Goal: Information Seeking & Learning: Compare options

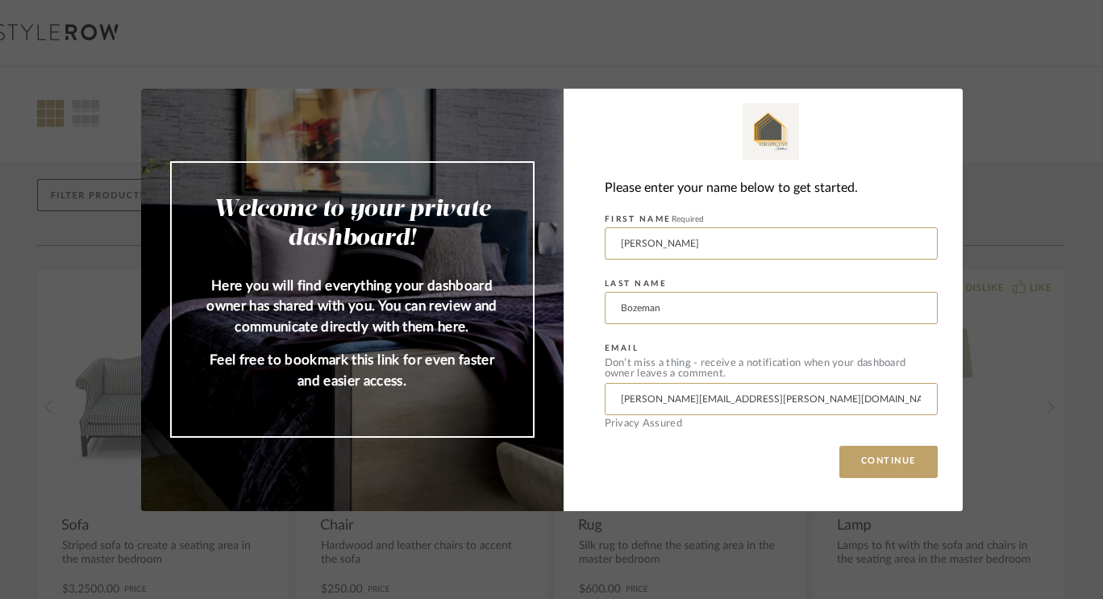
click at [867, 483] on div "Please enter your name below to get started. FIRST NAME Required [PERSON_NAME] …" at bounding box center [763, 300] width 399 height 423
click at [865, 460] on button "CONTINUE" at bounding box center [888, 462] width 98 height 32
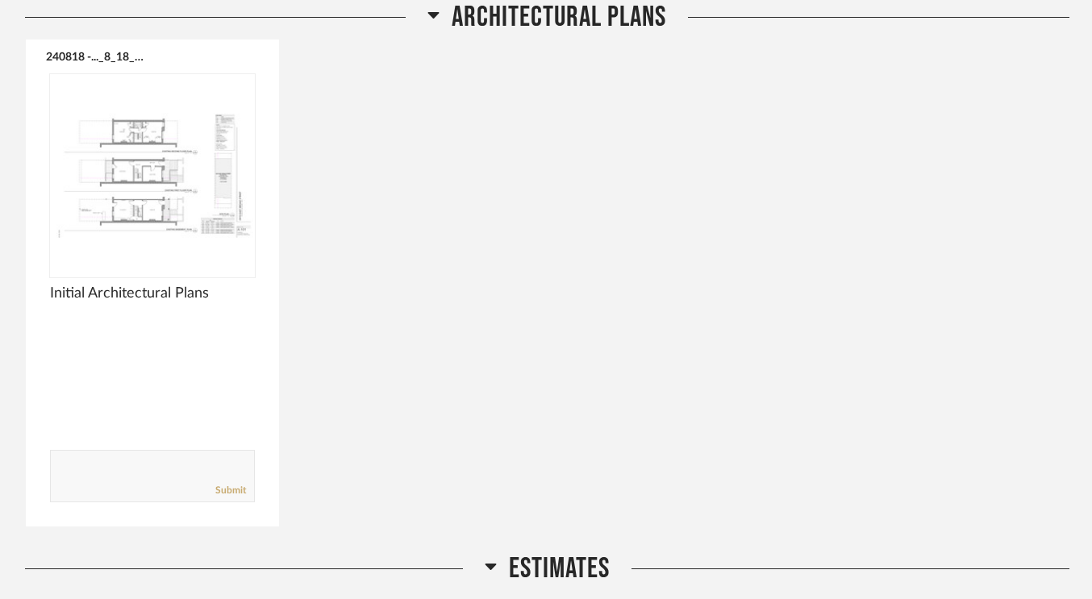
scroll to position [899, 0]
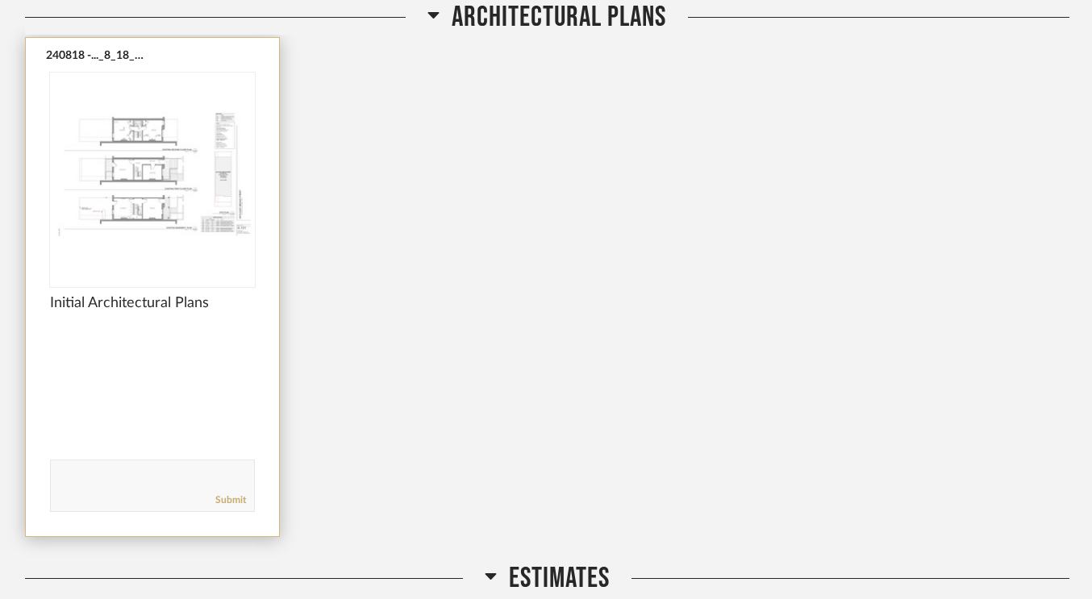
click at [169, 185] on img "0" at bounding box center [152, 174] width 205 height 202
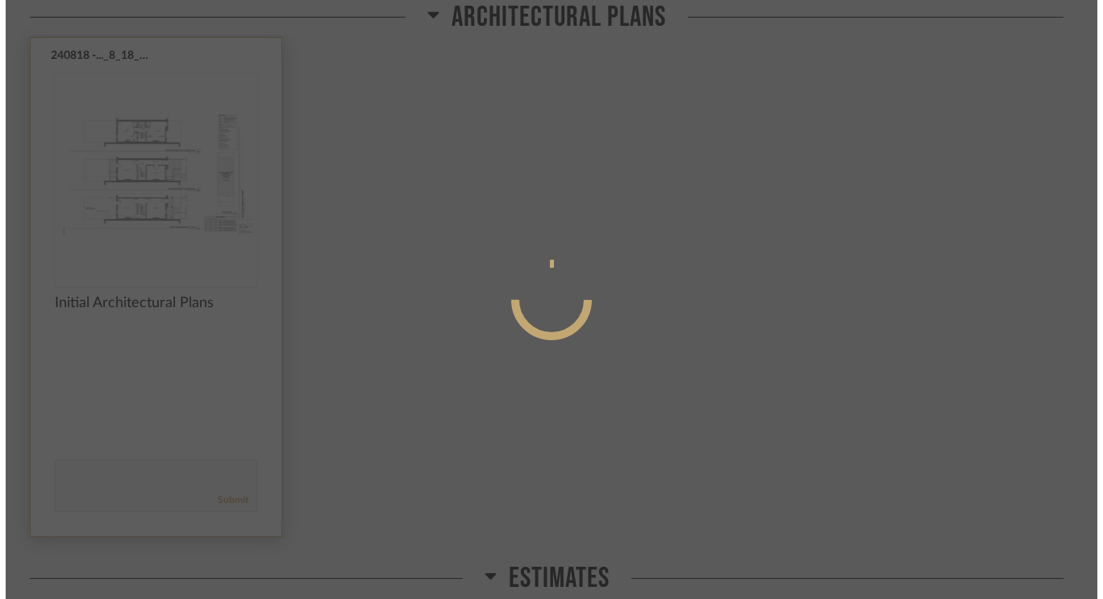
scroll to position [0, 0]
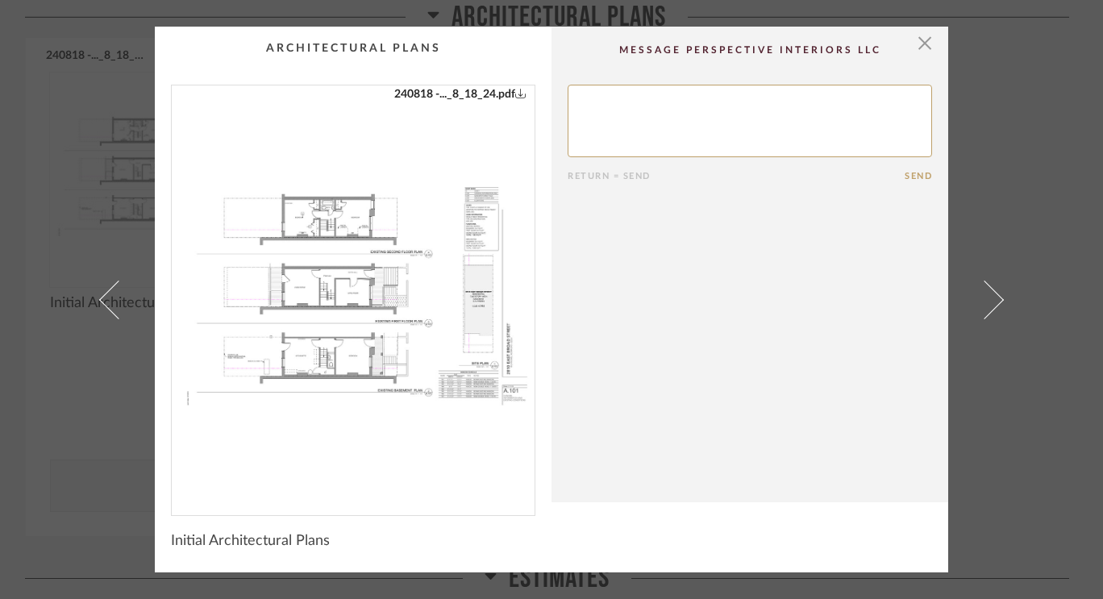
click at [344, 240] on img "0" at bounding box center [353, 293] width 363 height 417
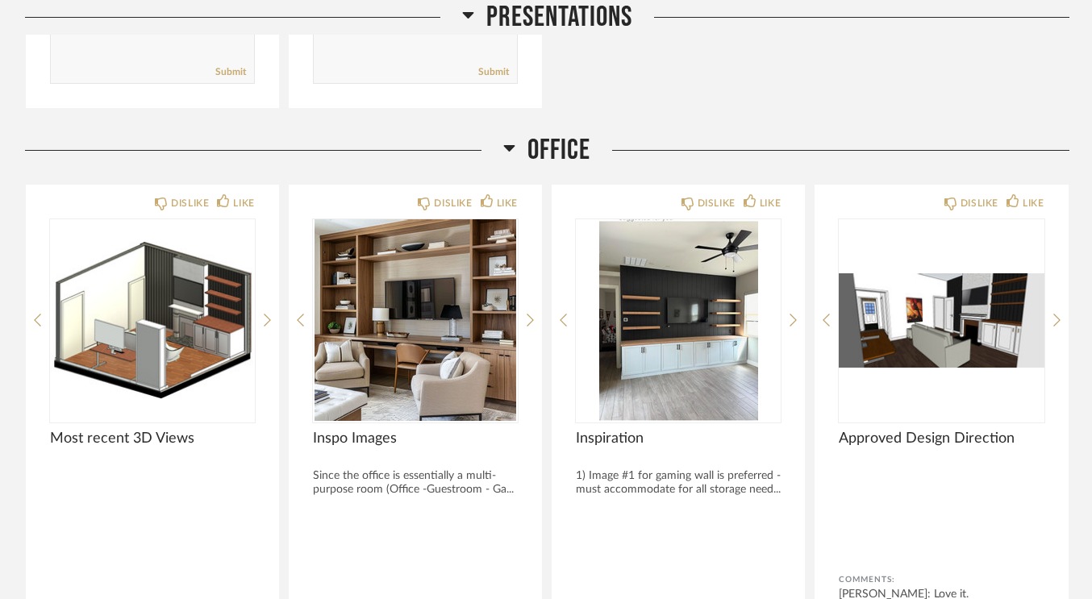
scroll to position [3166, 0]
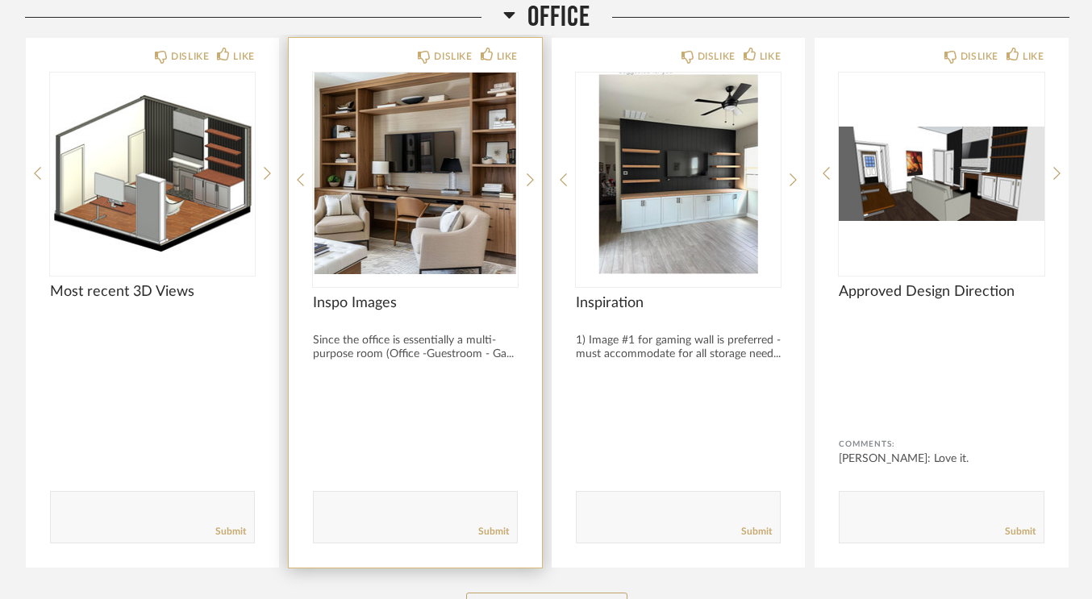
click at [413, 180] on img "0" at bounding box center [415, 174] width 205 height 202
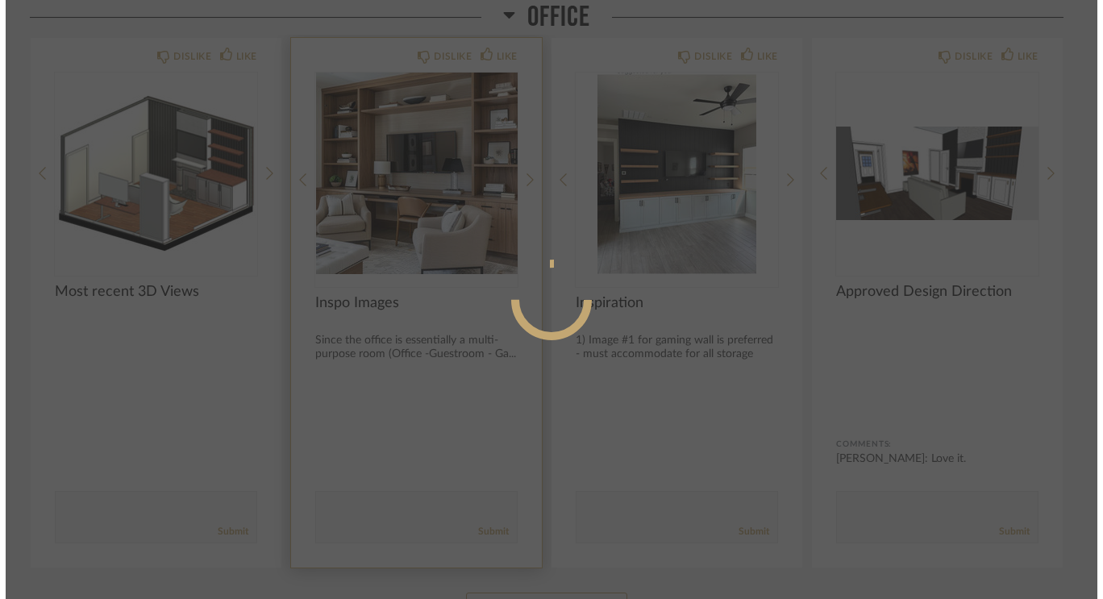
scroll to position [0, 0]
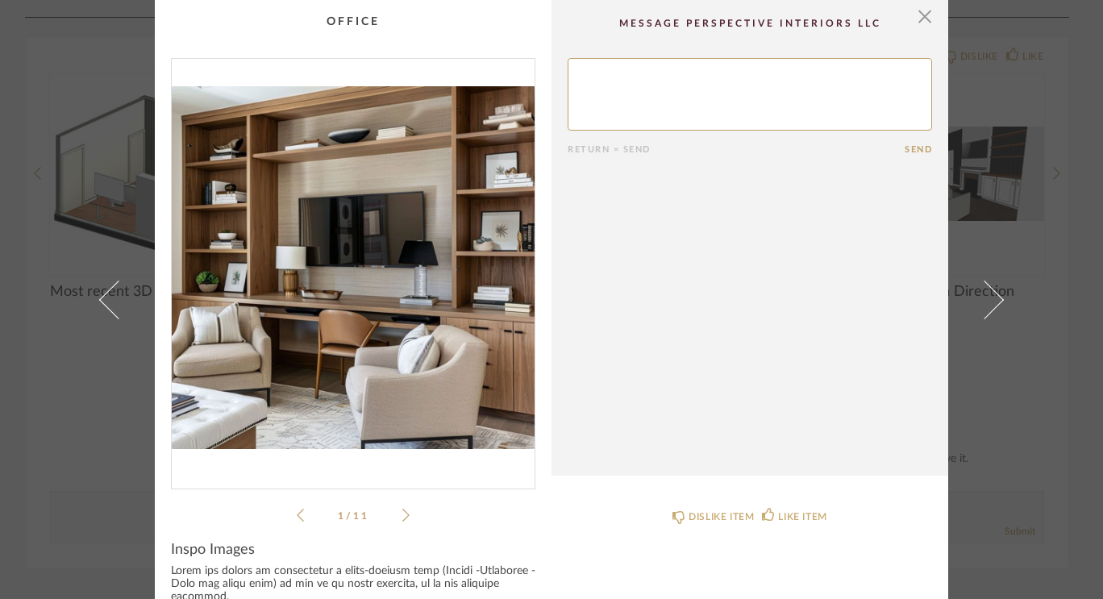
click at [456, 309] on img "0" at bounding box center [353, 267] width 363 height 417
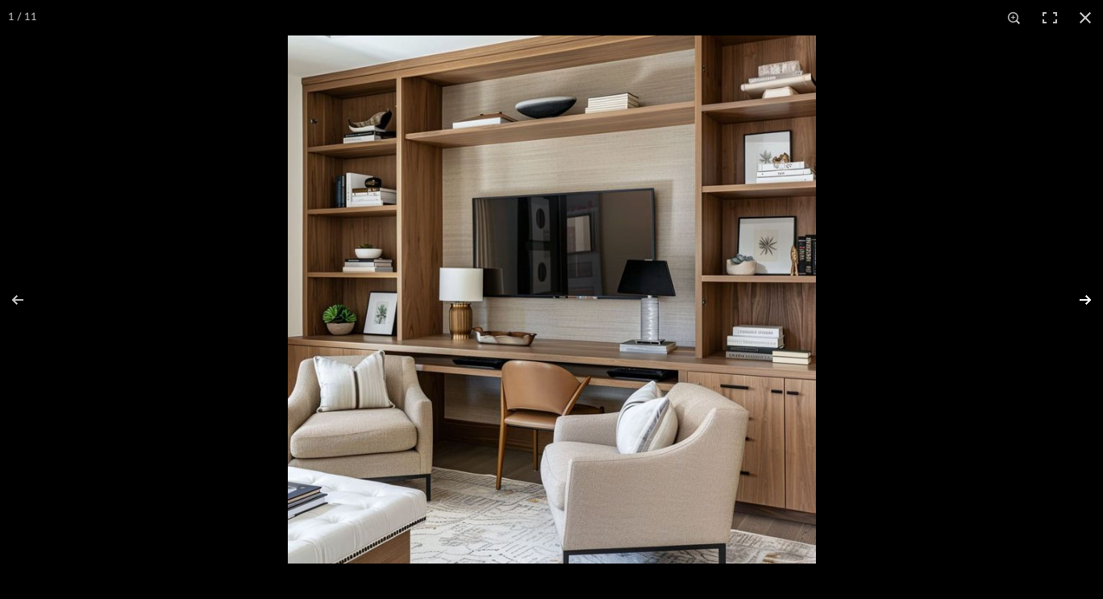
click at [1086, 306] on button at bounding box center [1075, 300] width 56 height 81
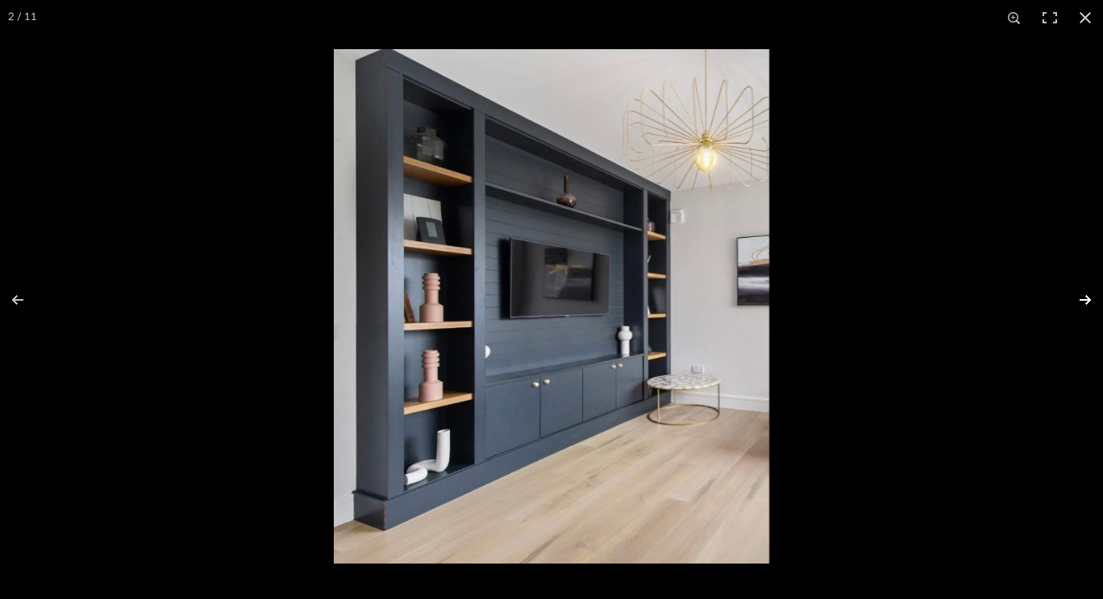
click at [1086, 306] on button at bounding box center [1075, 300] width 56 height 81
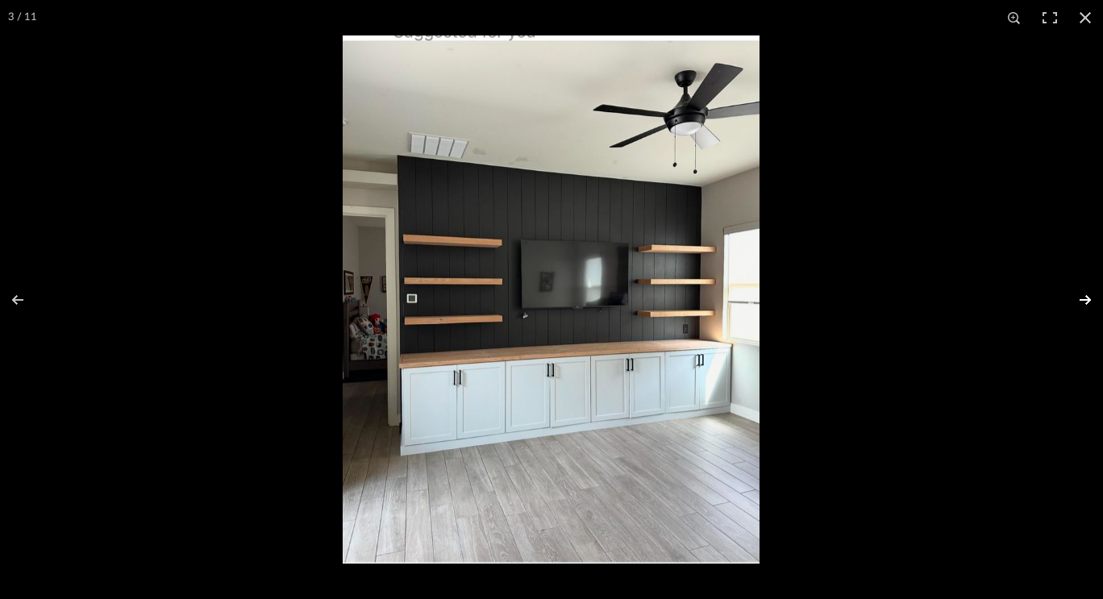
click at [1086, 306] on button at bounding box center [1075, 300] width 56 height 81
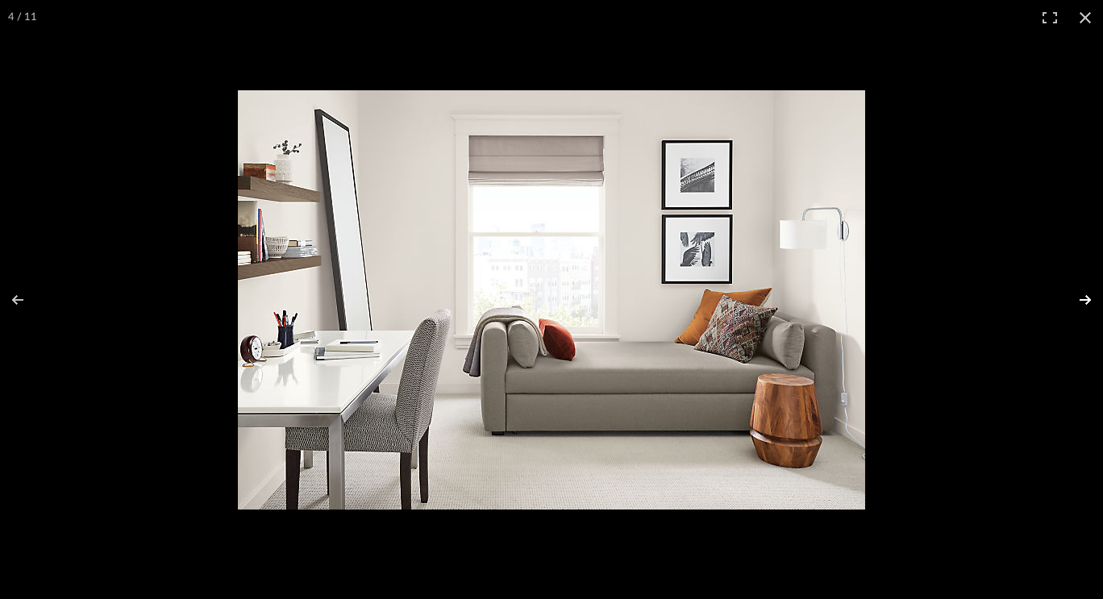
click at [1086, 306] on button at bounding box center [1075, 300] width 56 height 81
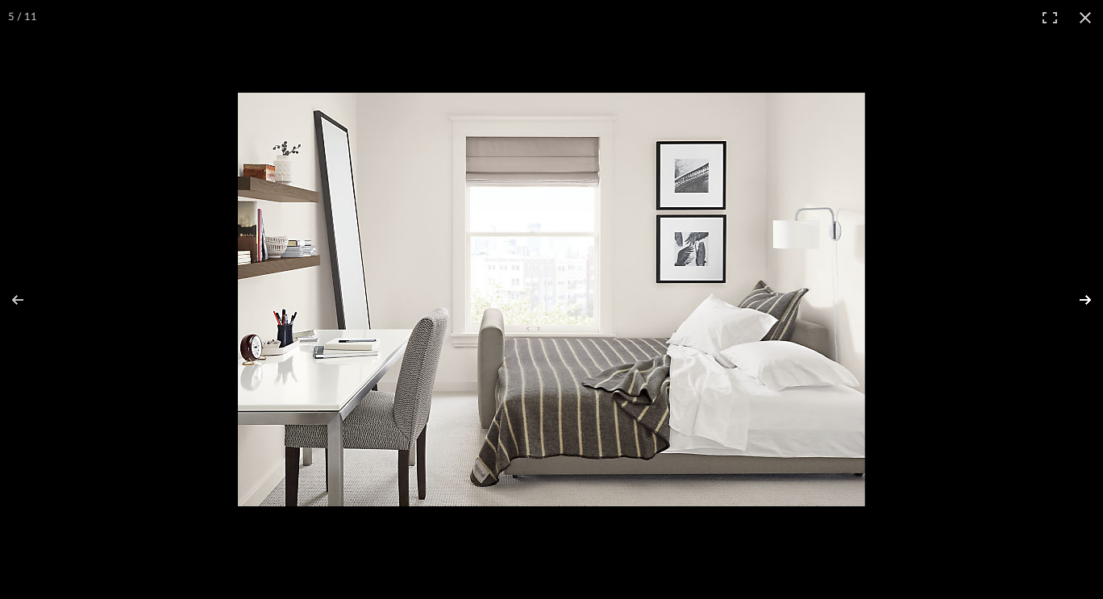
click at [1086, 306] on button at bounding box center [1075, 300] width 56 height 81
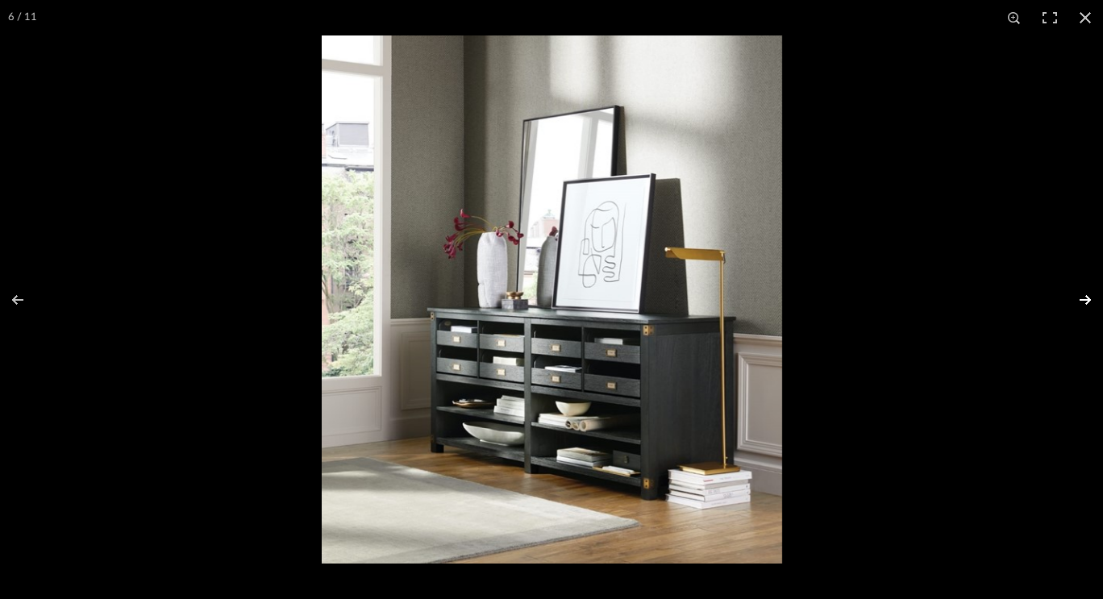
click at [1086, 306] on button at bounding box center [1075, 300] width 56 height 81
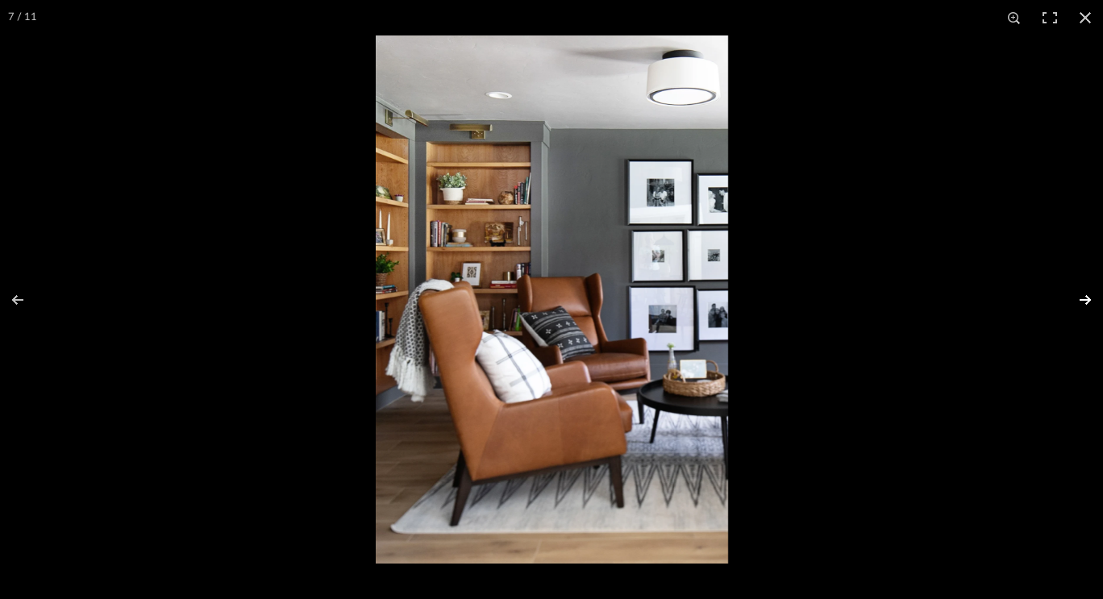
click at [1086, 306] on button at bounding box center [1075, 300] width 56 height 81
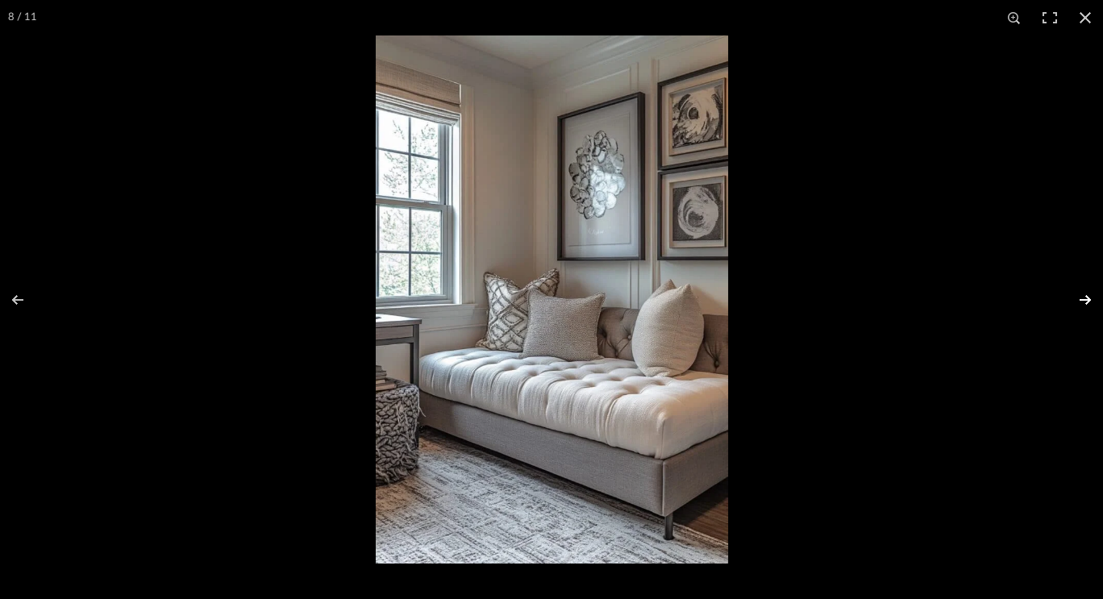
click at [1086, 306] on button at bounding box center [1075, 300] width 56 height 81
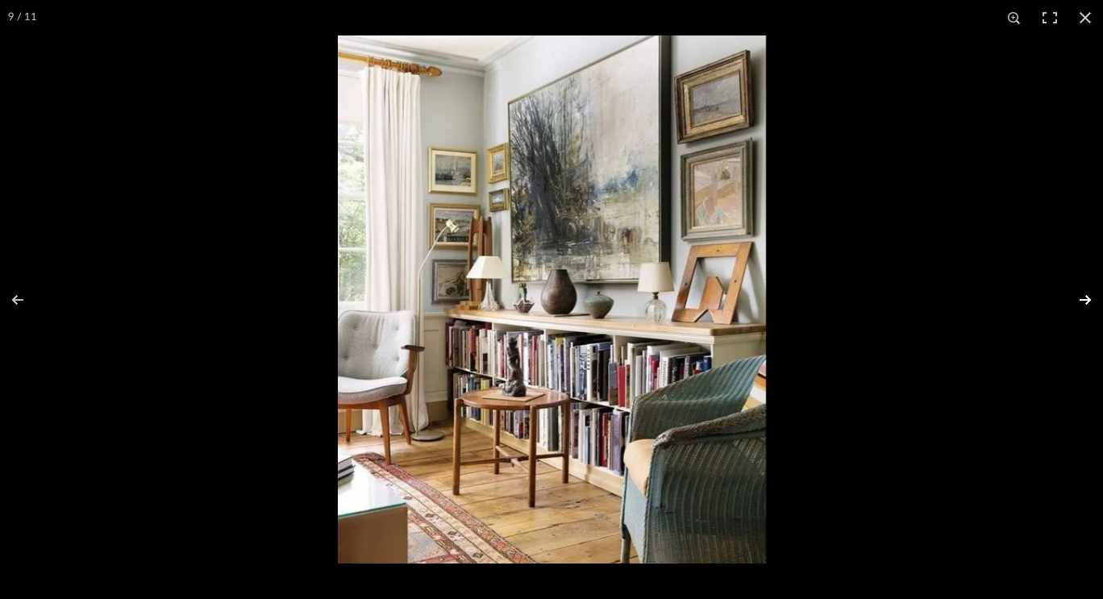
click at [1086, 306] on button at bounding box center [1075, 300] width 56 height 81
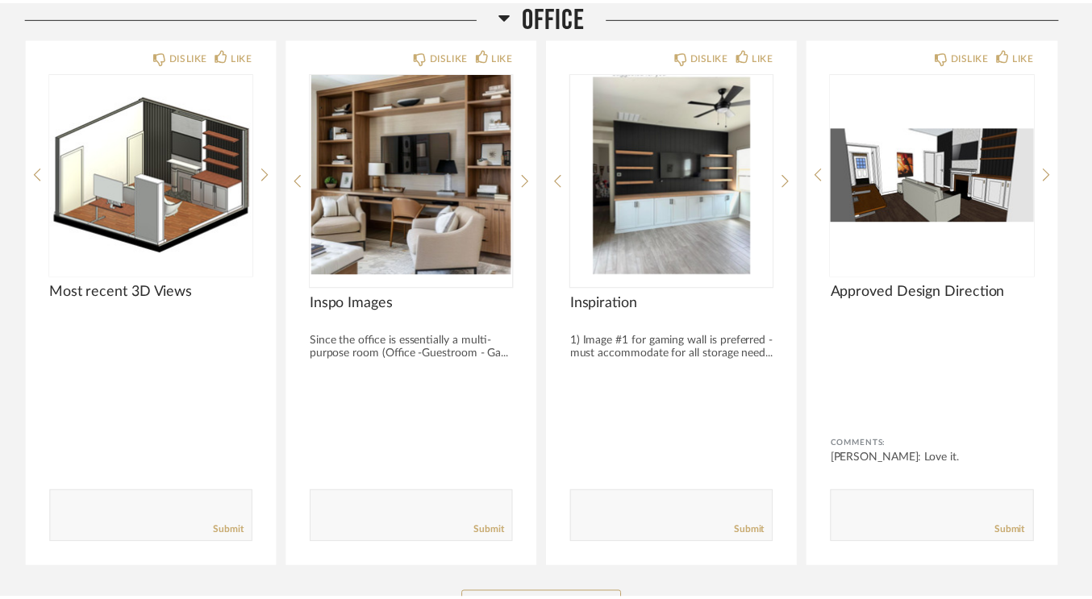
scroll to position [3166, 0]
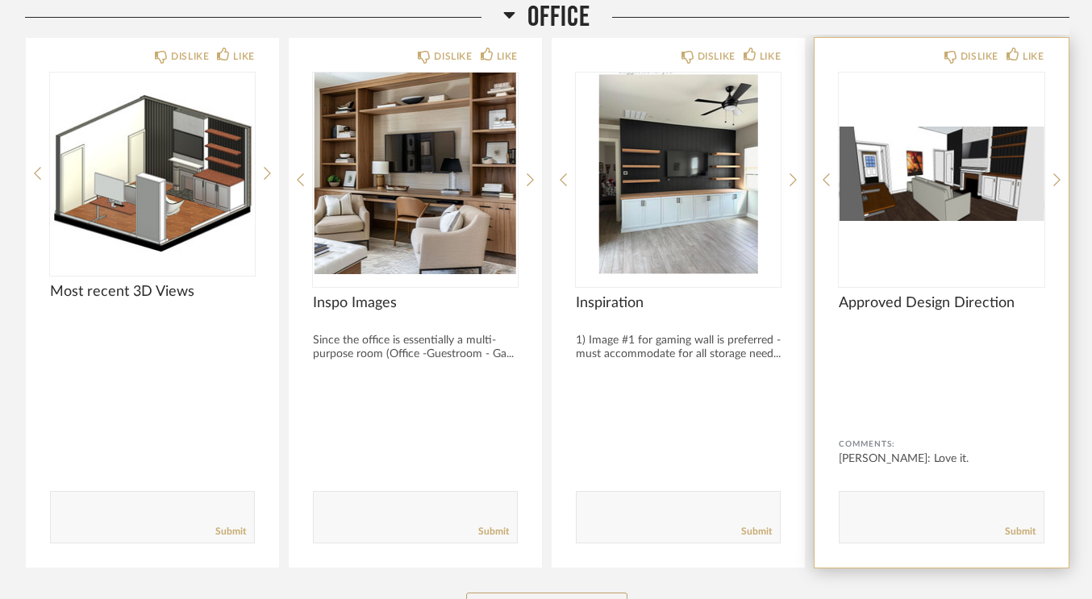
click at [894, 194] on img "0" at bounding box center [941, 174] width 205 height 202
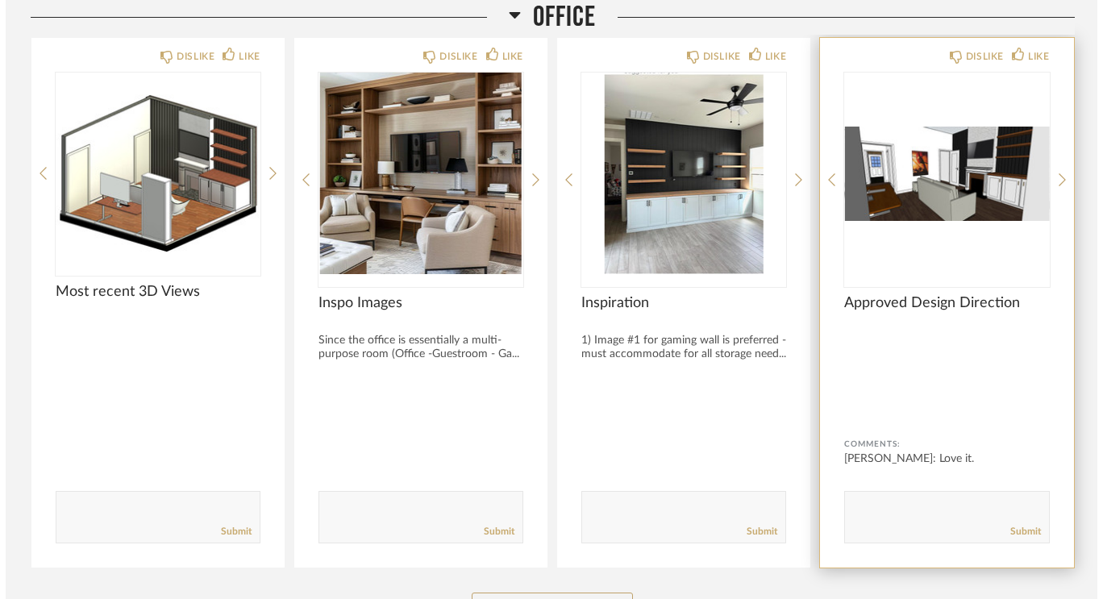
scroll to position [0, 0]
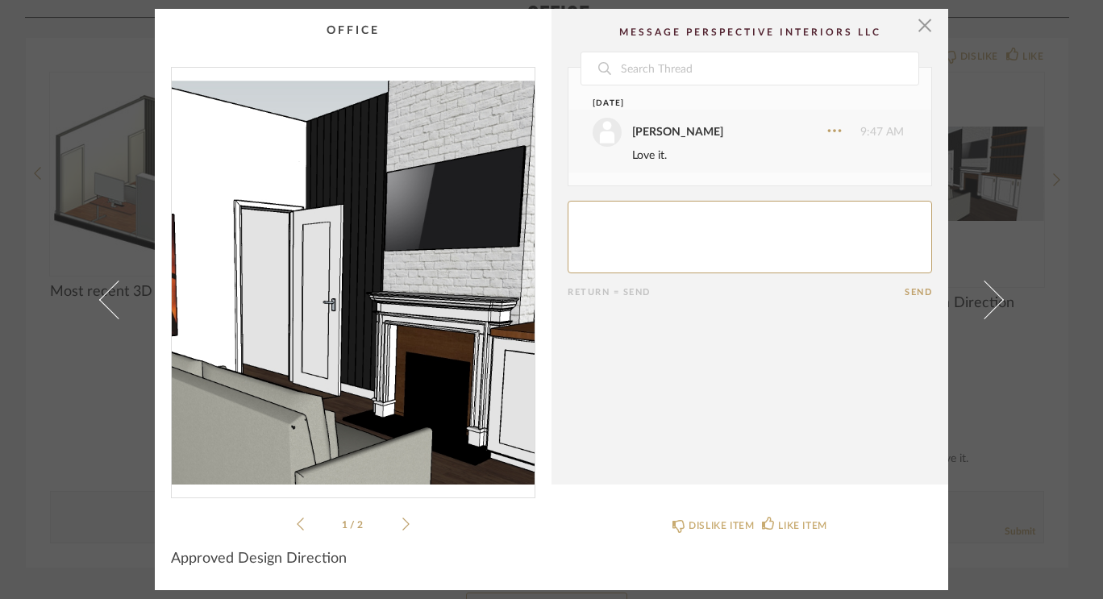
click at [373, 260] on img "0" at bounding box center [353, 276] width 363 height 417
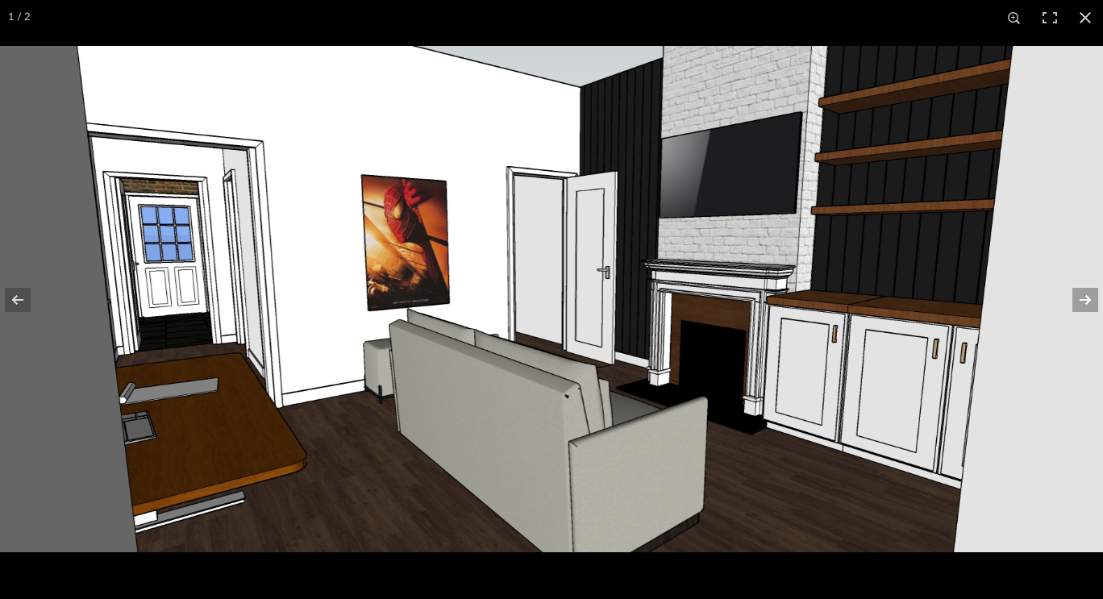
click at [1084, 303] on button at bounding box center [1075, 300] width 56 height 81
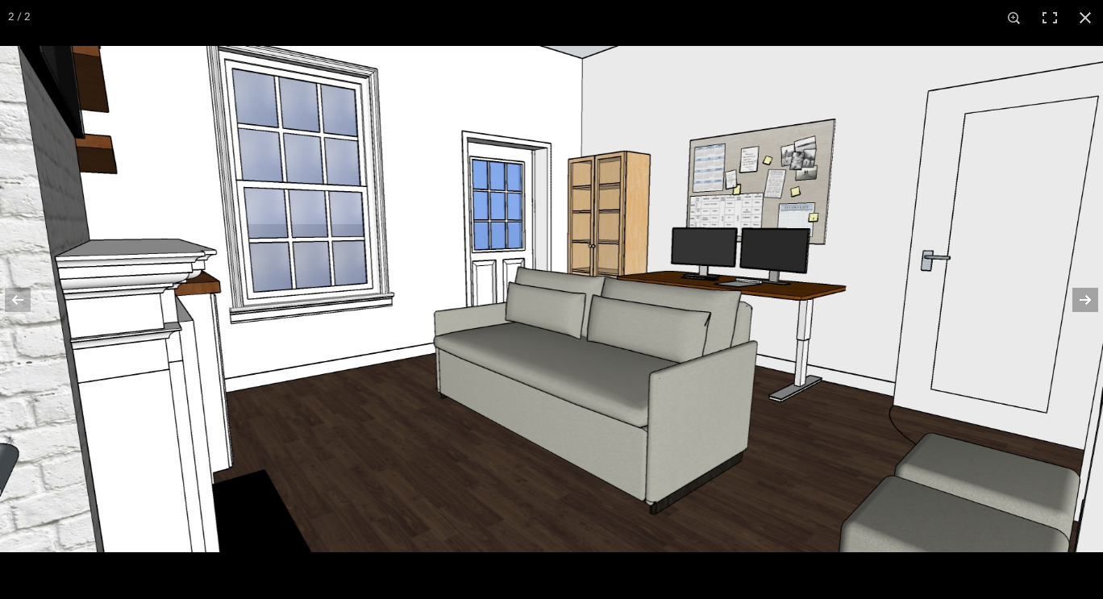
click at [1080, 298] on button at bounding box center [1075, 300] width 56 height 81
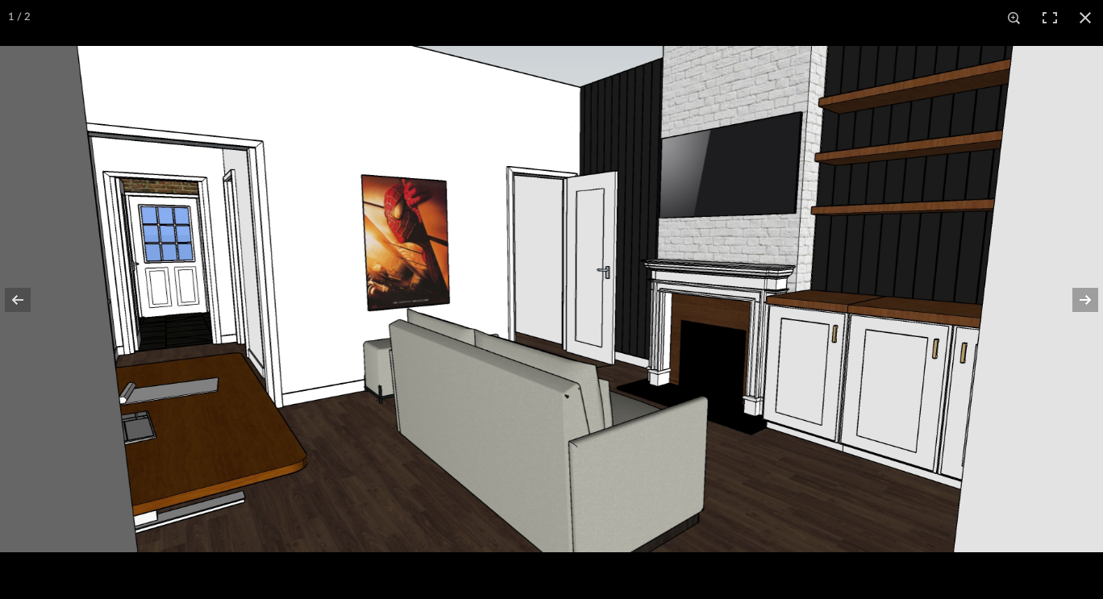
click at [1080, 298] on button at bounding box center [1075, 300] width 56 height 81
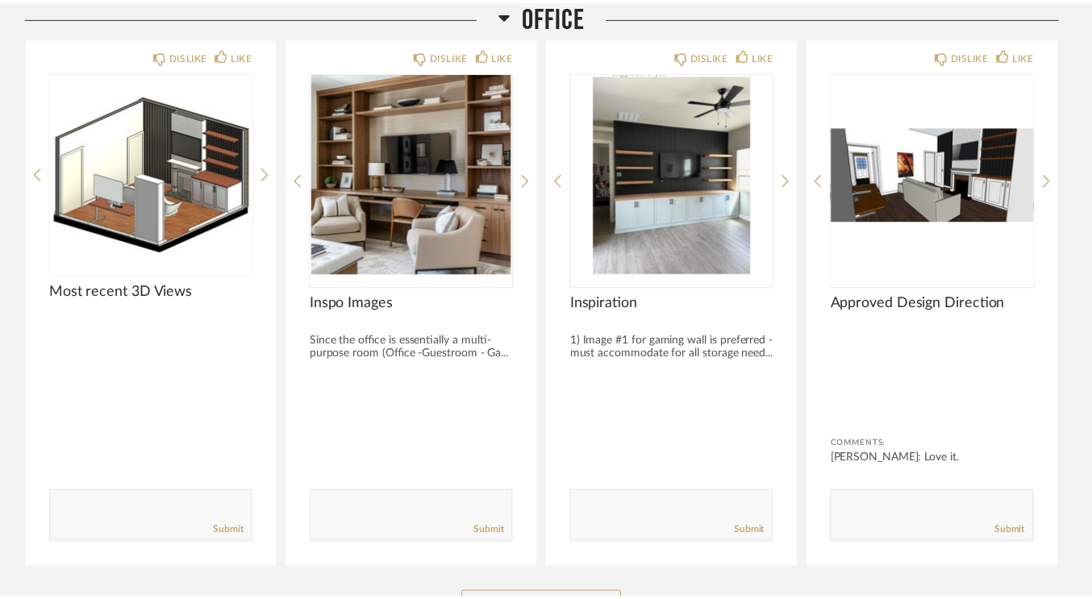
scroll to position [3166, 0]
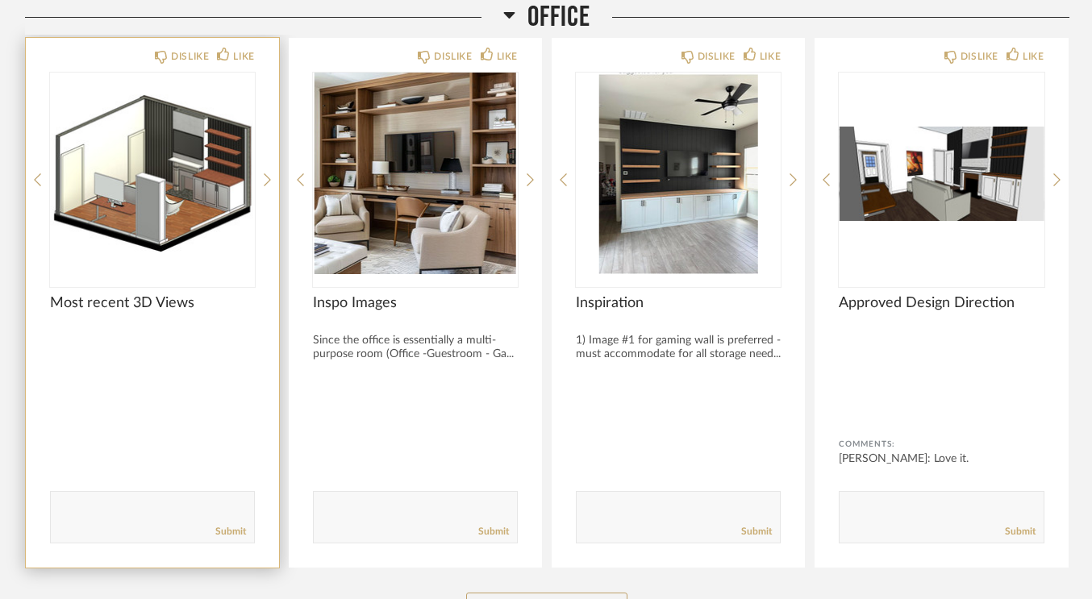
click at [183, 148] on div at bounding box center [152, 180] width 205 height 215
click at [183, 148] on img "0" at bounding box center [152, 174] width 205 height 202
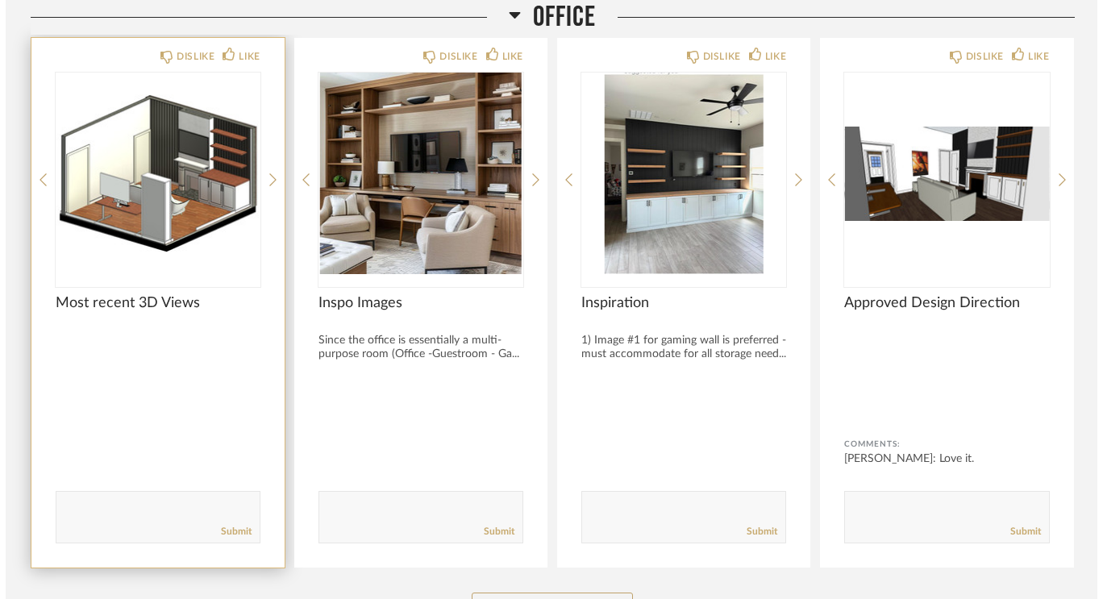
scroll to position [0, 0]
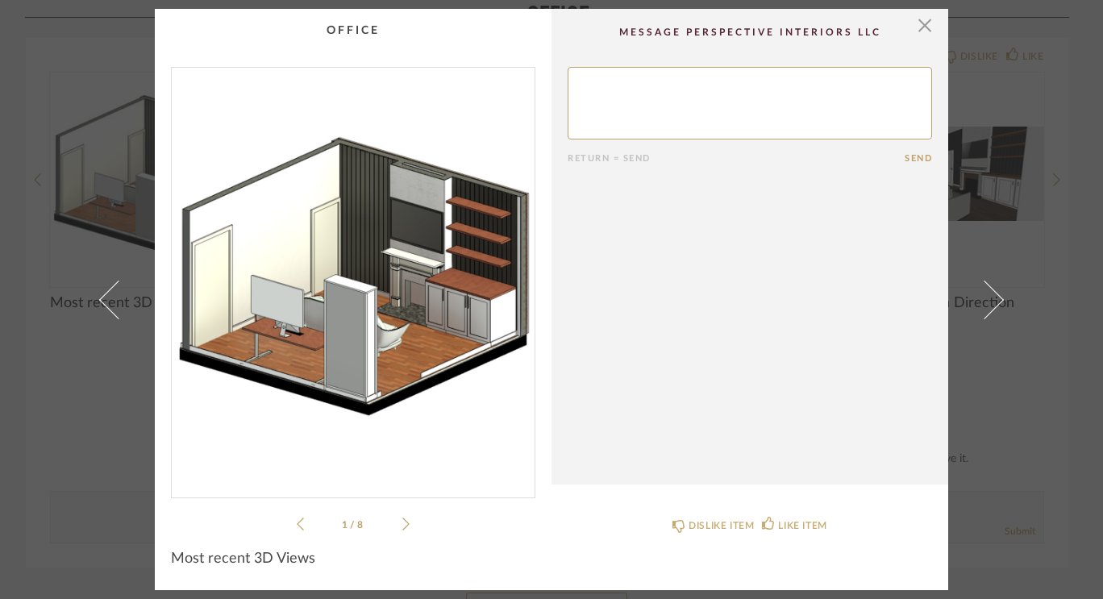
click at [401, 269] on img "0" at bounding box center [353, 276] width 363 height 417
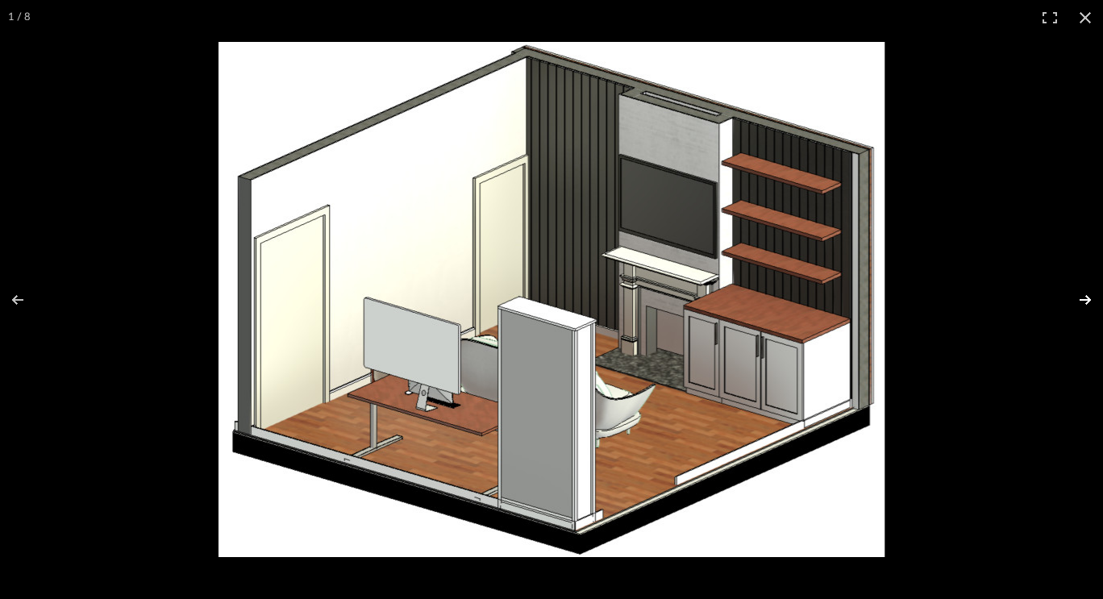
click at [1083, 300] on button at bounding box center [1075, 300] width 56 height 81
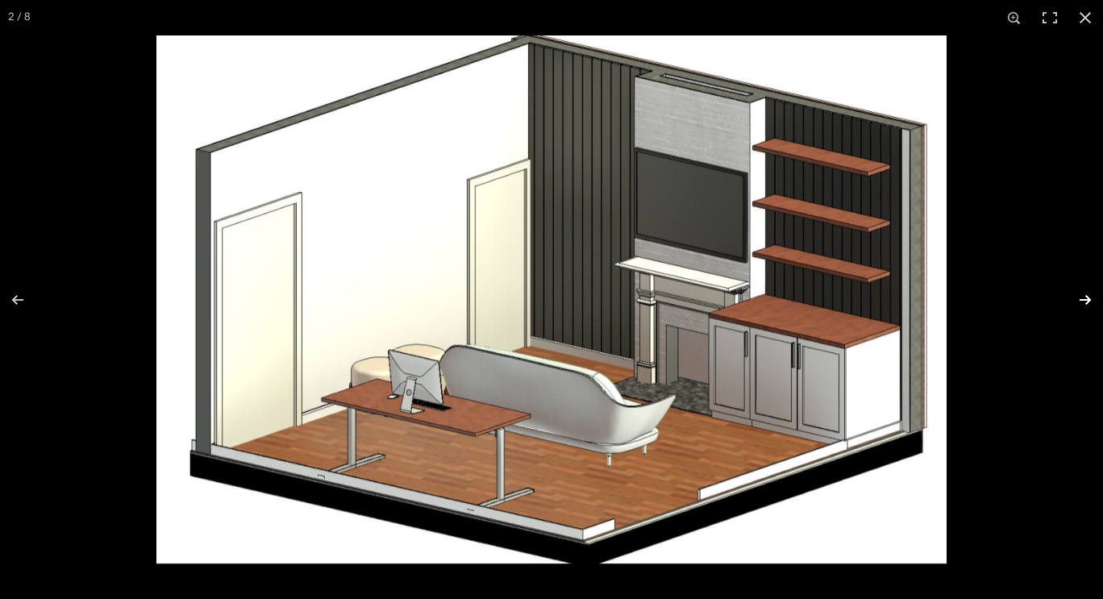
click at [1083, 300] on button at bounding box center [1075, 300] width 56 height 81
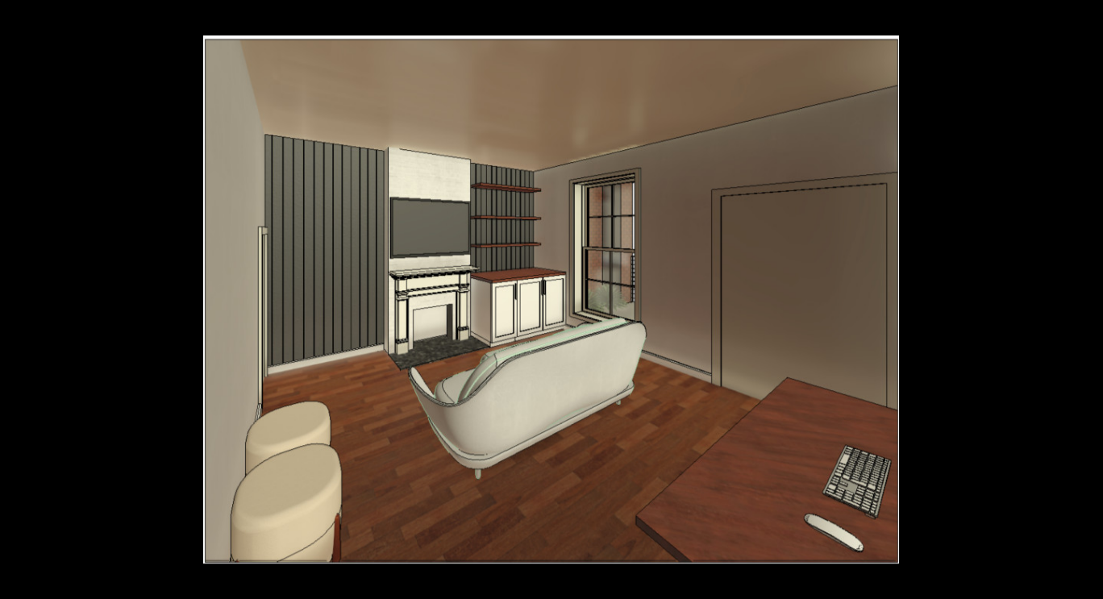
click at [1083, 300] on button at bounding box center [1075, 300] width 56 height 81
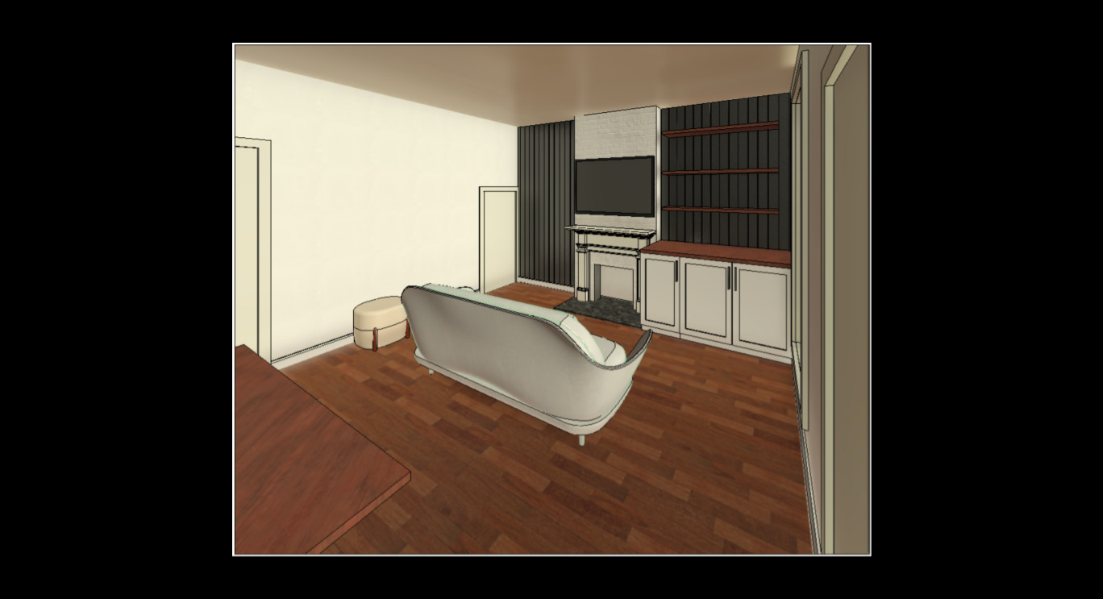
click at [1083, 300] on button at bounding box center [1075, 300] width 56 height 81
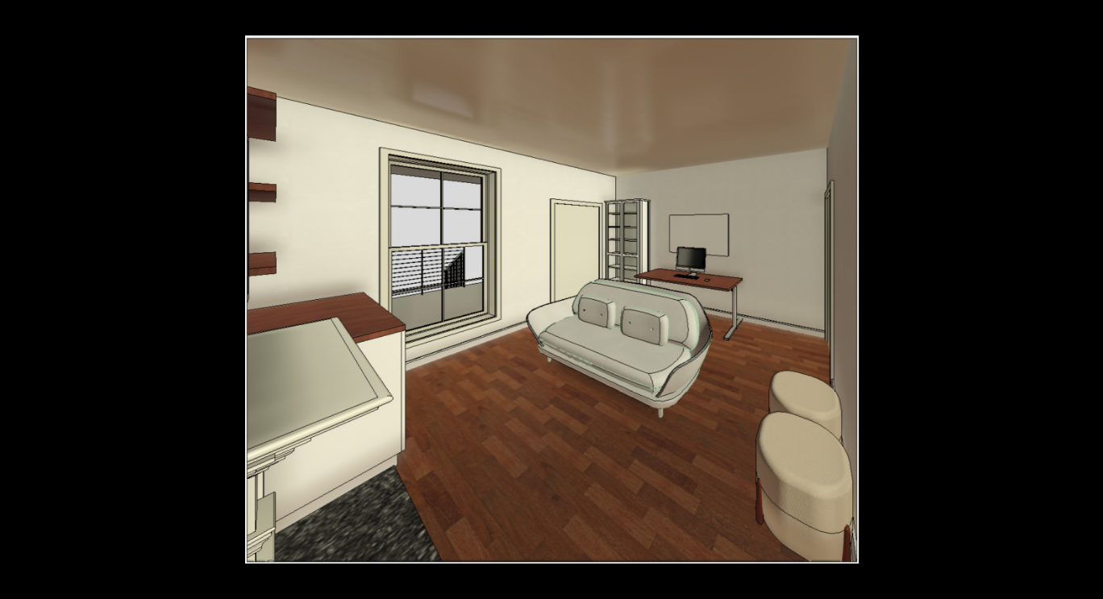
click at [1083, 300] on button at bounding box center [1075, 300] width 56 height 81
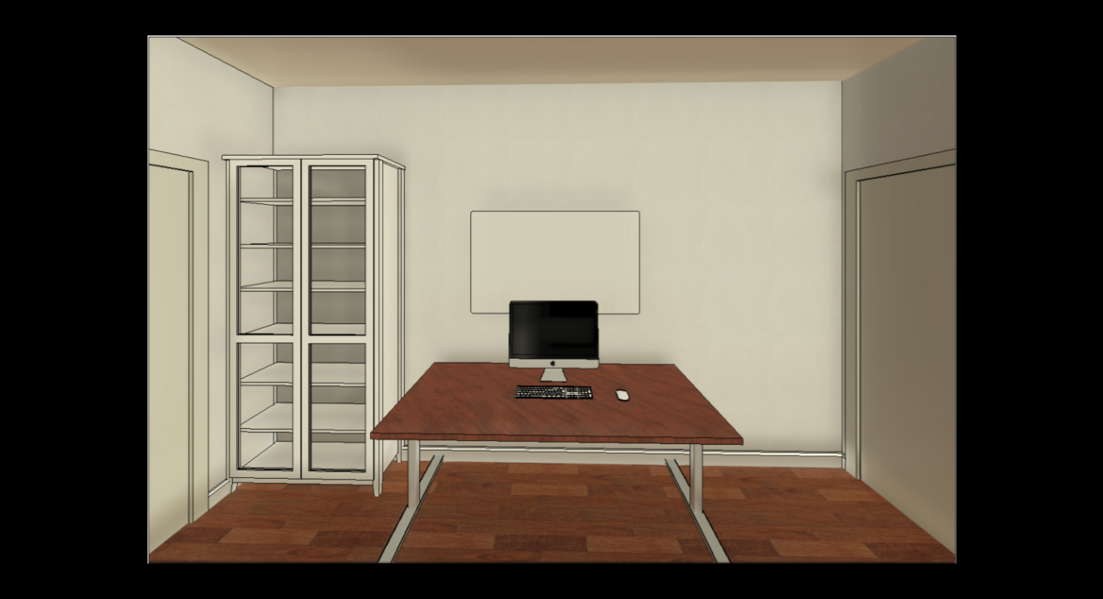
click at [1083, 300] on button at bounding box center [1075, 300] width 56 height 81
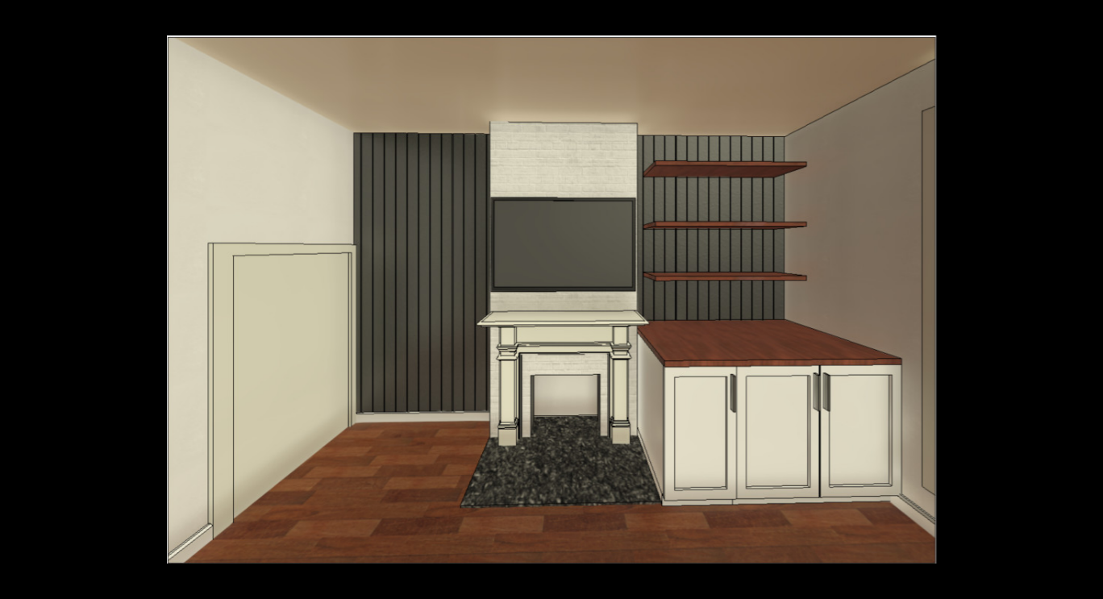
click at [1083, 300] on button at bounding box center [1075, 300] width 56 height 81
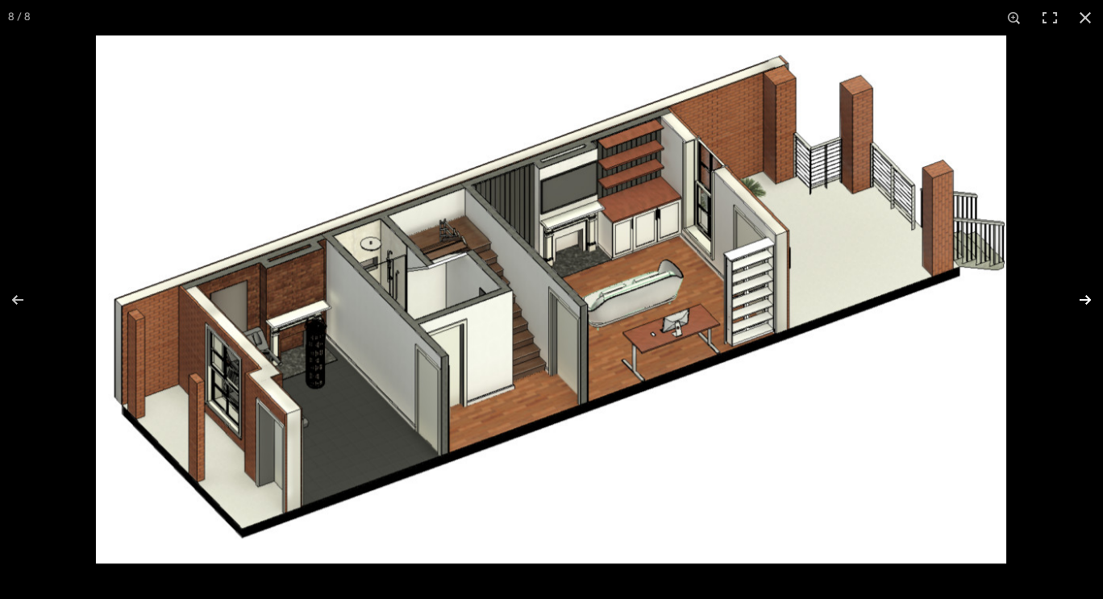
click at [1084, 297] on button at bounding box center [1075, 300] width 56 height 81
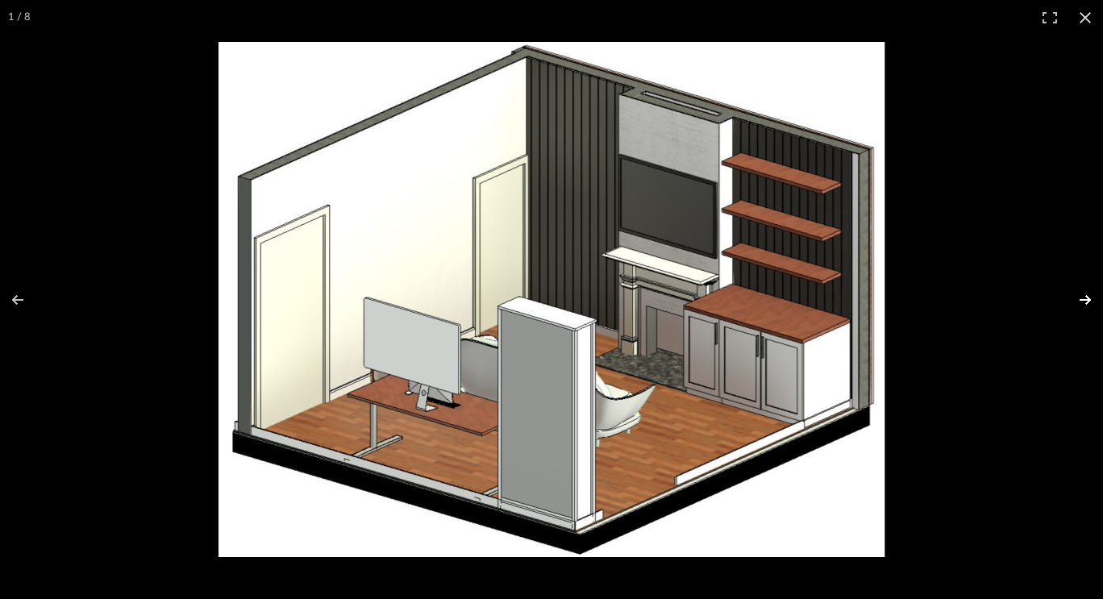
click at [1084, 297] on button at bounding box center [1075, 300] width 56 height 81
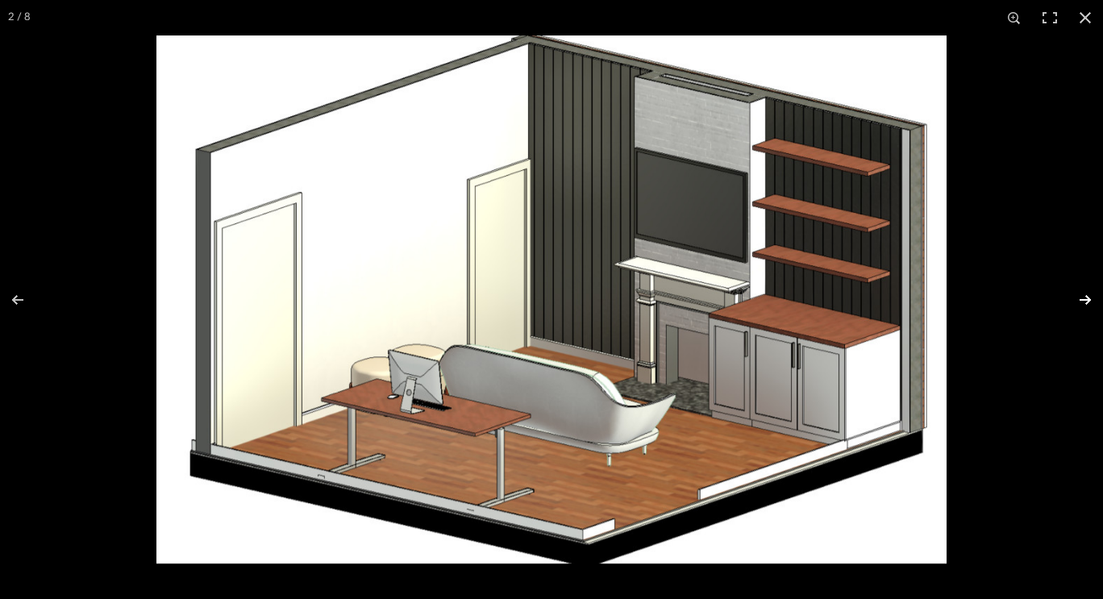
click at [1084, 297] on button at bounding box center [1075, 300] width 56 height 81
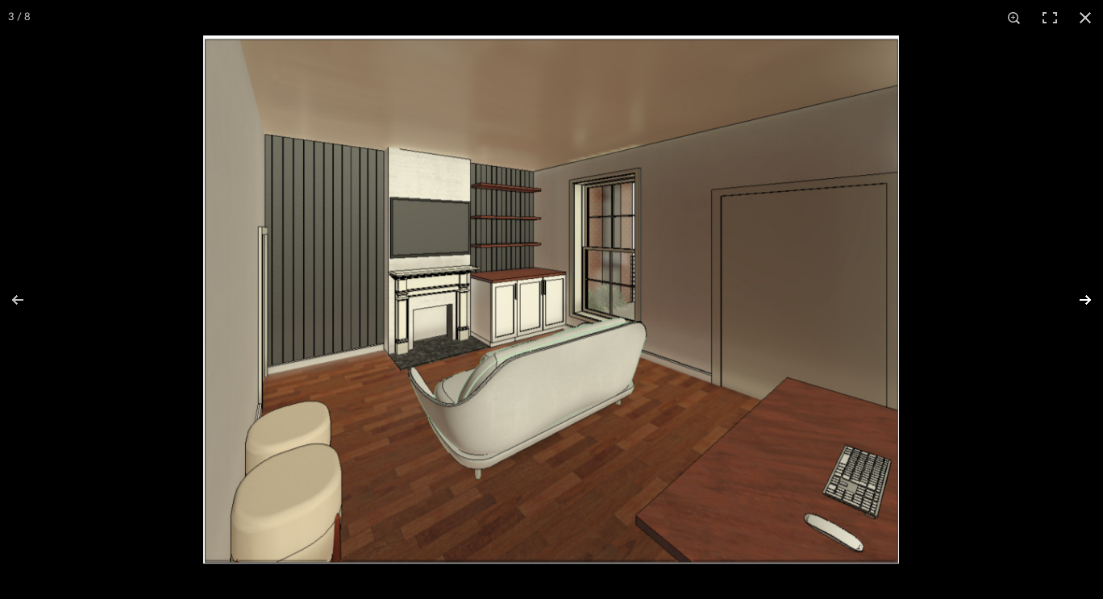
click at [1084, 297] on button at bounding box center [1075, 300] width 56 height 81
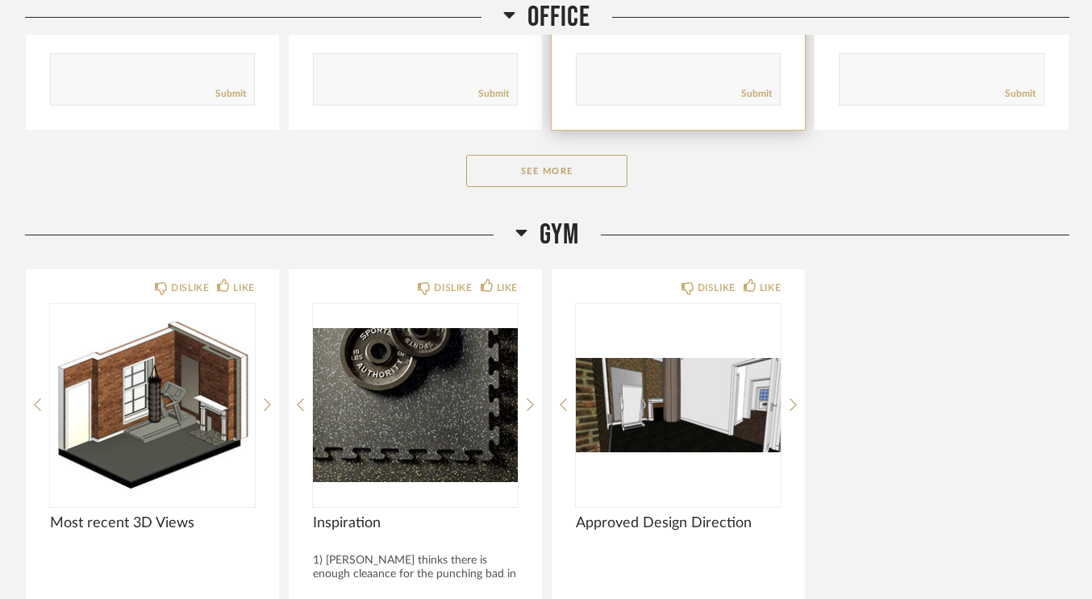
scroll to position [3605, 0]
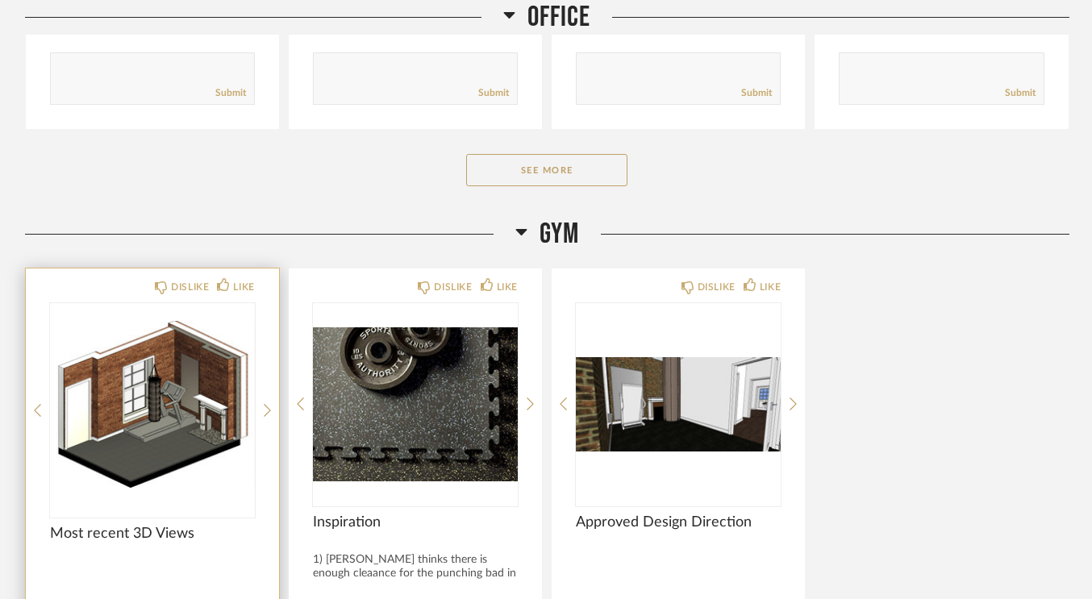
click at [0, 0] on img at bounding box center [0, 0] width 0 height 0
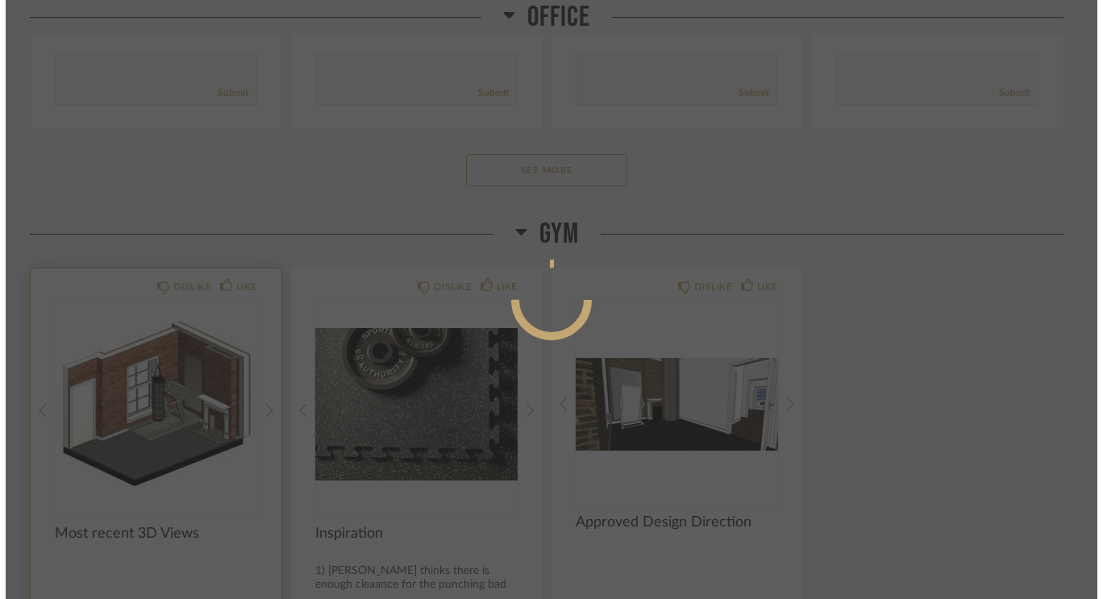
scroll to position [0, 0]
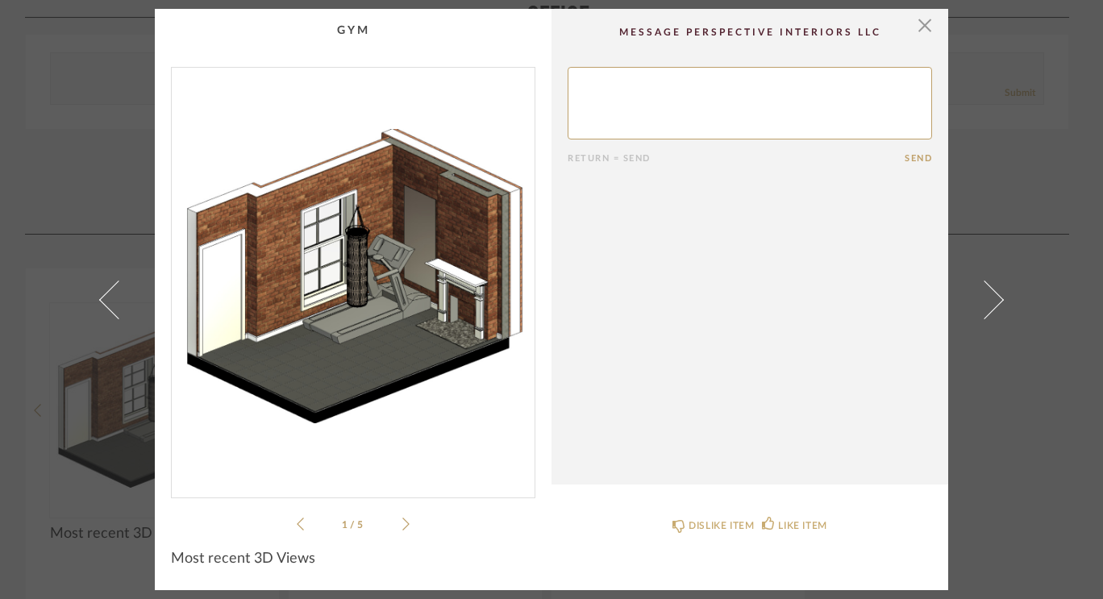
click at [340, 332] on img "0" at bounding box center [353, 276] width 363 height 417
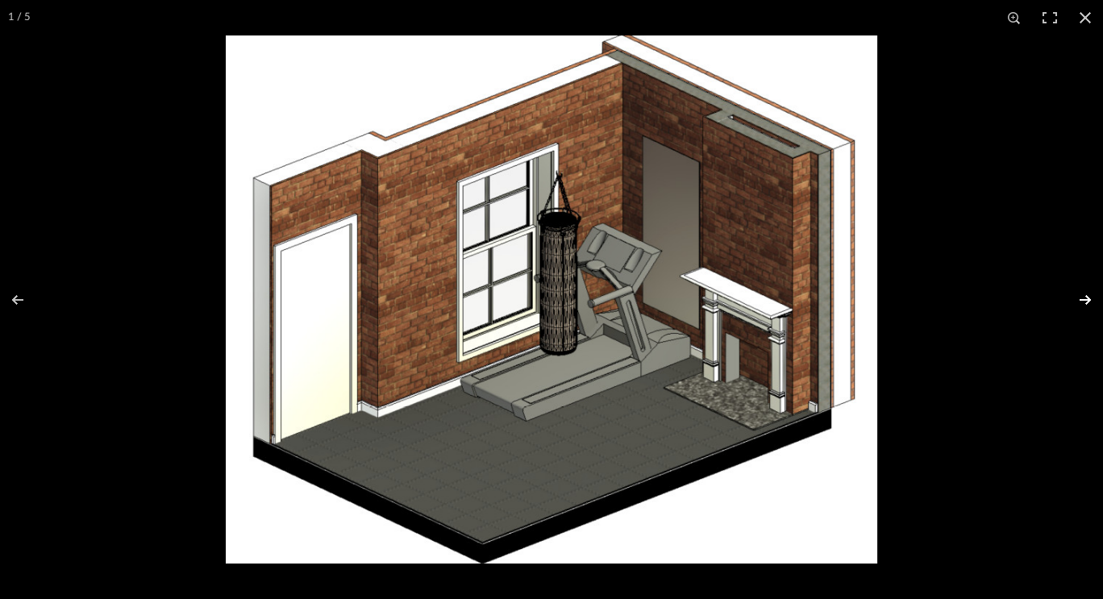
click at [1085, 305] on button at bounding box center [1075, 300] width 56 height 81
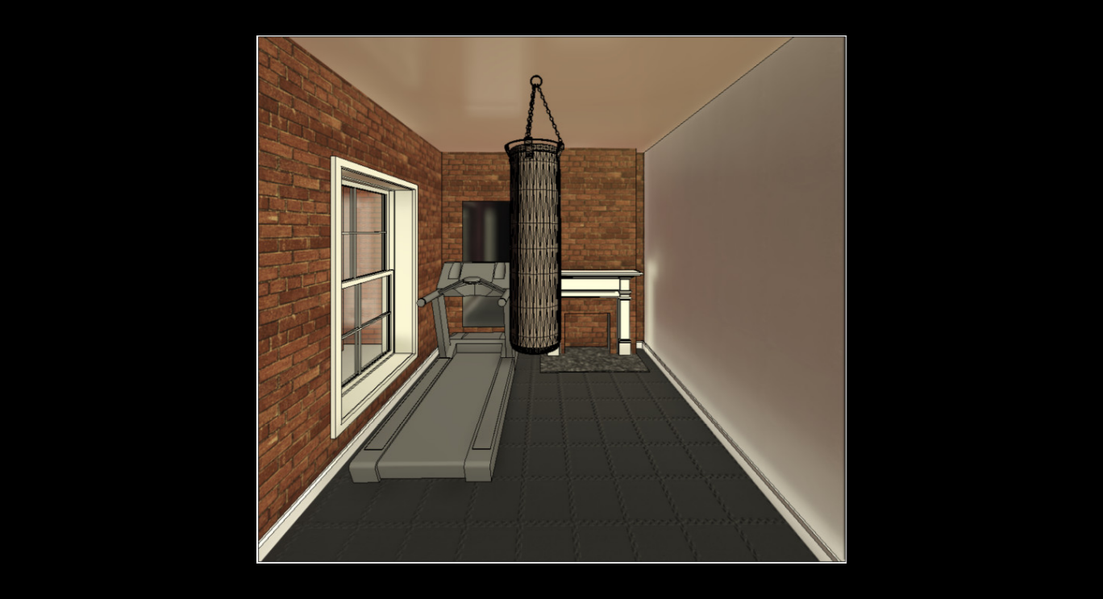
click at [1085, 305] on button at bounding box center [1075, 300] width 56 height 81
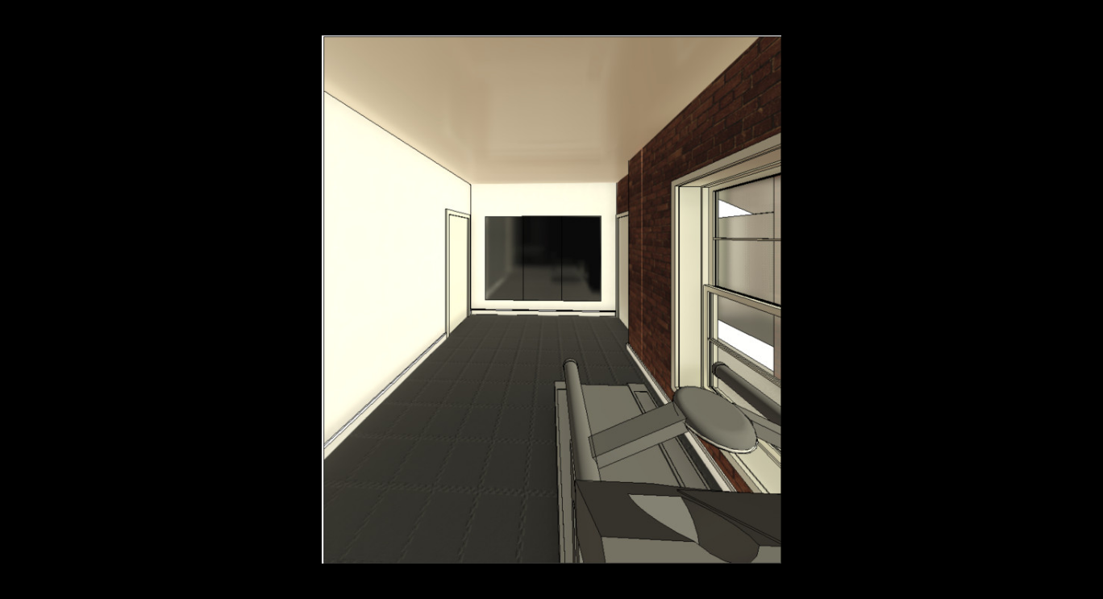
click at [975, 373] on div at bounding box center [873, 334] width 1103 height 599
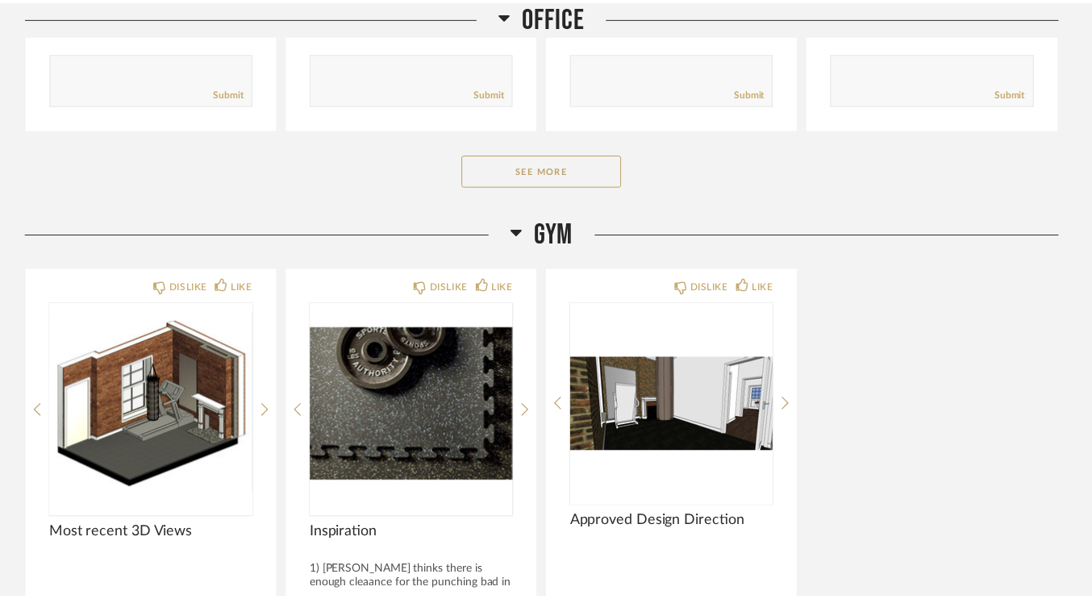
scroll to position [3605, 0]
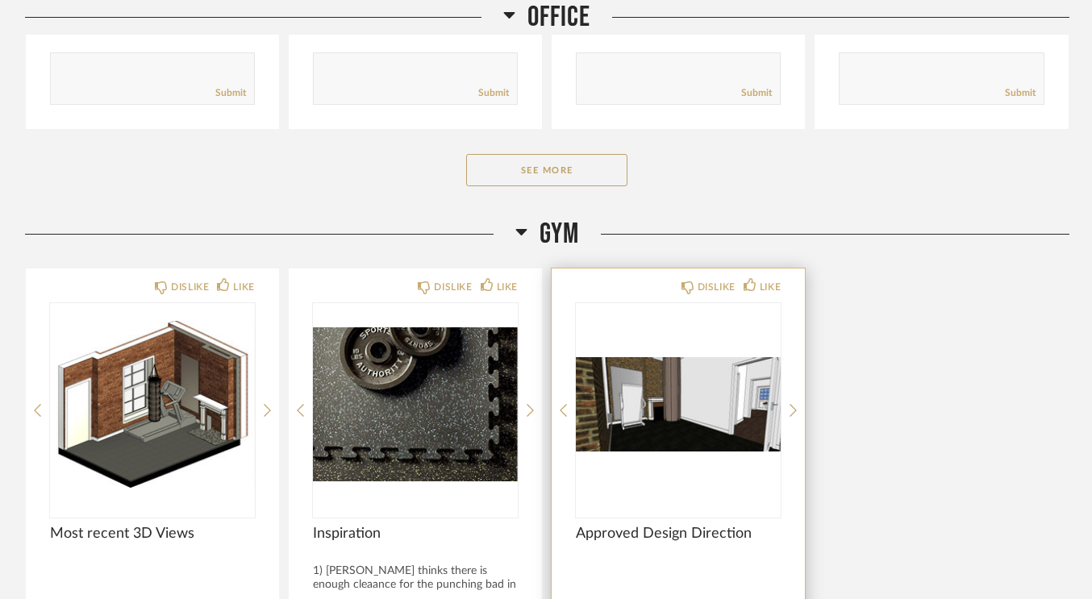
click at [642, 373] on img "0" at bounding box center [678, 404] width 205 height 202
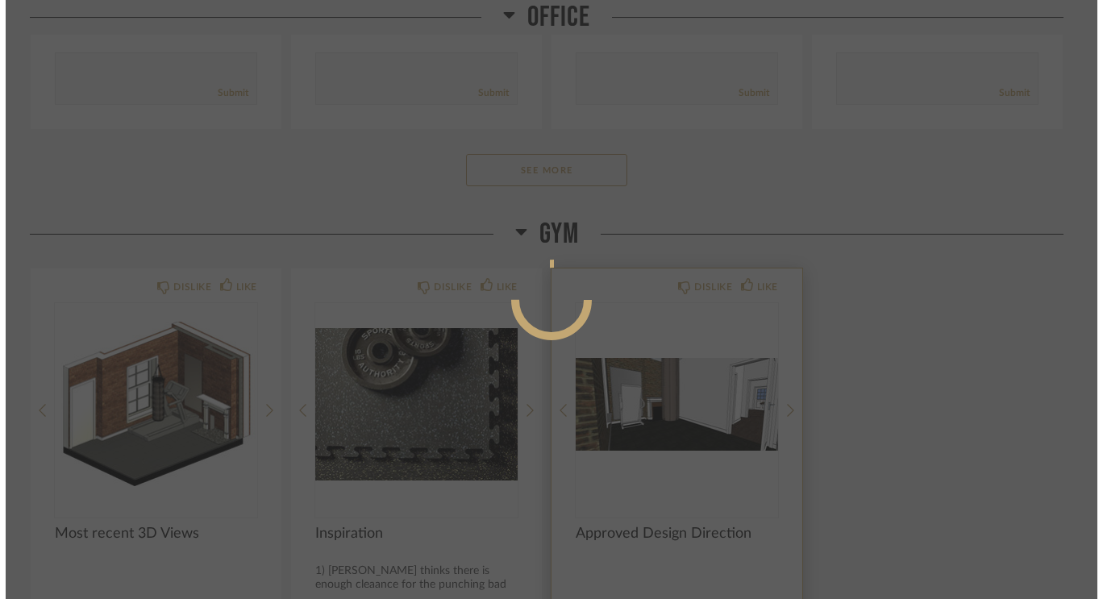
scroll to position [0, 0]
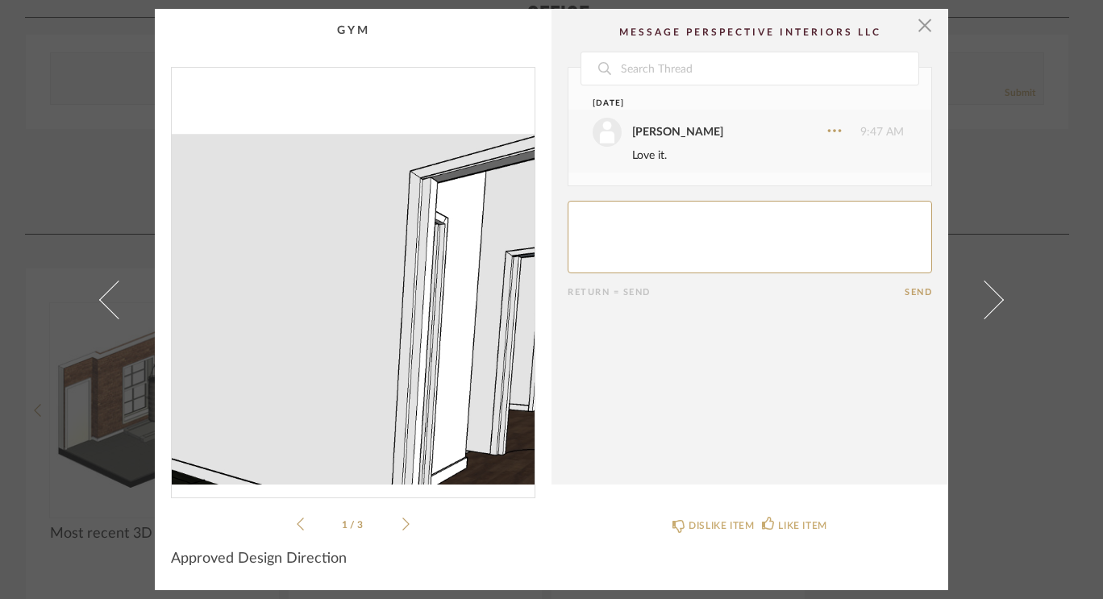
click at [424, 240] on img "0" at bounding box center [353, 276] width 363 height 417
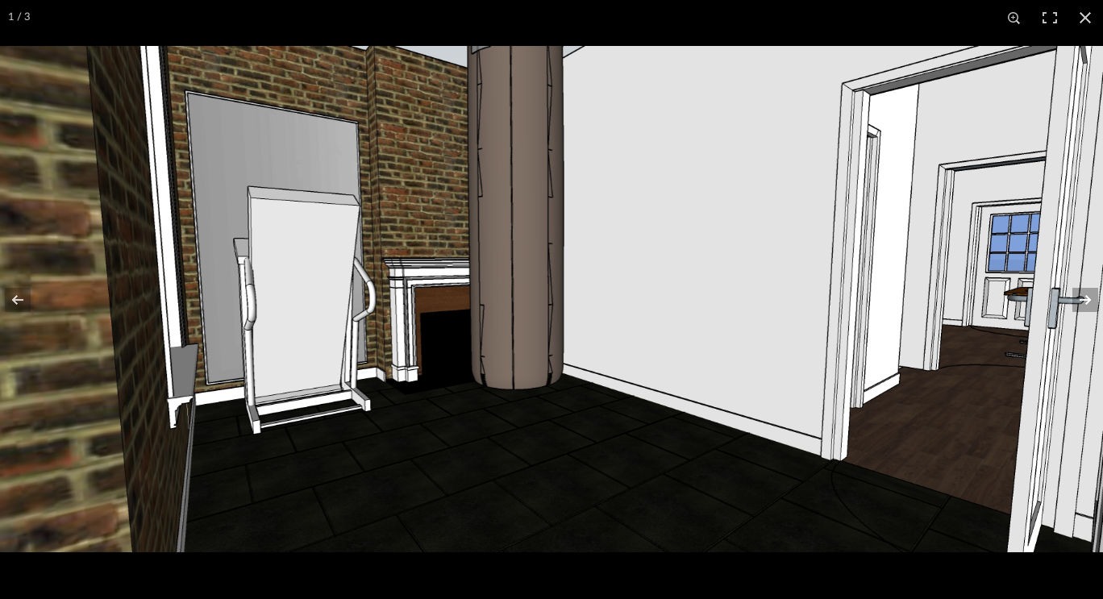
click at [1087, 302] on button at bounding box center [1075, 300] width 56 height 81
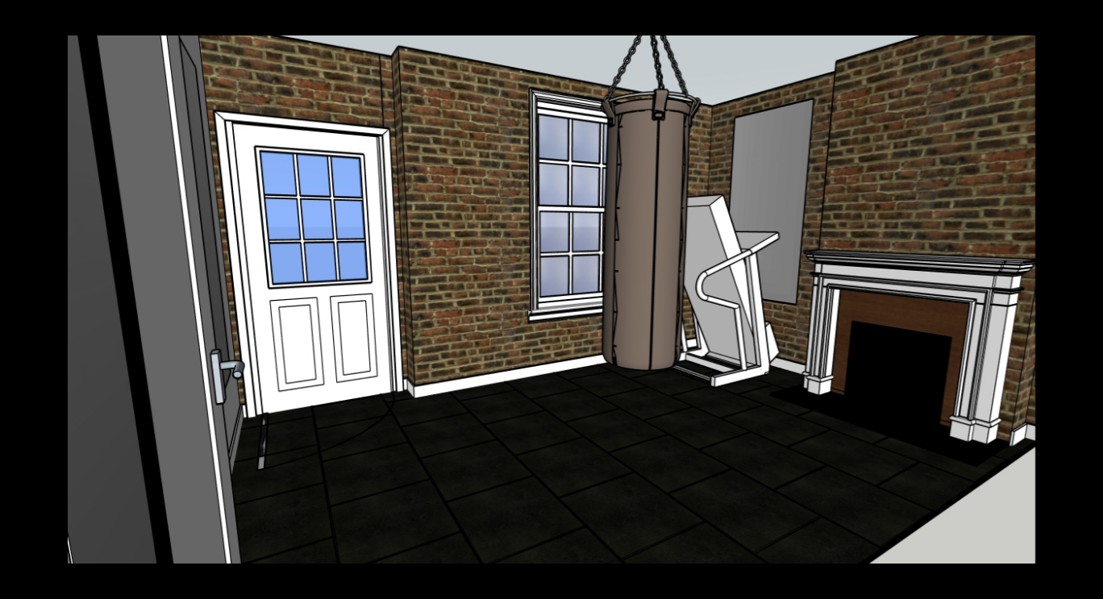
click at [1087, 302] on button at bounding box center [1075, 300] width 56 height 81
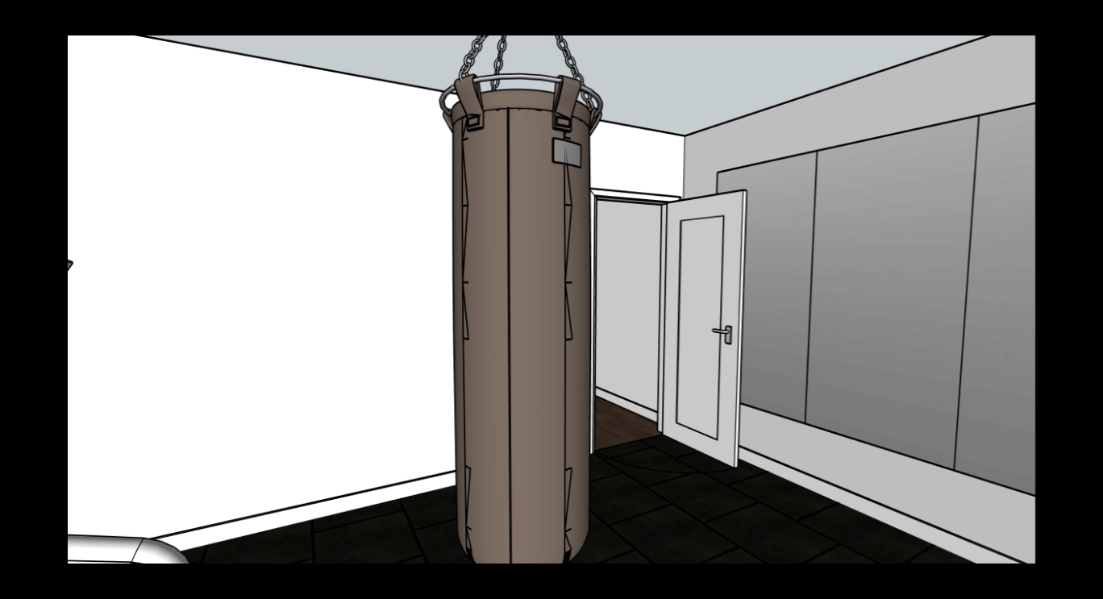
click at [1087, 302] on button at bounding box center [1075, 300] width 56 height 81
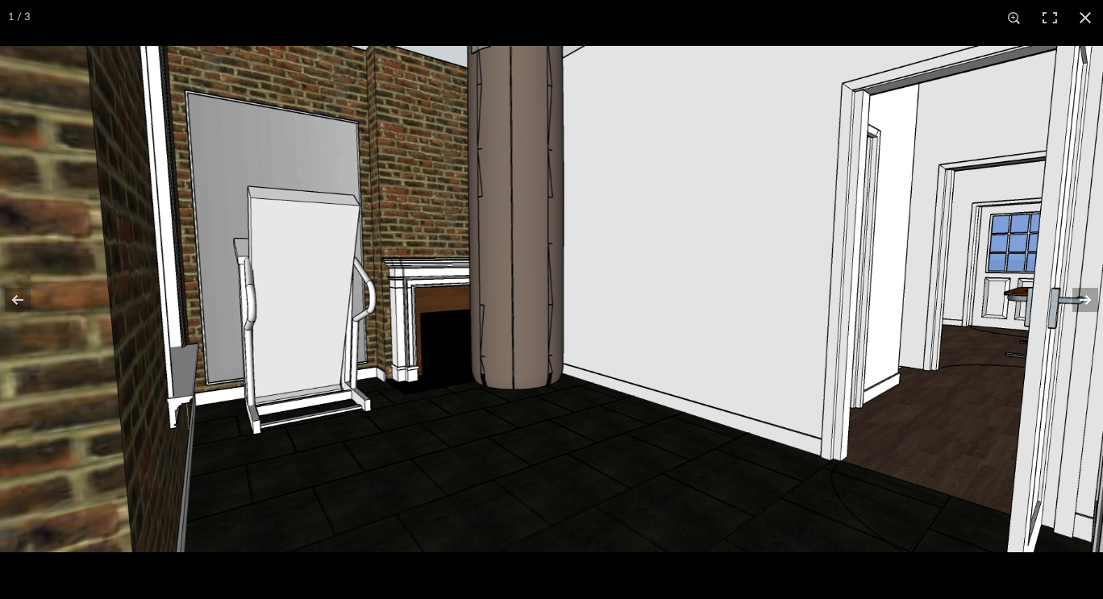
click at [1088, 294] on button at bounding box center [1075, 300] width 56 height 81
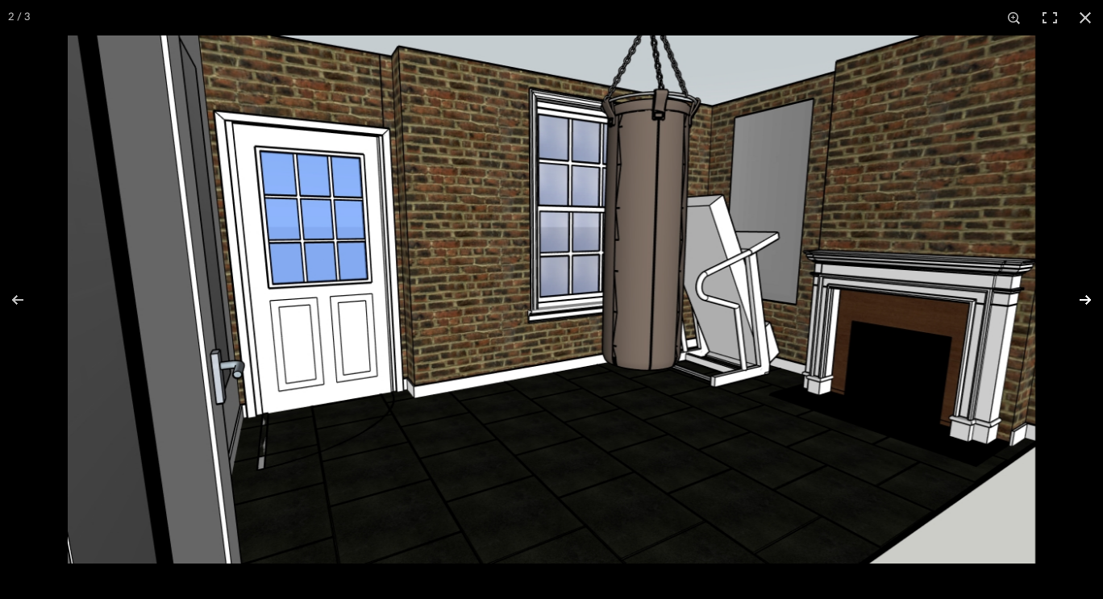
click at [1086, 302] on button at bounding box center [1075, 300] width 56 height 81
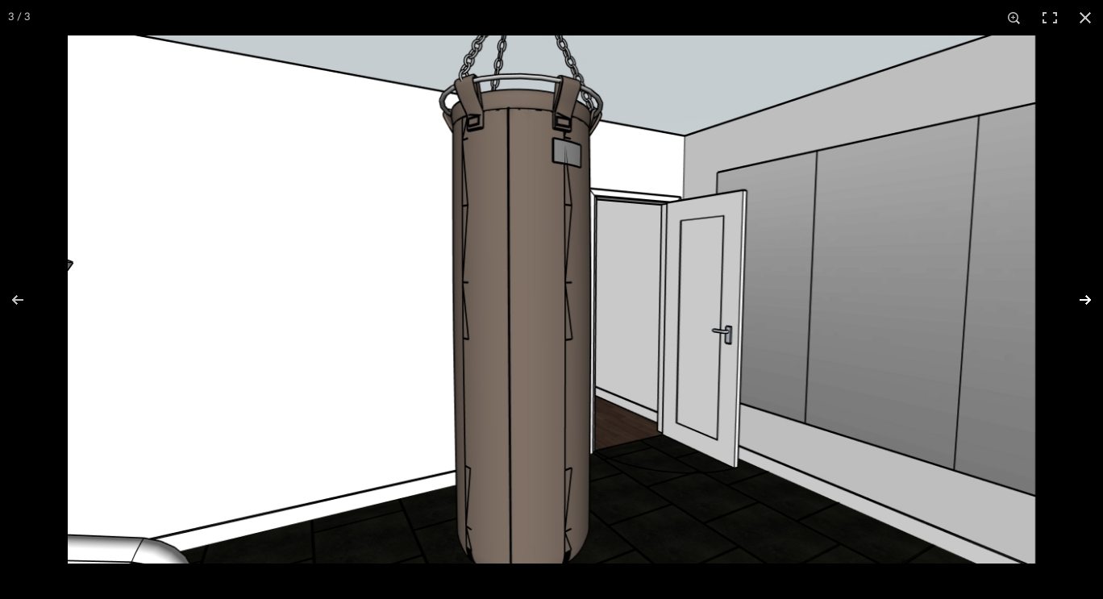
click at [1086, 303] on button at bounding box center [1075, 300] width 56 height 81
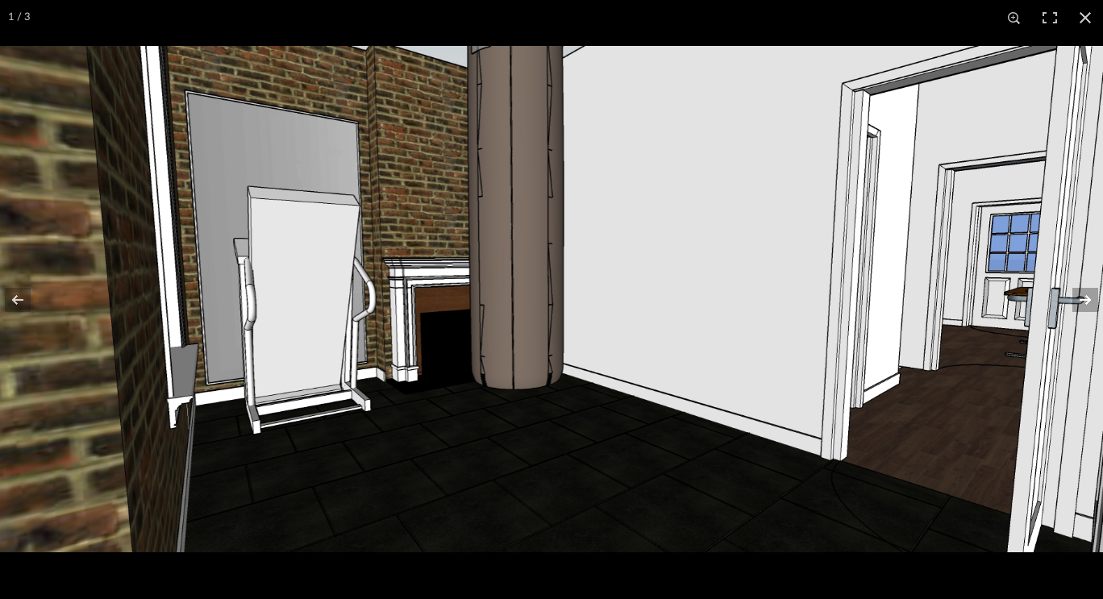
click at [1083, 307] on button at bounding box center [1075, 300] width 56 height 81
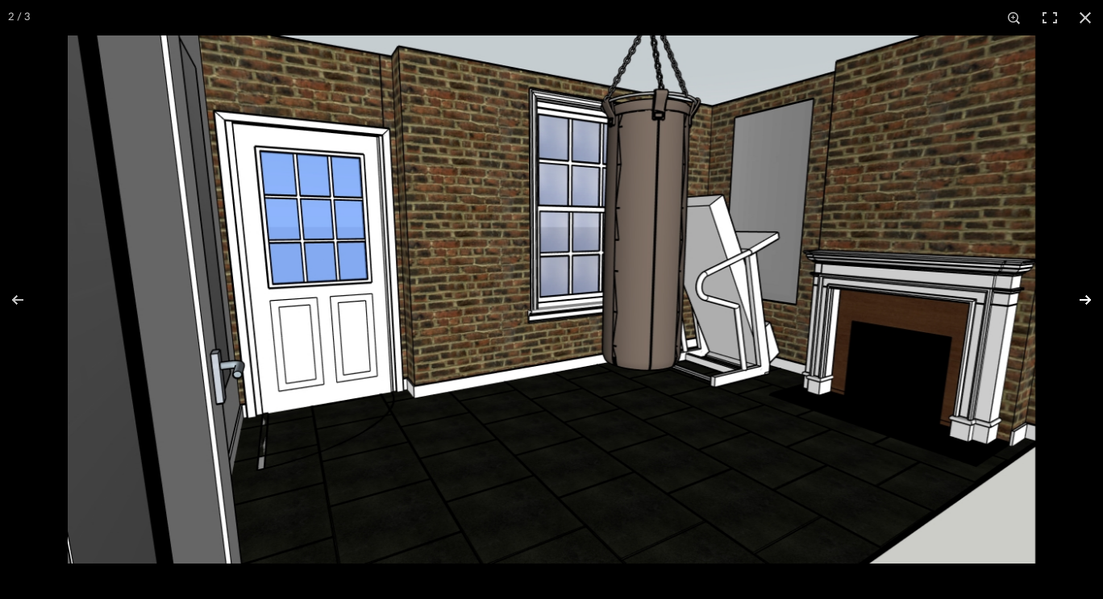
click at [1082, 307] on button at bounding box center [1075, 300] width 56 height 81
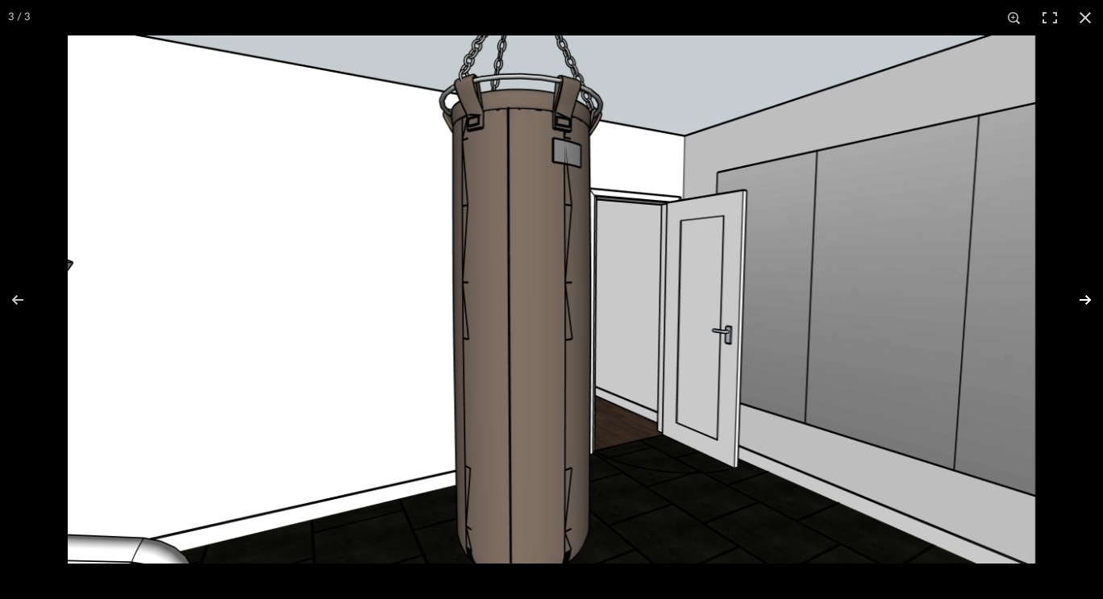
click at [1084, 301] on button at bounding box center [1075, 300] width 56 height 81
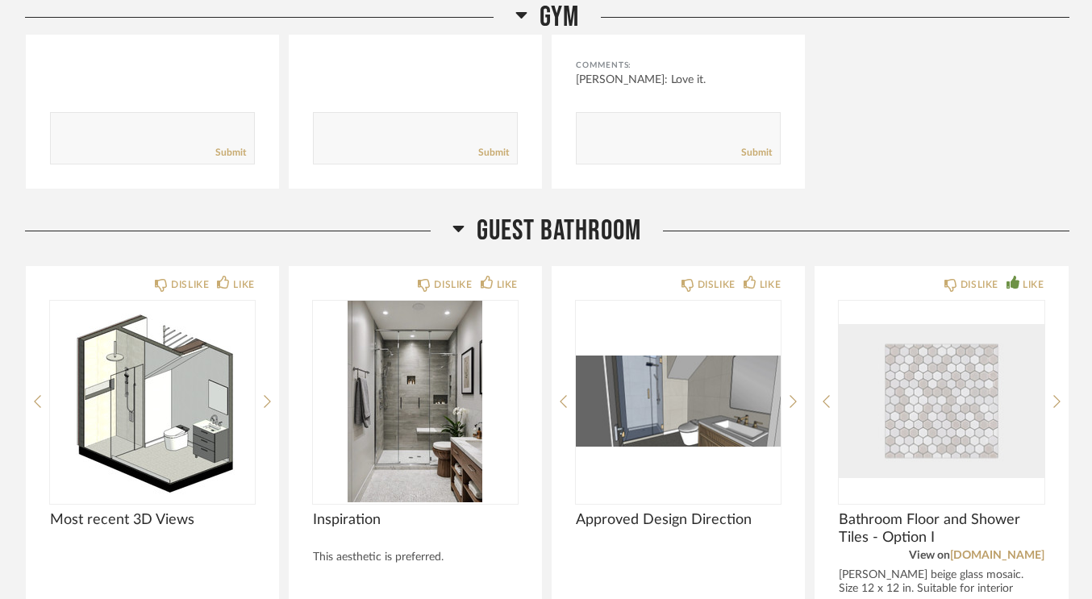
scroll to position [4239, 0]
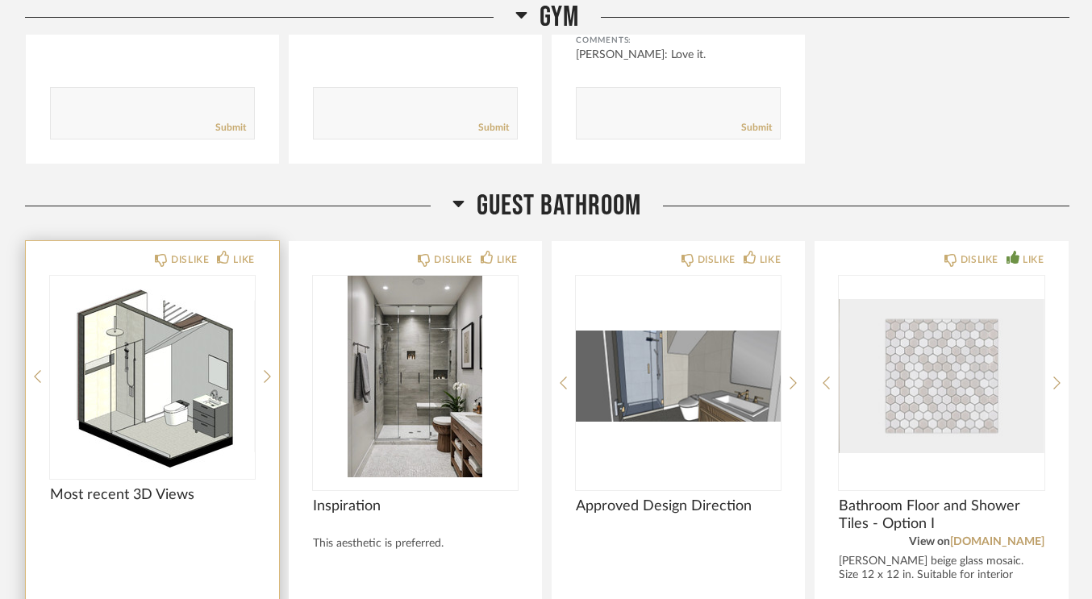
click at [160, 365] on img "0" at bounding box center [152, 377] width 205 height 202
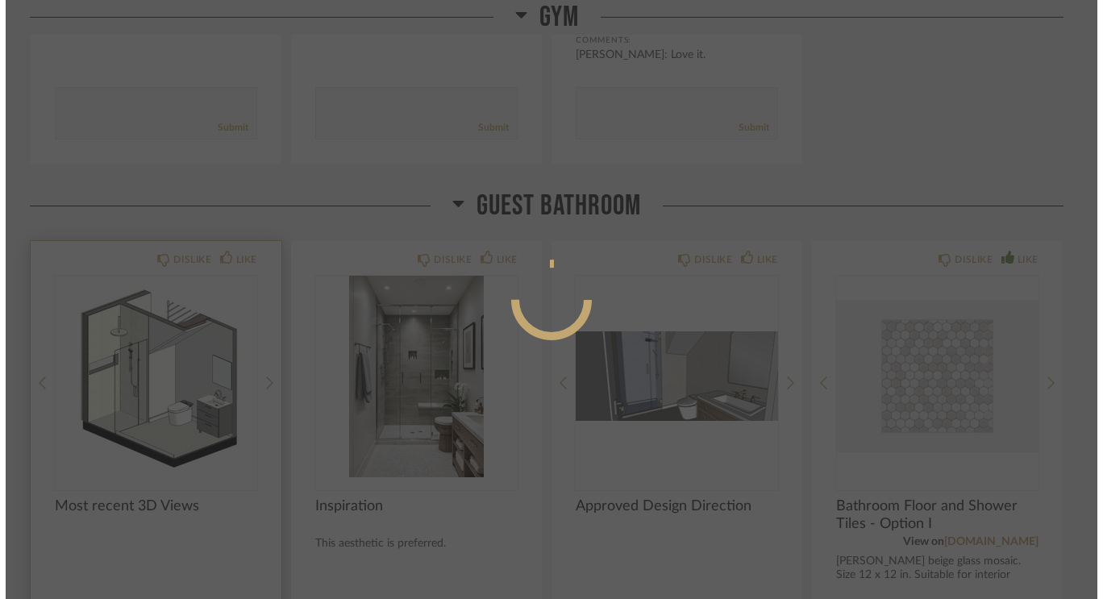
scroll to position [0, 0]
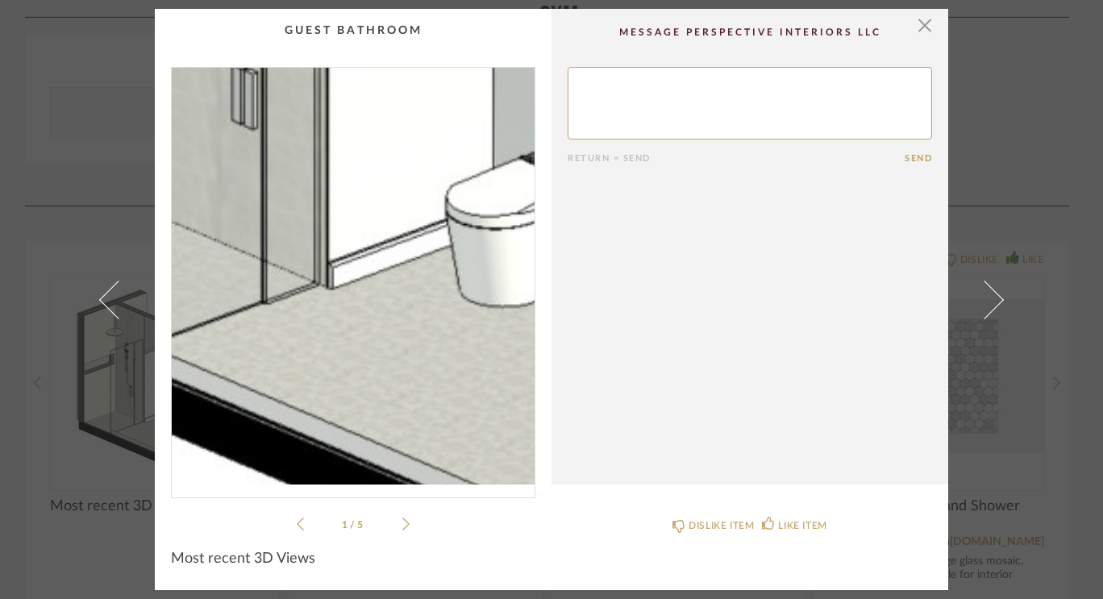
click at [341, 368] on img "0" at bounding box center [353, 276] width 363 height 417
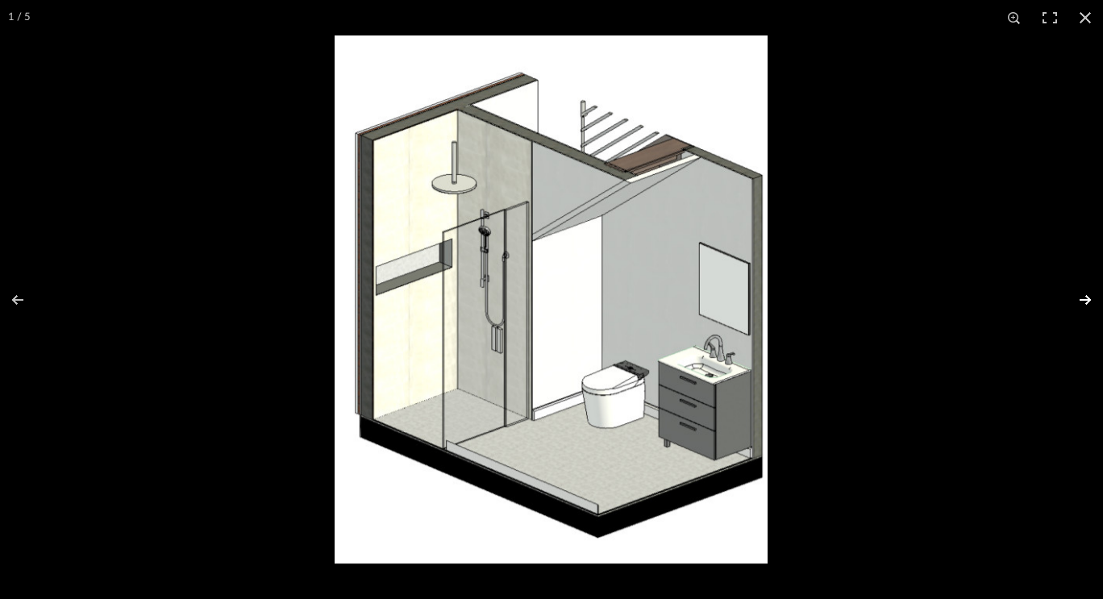
click at [1089, 301] on button at bounding box center [1075, 300] width 56 height 81
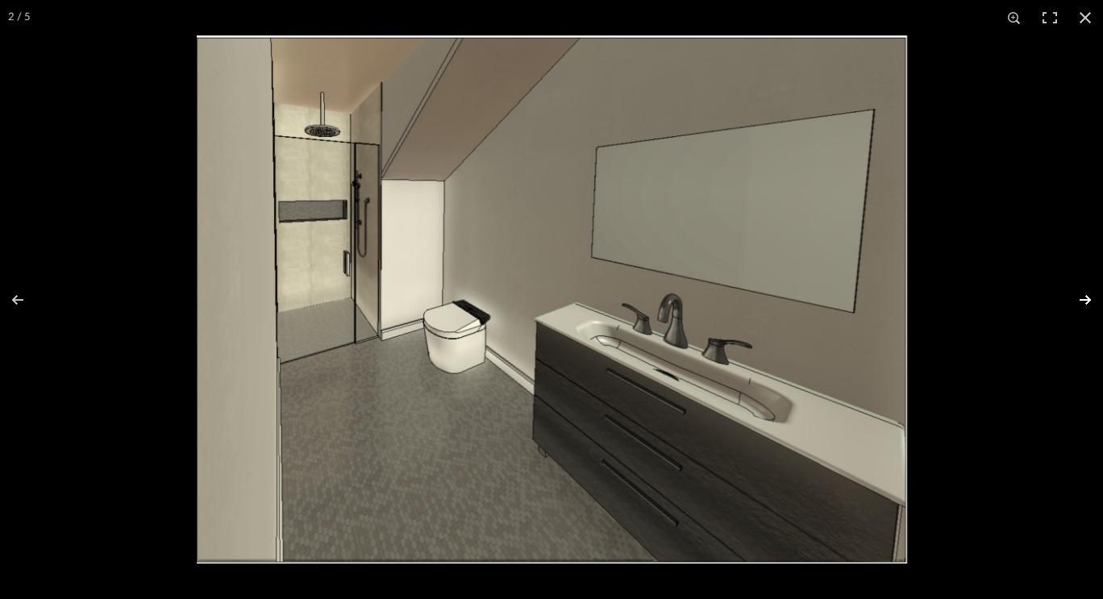
click at [1089, 301] on button at bounding box center [1075, 300] width 56 height 81
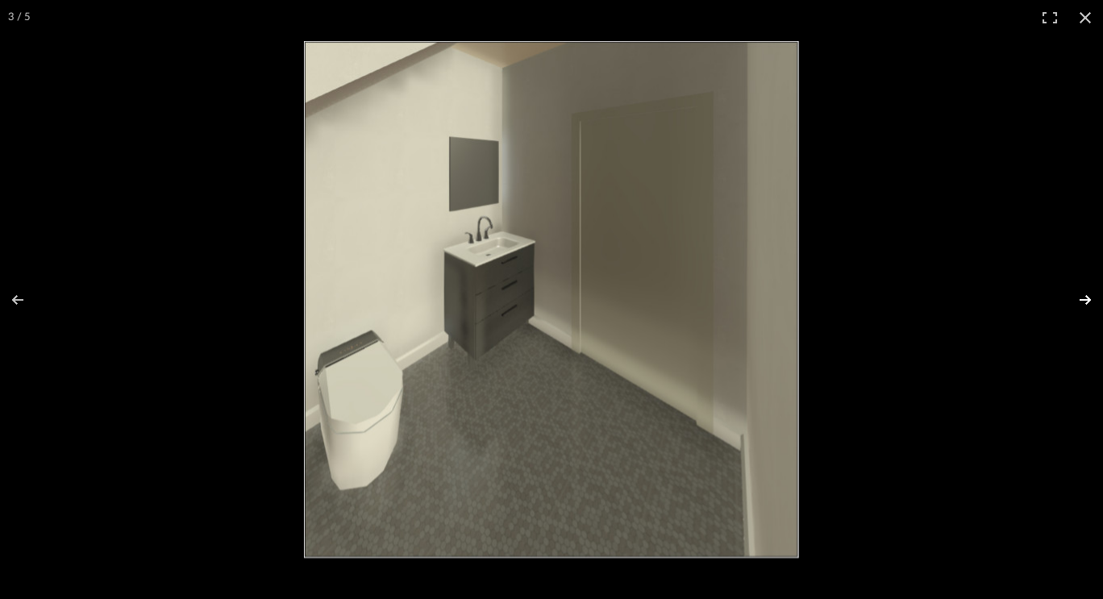
click at [1089, 301] on button at bounding box center [1075, 300] width 56 height 81
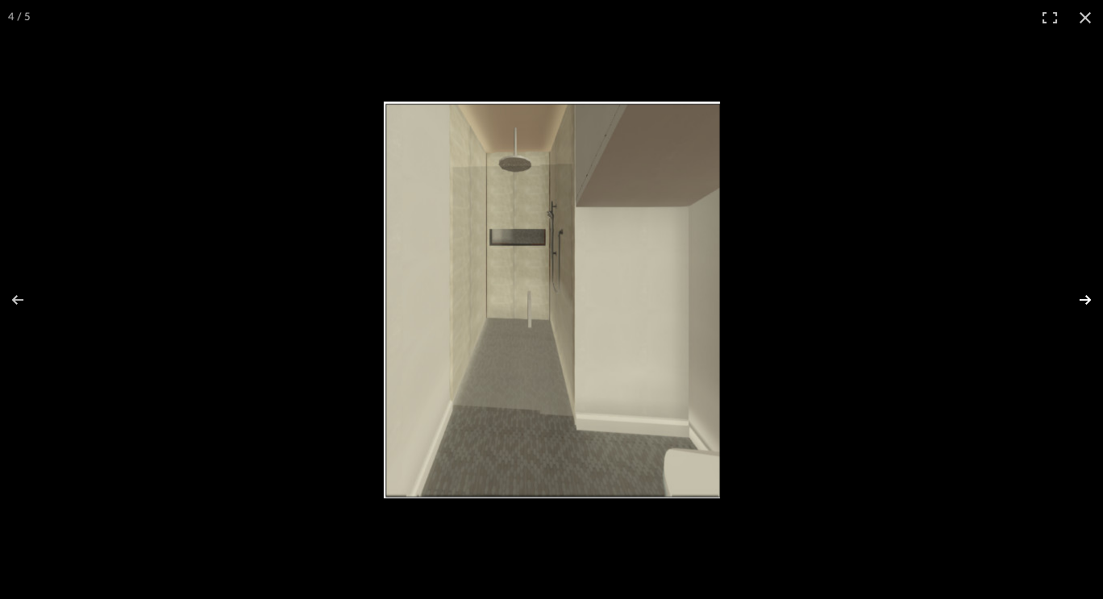
click at [1089, 301] on button at bounding box center [1075, 300] width 56 height 81
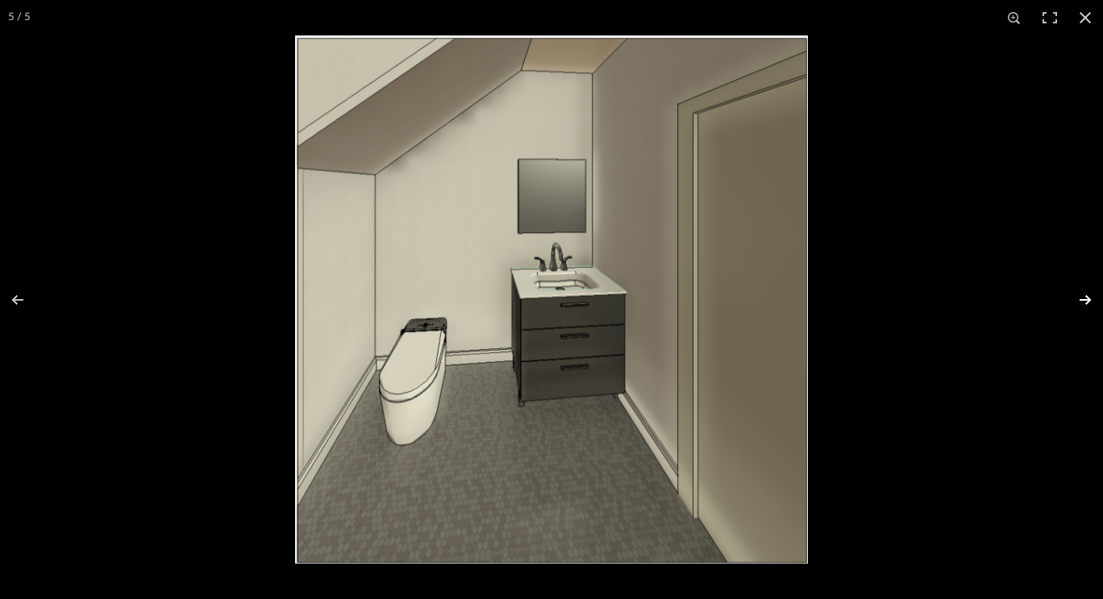
click at [1089, 301] on button at bounding box center [1075, 300] width 56 height 81
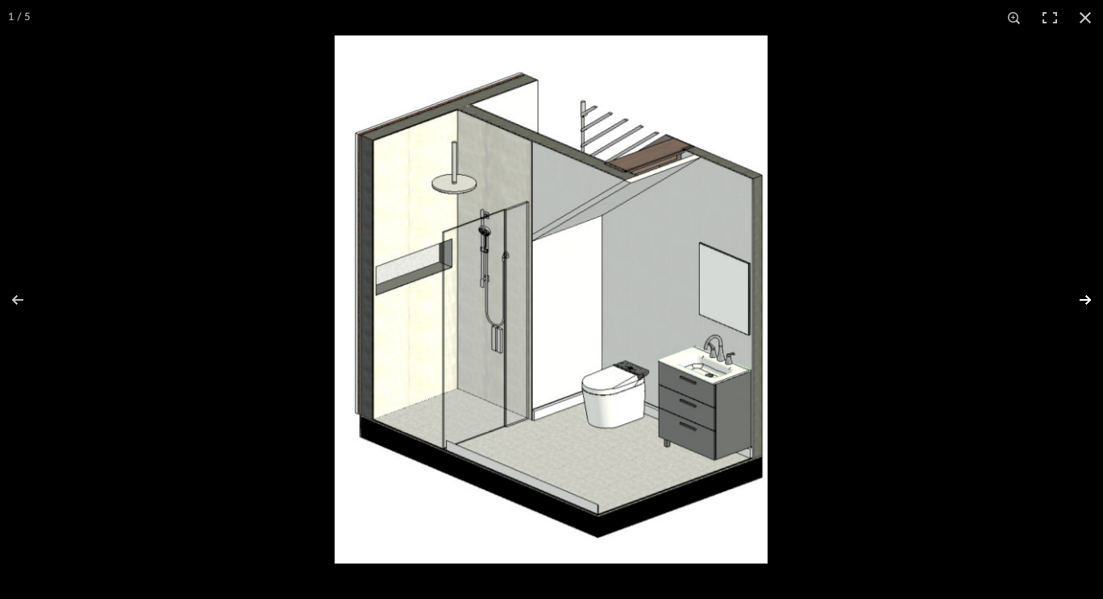
click at [1089, 301] on button at bounding box center [1075, 300] width 56 height 81
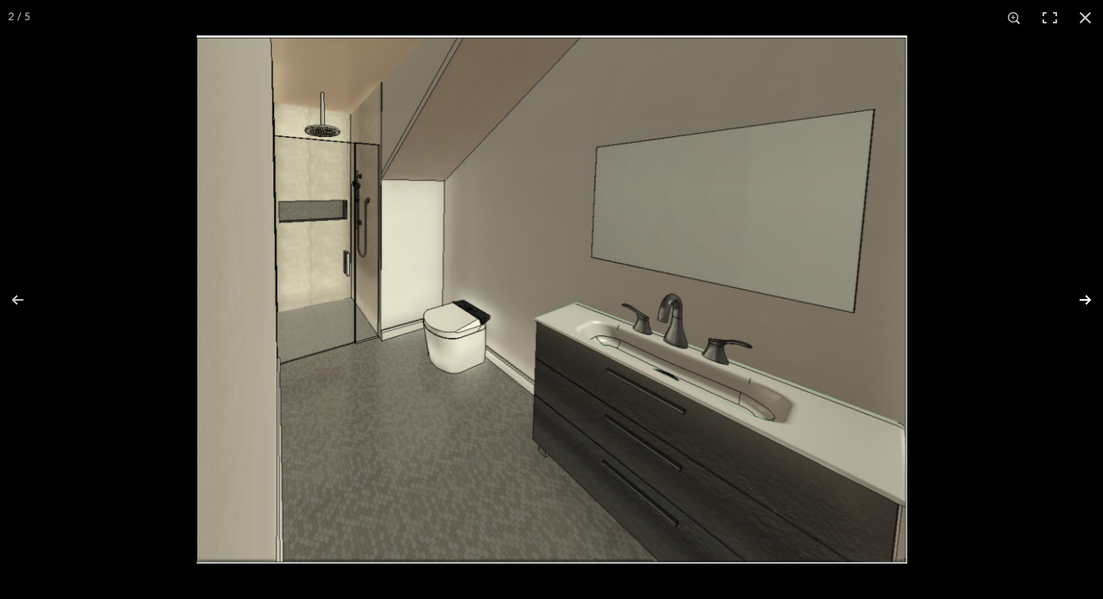
click at [1089, 301] on button at bounding box center [1075, 300] width 56 height 81
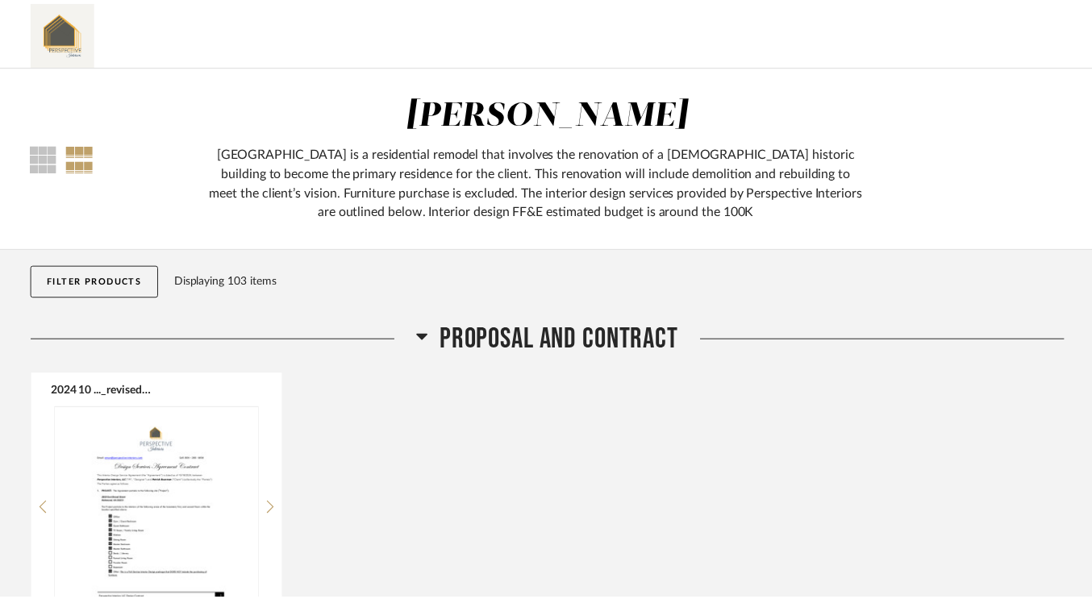
scroll to position [4239, 0]
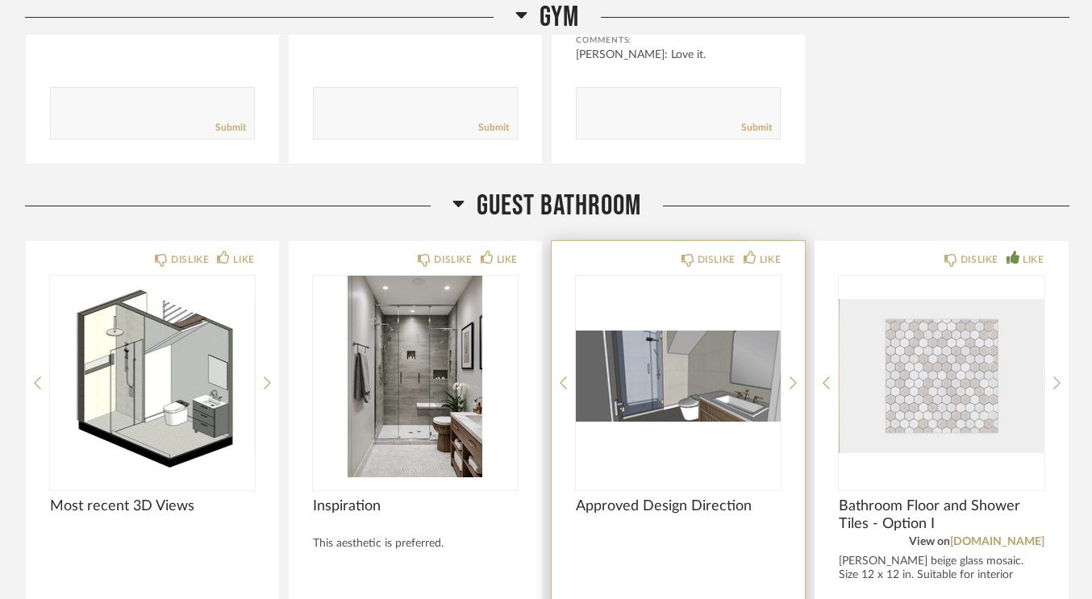
click at [696, 384] on img "0" at bounding box center [678, 377] width 205 height 202
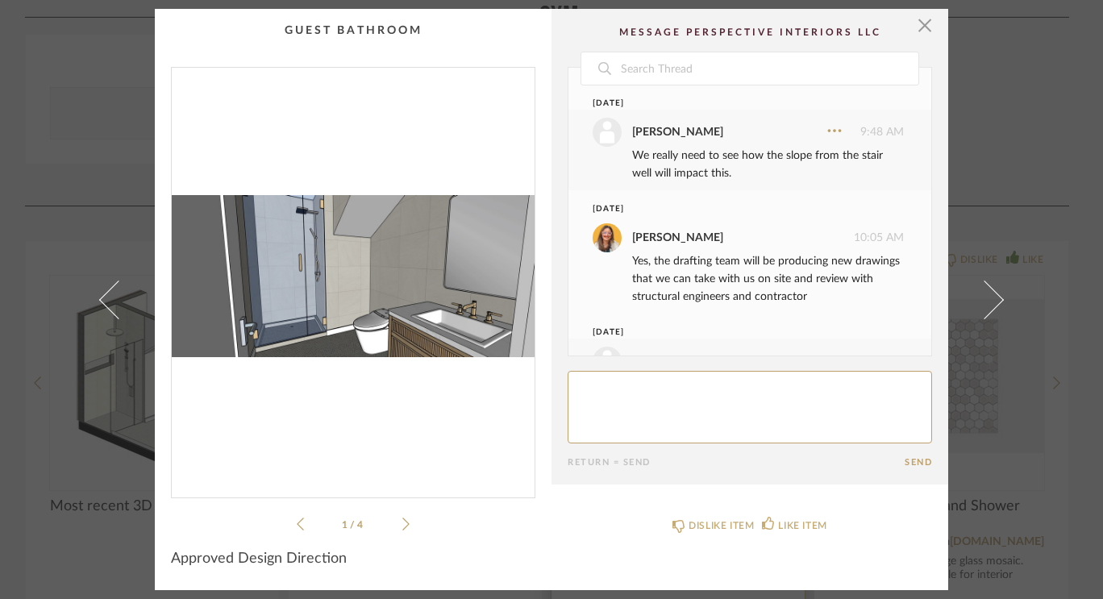
scroll to position [316, 0]
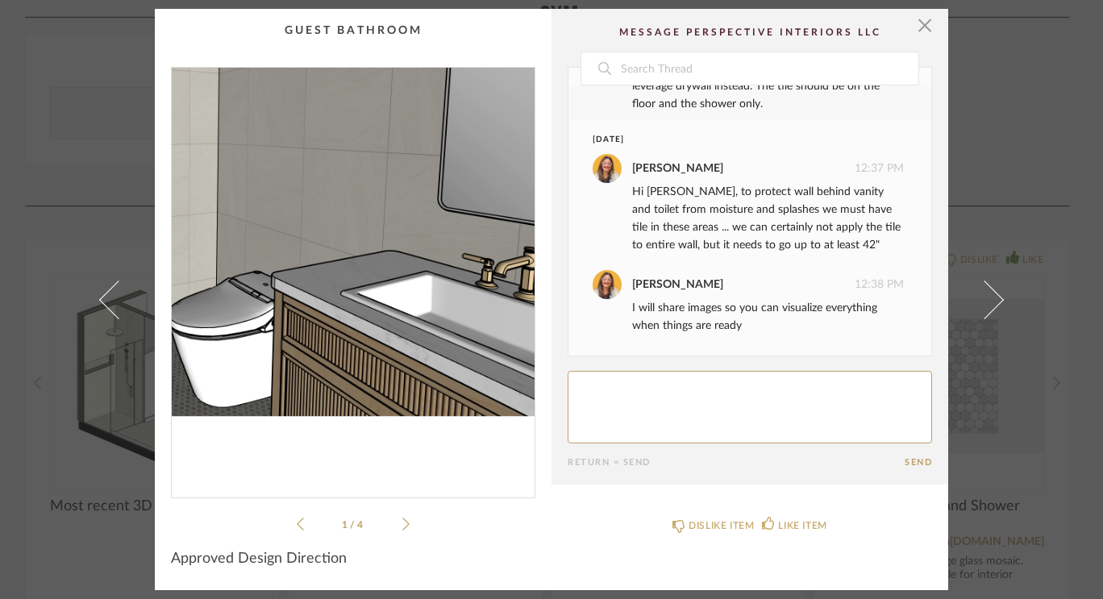
click at [410, 310] on img "0" at bounding box center [353, 276] width 363 height 417
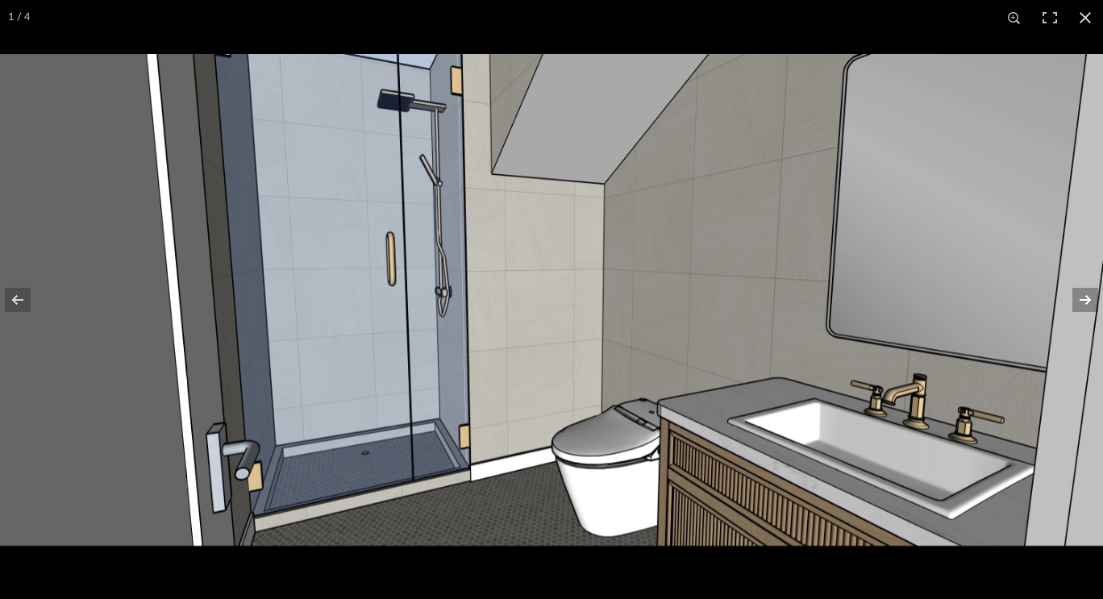
click at [1086, 300] on button at bounding box center [1075, 300] width 56 height 81
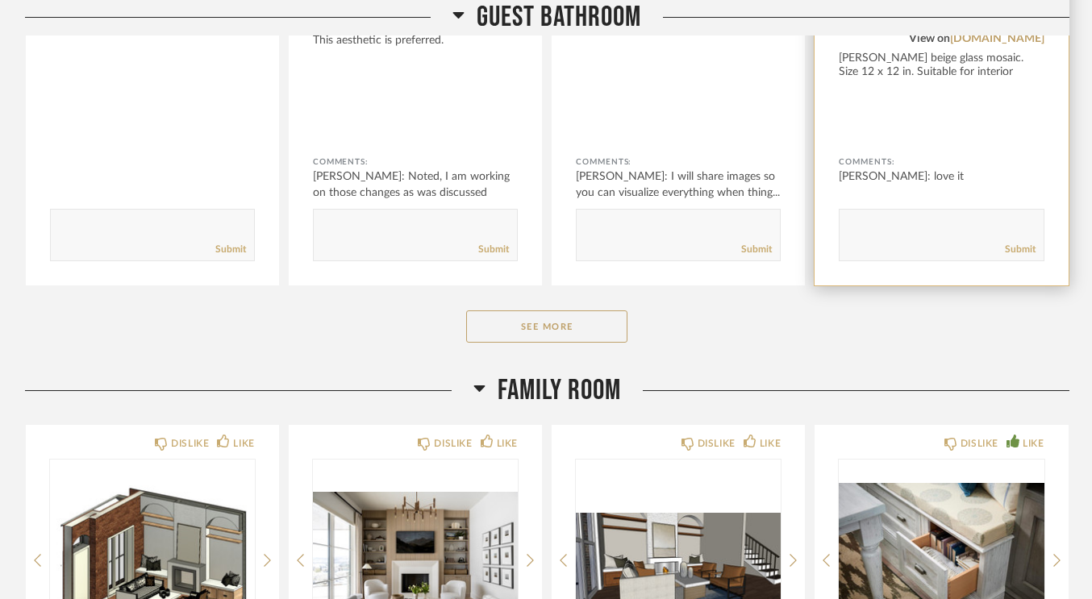
scroll to position [4742, 0]
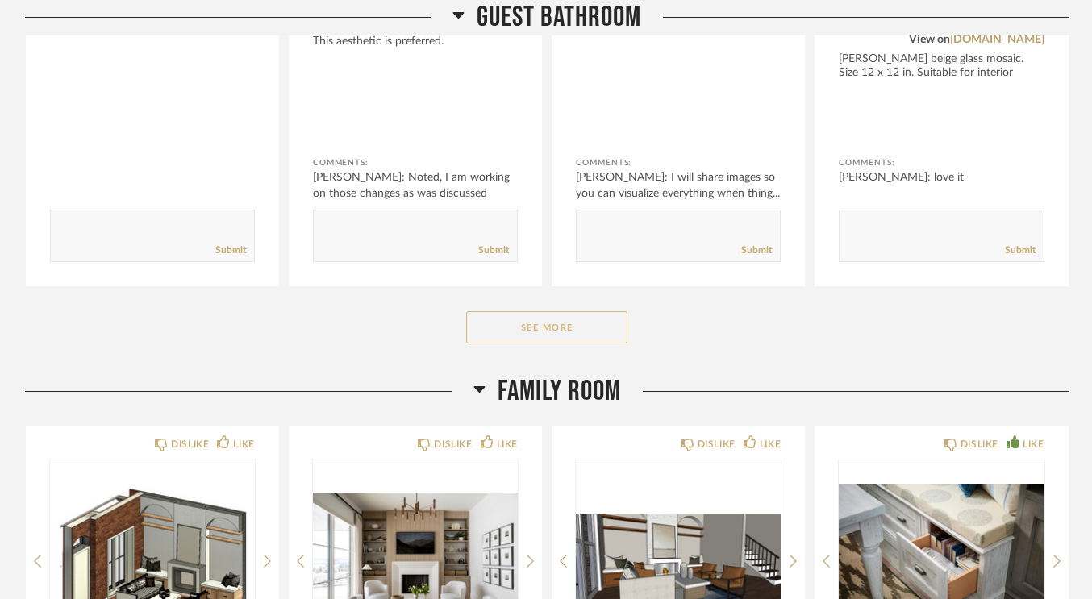
click at [598, 327] on button "See More" at bounding box center [546, 327] width 161 height 32
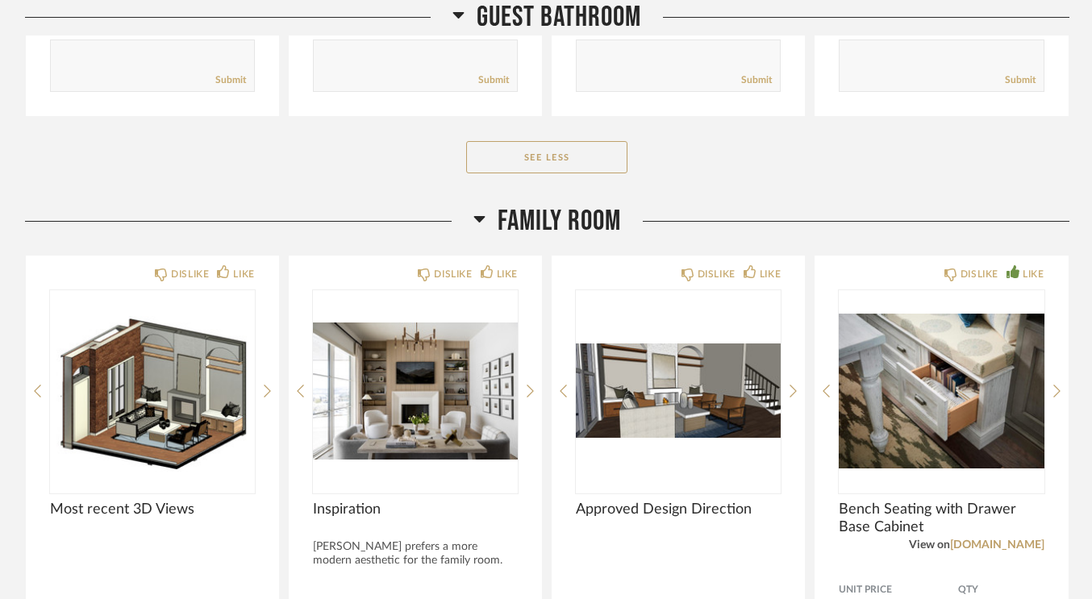
scroll to position [7134, 0]
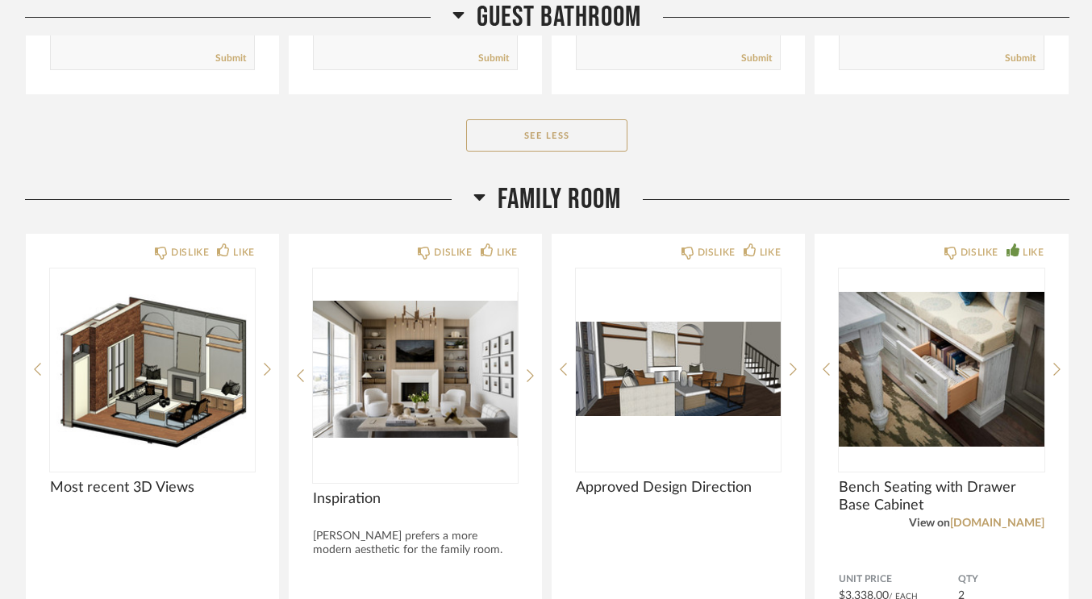
click at [351, 382] on img "0" at bounding box center [415, 370] width 205 height 202
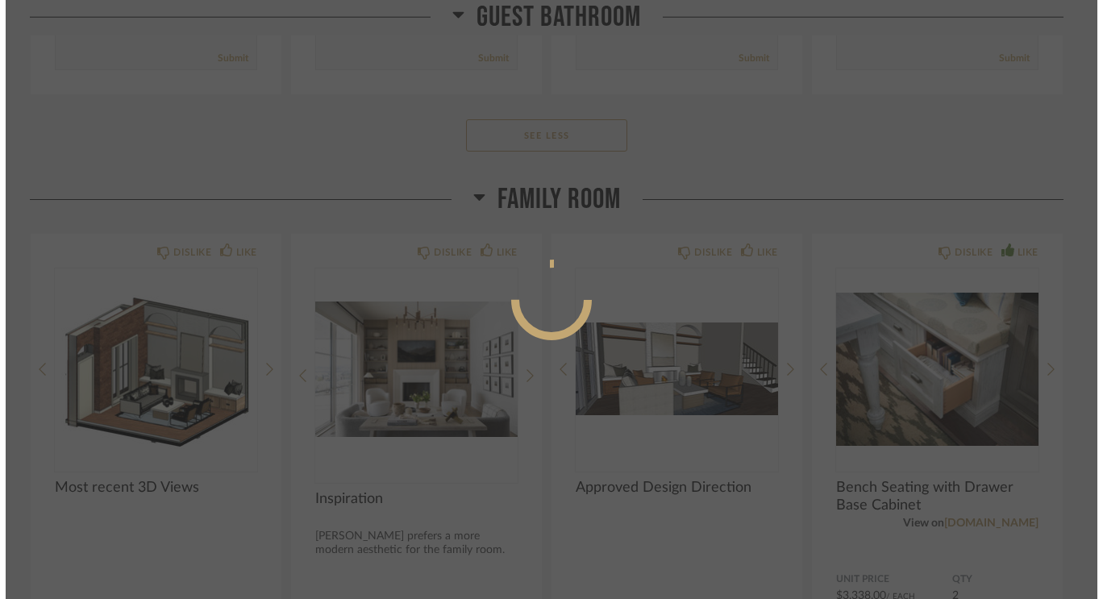
scroll to position [0, 0]
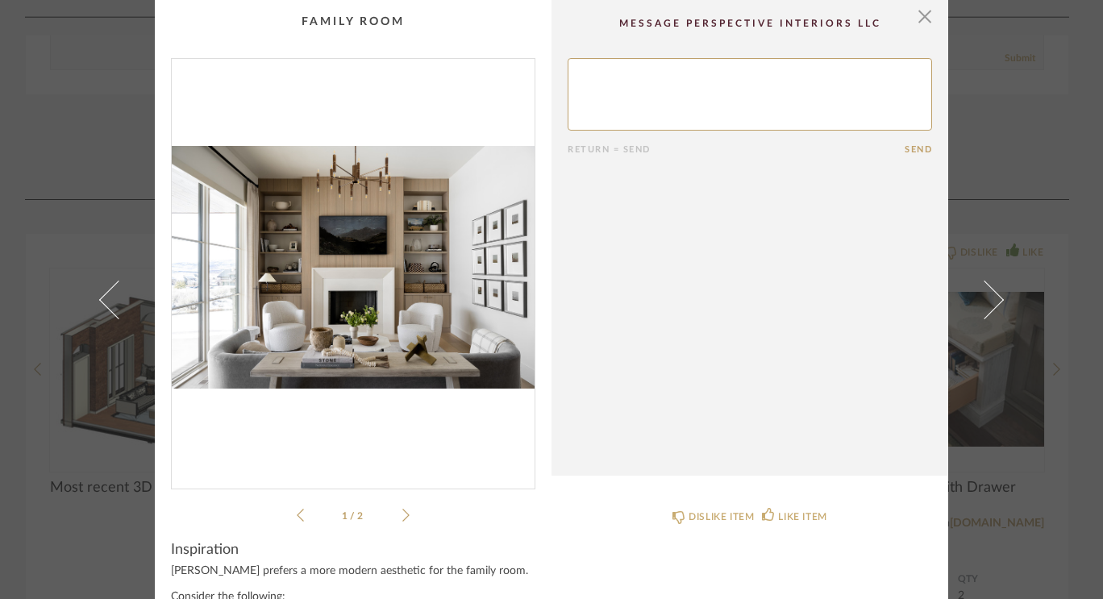
click at [928, 20] on cpp-summary-comments "Return = Send Send" at bounding box center [750, 238] width 397 height 476
click at [919, 16] on span "button" at bounding box center [925, 16] width 32 height 32
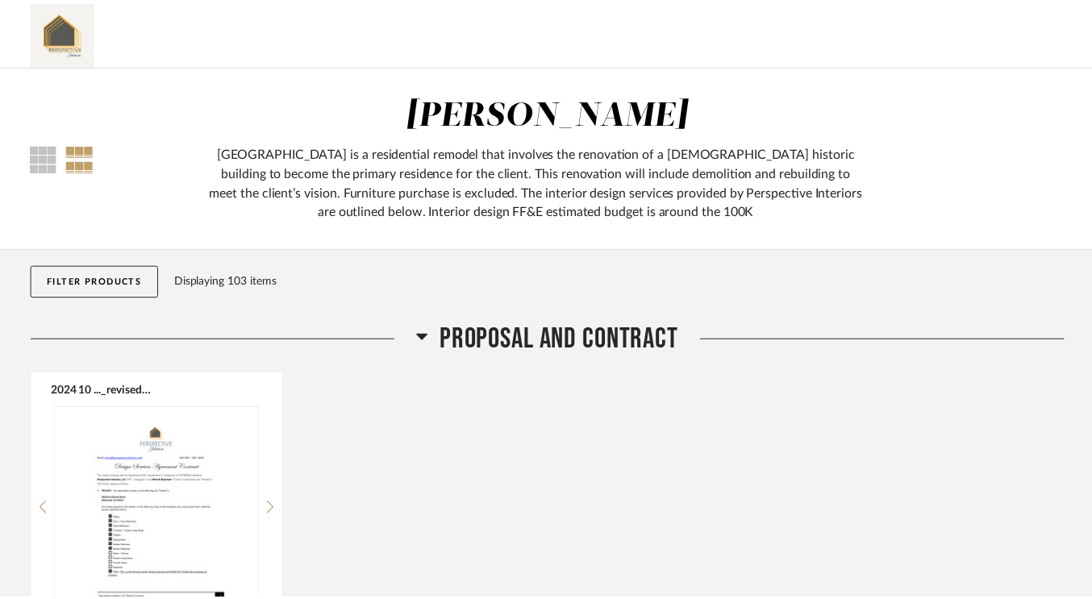
scroll to position [7134, 0]
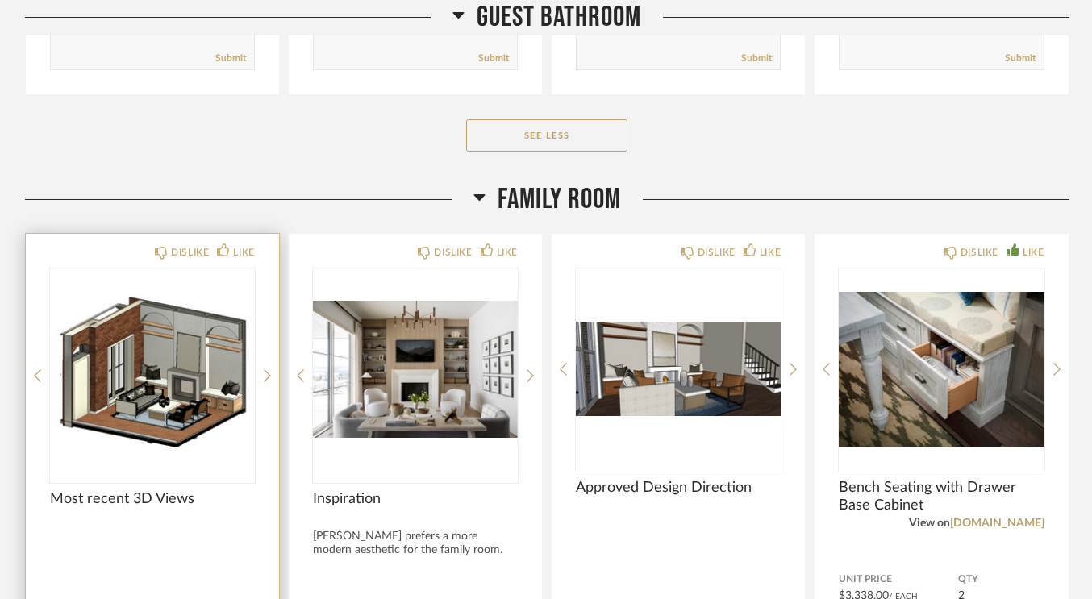
click at [173, 345] on img "0" at bounding box center [152, 370] width 205 height 202
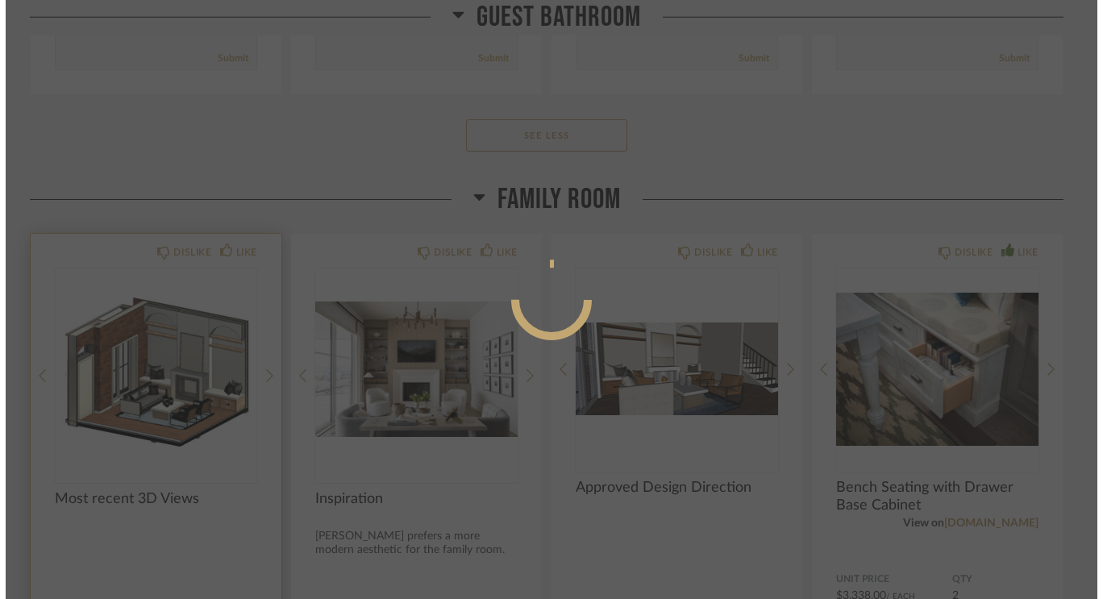
scroll to position [0, 0]
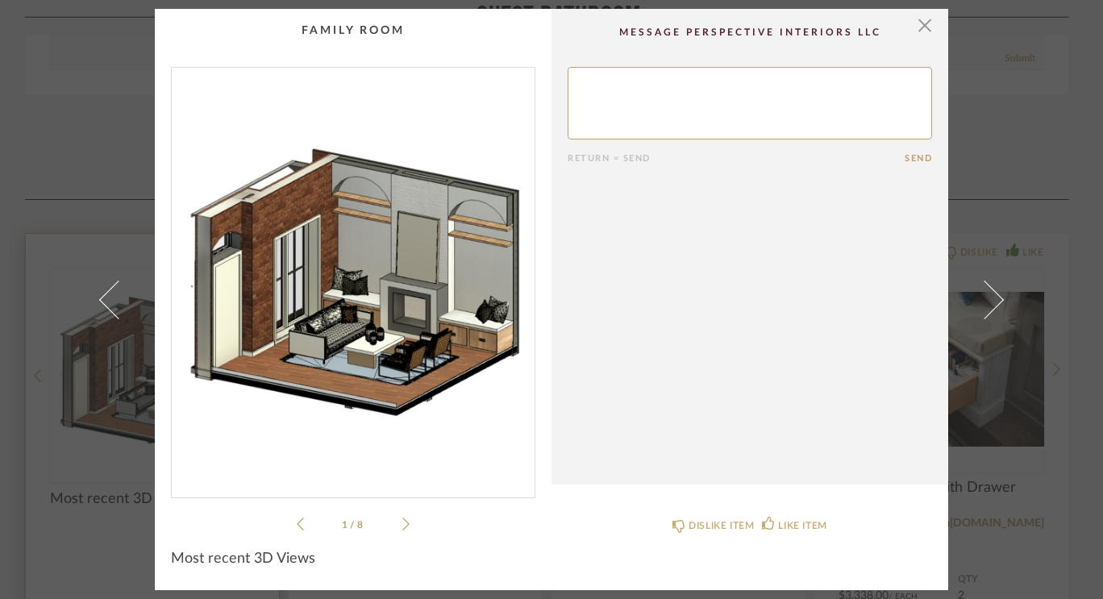
click at [173, 345] on img "0" at bounding box center [353, 276] width 363 height 417
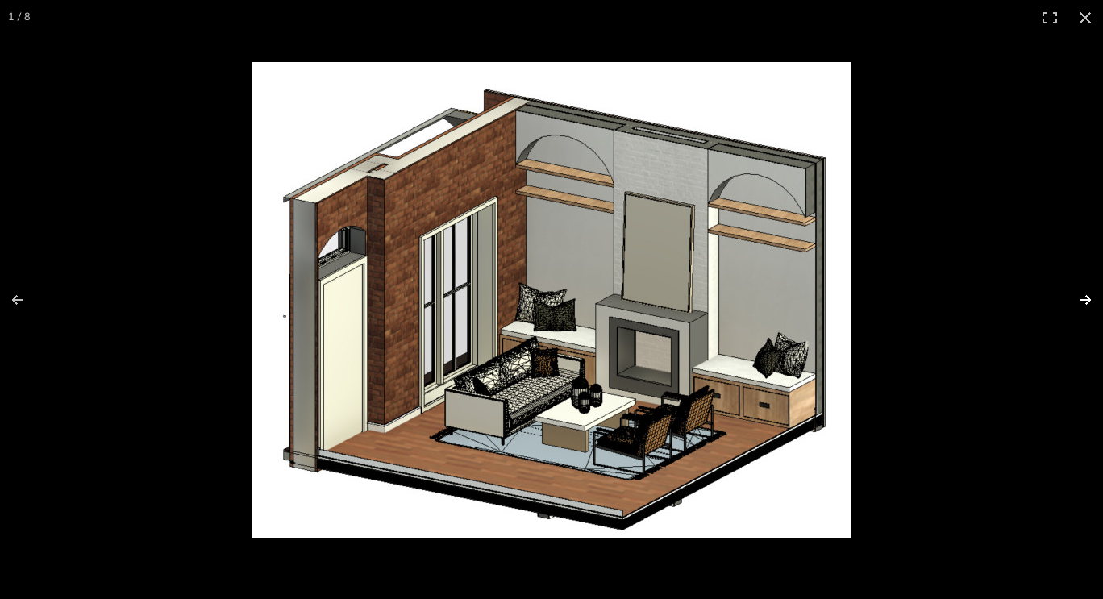
click at [1079, 307] on button at bounding box center [1075, 300] width 56 height 81
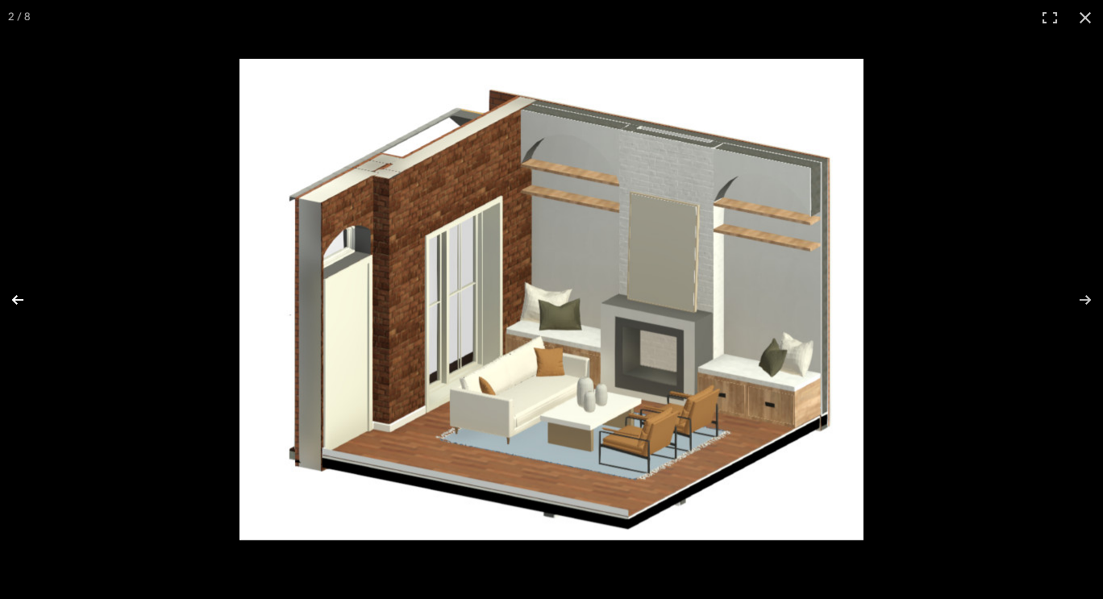
click at [16, 302] on button at bounding box center [28, 300] width 56 height 81
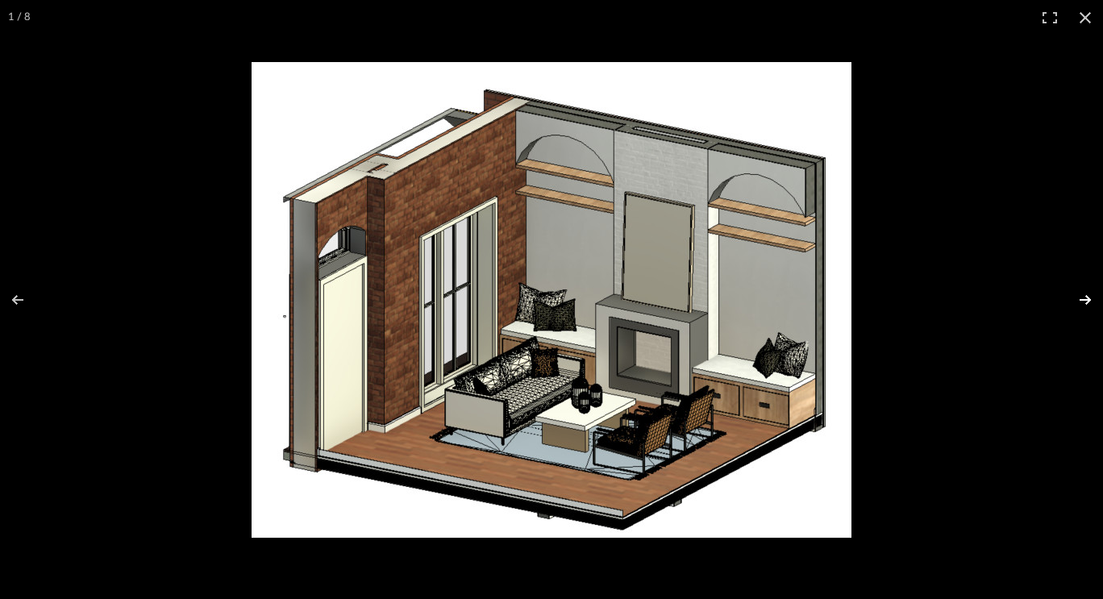
click at [1089, 302] on button at bounding box center [1075, 300] width 56 height 81
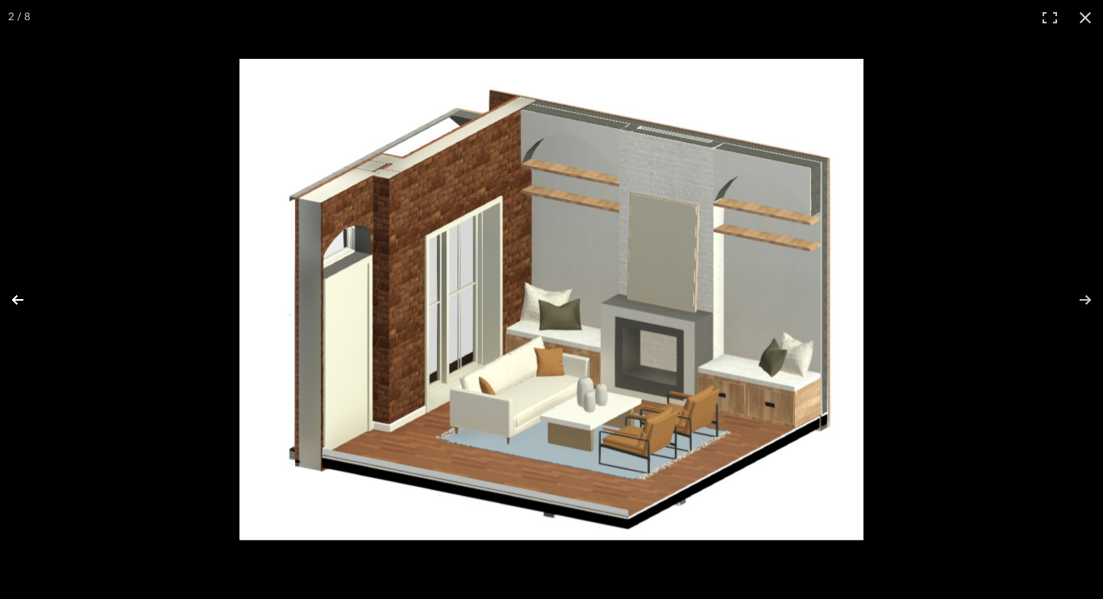
click at [26, 293] on button at bounding box center [28, 300] width 56 height 81
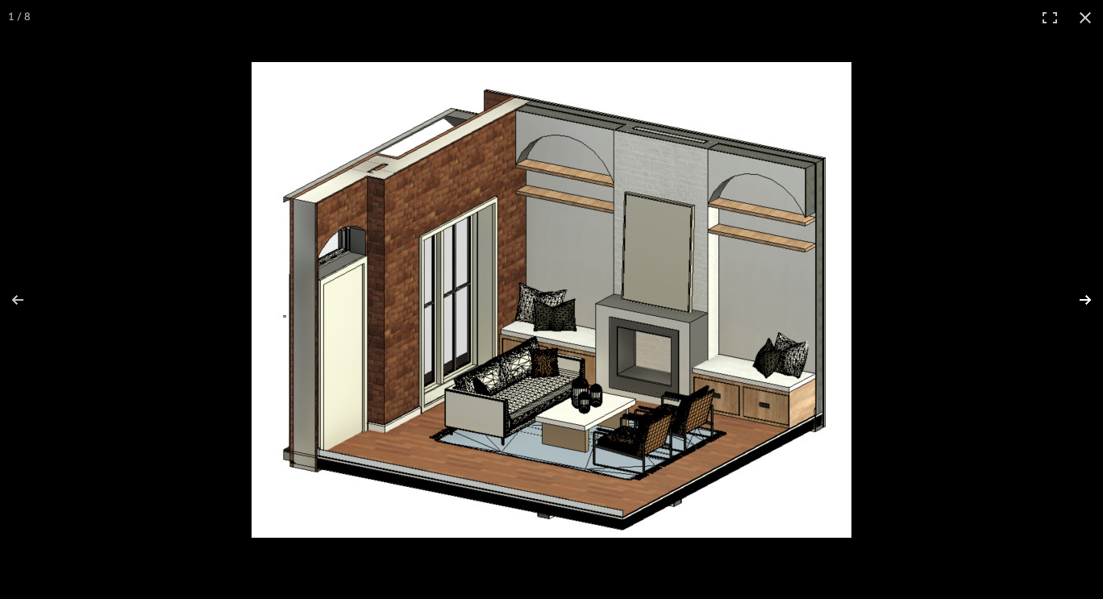
click at [1077, 306] on button at bounding box center [1075, 300] width 56 height 81
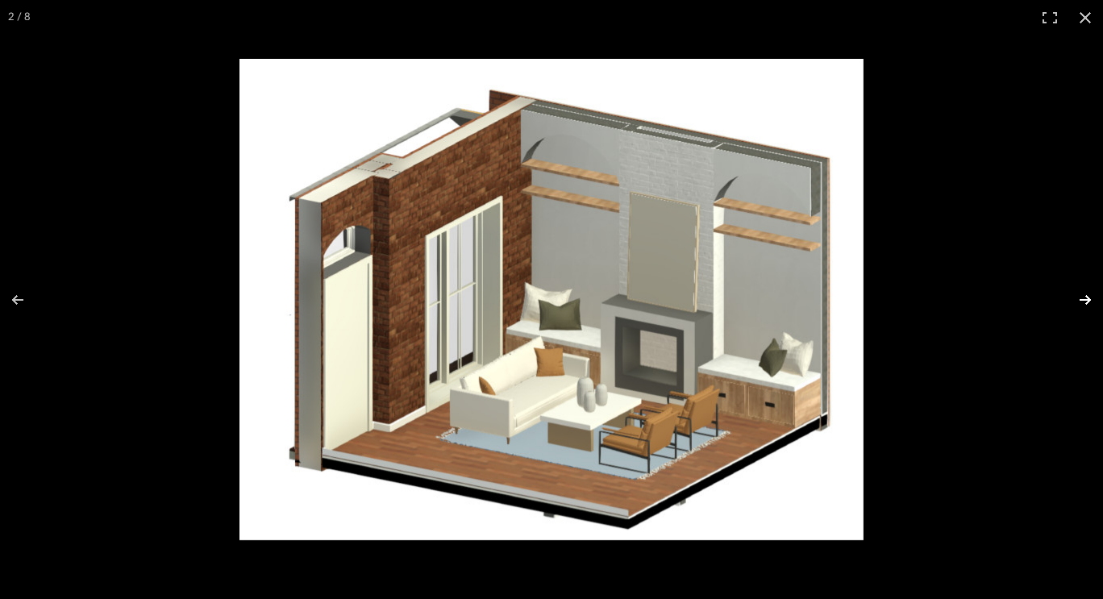
click at [1085, 291] on button at bounding box center [1075, 300] width 56 height 81
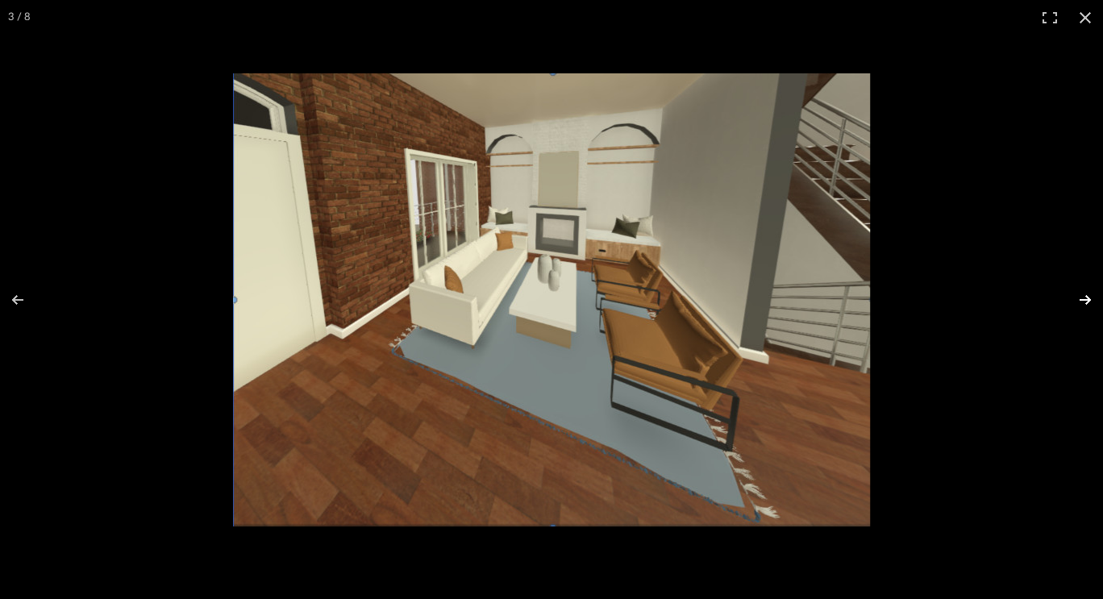
click at [1076, 298] on button at bounding box center [1075, 300] width 56 height 81
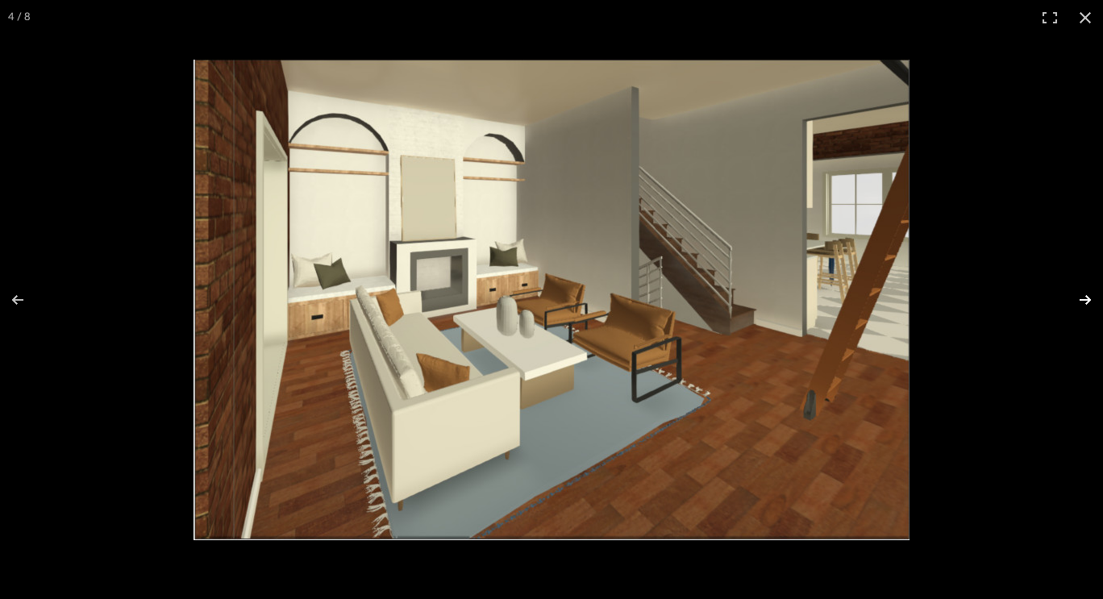
click at [1088, 299] on button at bounding box center [1075, 300] width 56 height 81
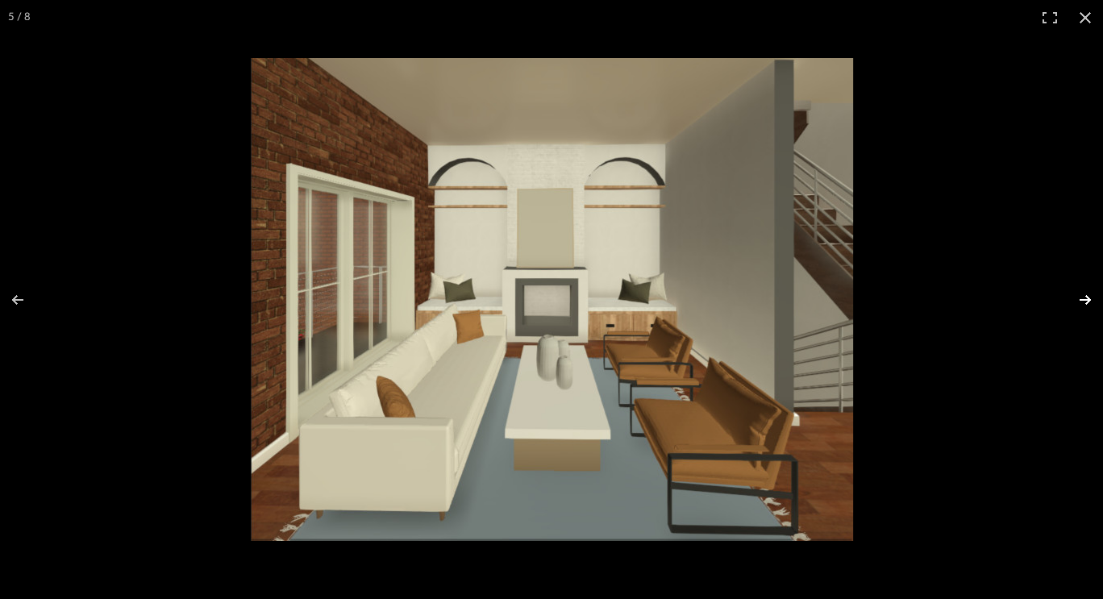
click at [1088, 299] on button at bounding box center [1075, 300] width 56 height 81
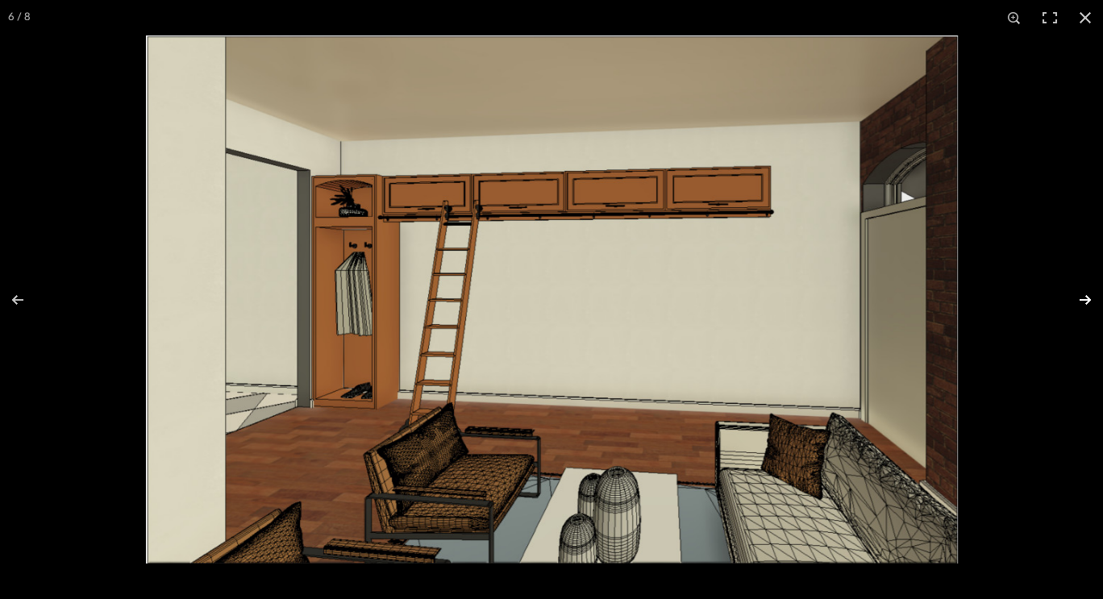
click at [1086, 292] on button at bounding box center [1075, 300] width 56 height 81
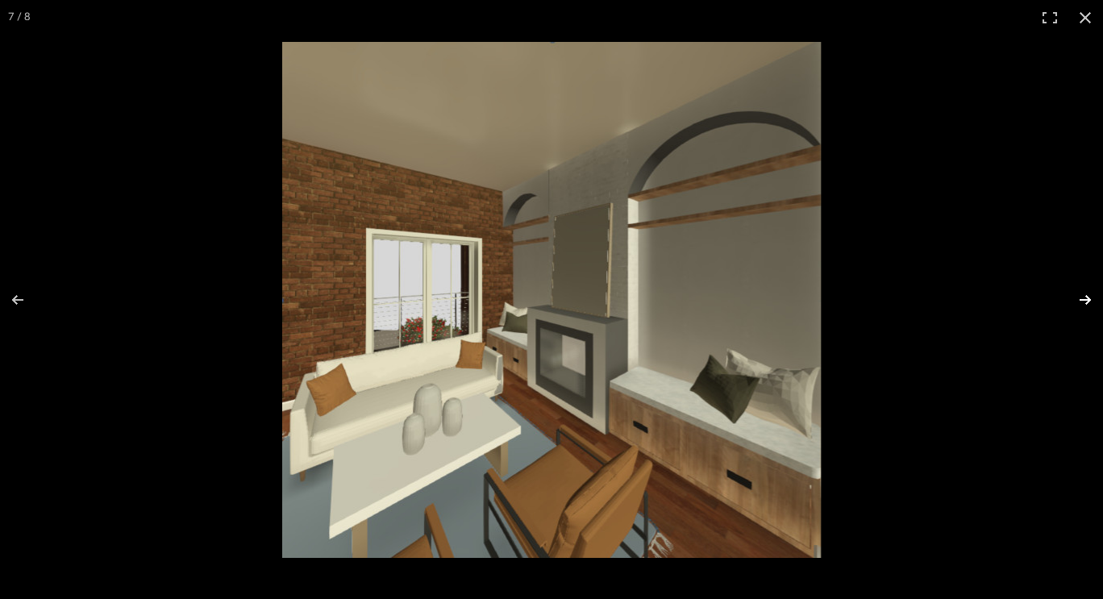
click at [1086, 292] on button at bounding box center [1075, 300] width 56 height 81
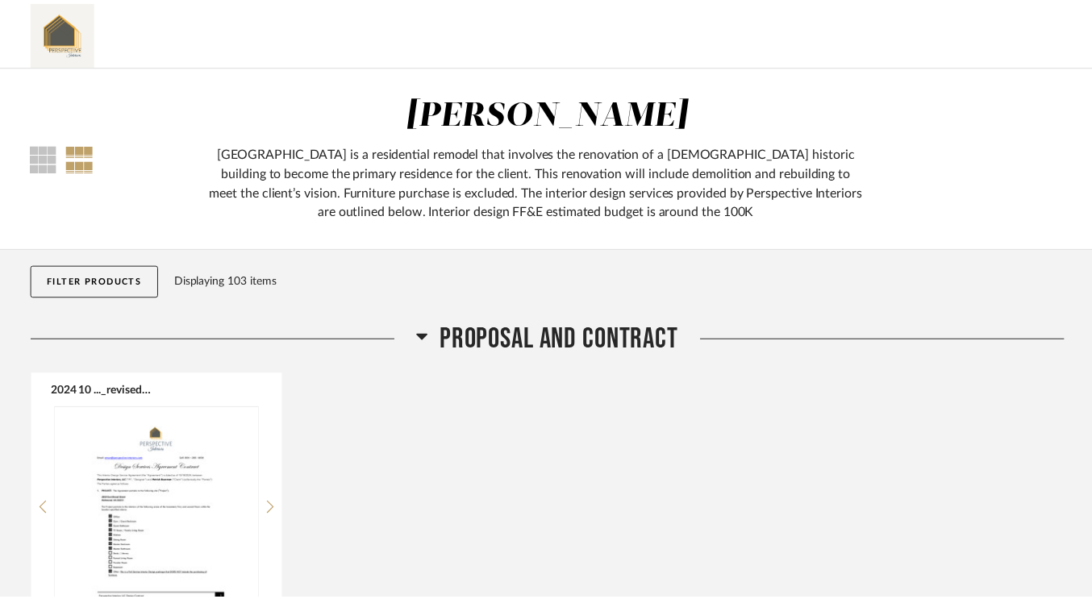
scroll to position [7134, 0]
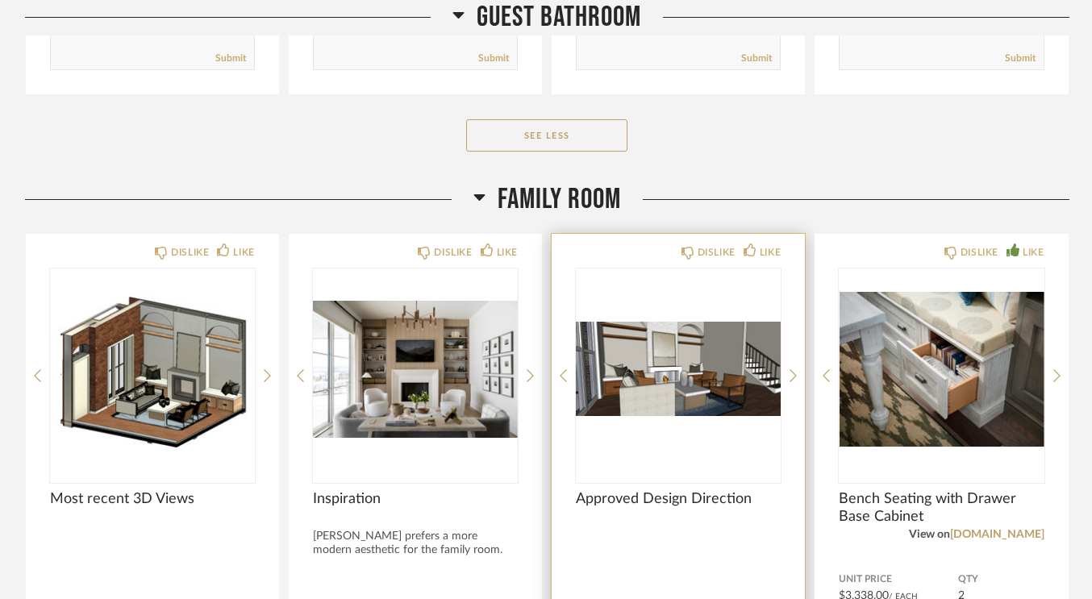
click at [730, 371] on img "0" at bounding box center [678, 370] width 205 height 202
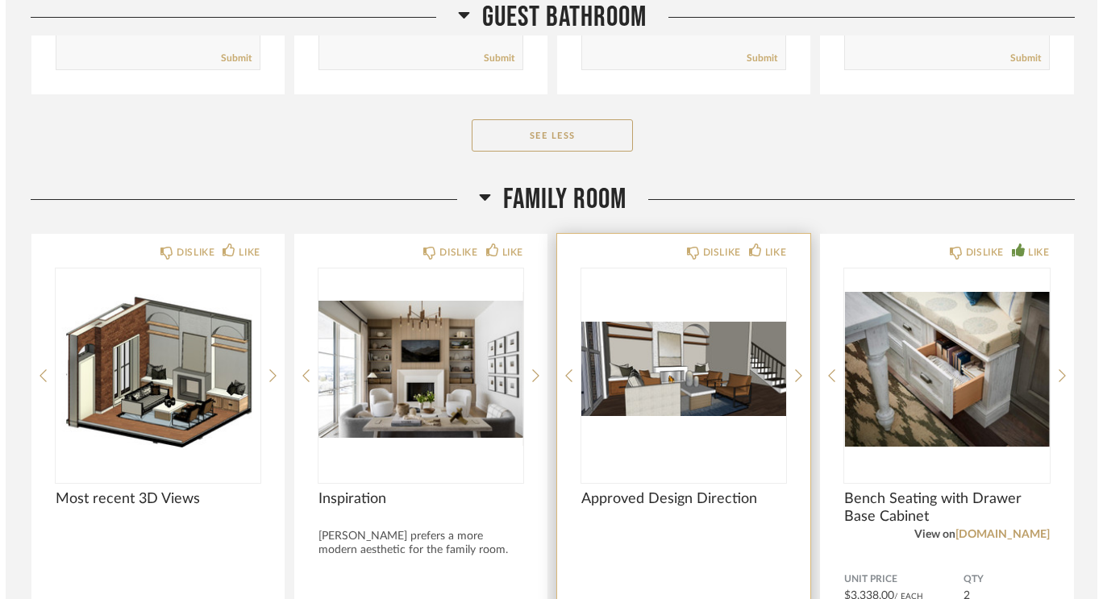
scroll to position [0, 0]
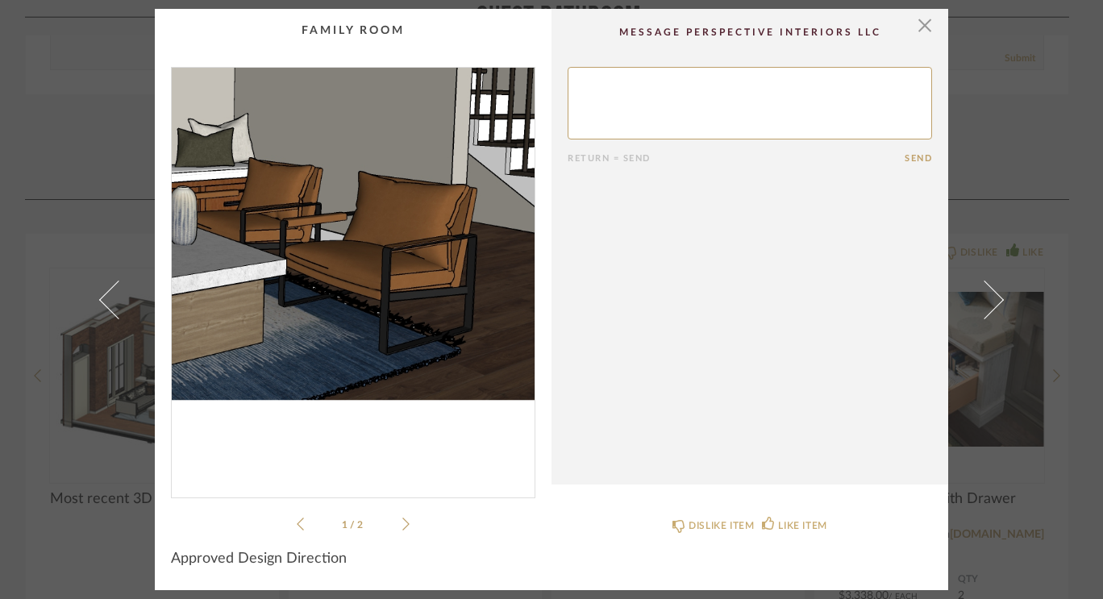
click at [426, 319] on img "0" at bounding box center [353, 276] width 363 height 417
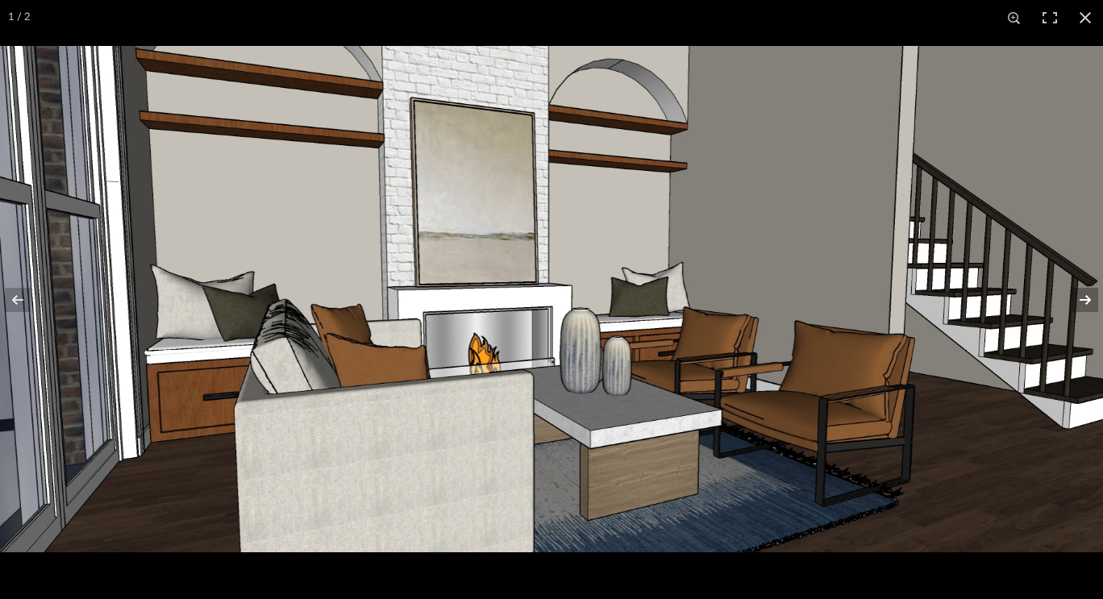
click at [1091, 306] on button at bounding box center [1075, 300] width 56 height 81
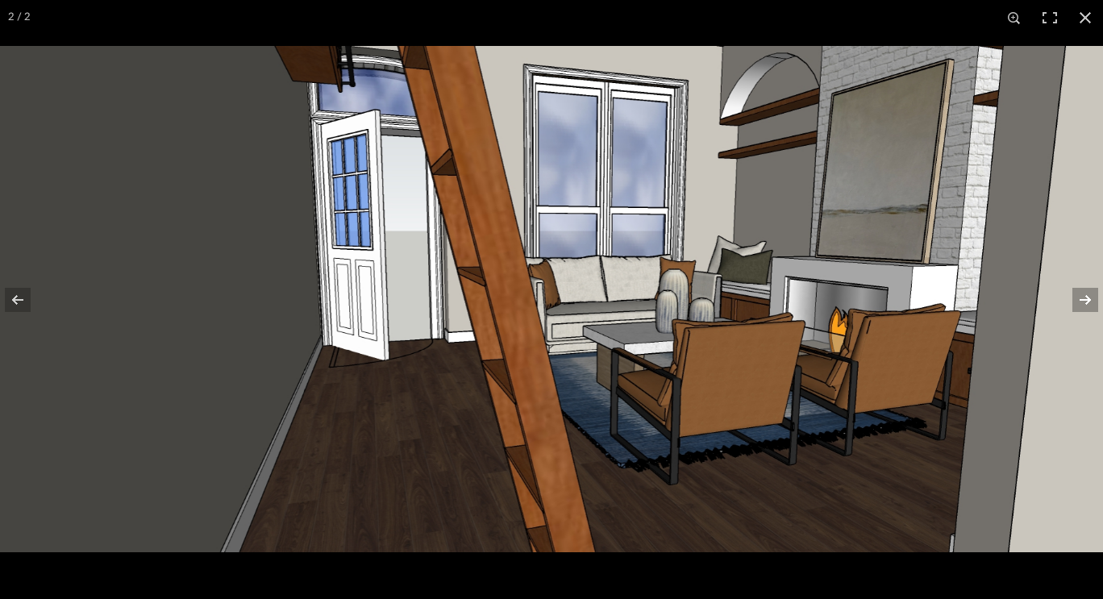
click at [1091, 306] on button at bounding box center [1075, 300] width 56 height 81
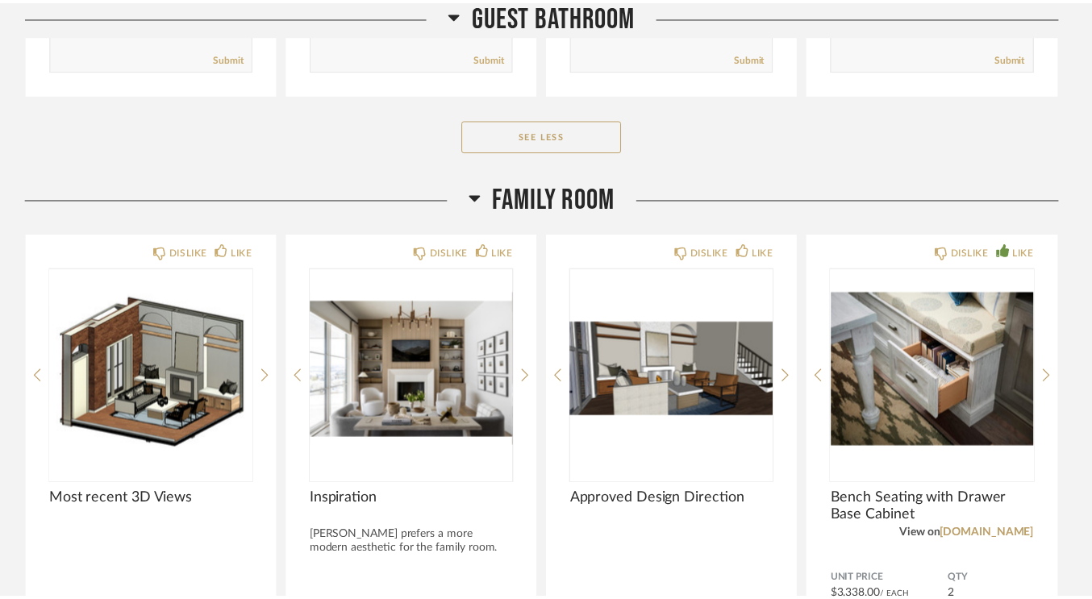
scroll to position [7134, 0]
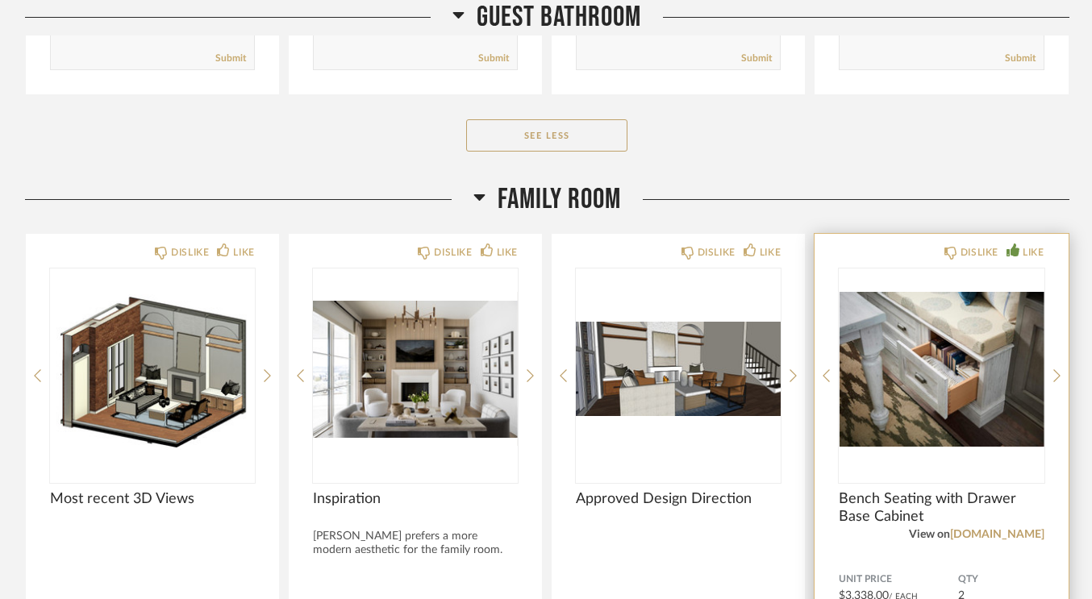
click at [917, 364] on img "0" at bounding box center [941, 370] width 205 height 202
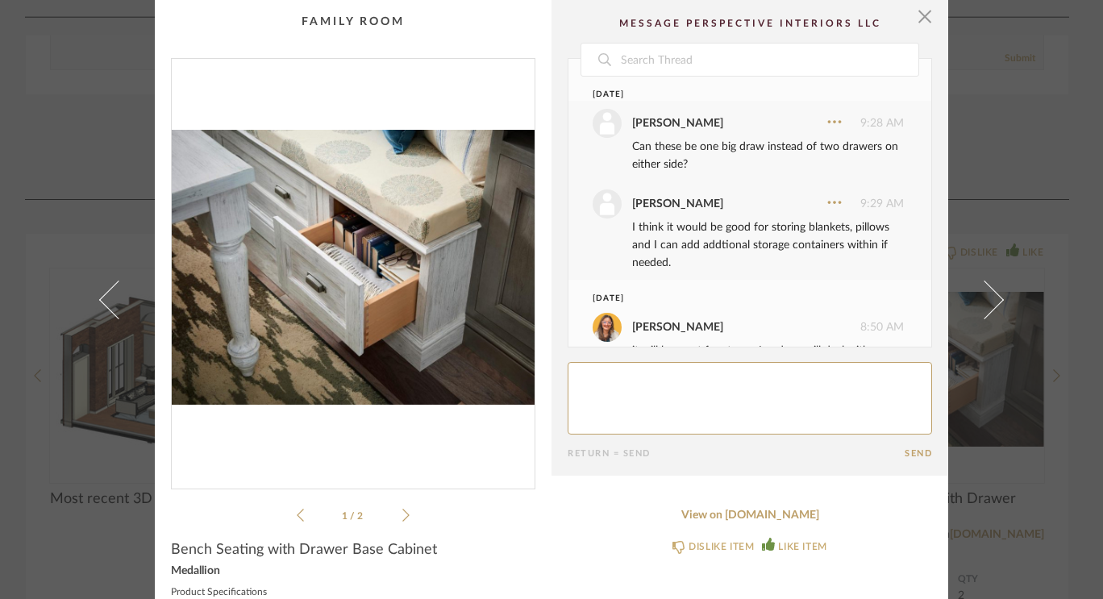
scroll to position [263, 0]
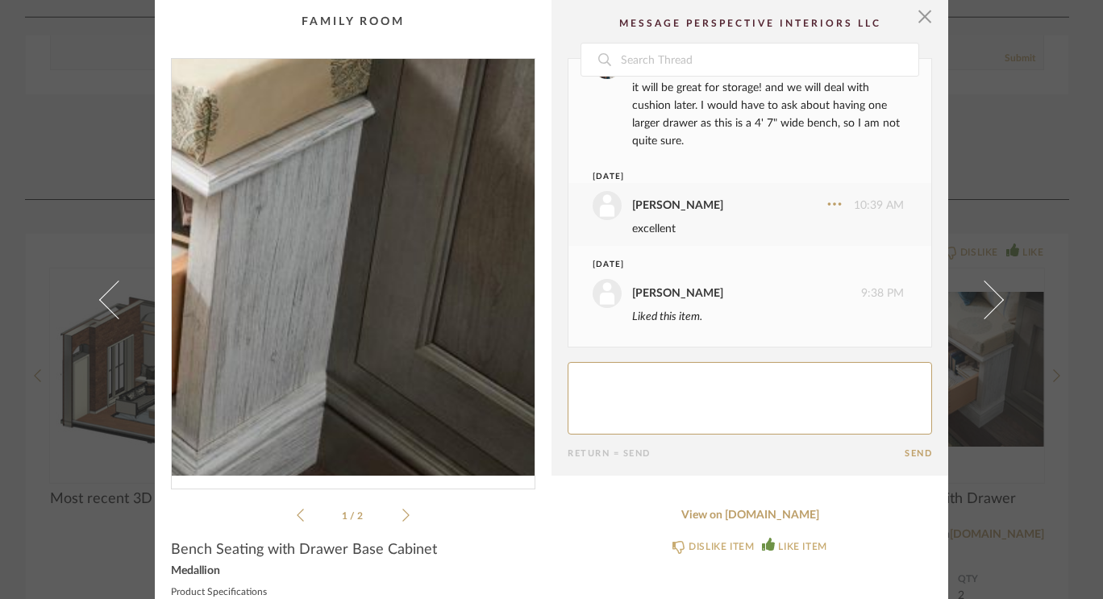
click at [485, 277] on img "0" at bounding box center [353, 267] width 363 height 417
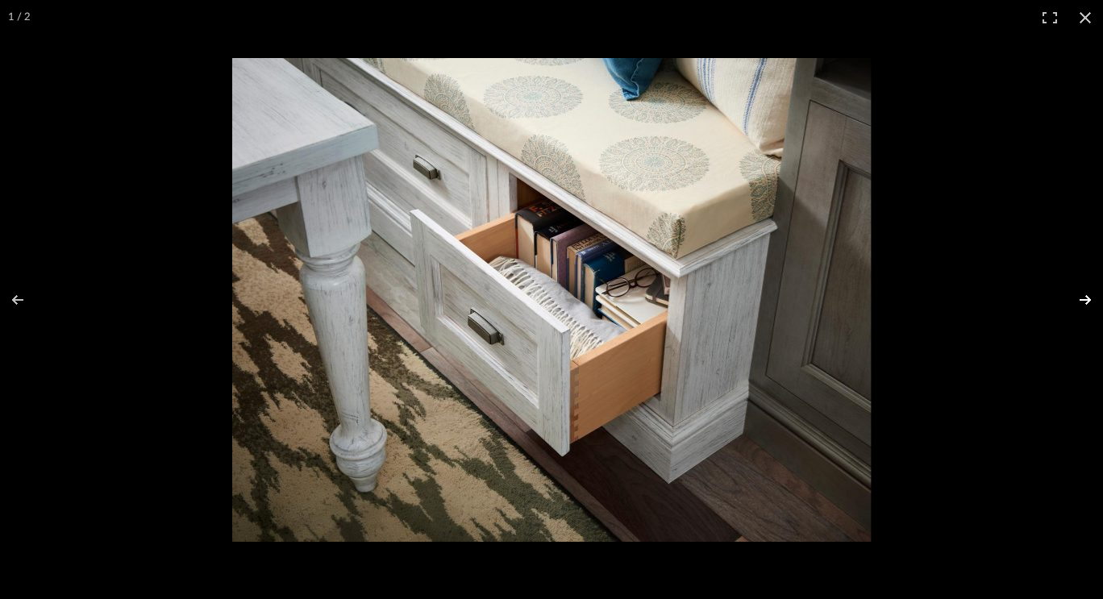
click at [1082, 286] on button at bounding box center [1075, 300] width 56 height 81
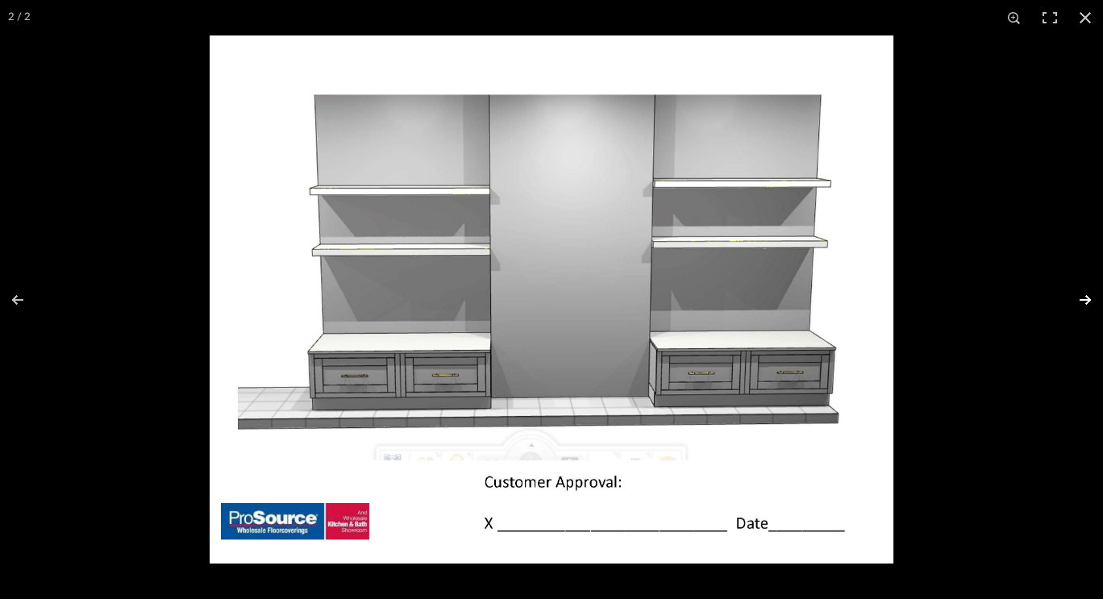
click at [1075, 285] on button at bounding box center [1075, 300] width 56 height 81
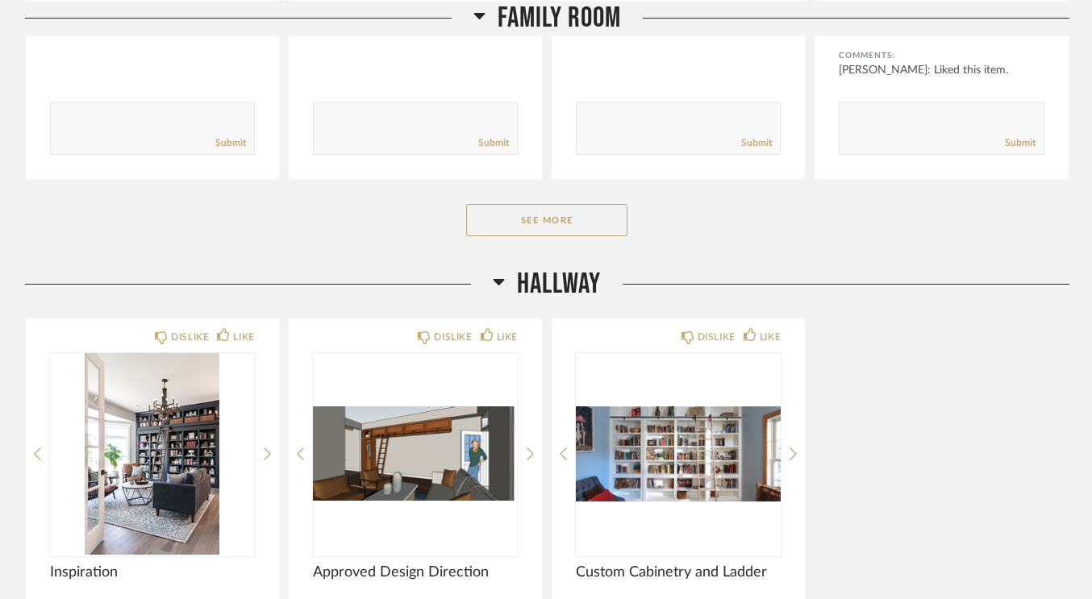
scroll to position [7722, 0]
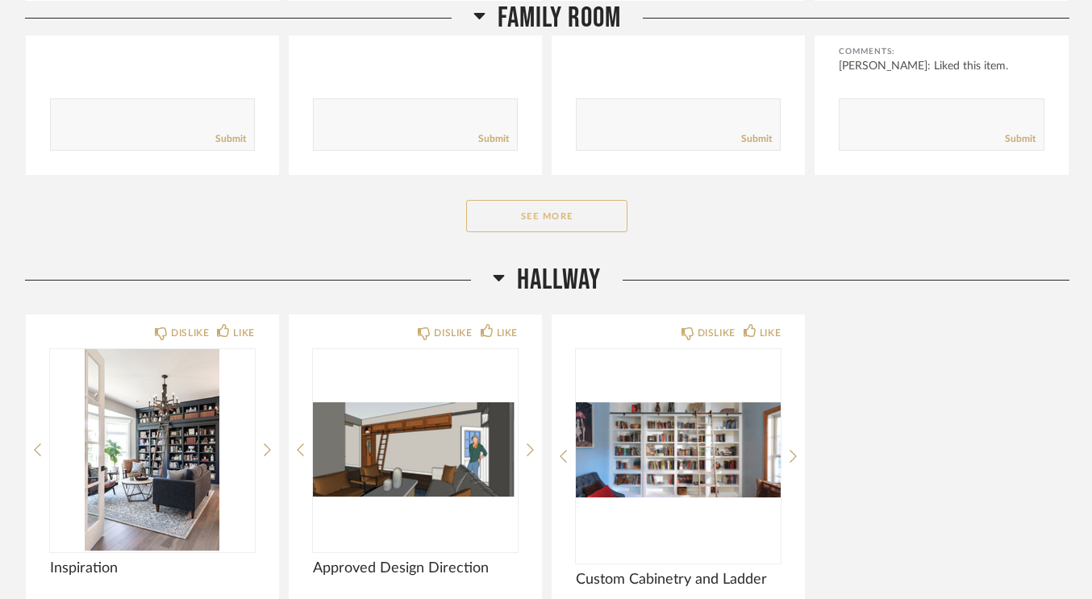
click at [587, 225] on button "See More" at bounding box center [546, 216] width 161 height 32
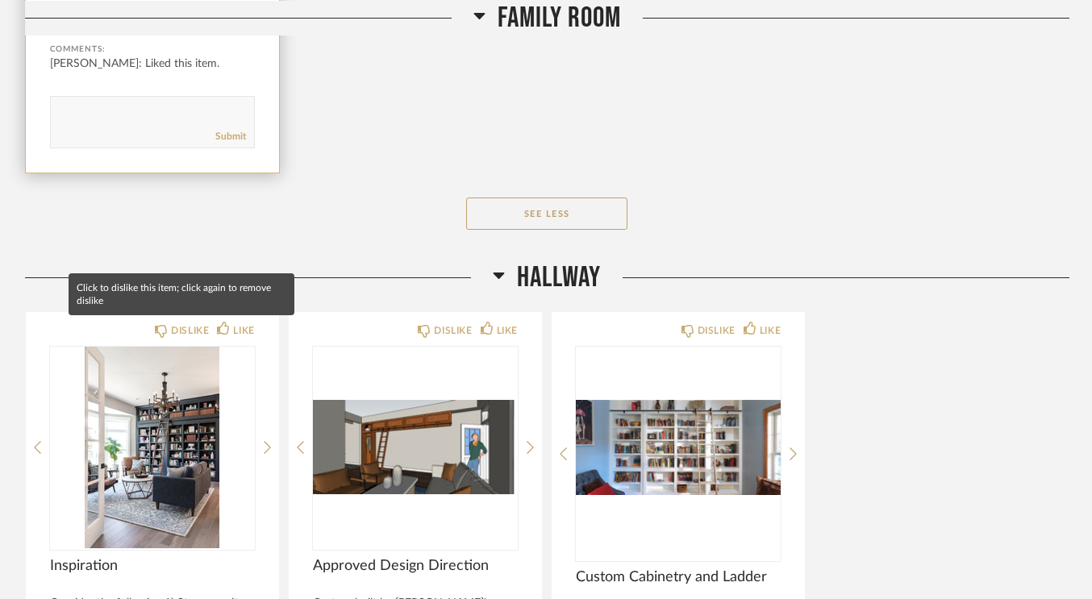
scroll to position [8251, 0]
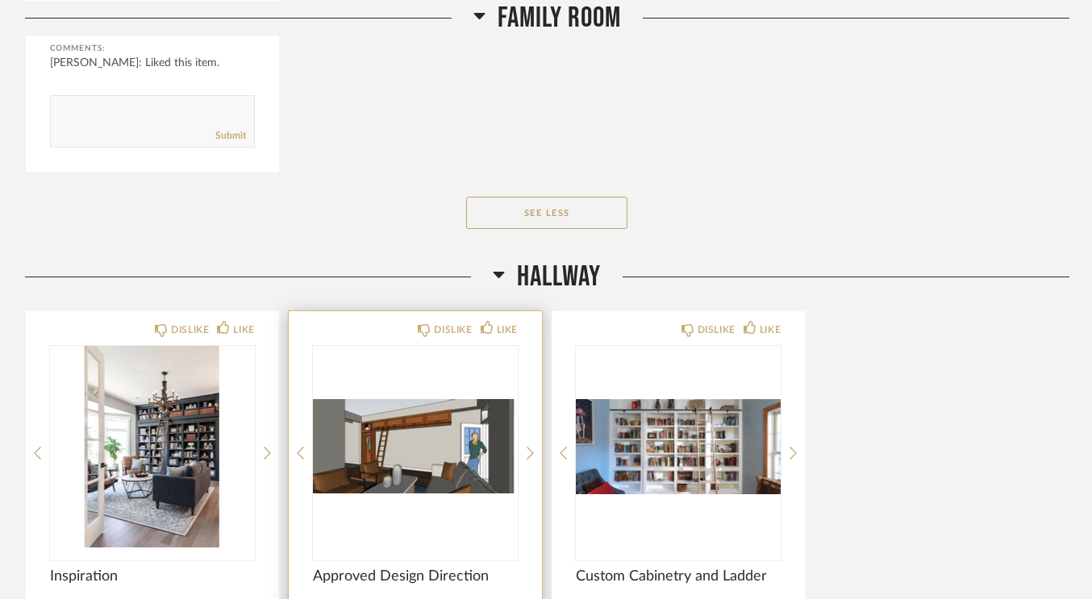
click at [425, 426] on img "0" at bounding box center [415, 447] width 205 height 202
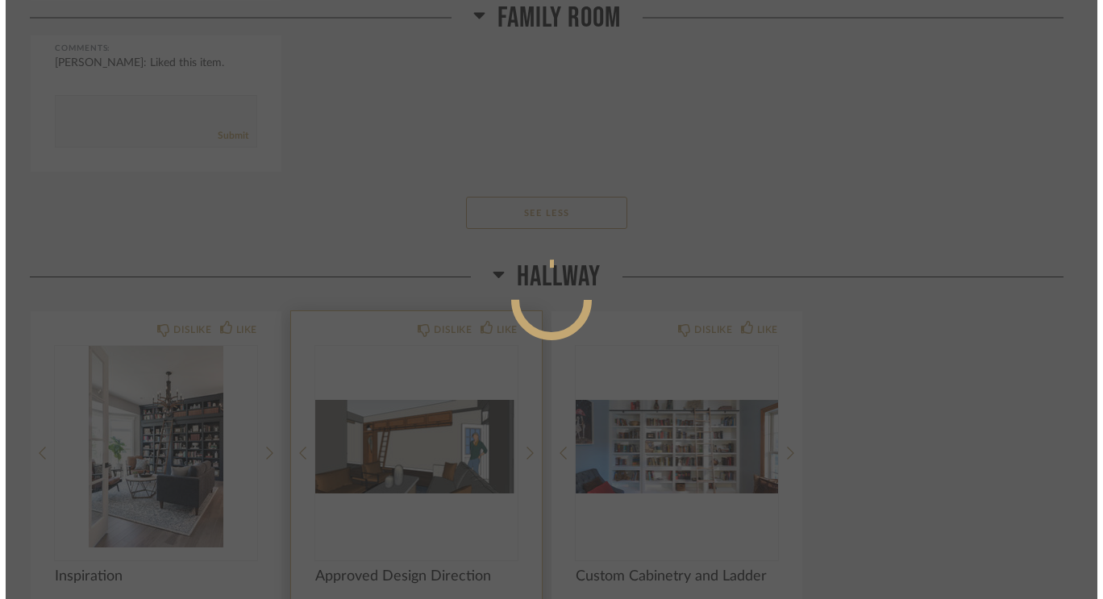
scroll to position [0, 0]
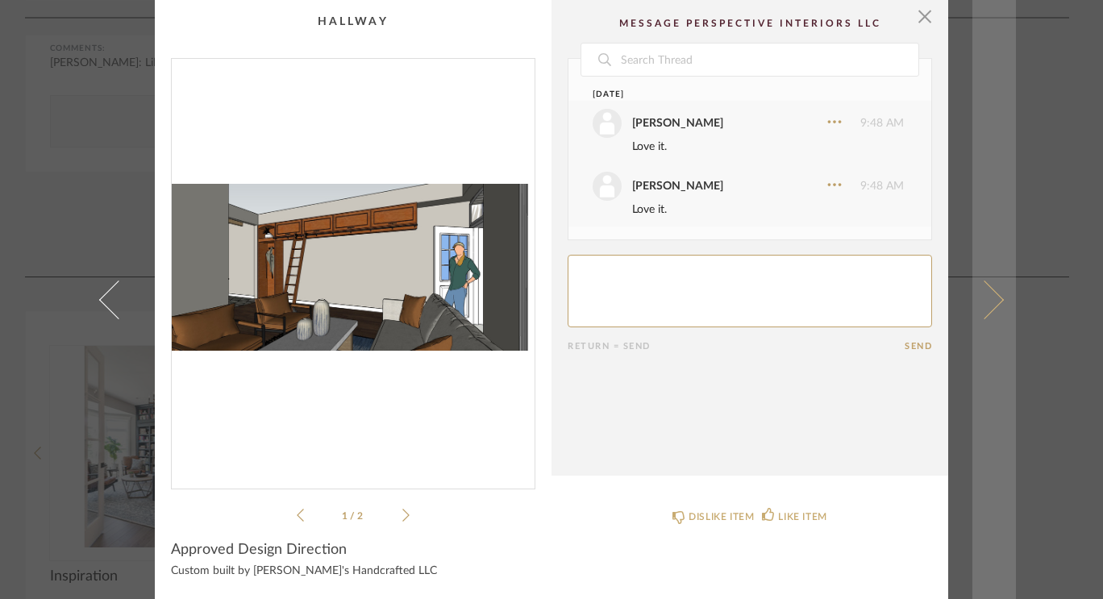
click at [999, 300] on link at bounding box center [995, 299] width 44 height 599
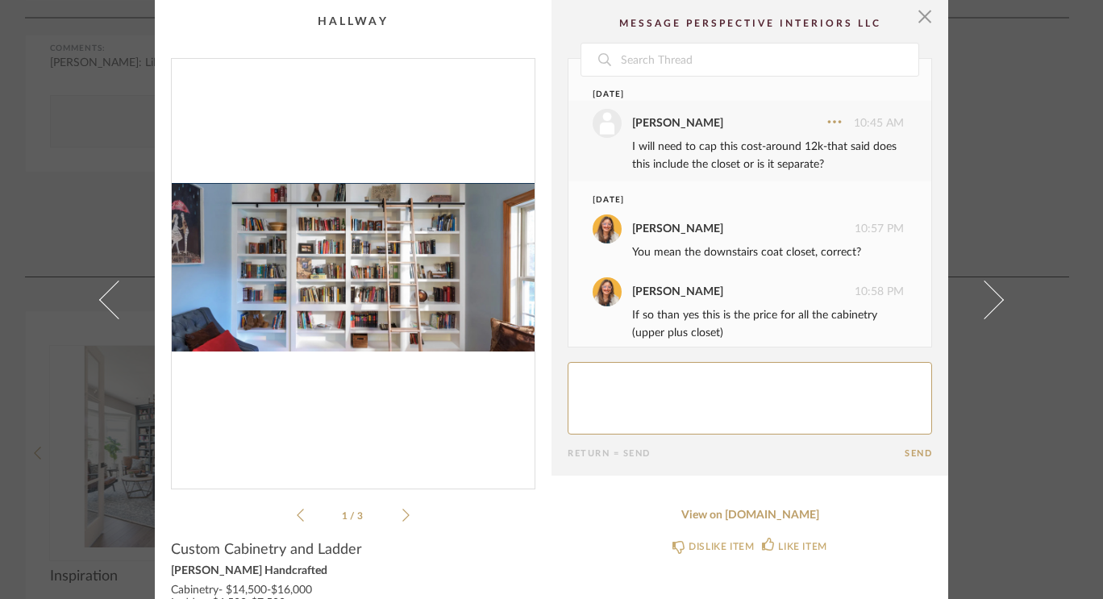
scroll to position [467, 0]
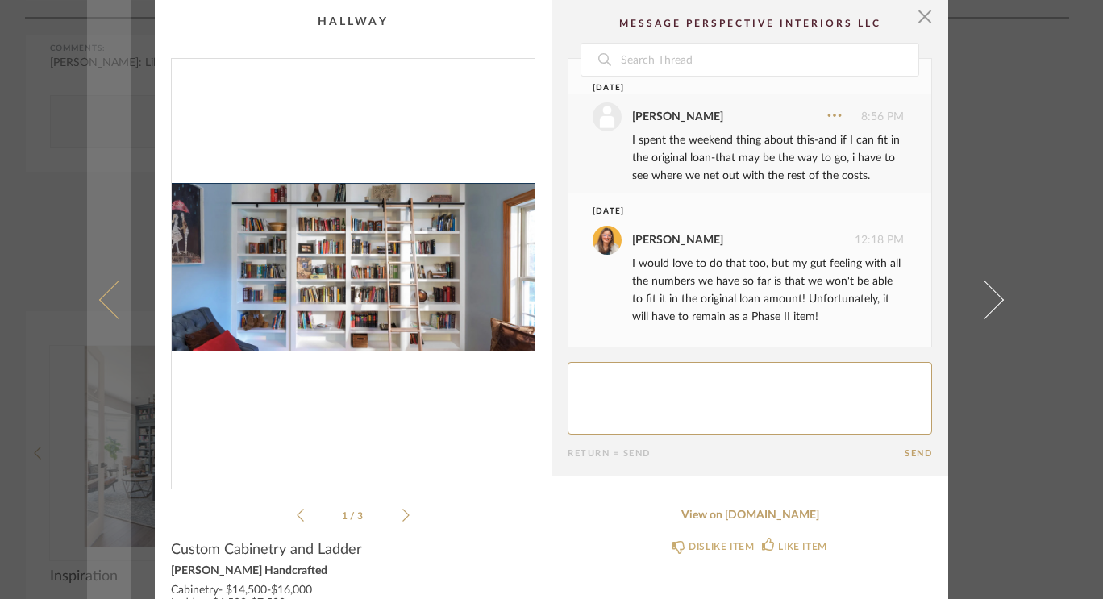
click at [104, 304] on span at bounding box center [118, 299] width 39 height 39
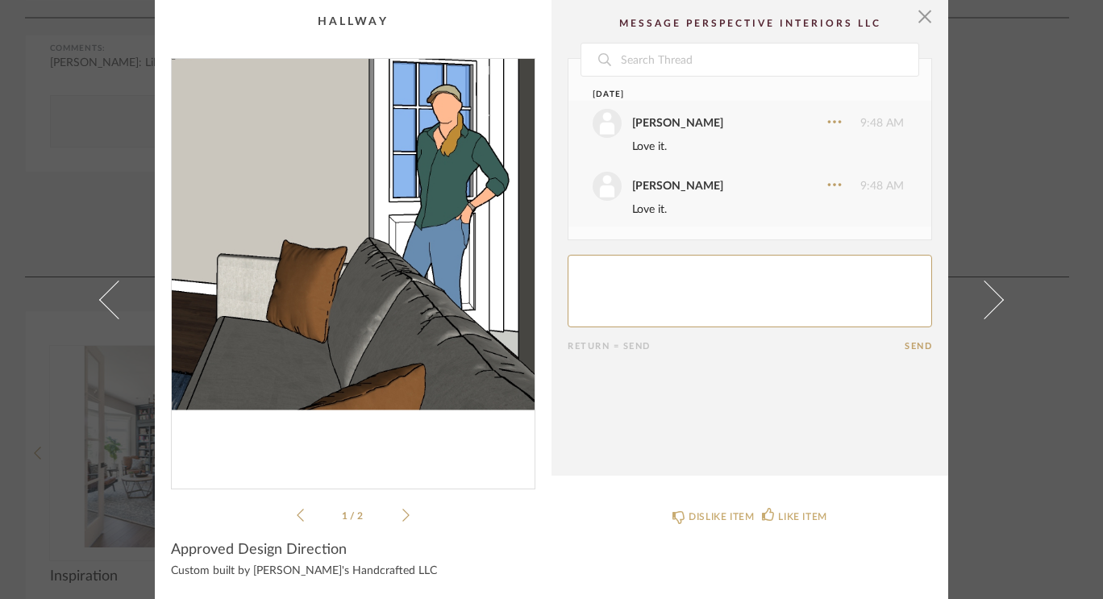
click at [423, 303] on img "0" at bounding box center [353, 267] width 363 height 417
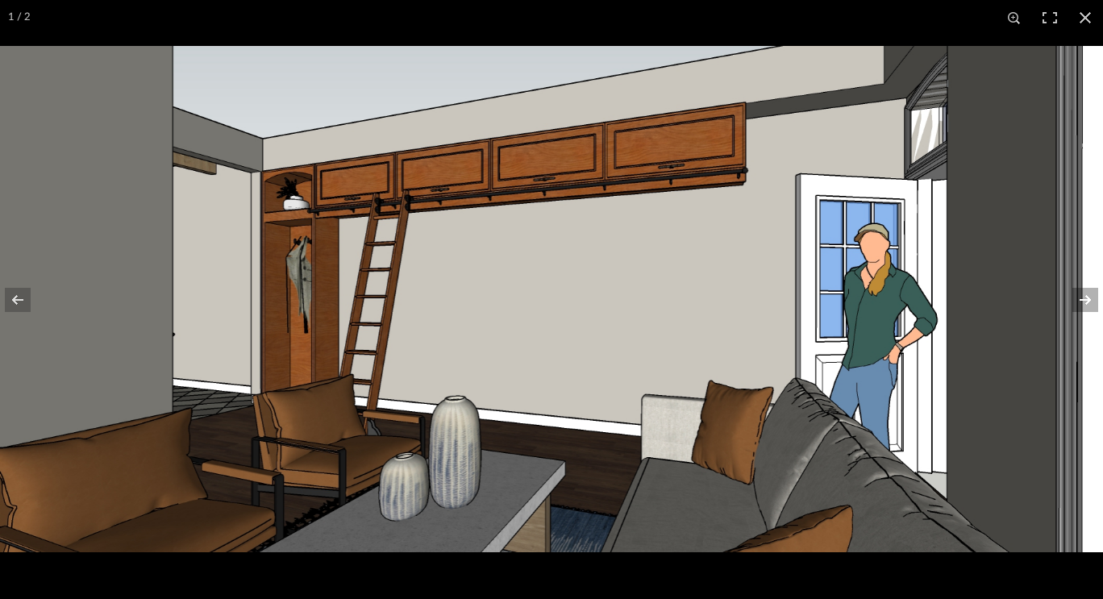
click at [1085, 302] on button at bounding box center [1075, 300] width 56 height 81
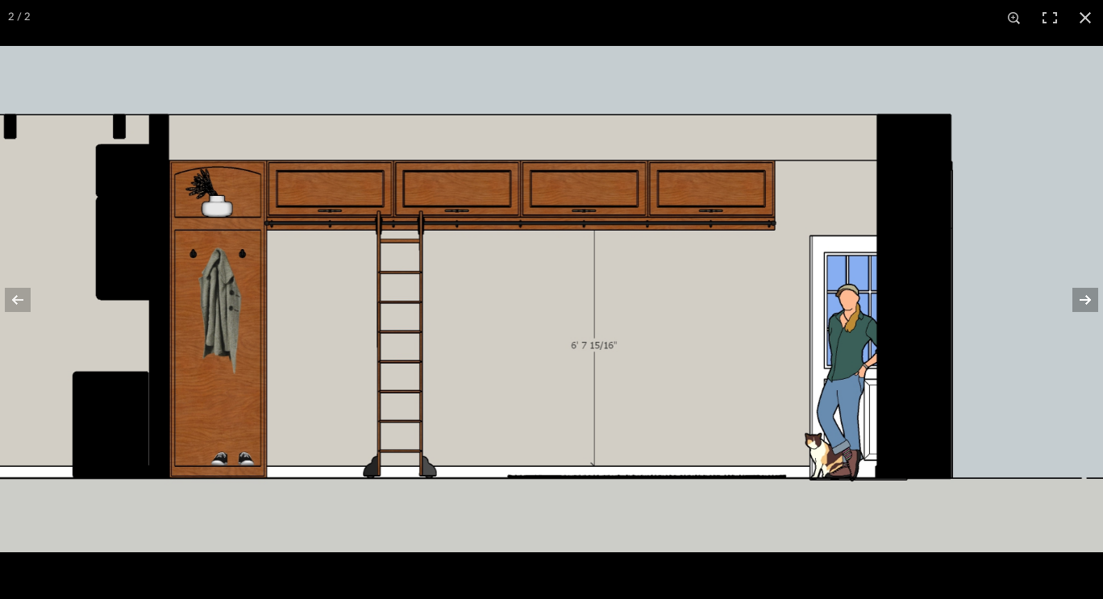
click at [1094, 298] on button at bounding box center [1075, 300] width 56 height 81
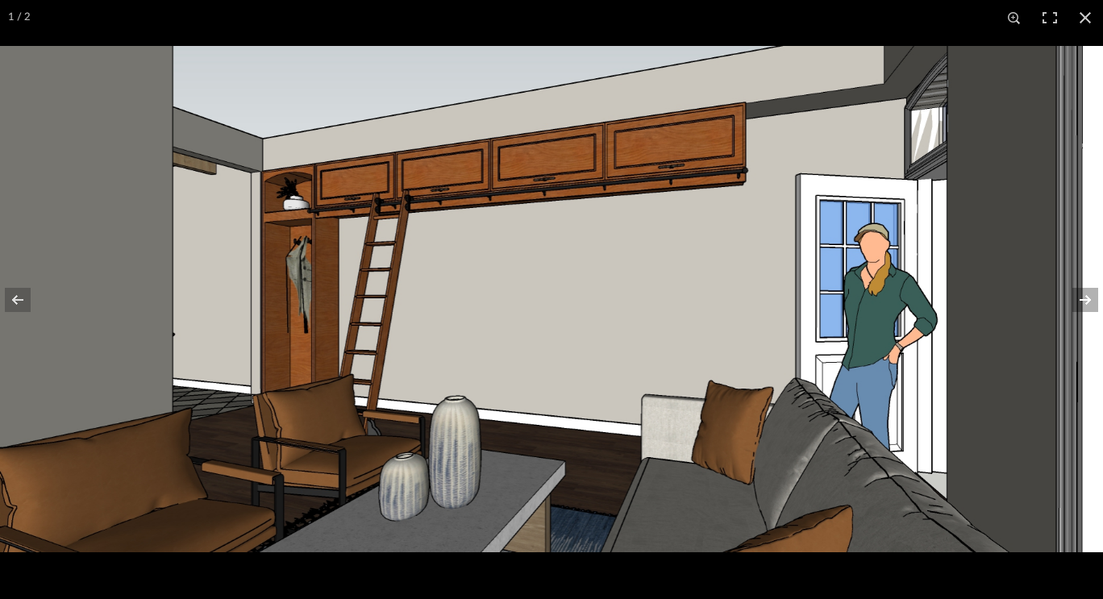
click at [1094, 298] on button at bounding box center [1075, 300] width 56 height 81
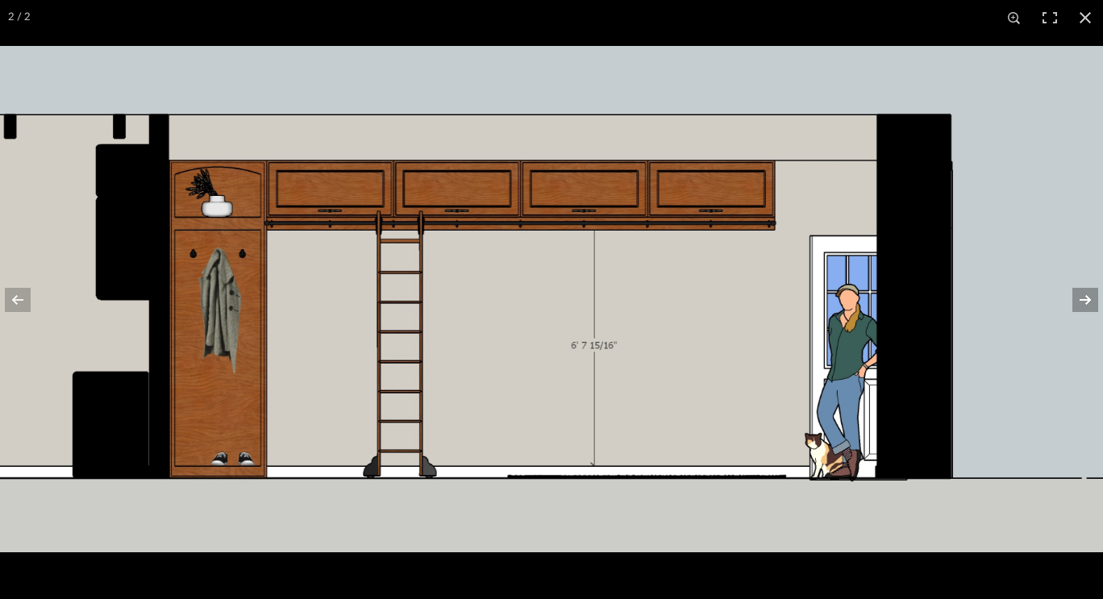
click at [1094, 298] on button at bounding box center [1075, 300] width 56 height 81
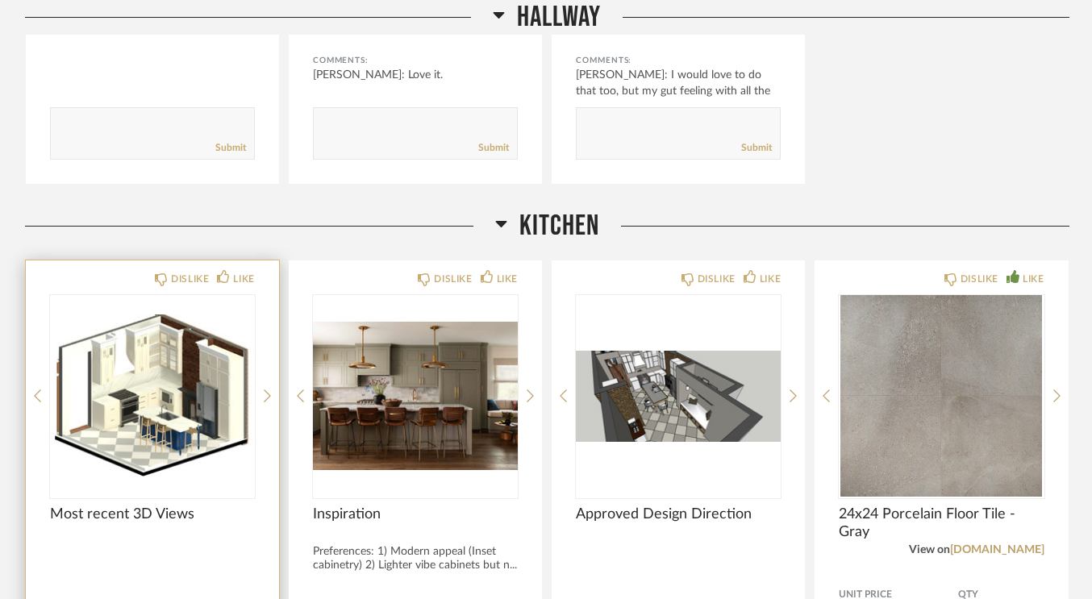
scroll to position [9080, 0]
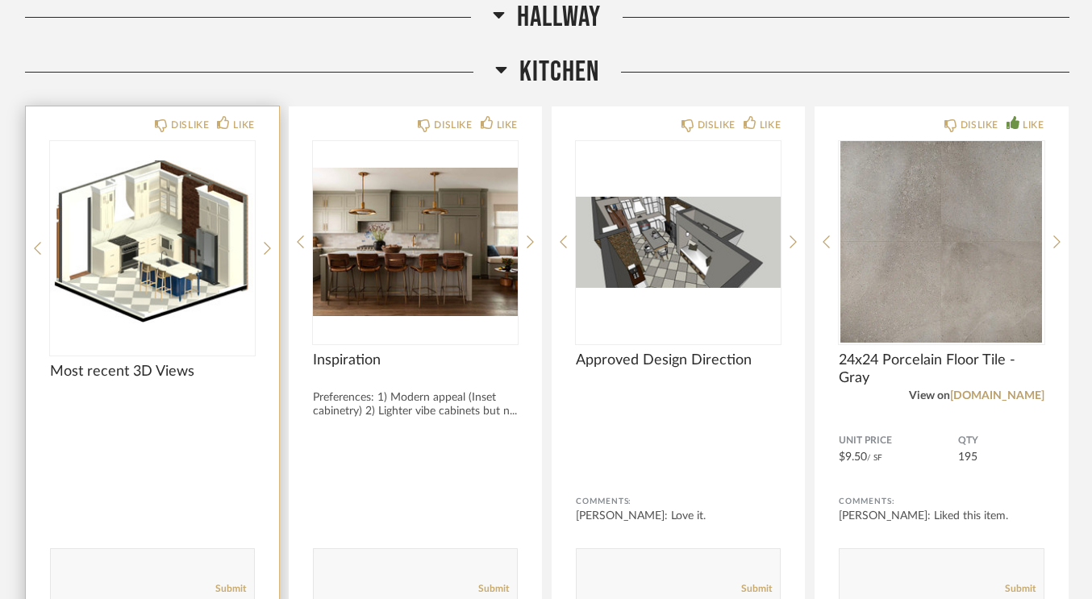
click at [183, 270] on img "0" at bounding box center [152, 242] width 205 height 202
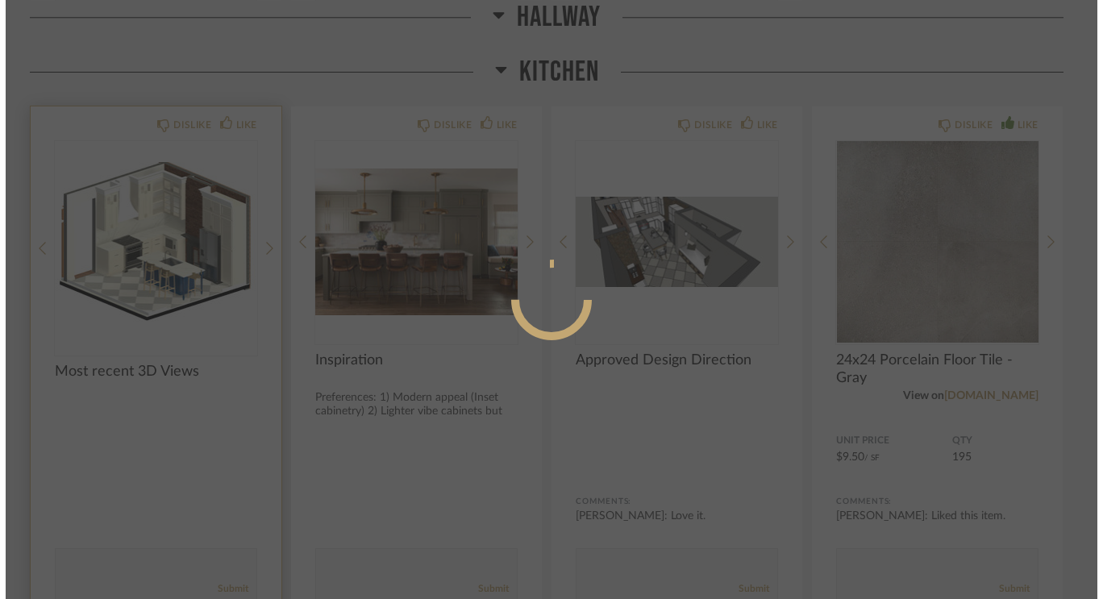
scroll to position [0, 0]
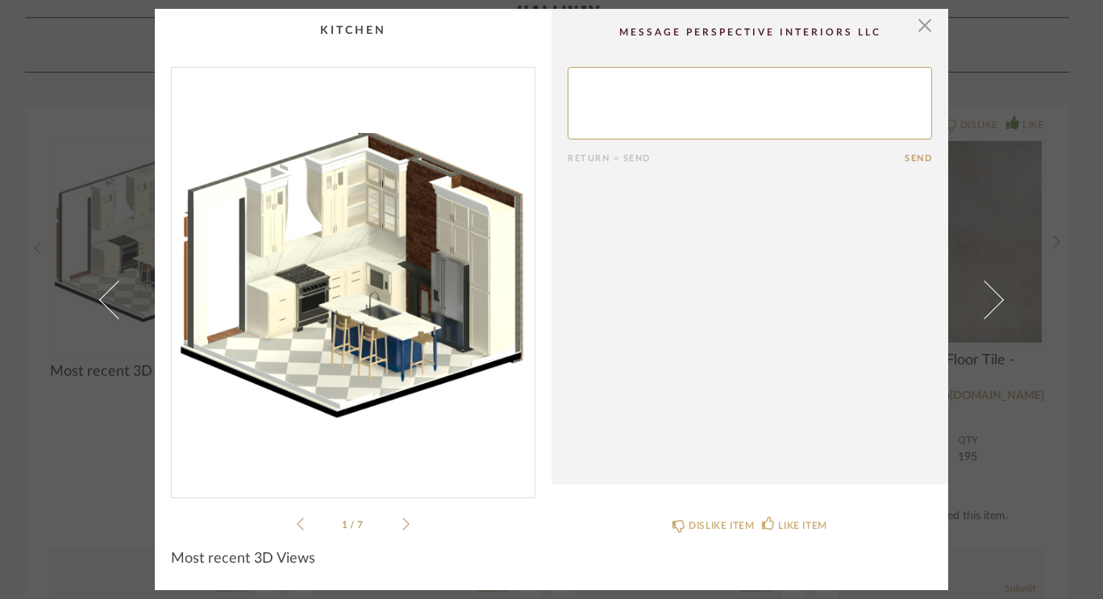
click at [352, 281] on img "0" at bounding box center [353, 276] width 363 height 417
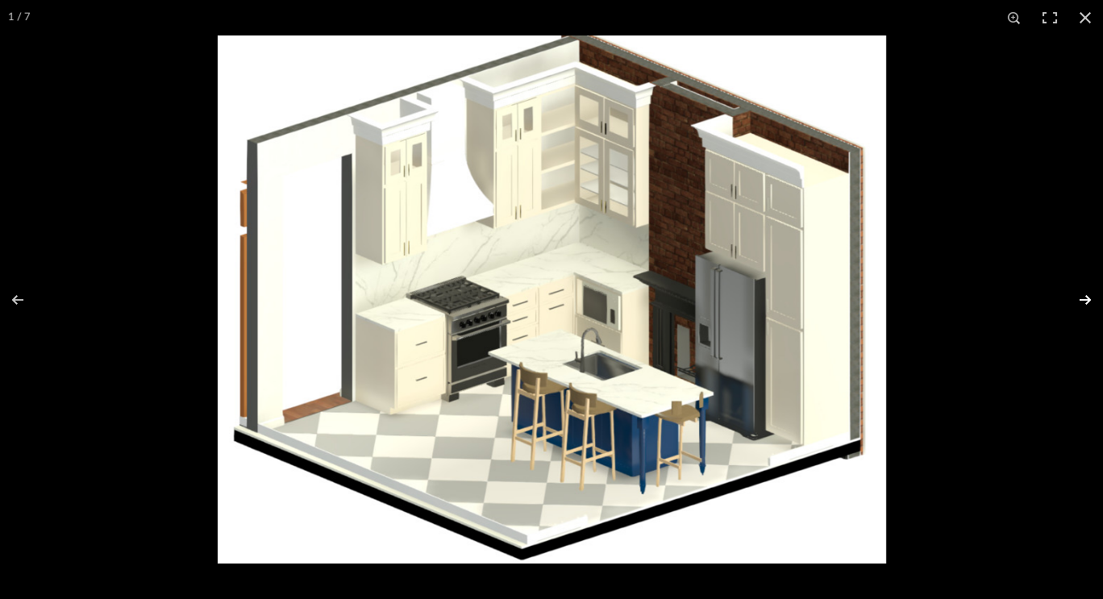
click at [1075, 290] on button at bounding box center [1075, 300] width 56 height 81
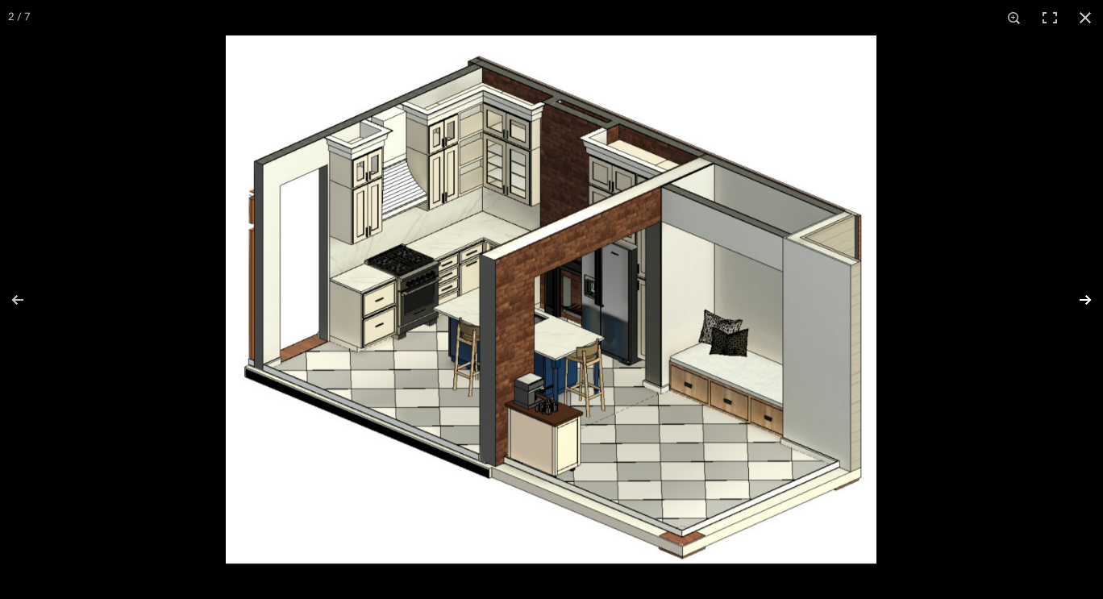
click at [1078, 309] on button at bounding box center [1075, 300] width 56 height 81
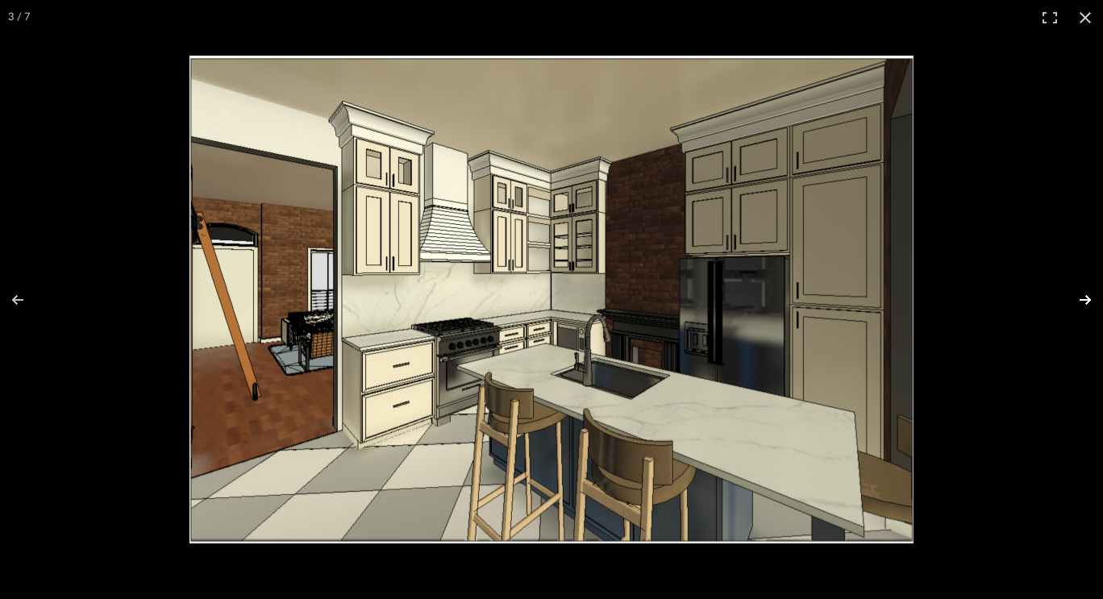
click at [1078, 309] on button at bounding box center [1075, 300] width 56 height 81
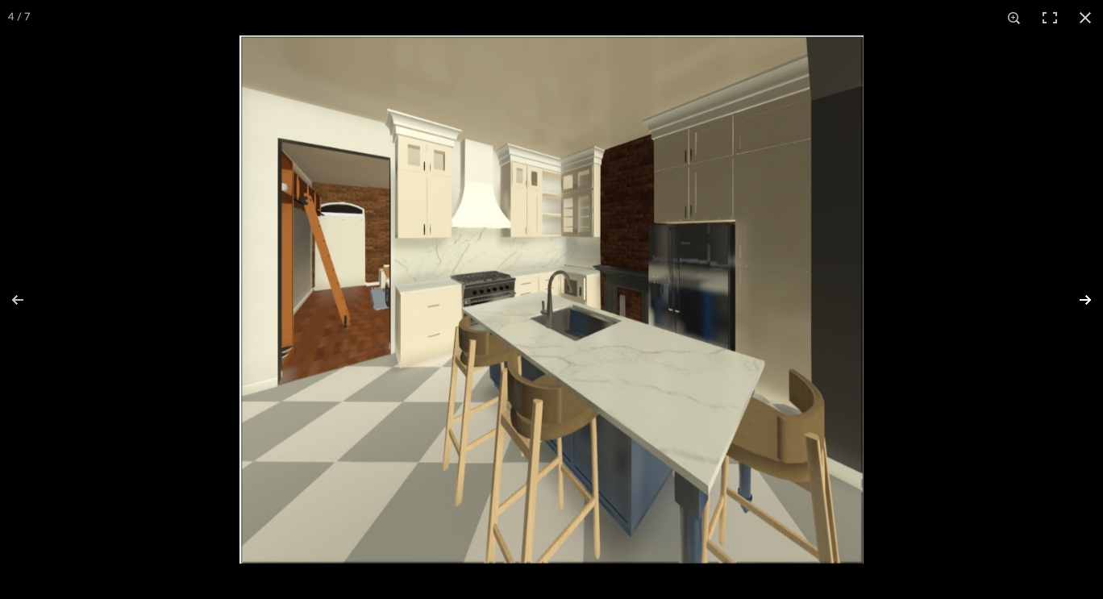
click at [1078, 309] on button at bounding box center [1075, 300] width 56 height 81
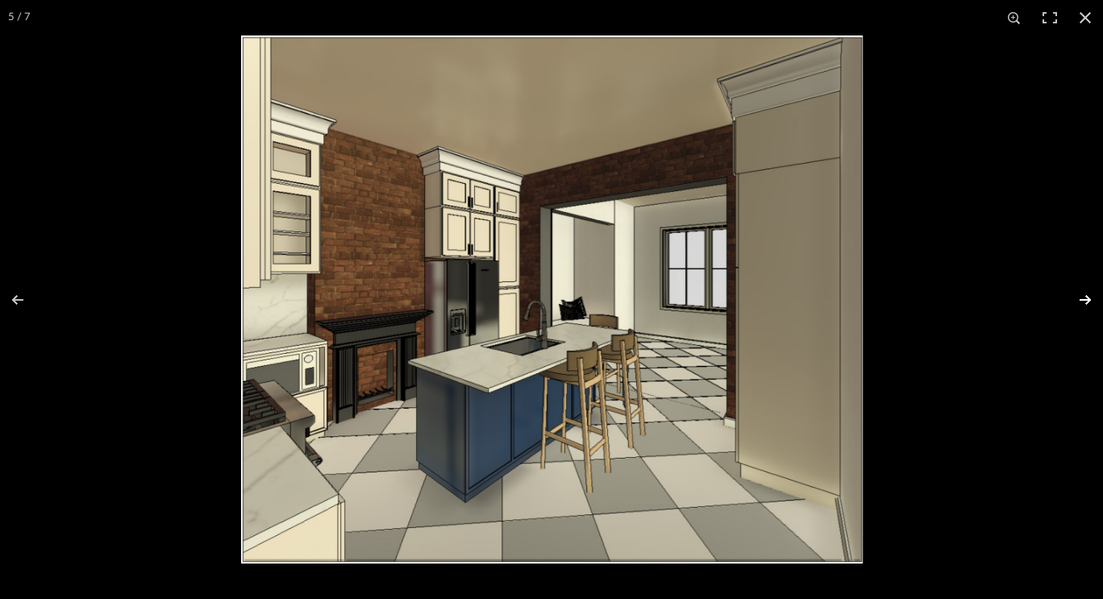
click at [1078, 309] on button at bounding box center [1075, 300] width 56 height 81
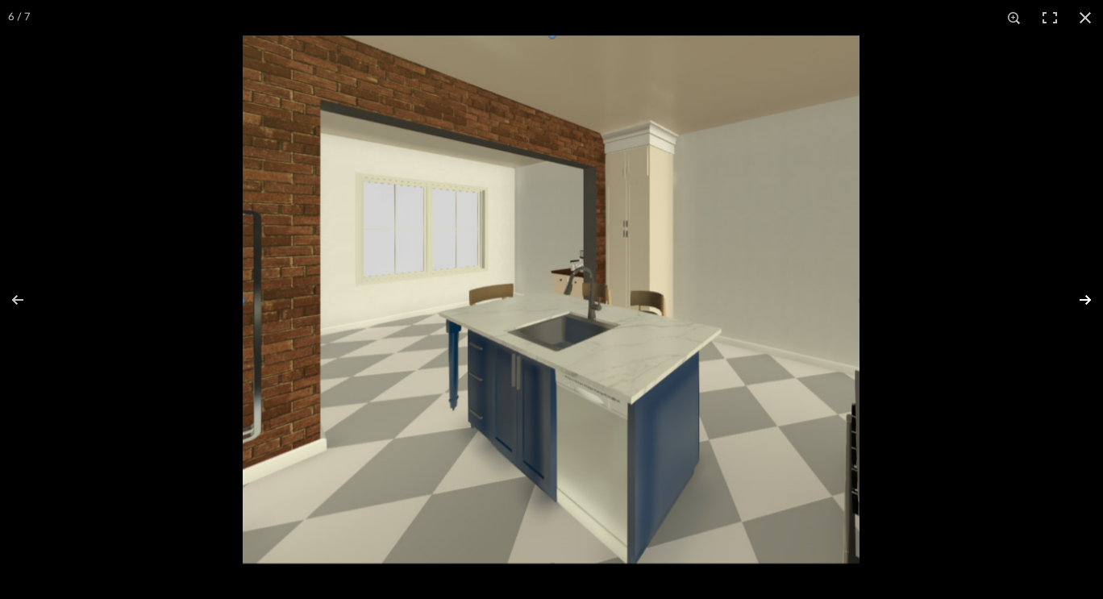
click at [1078, 309] on button at bounding box center [1075, 300] width 56 height 81
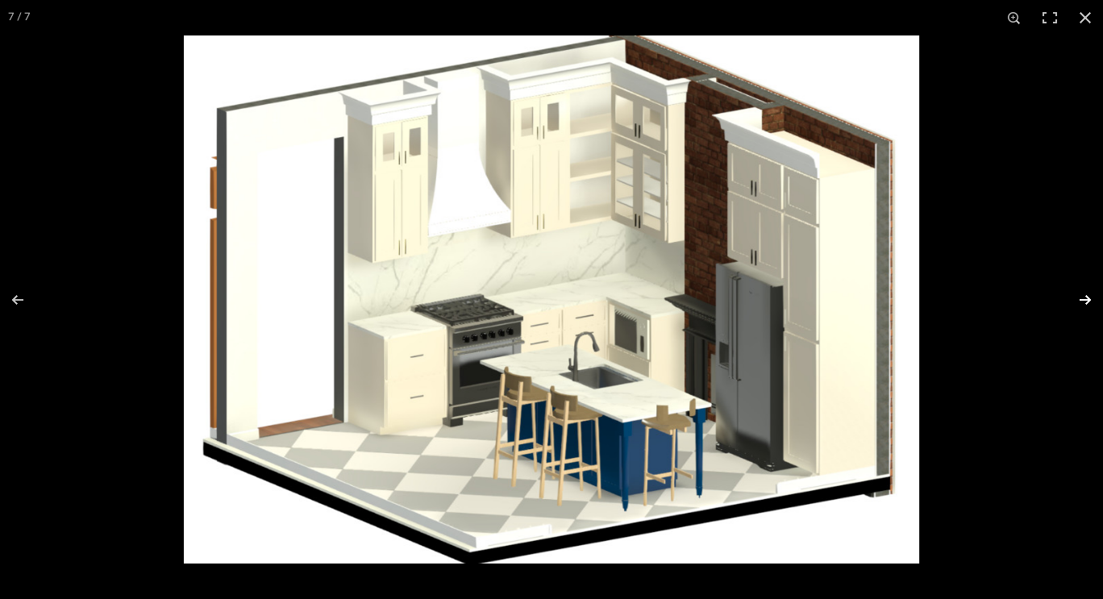
click at [1078, 309] on button at bounding box center [1075, 300] width 56 height 81
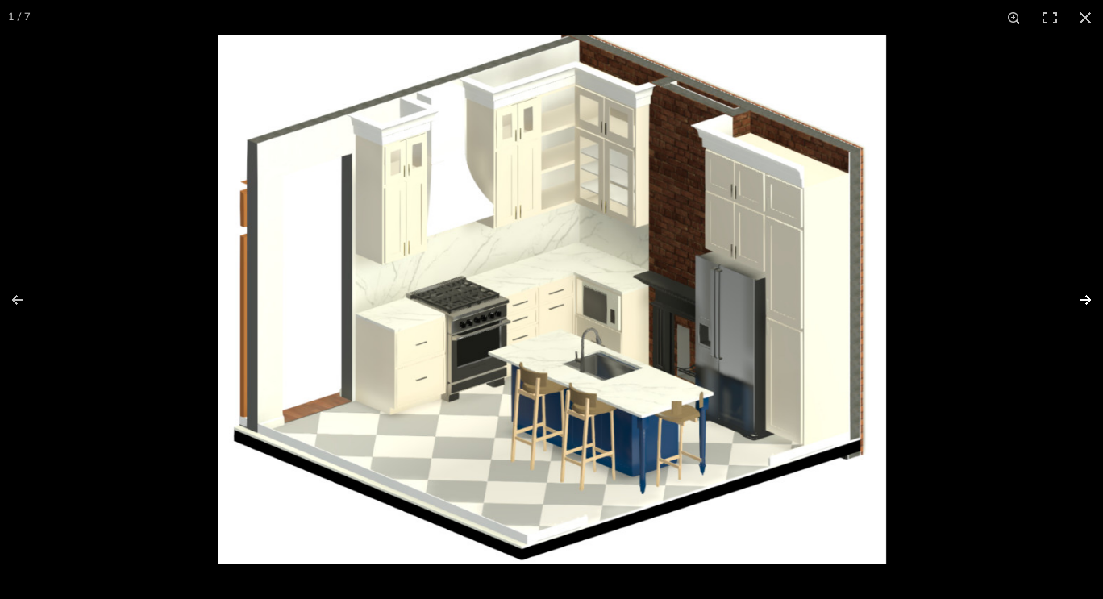
click at [1078, 309] on button at bounding box center [1075, 300] width 56 height 81
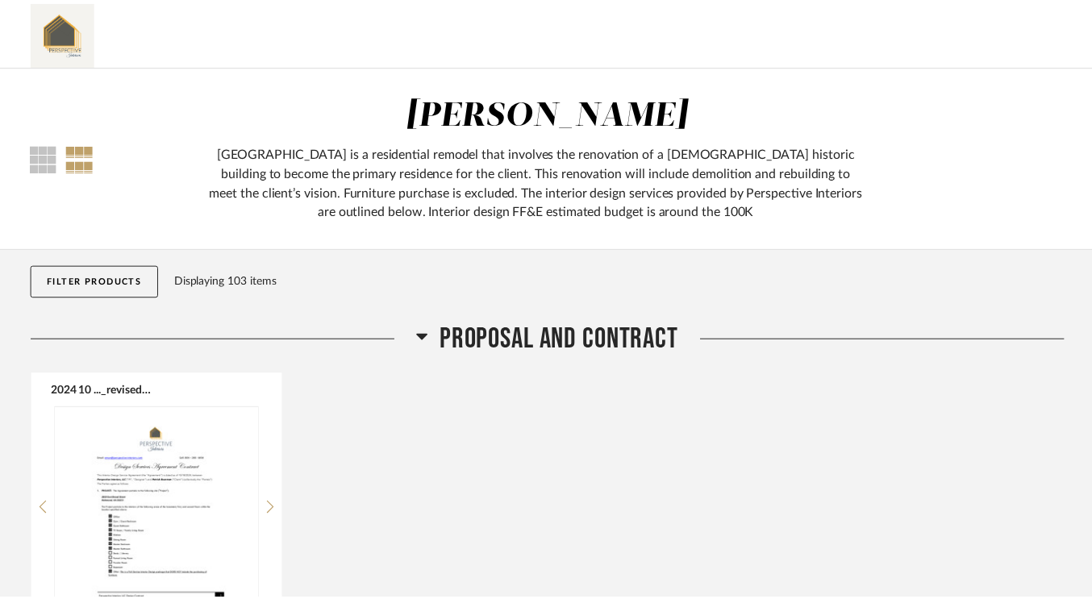
scroll to position [9080, 0]
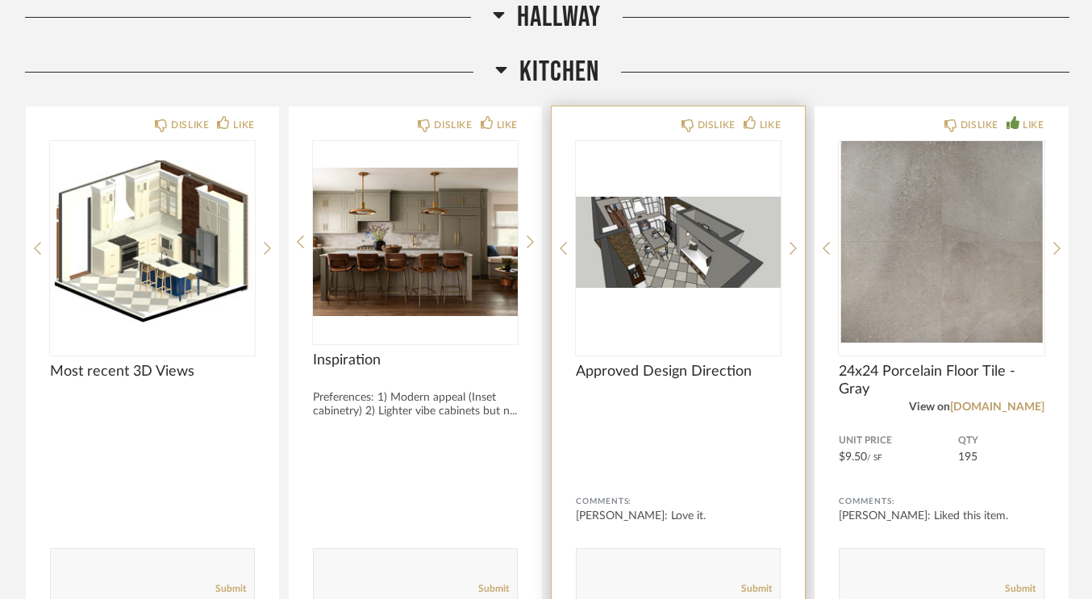
click at [698, 273] on img "0" at bounding box center [678, 242] width 205 height 202
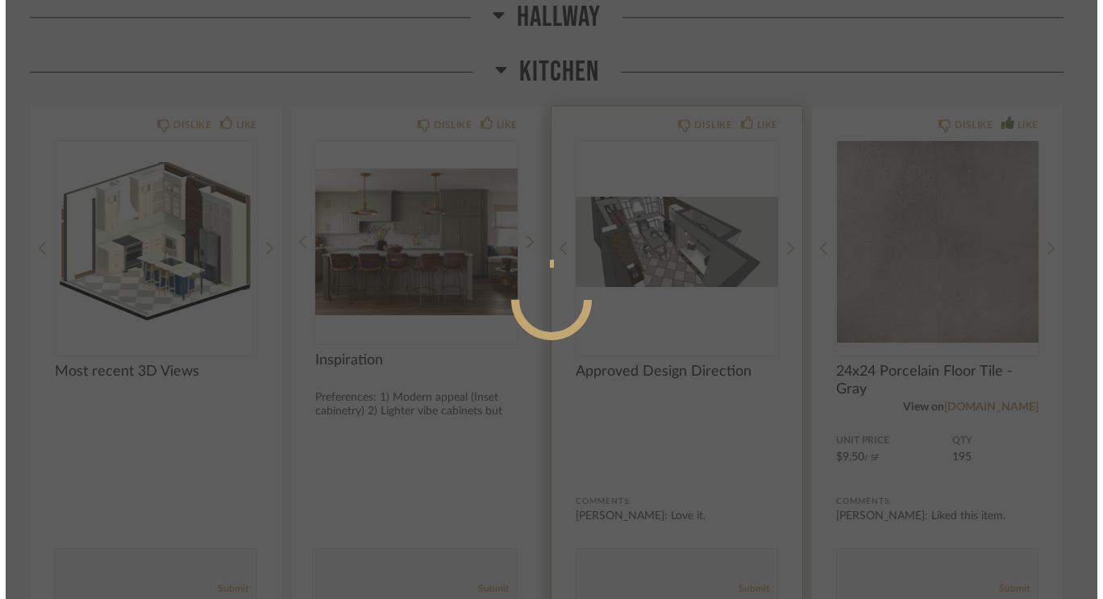
scroll to position [0, 0]
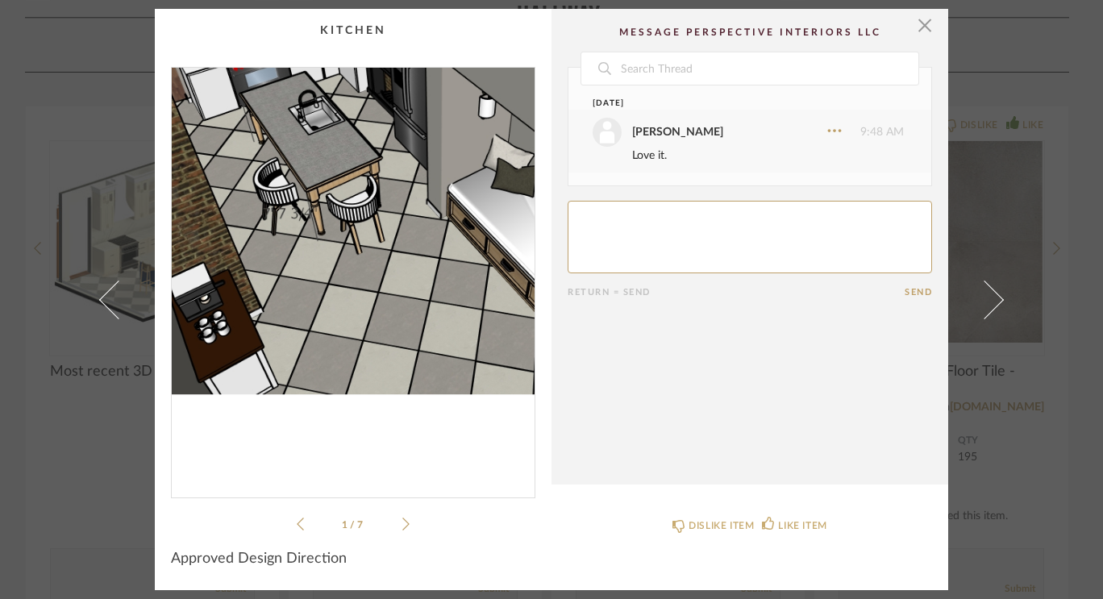
click at [319, 318] on img "0" at bounding box center [353, 276] width 363 height 417
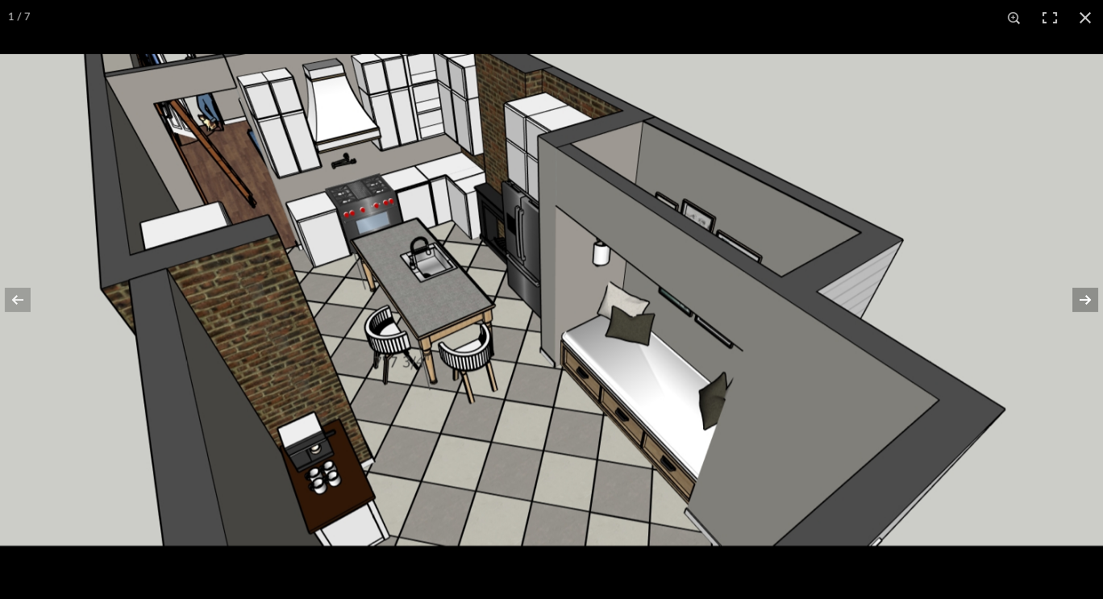
click at [1087, 304] on button at bounding box center [1075, 300] width 56 height 81
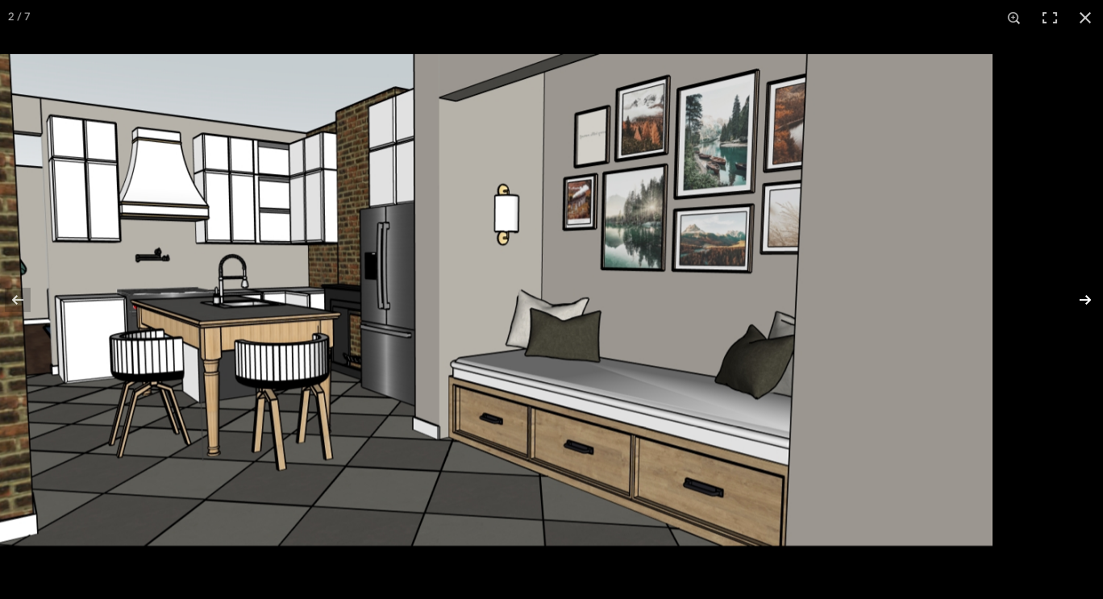
click at [965, 310] on div "2 / 7" at bounding box center [551, 299] width 1103 height 599
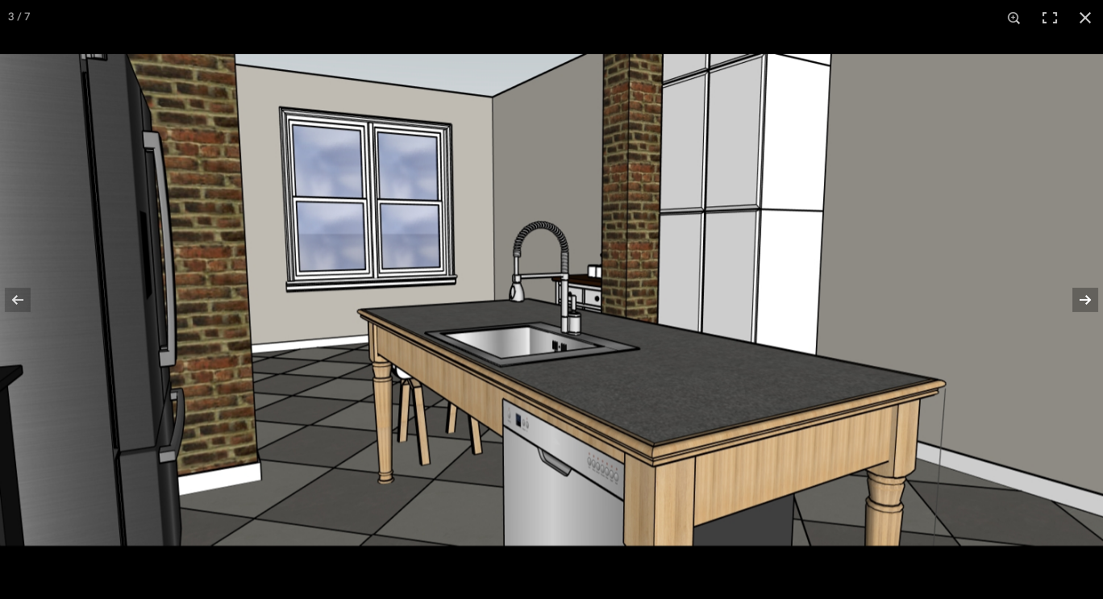
click at [1088, 310] on button at bounding box center [1075, 300] width 56 height 81
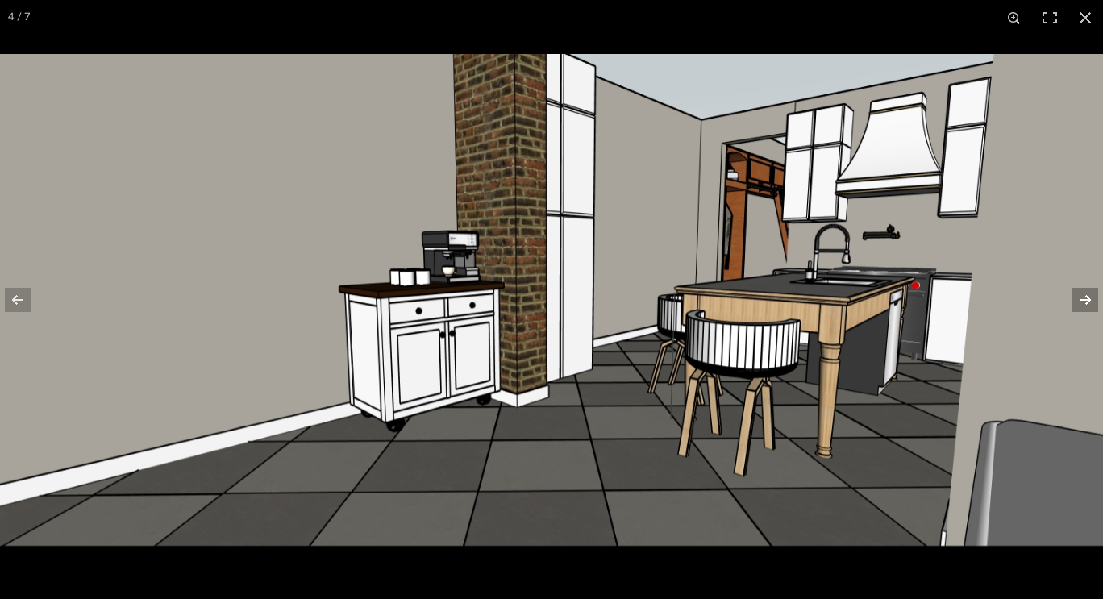
click at [1089, 302] on button at bounding box center [1075, 300] width 56 height 81
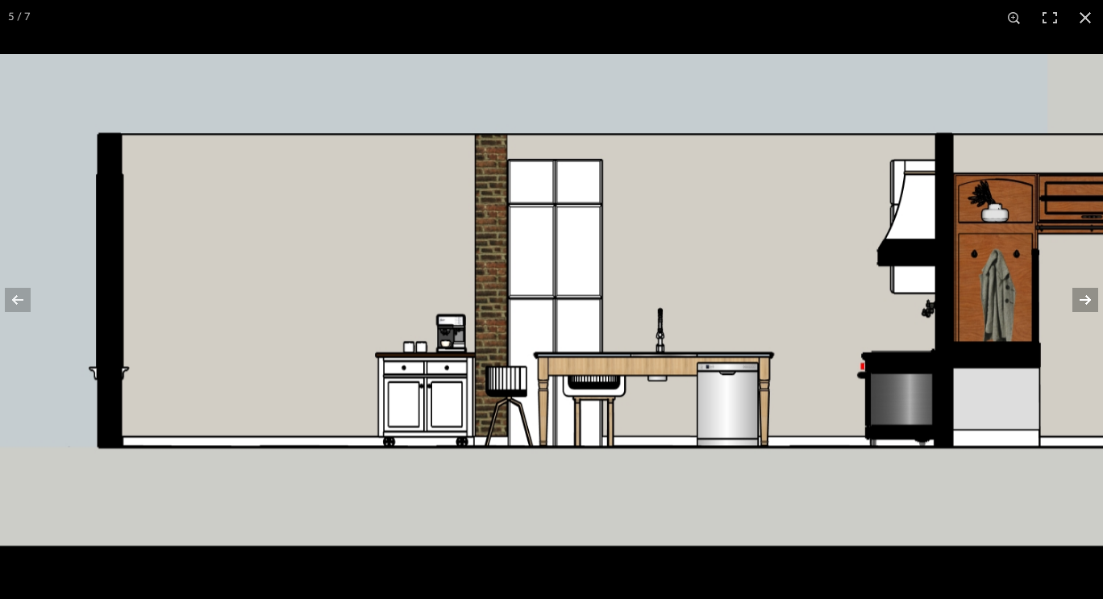
click at [1089, 302] on button at bounding box center [1075, 300] width 56 height 81
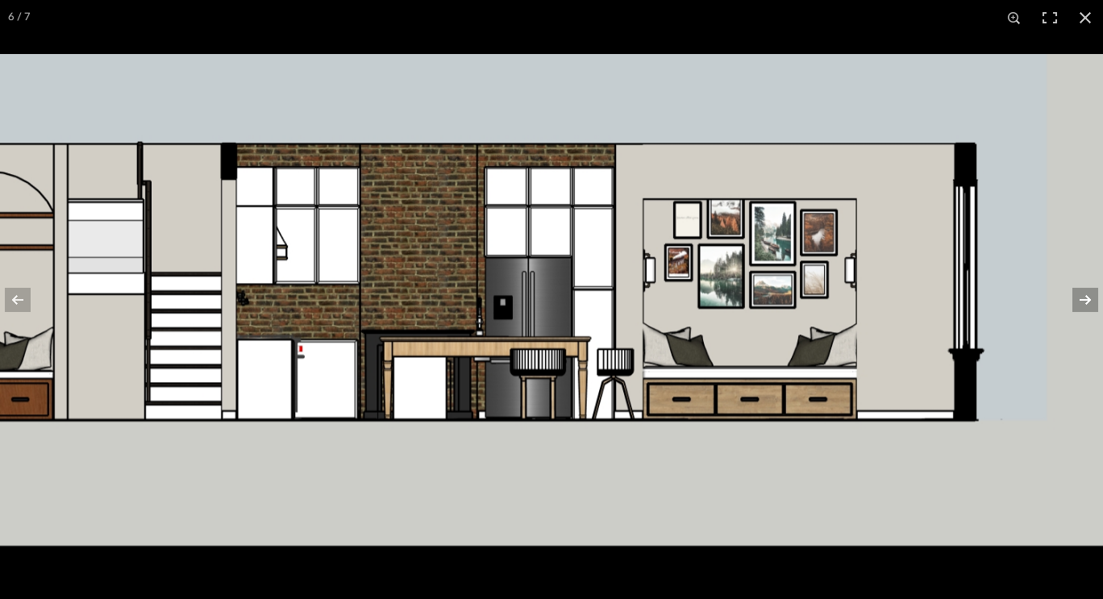
click at [1089, 302] on button at bounding box center [1075, 300] width 56 height 81
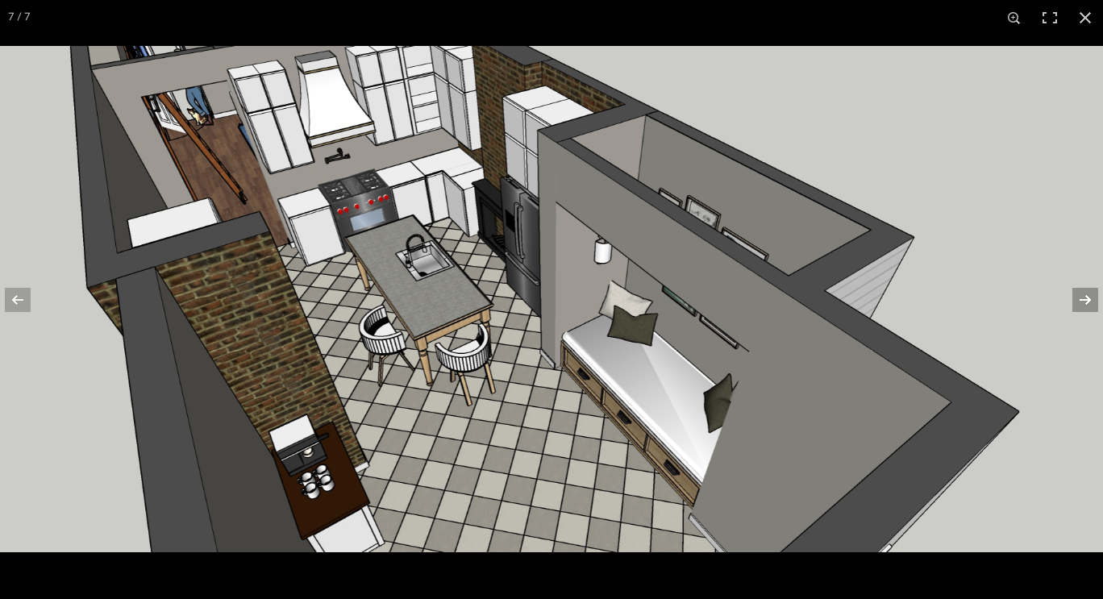
click at [1089, 302] on button at bounding box center [1075, 300] width 56 height 81
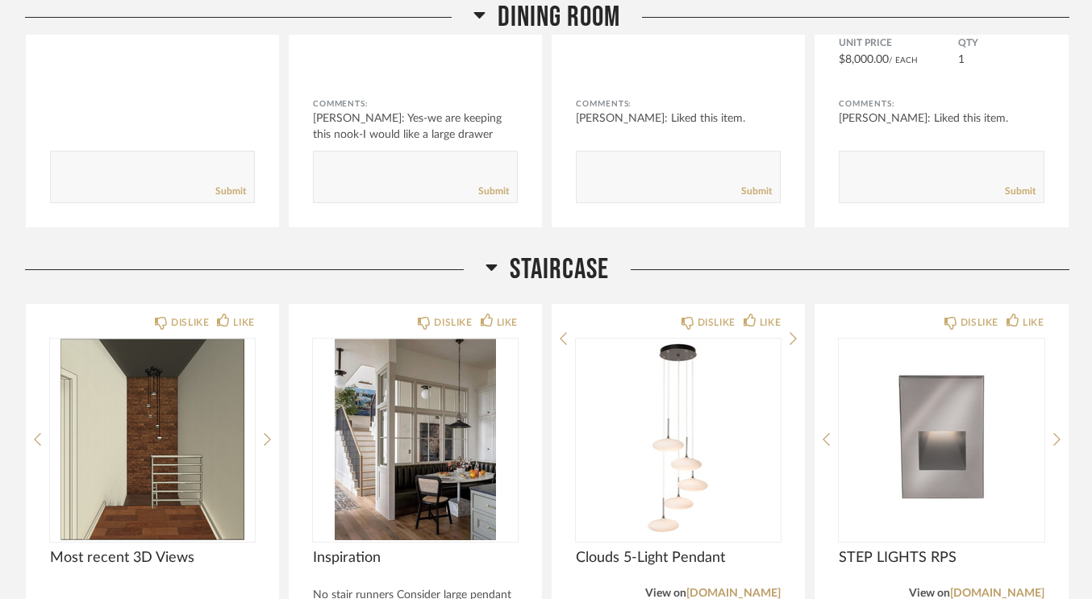
scroll to position [10232, 0]
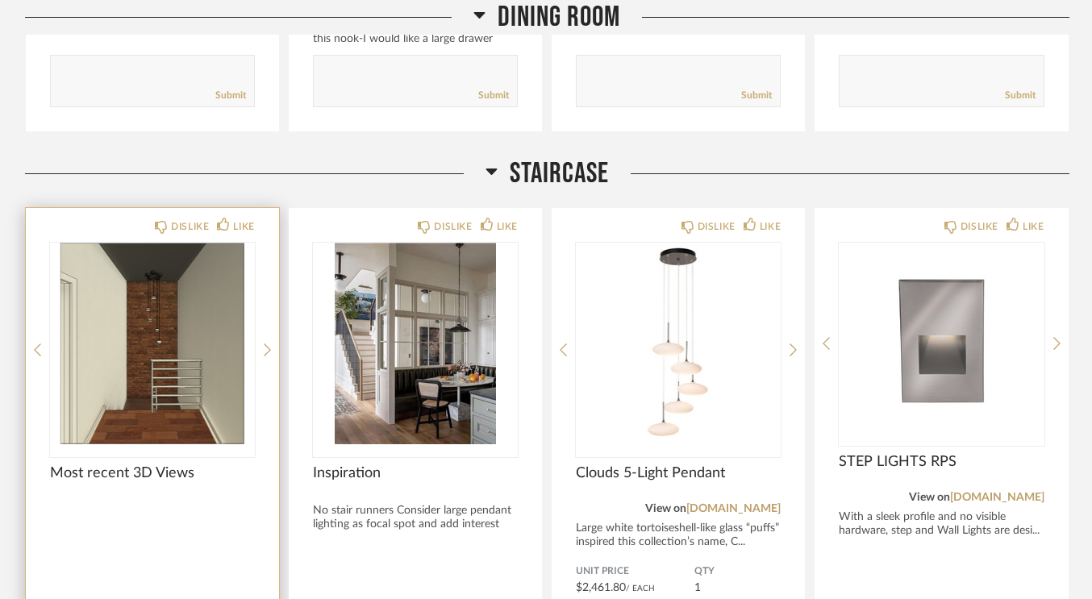
click at [204, 291] on img "0" at bounding box center [152, 344] width 205 height 202
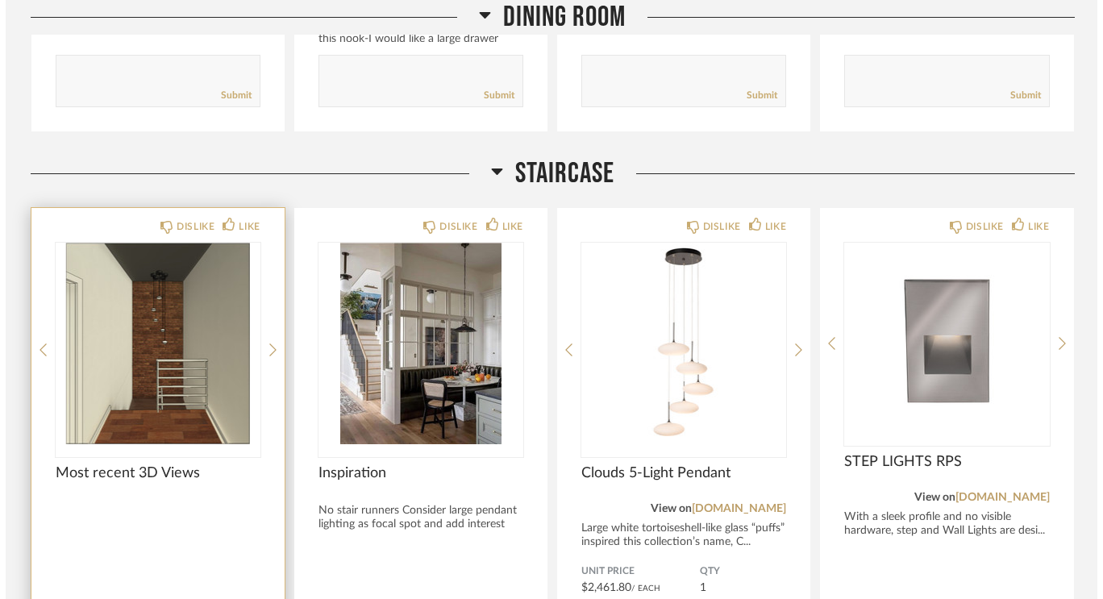
scroll to position [0, 0]
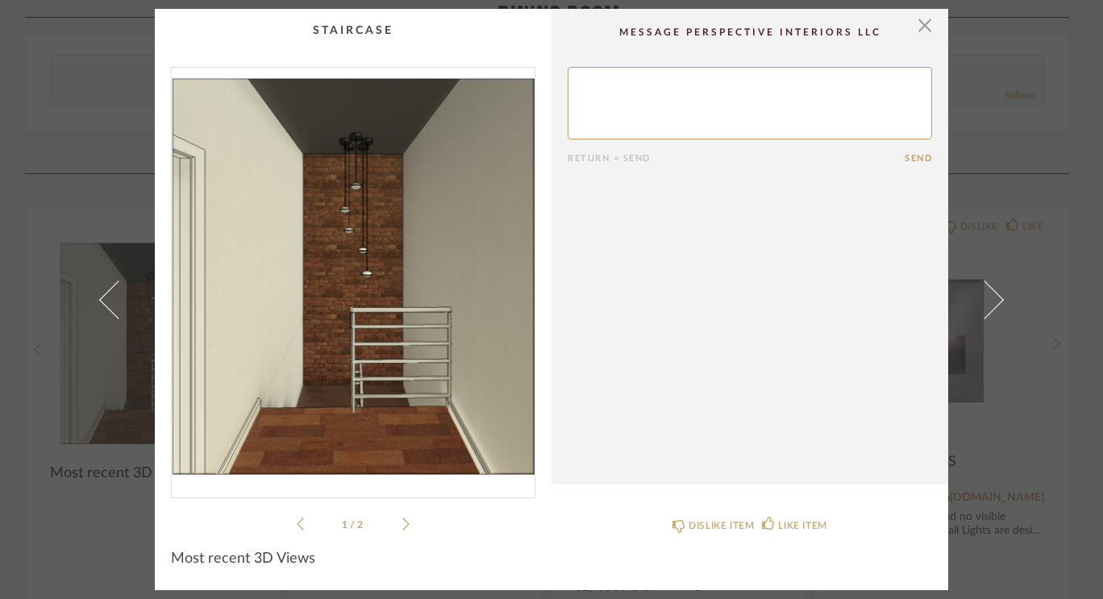
click at [365, 285] on img "0" at bounding box center [353, 276] width 363 height 417
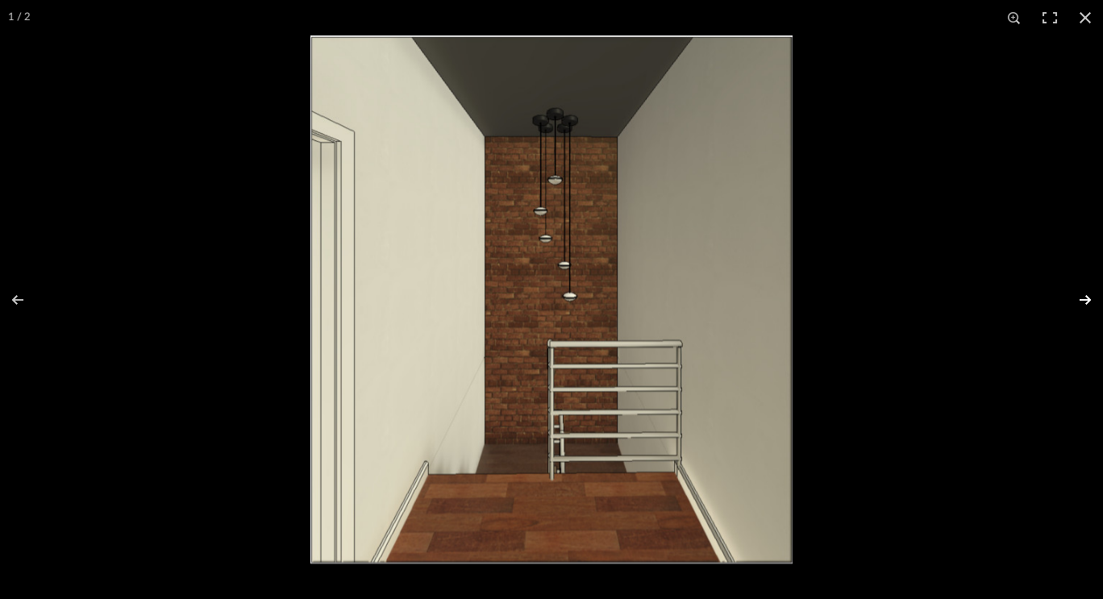
click at [1087, 313] on button at bounding box center [1075, 300] width 56 height 81
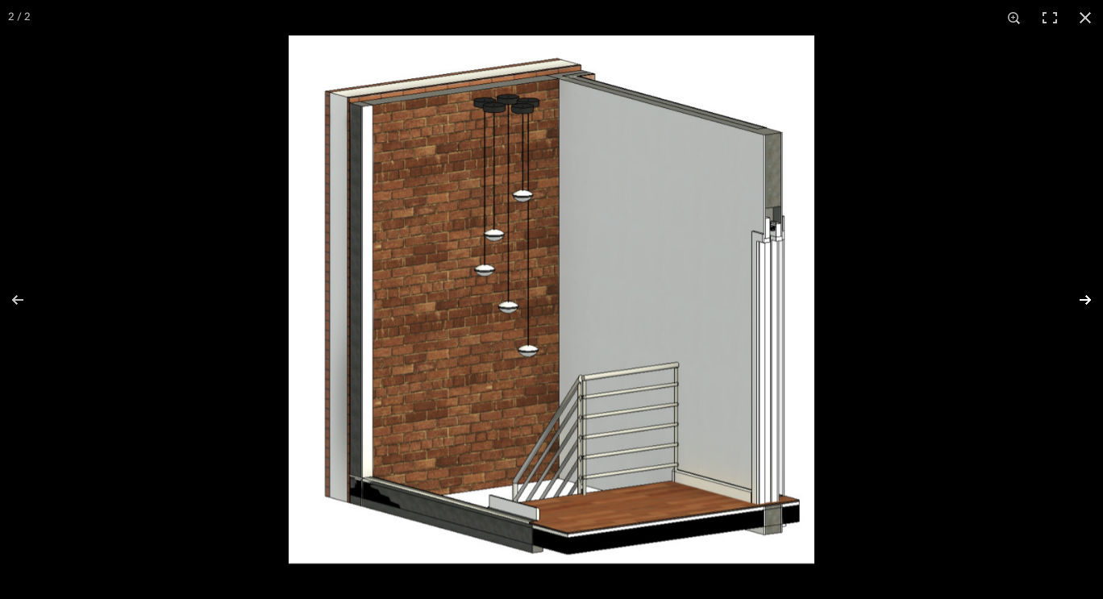
click at [1087, 313] on button at bounding box center [1075, 300] width 56 height 81
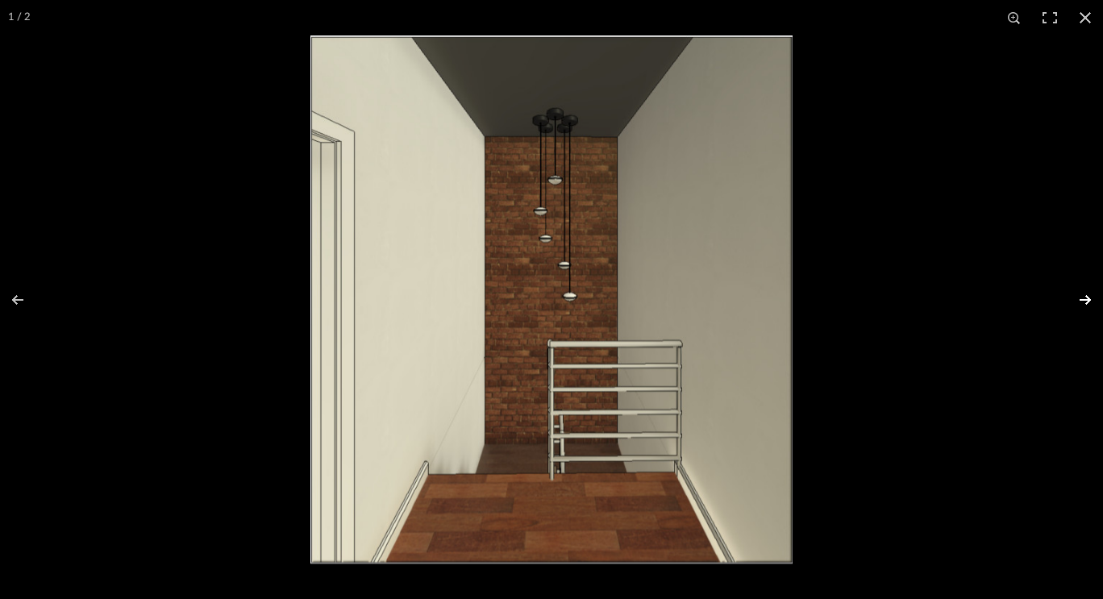
click at [1087, 313] on button at bounding box center [1075, 300] width 56 height 81
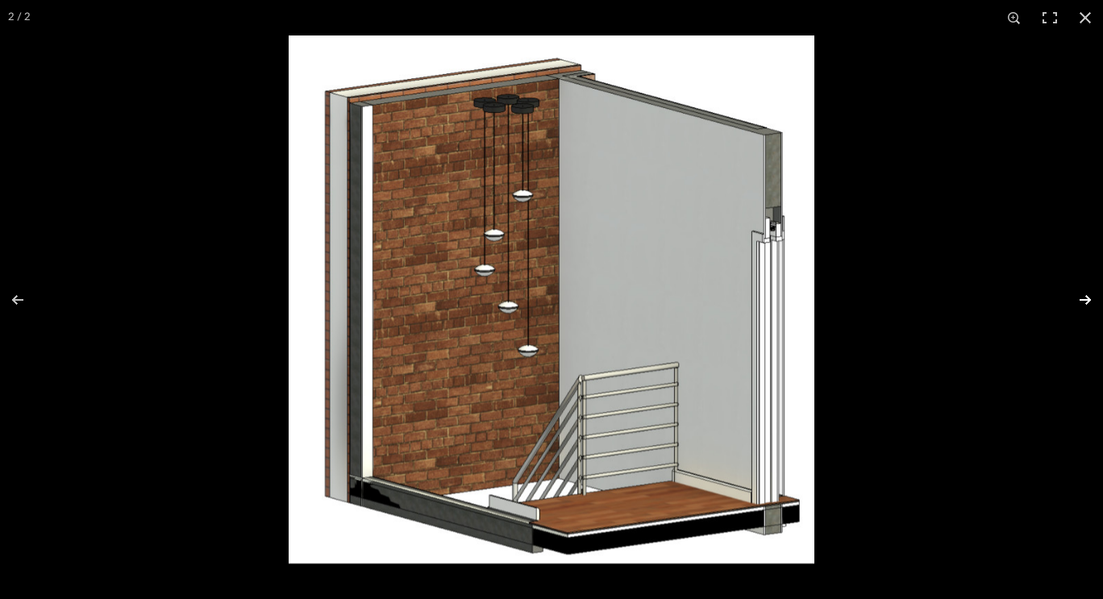
click at [1087, 313] on button at bounding box center [1075, 300] width 56 height 81
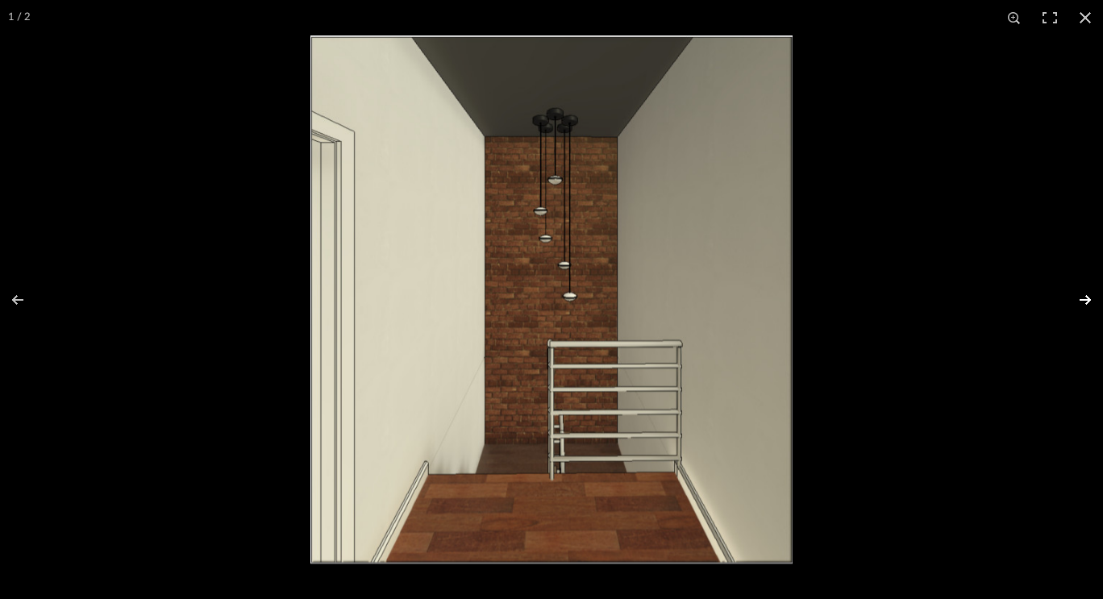
click at [1087, 313] on button at bounding box center [1075, 300] width 56 height 81
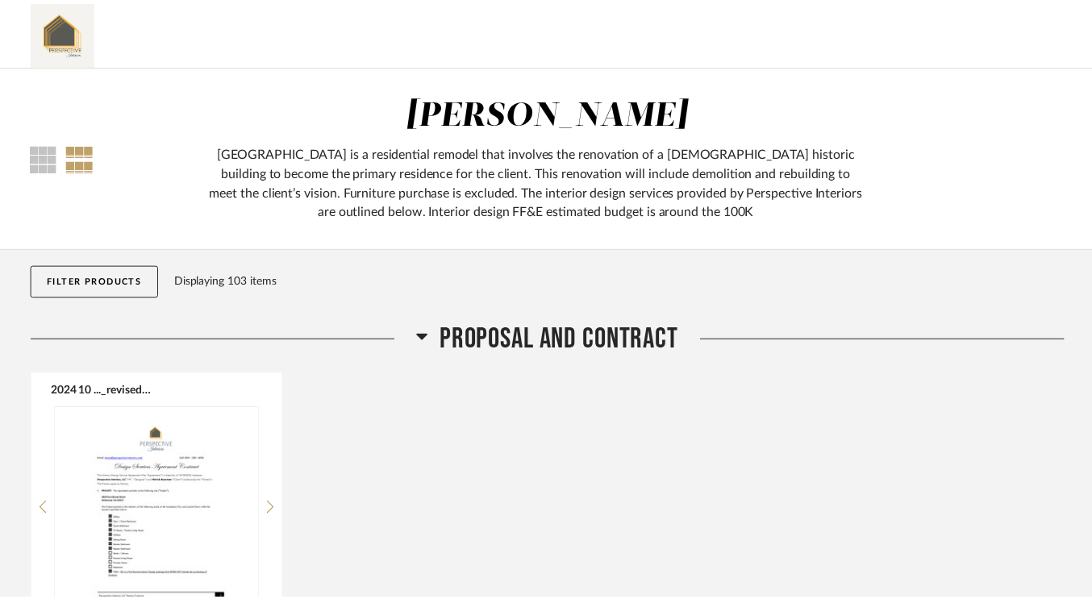
scroll to position [10232, 0]
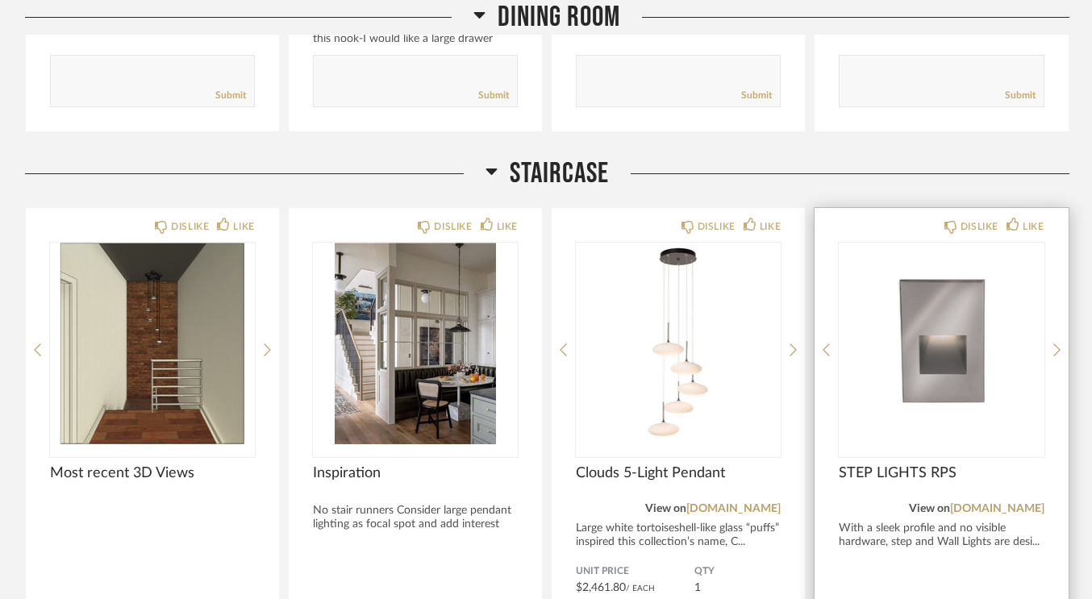
click at [918, 373] on img "0" at bounding box center [941, 344] width 205 height 202
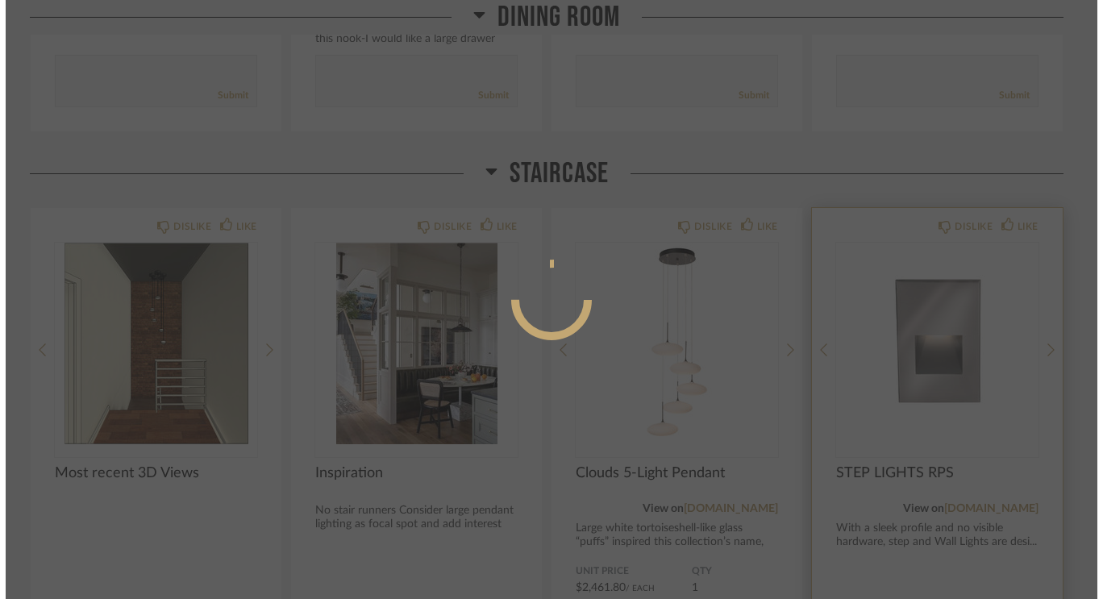
scroll to position [0, 0]
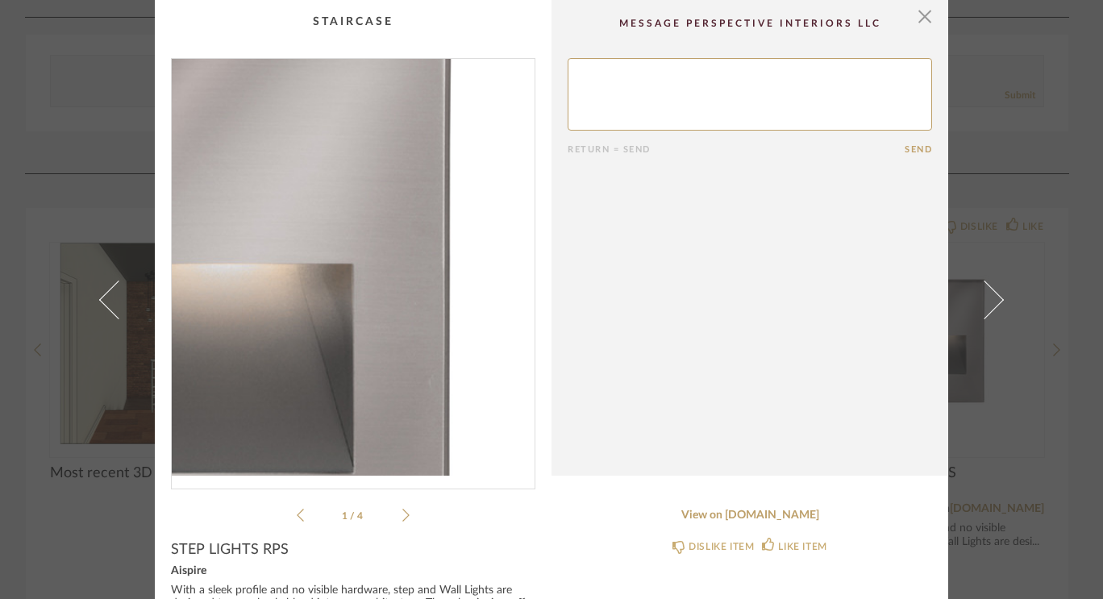
click at [392, 254] on img "0" at bounding box center [353, 267] width 363 height 417
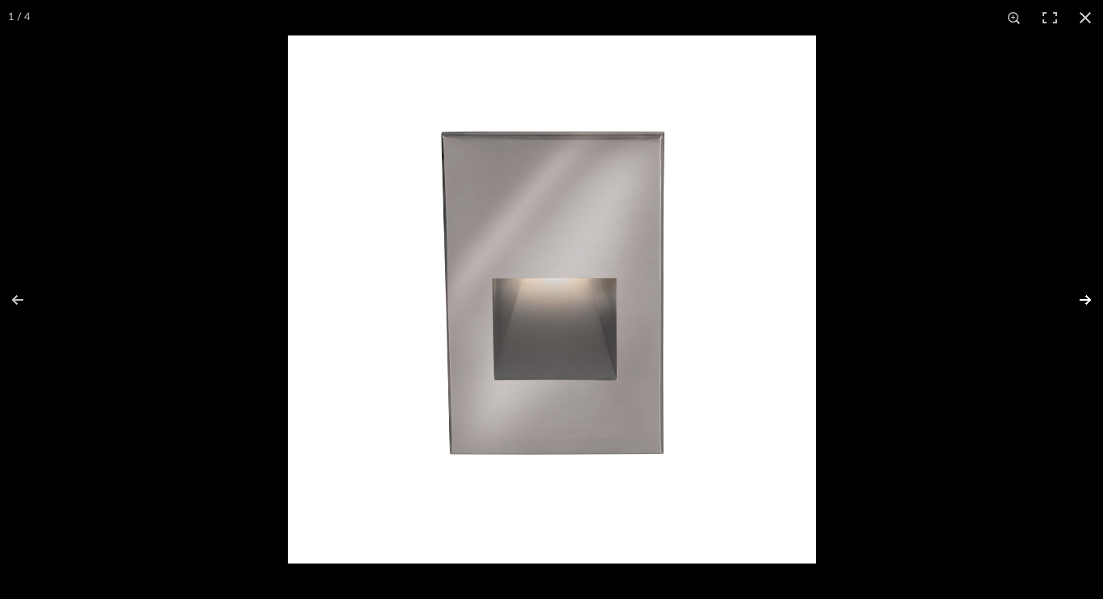
click at [1086, 302] on button at bounding box center [1075, 300] width 56 height 81
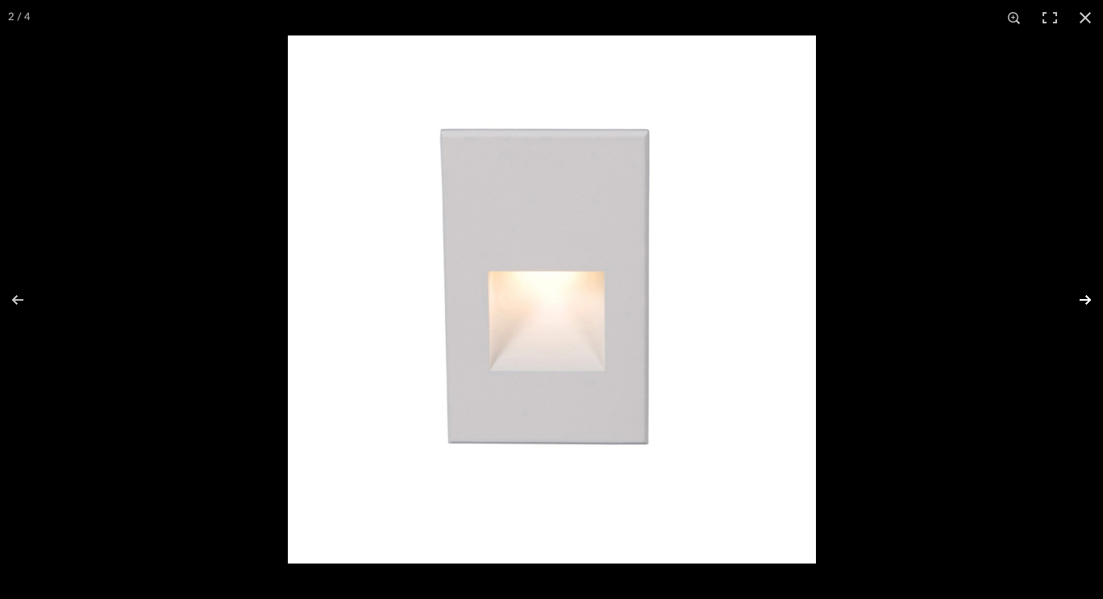
click at [1086, 302] on button at bounding box center [1075, 300] width 56 height 81
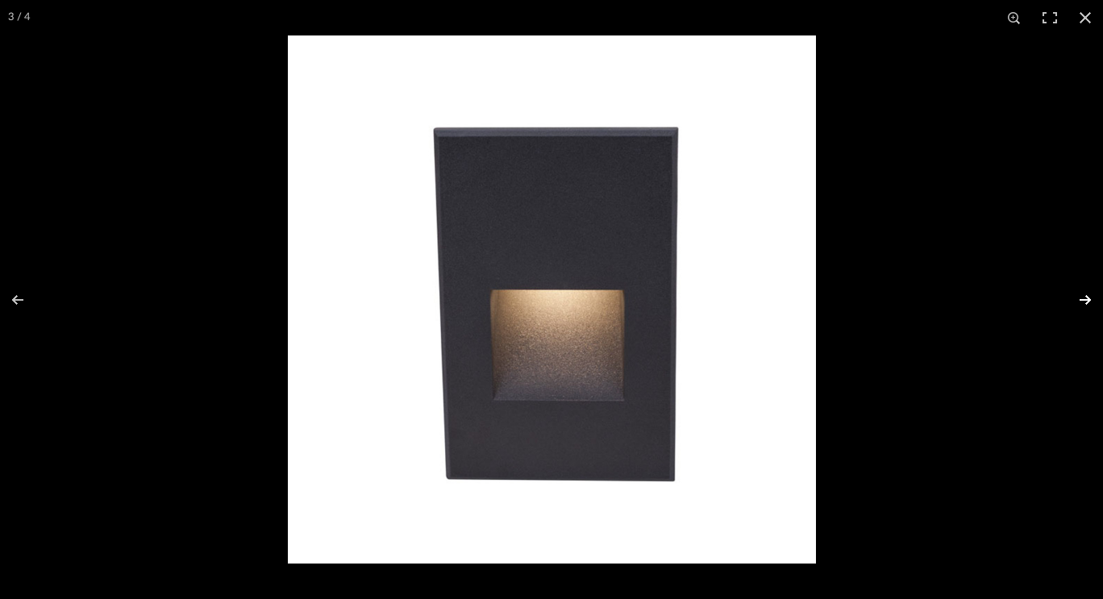
click at [1086, 302] on button at bounding box center [1075, 300] width 56 height 81
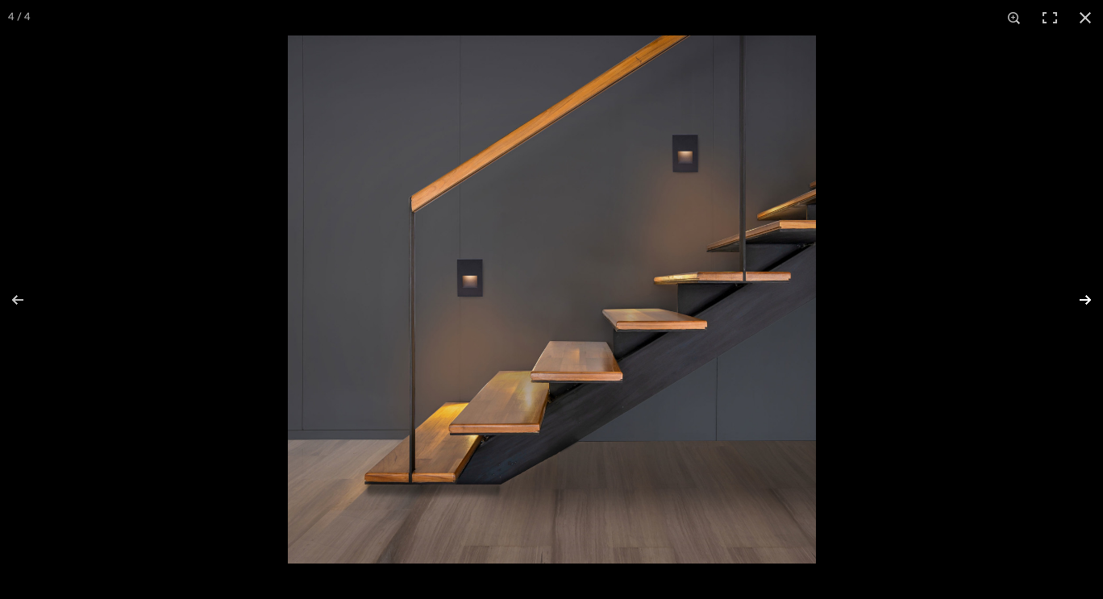
click at [1089, 297] on button at bounding box center [1075, 300] width 56 height 81
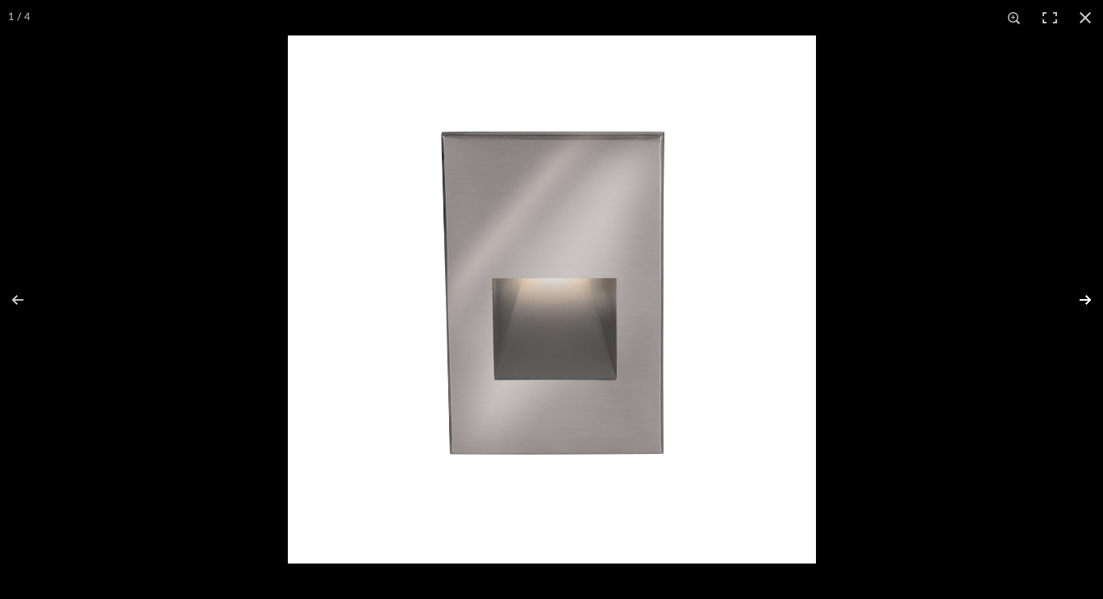
click at [1089, 297] on button at bounding box center [1075, 300] width 56 height 81
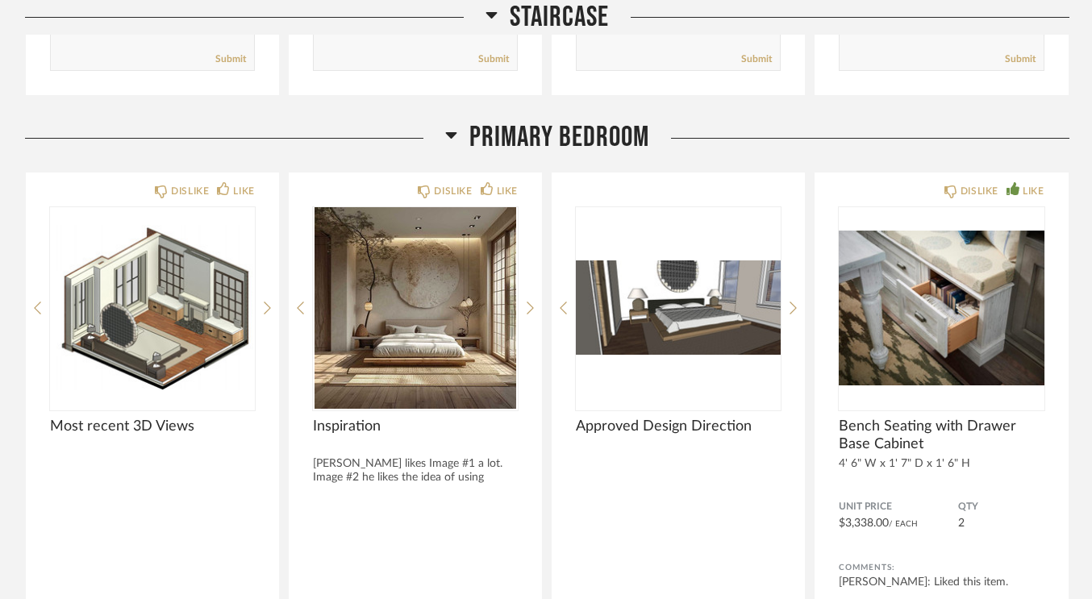
scroll to position [10892, 0]
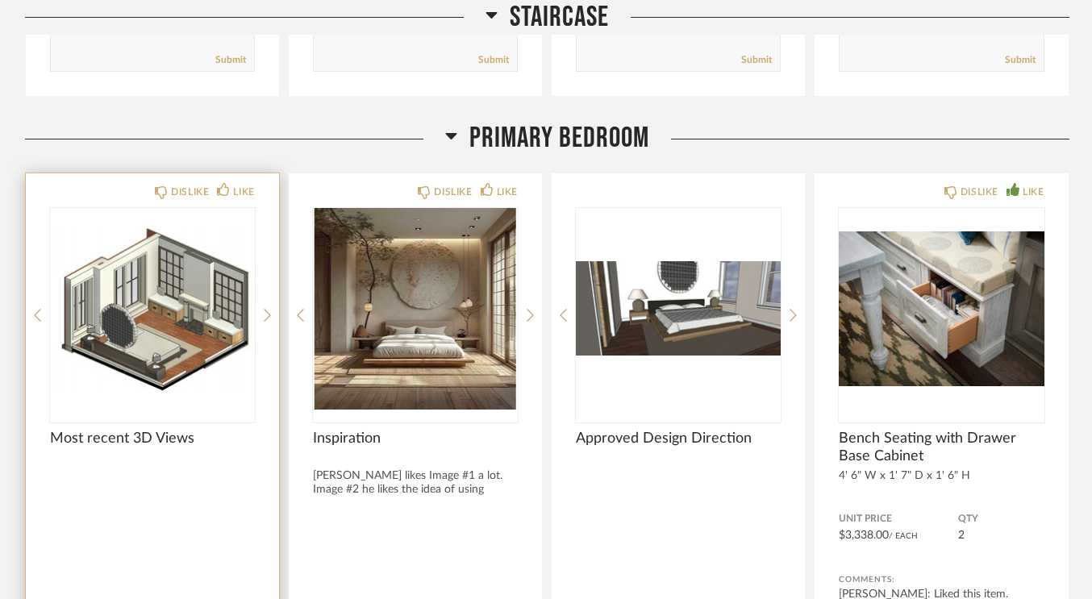
click at [195, 342] on img "0" at bounding box center [152, 309] width 205 height 202
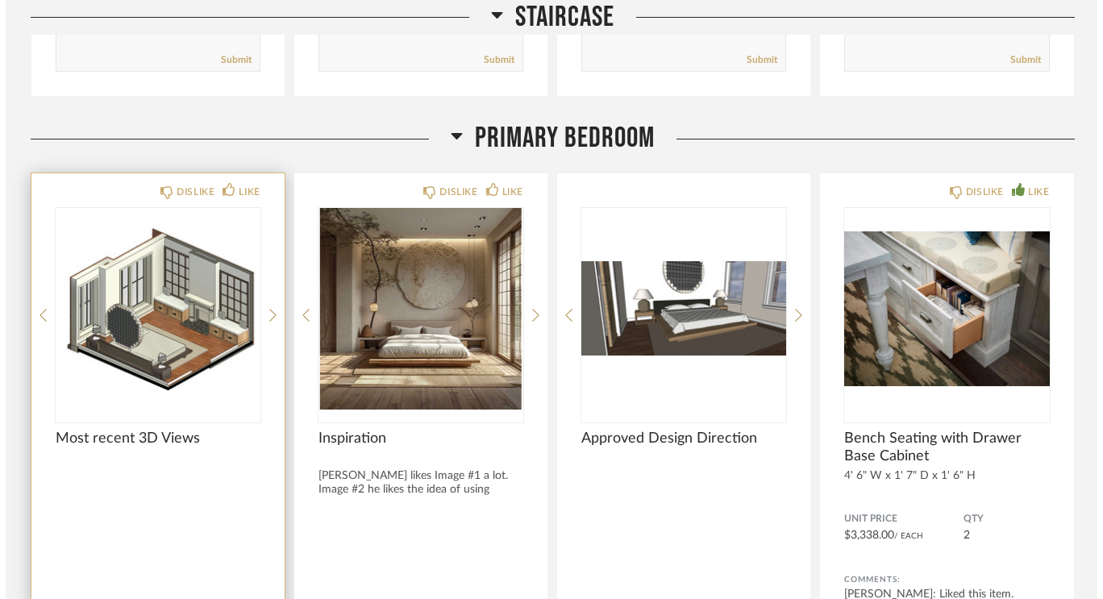
scroll to position [0, 0]
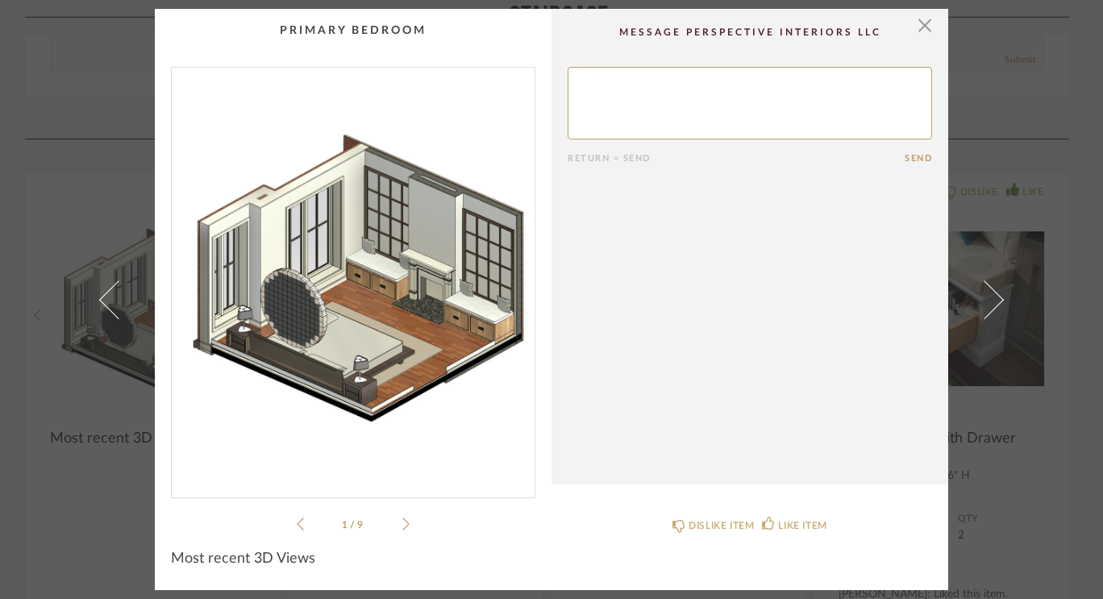
click at [385, 281] on img "0" at bounding box center [353, 276] width 363 height 417
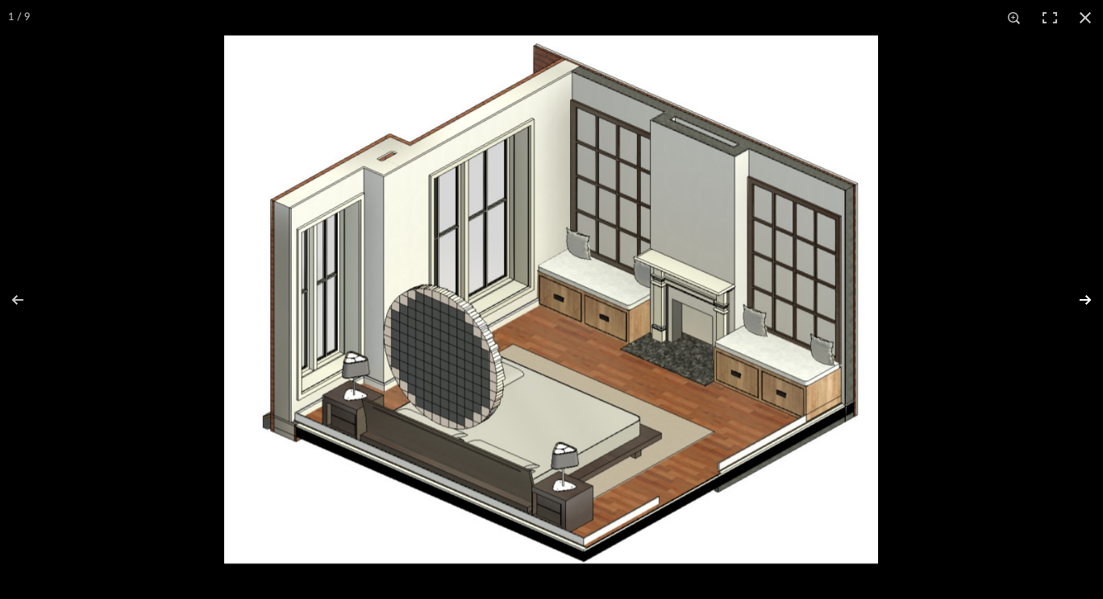
click at [1091, 307] on button at bounding box center [1075, 300] width 56 height 81
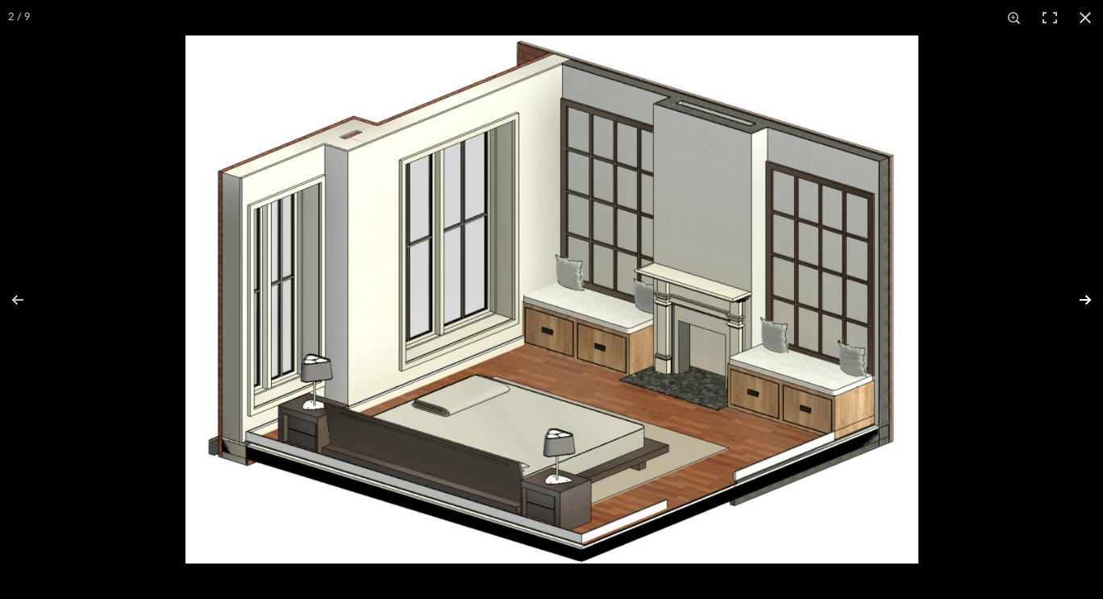
click at [1091, 307] on button at bounding box center [1075, 300] width 56 height 81
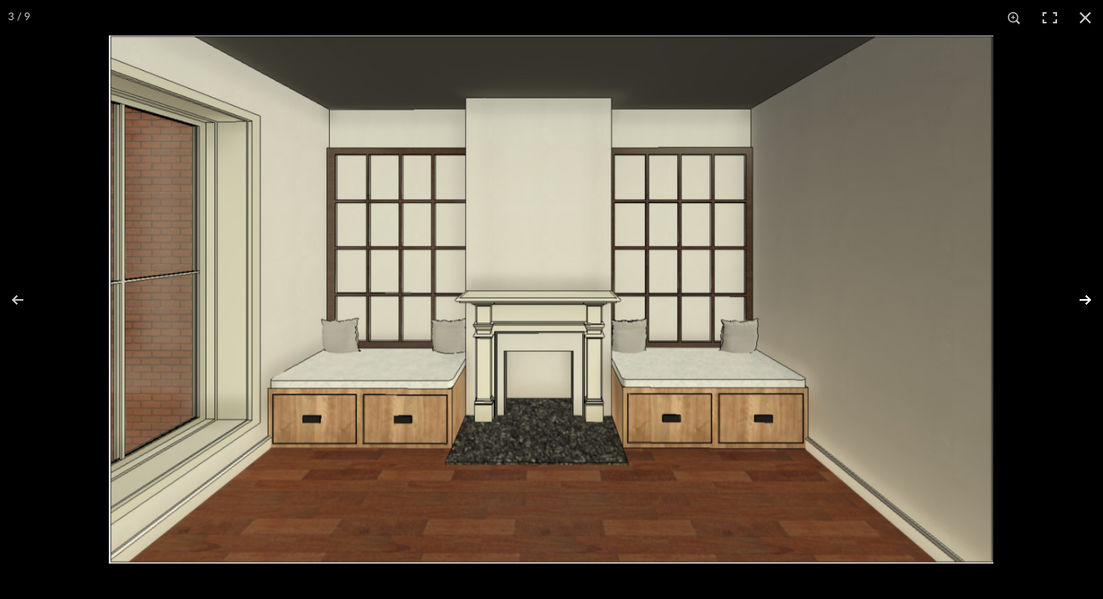
click at [1094, 307] on button at bounding box center [1075, 300] width 56 height 81
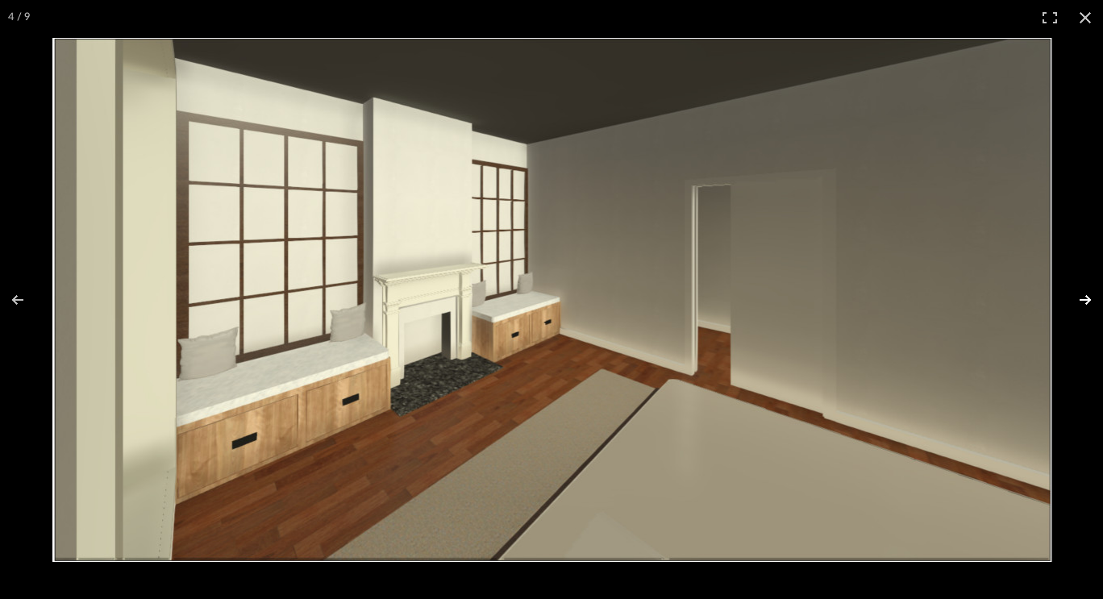
click at [1094, 307] on button at bounding box center [1075, 300] width 56 height 81
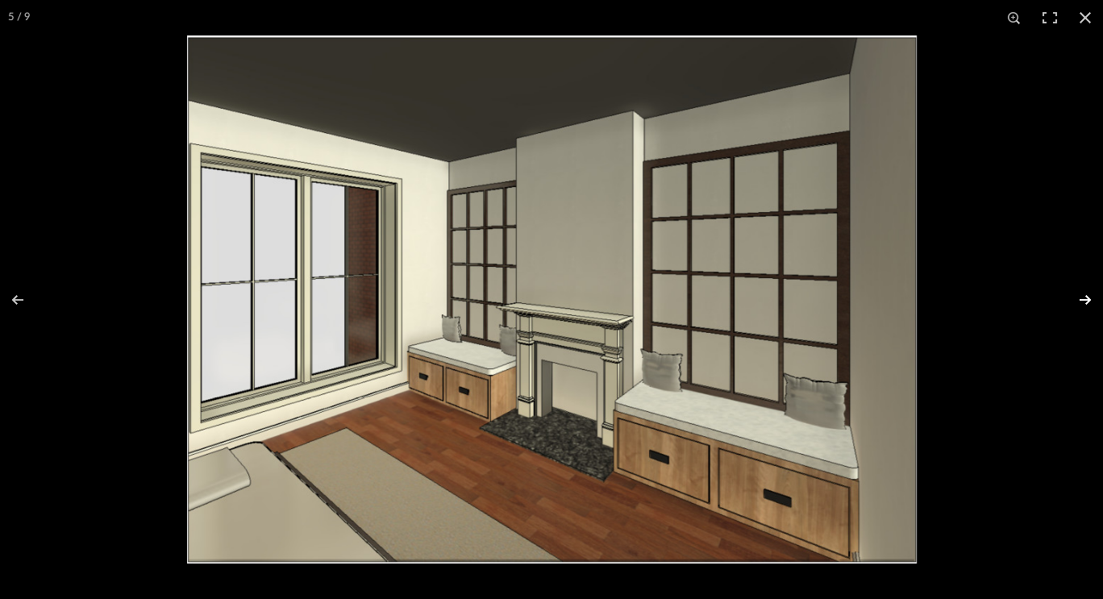
click at [1094, 307] on button at bounding box center [1075, 300] width 56 height 81
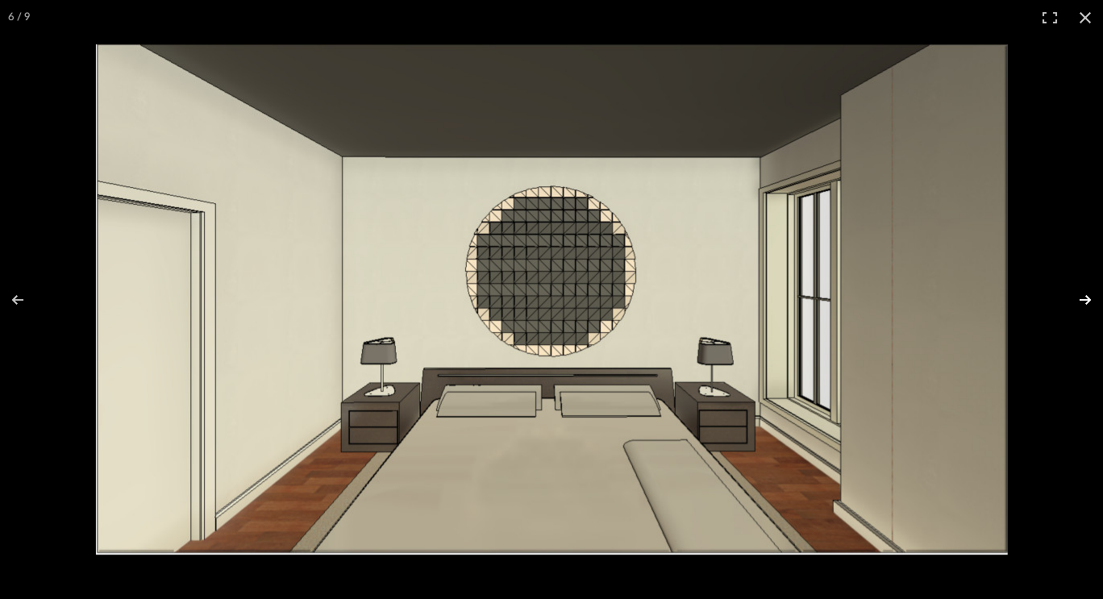
click at [1094, 307] on button at bounding box center [1075, 300] width 56 height 81
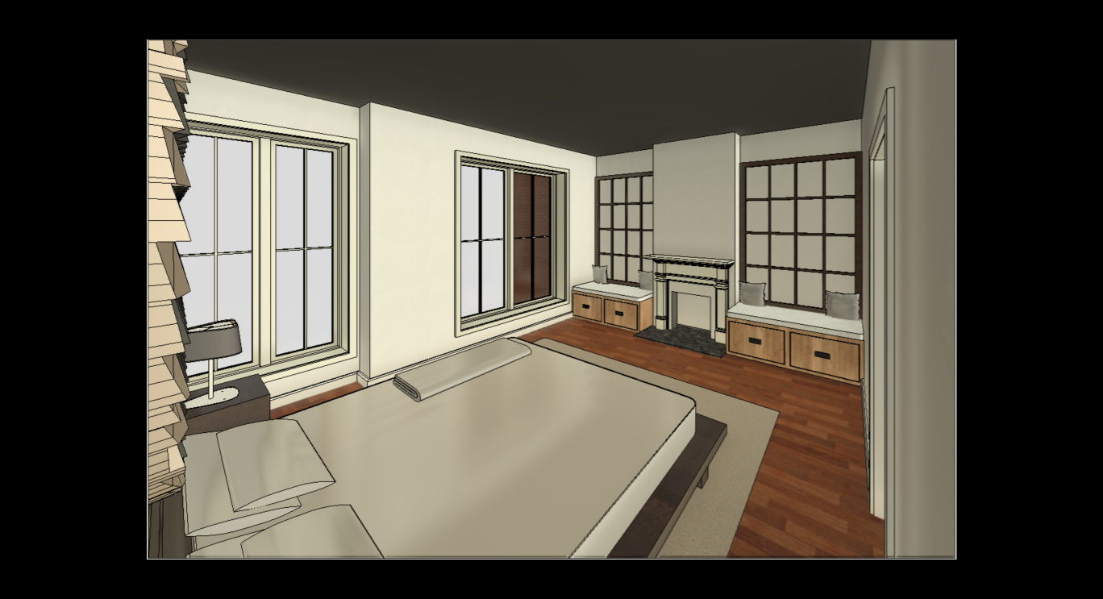
click at [1094, 307] on button at bounding box center [1075, 300] width 56 height 81
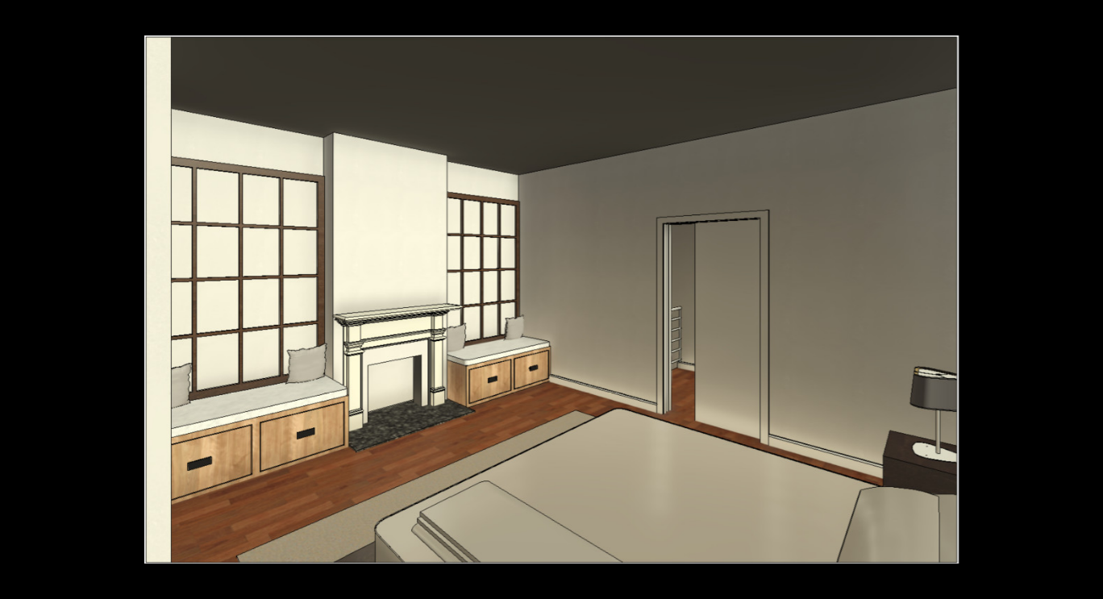
click at [1094, 307] on button at bounding box center [1075, 300] width 56 height 81
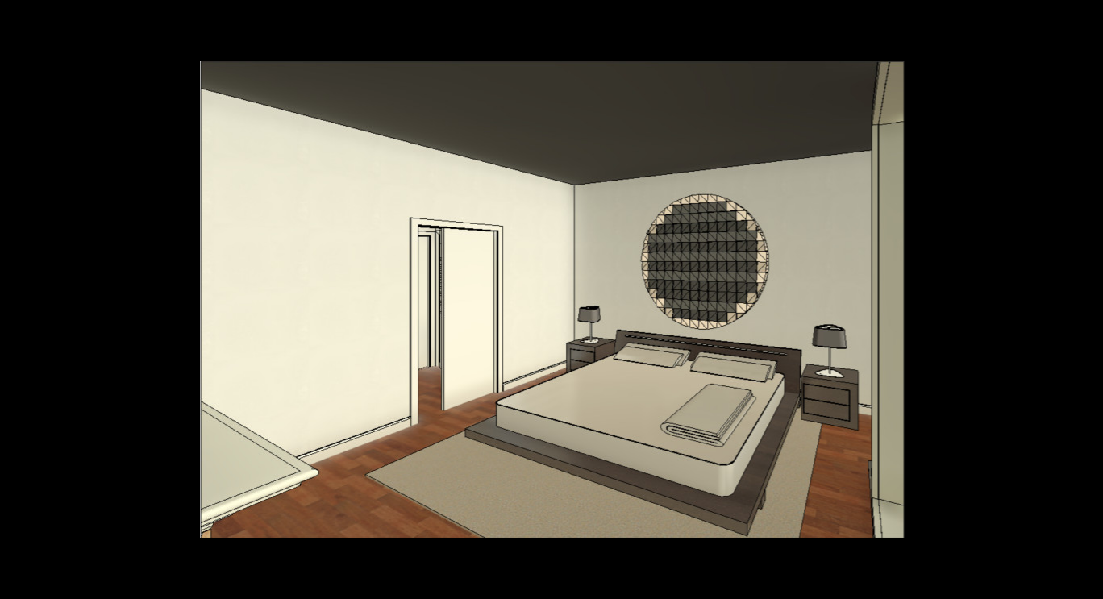
click at [1094, 307] on button at bounding box center [1075, 300] width 56 height 81
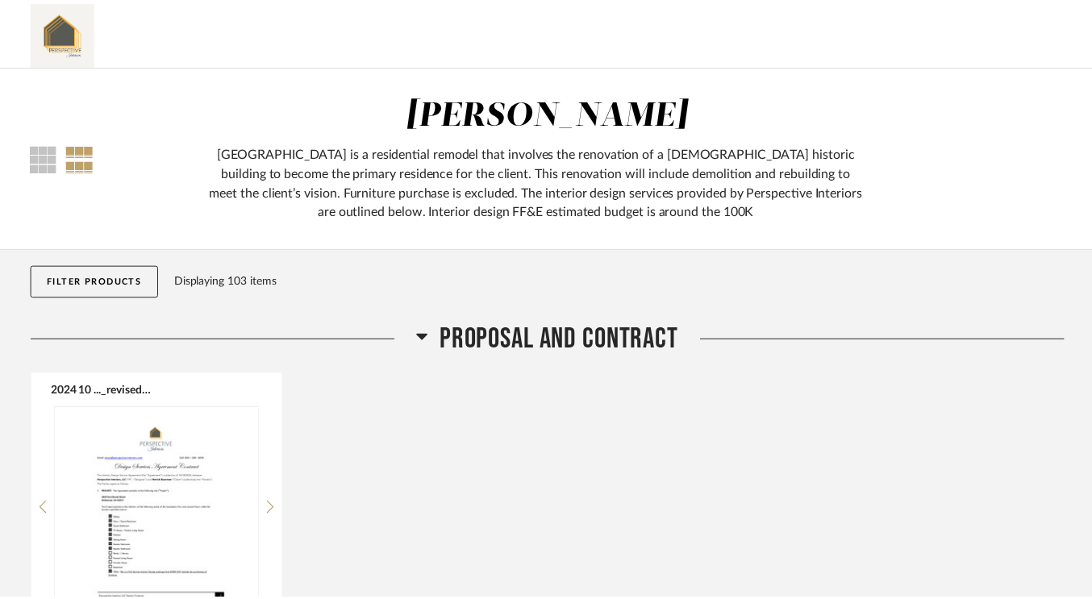
scroll to position [10892, 0]
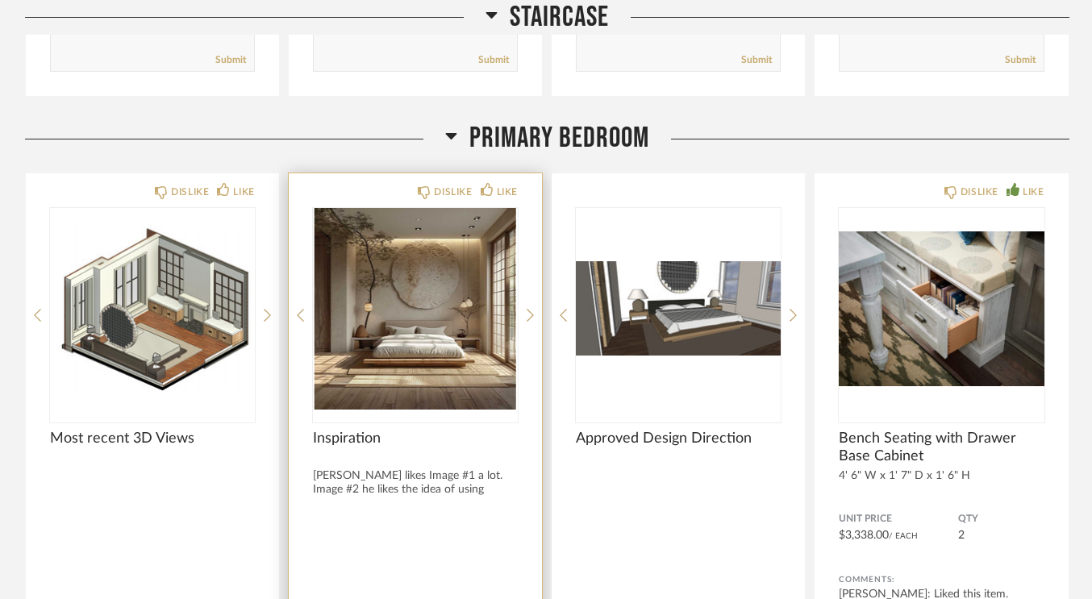
click at [477, 318] on img "0" at bounding box center [415, 309] width 205 height 202
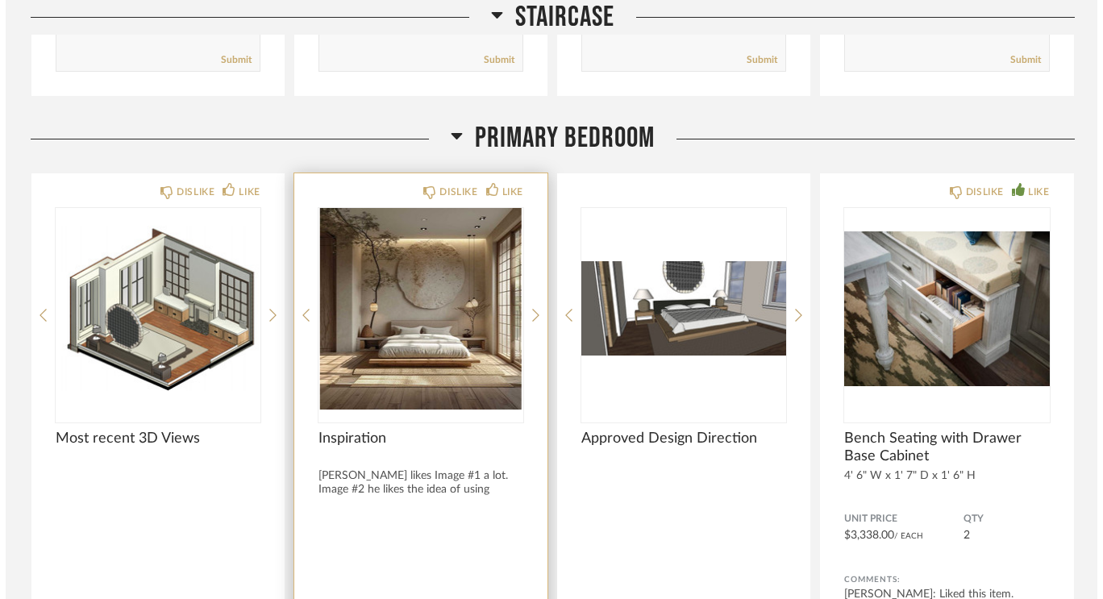
scroll to position [0, 0]
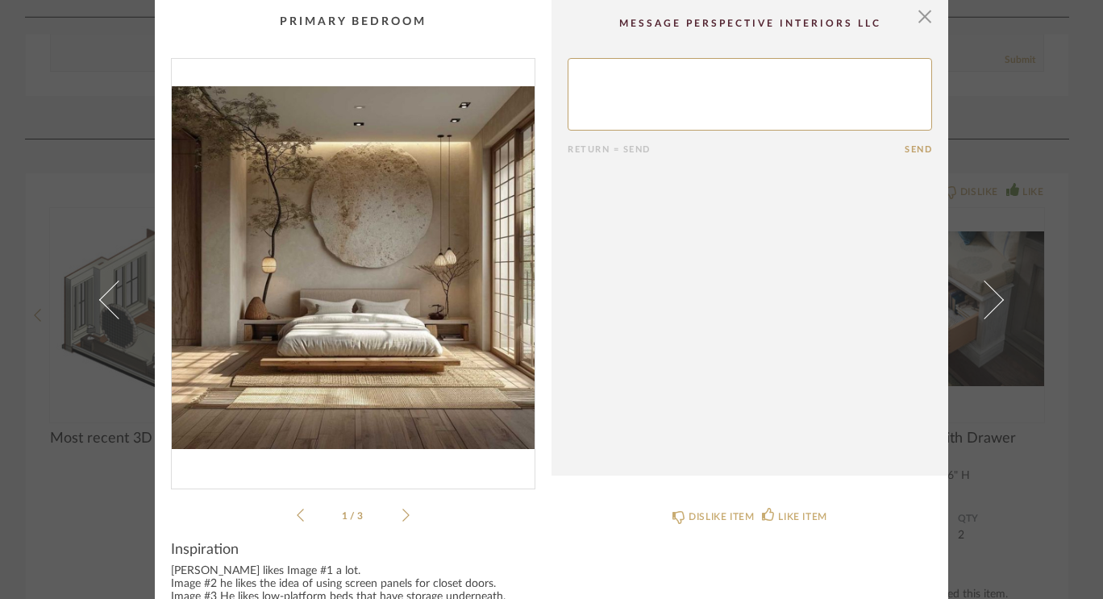
click at [415, 311] on img "0" at bounding box center [353, 267] width 363 height 417
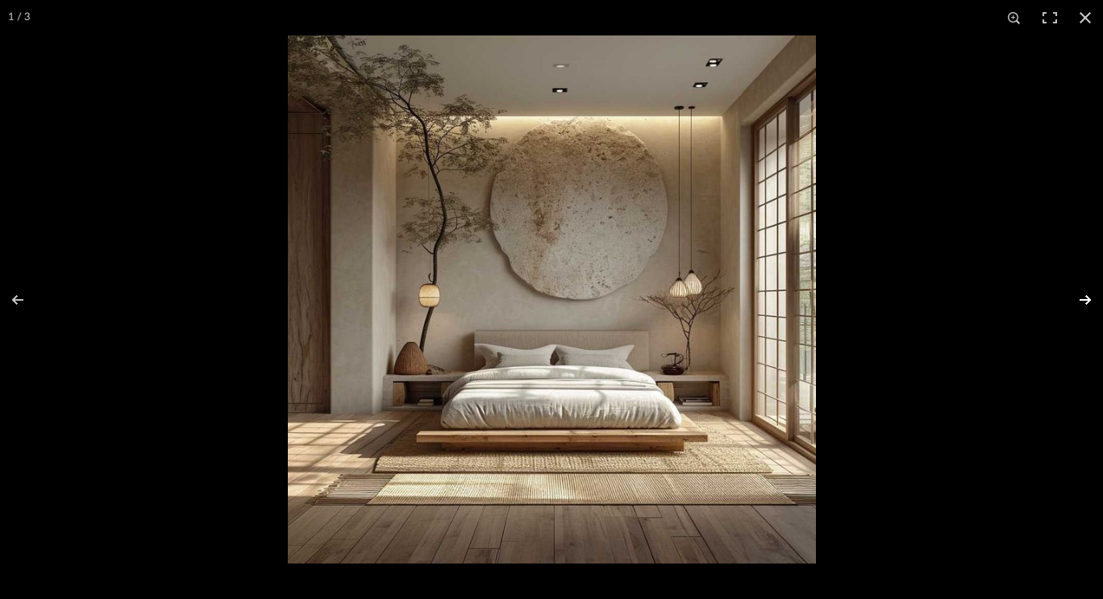
click at [1096, 306] on button at bounding box center [1075, 300] width 56 height 81
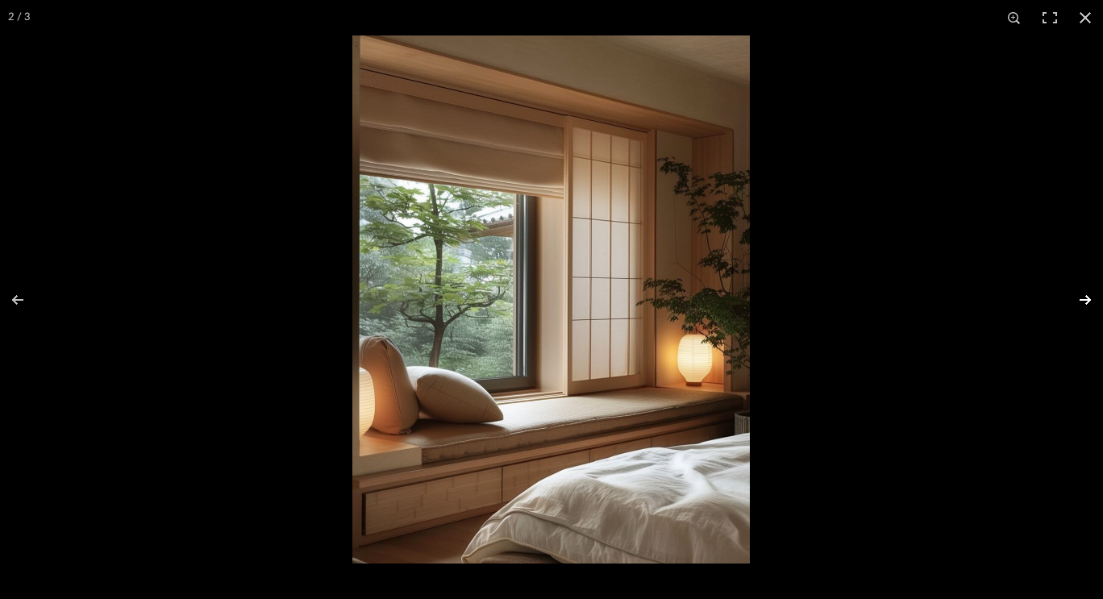
click at [1096, 306] on button at bounding box center [1075, 300] width 56 height 81
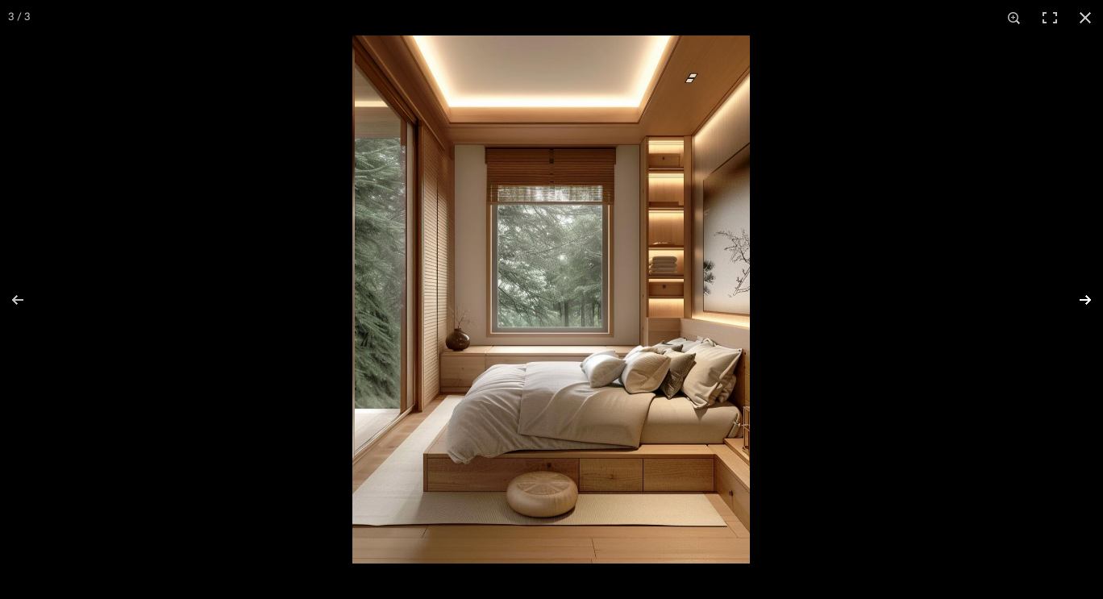
click at [1096, 306] on button at bounding box center [1075, 300] width 56 height 81
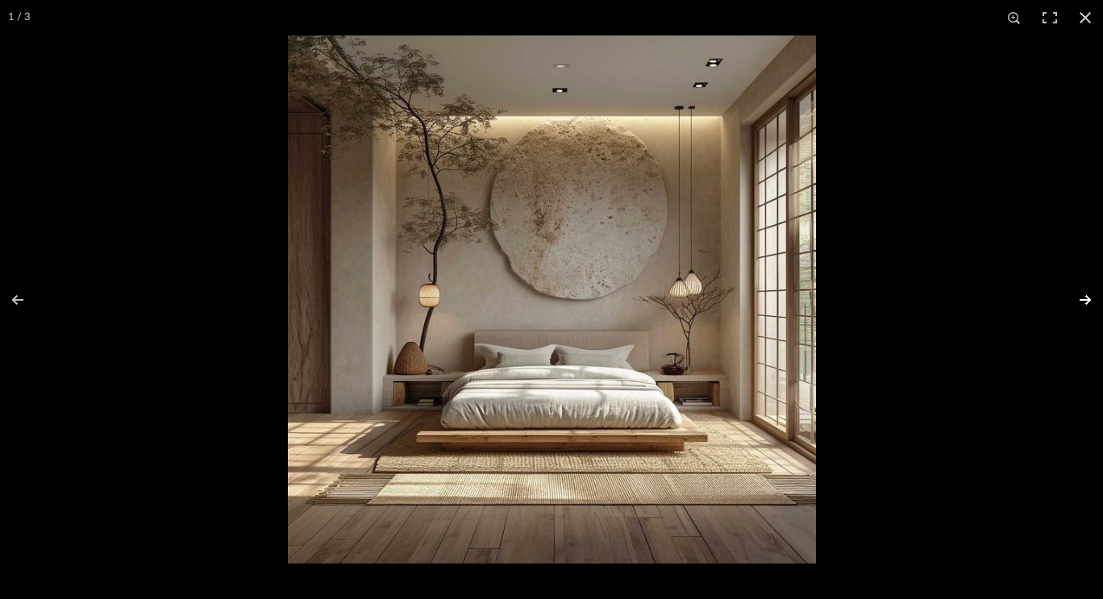
click at [1096, 306] on button at bounding box center [1075, 300] width 56 height 81
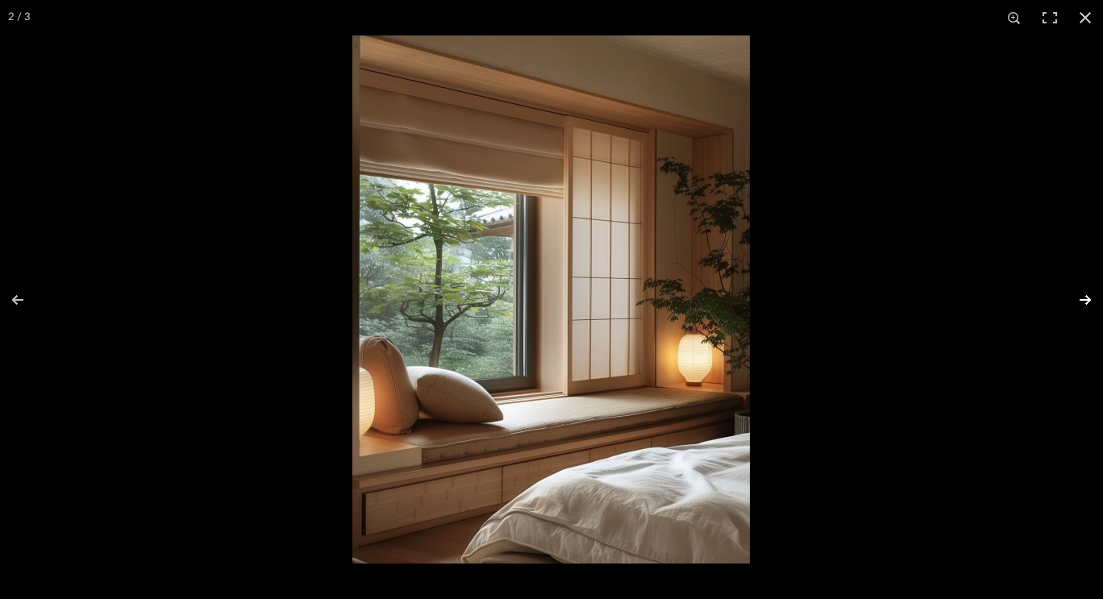
click at [1096, 306] on button at bounding box center [1075, 300] width 56 height 81
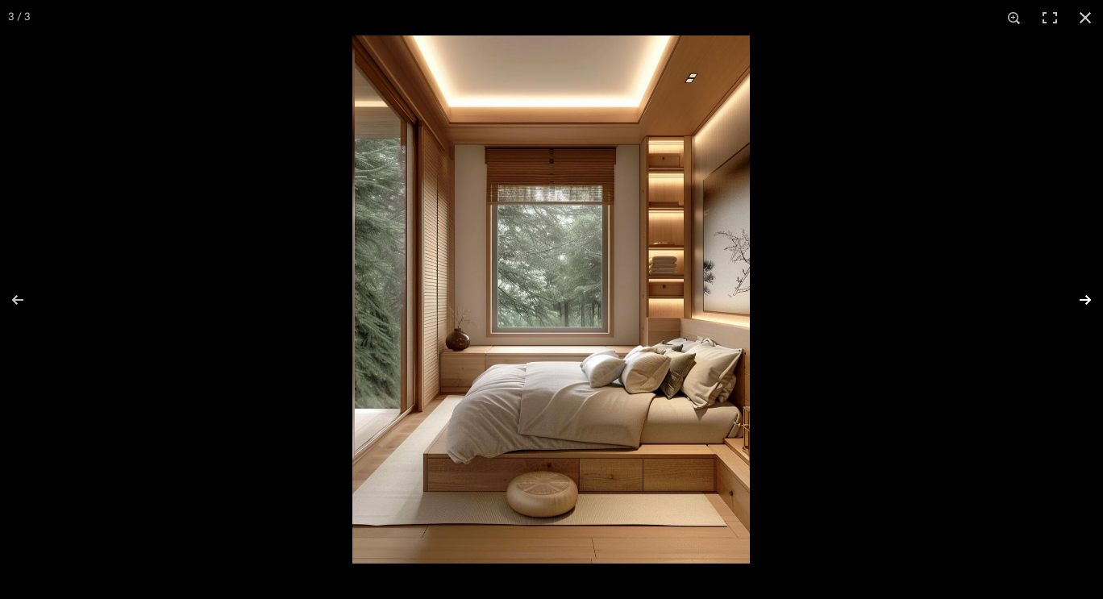
click at [1096, 306] on button at bounding box center [1075, 300] width 56 height 81
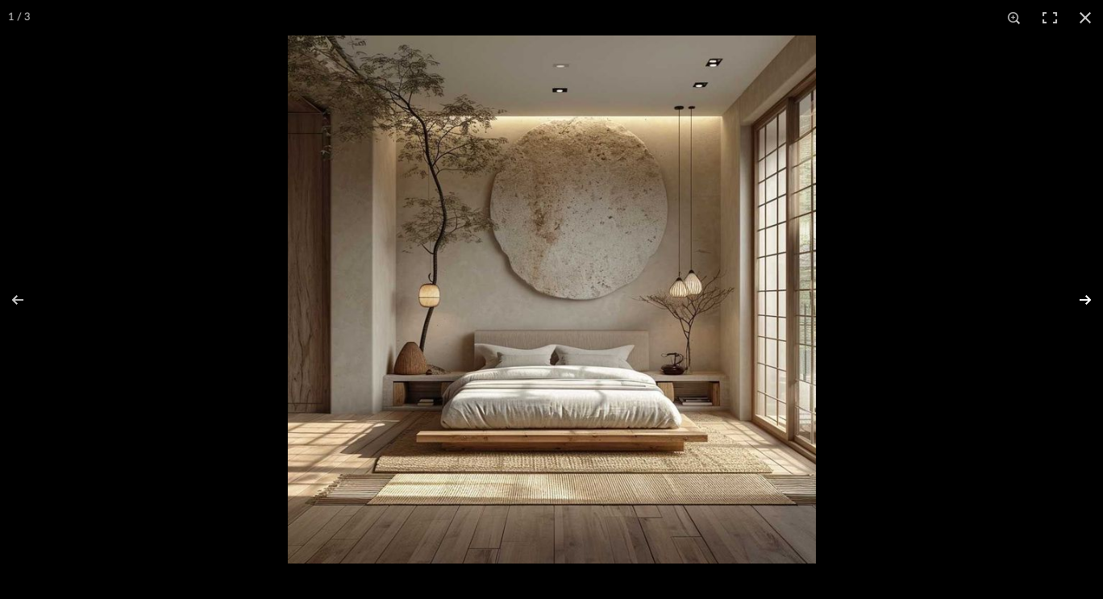
click at [1096, 306] on button at bounding box center [1075, 300] width 56 height 81
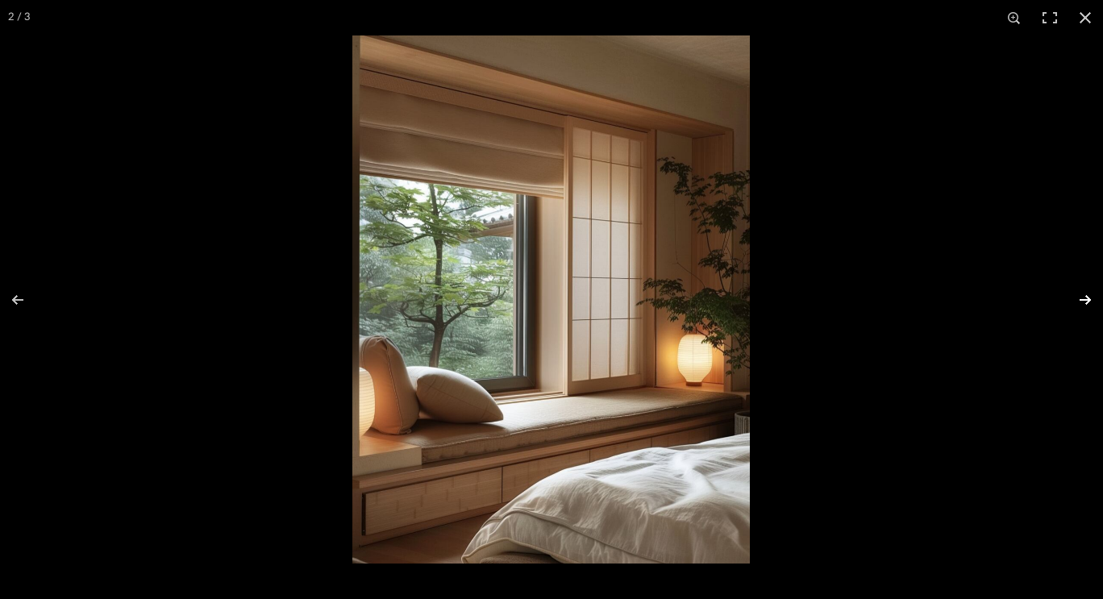
click at [1096, 306] on button at bounding box center [1075, 300] width 56 height 81
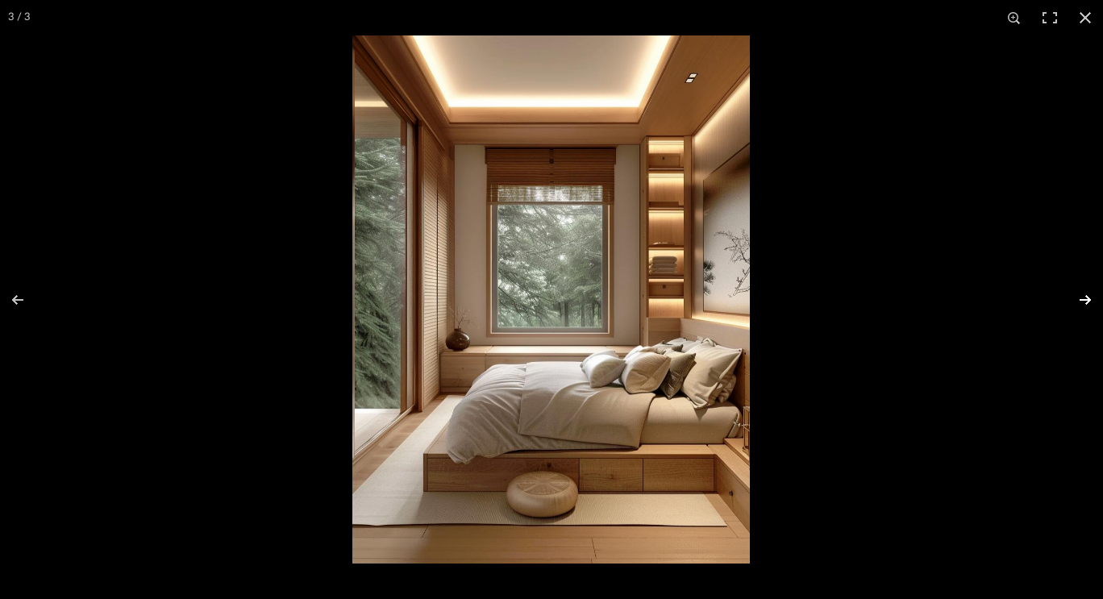
click at [1095, 304] on button at bounding box center [1075, 300] width 56 height 81
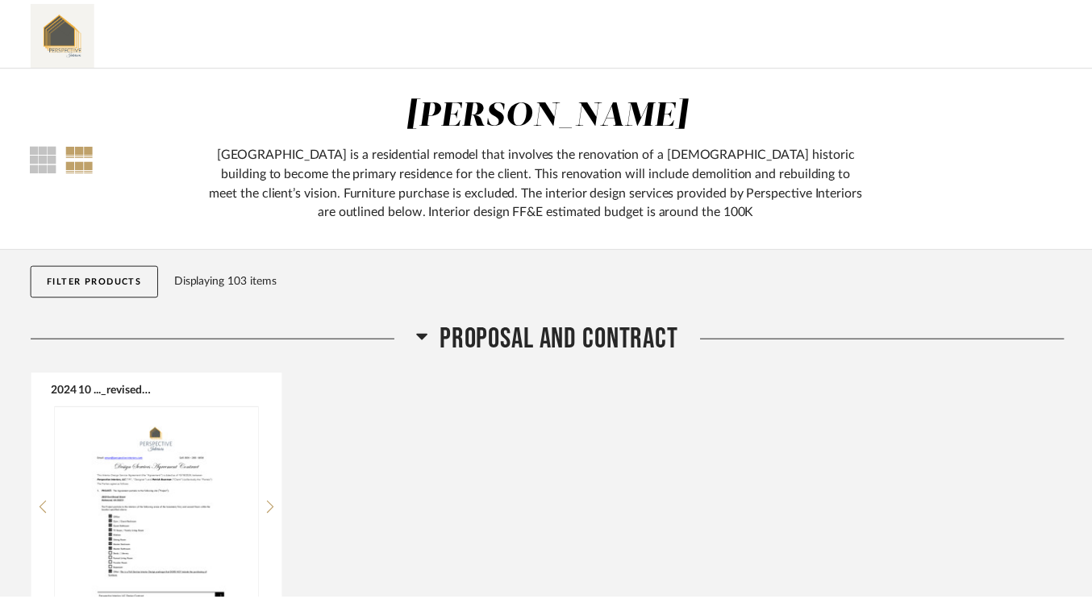
scroll to position [10892, 0]
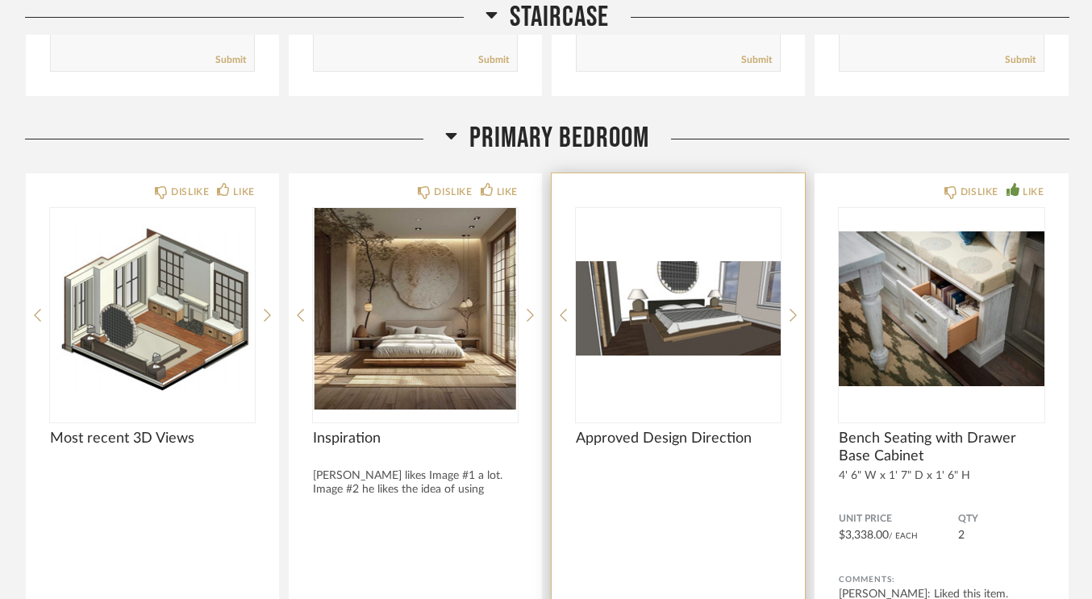
click at [744, 288] on img "0" at bounding box center [678, 309] width 205 height 202
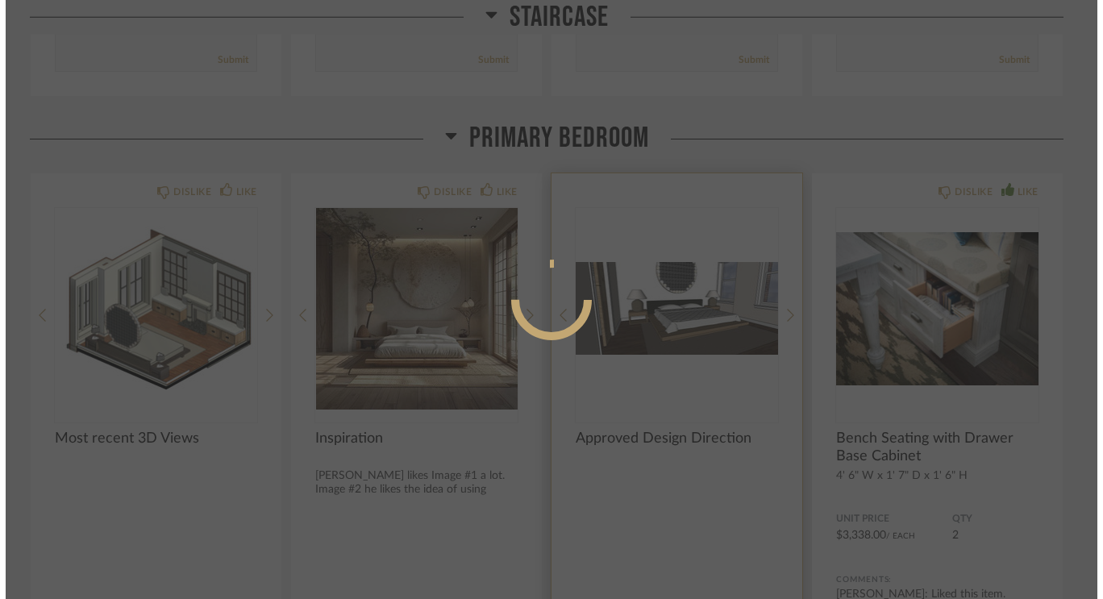
scroll to position [0, 0]
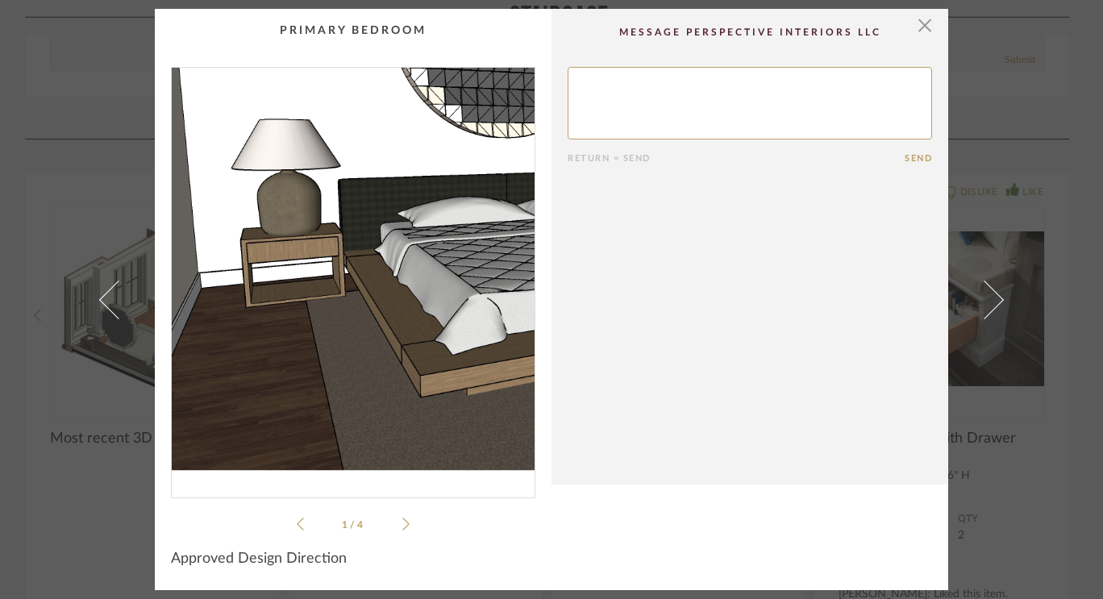
click at [298, 295] on img "0" at bounding box center [353, 276] width 363 height 417
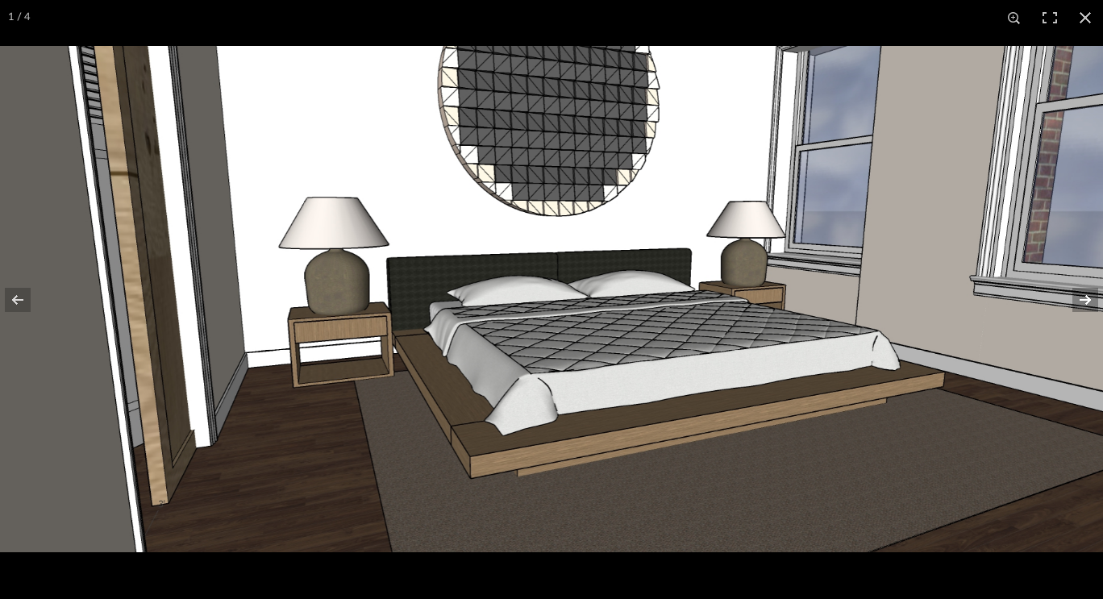
click at [1077, 294] on button at bounding box center [1075, 300] width 56 height 81
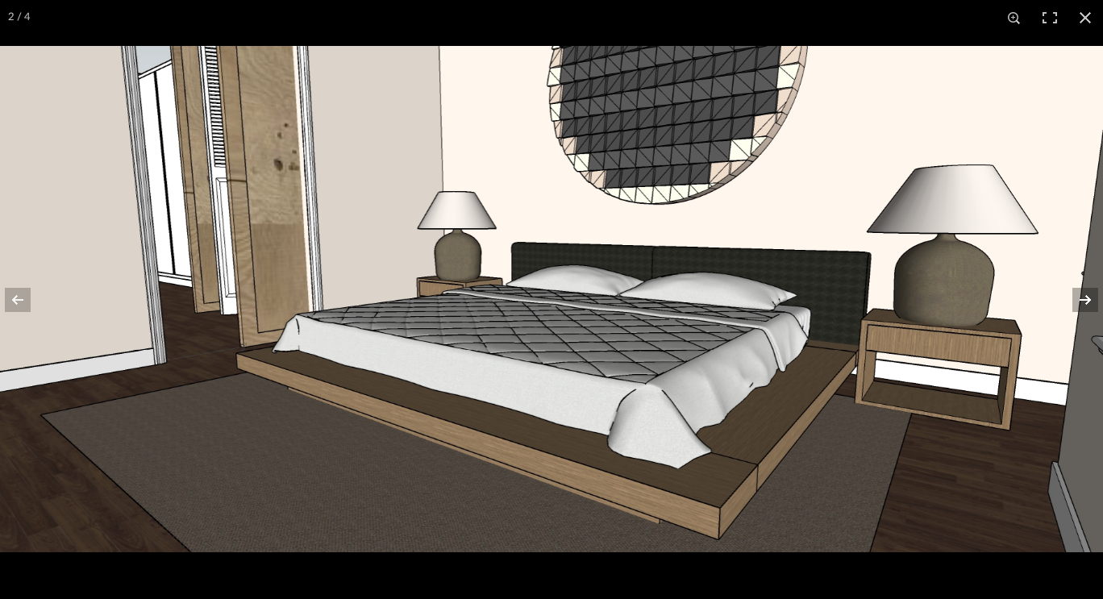
click at [1077, 294] on button at bounding box center [1075, 300] width 56 height 81
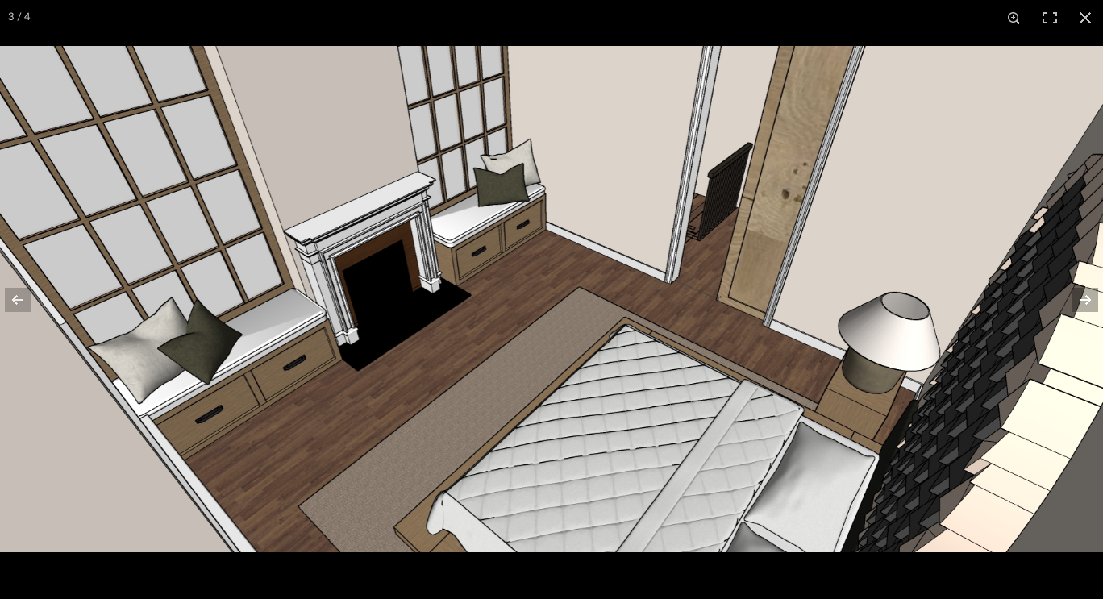
click at [1074, 296] on button at bounding box center [1075, 300] width 56 height 81
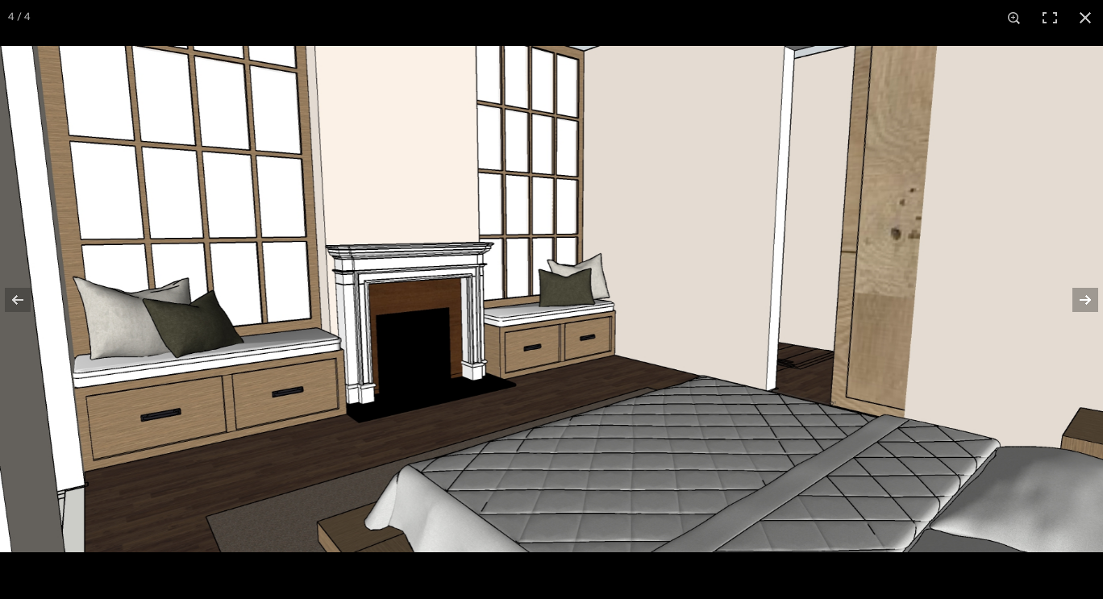
click at [1074, 296] on button at bounding box center [1075, 300] width 56 height 81
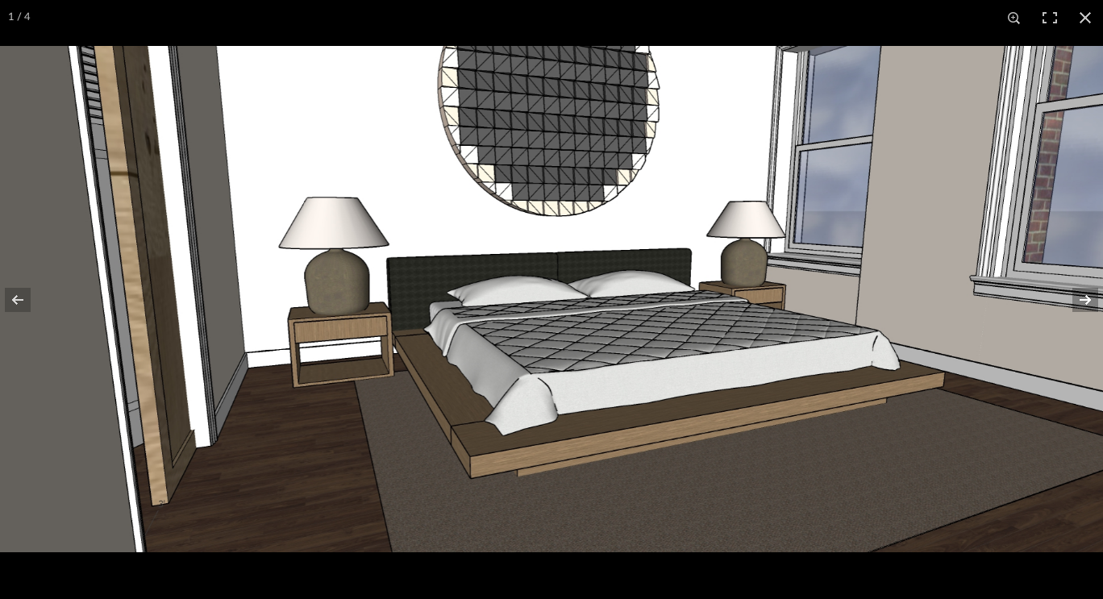
click at [1074, 296] on button at bounding box center [1075, 300] width 56 height 81
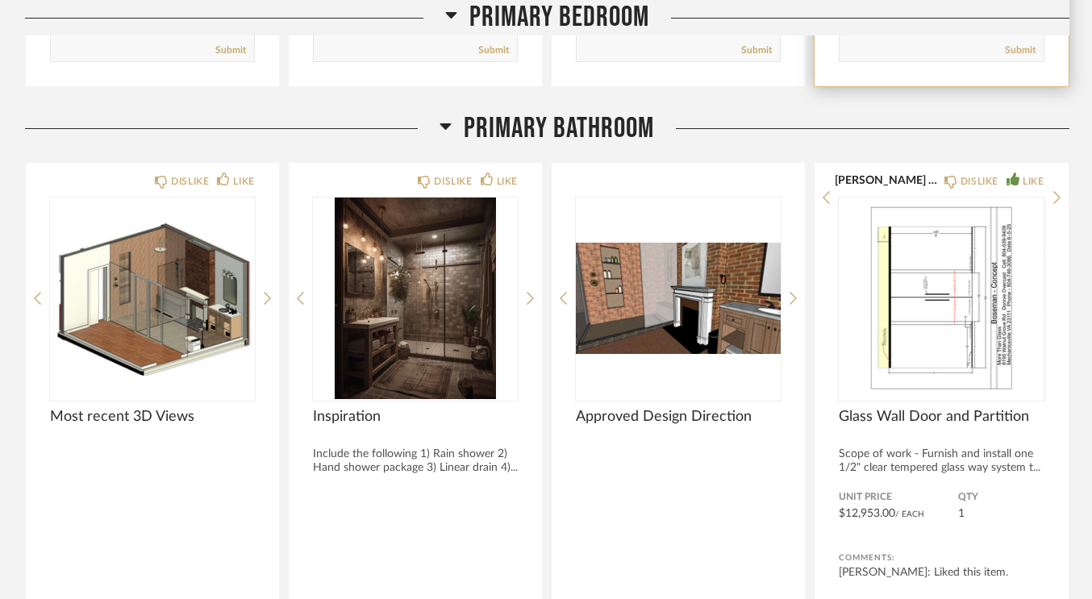
scroll to position [11509, 0]
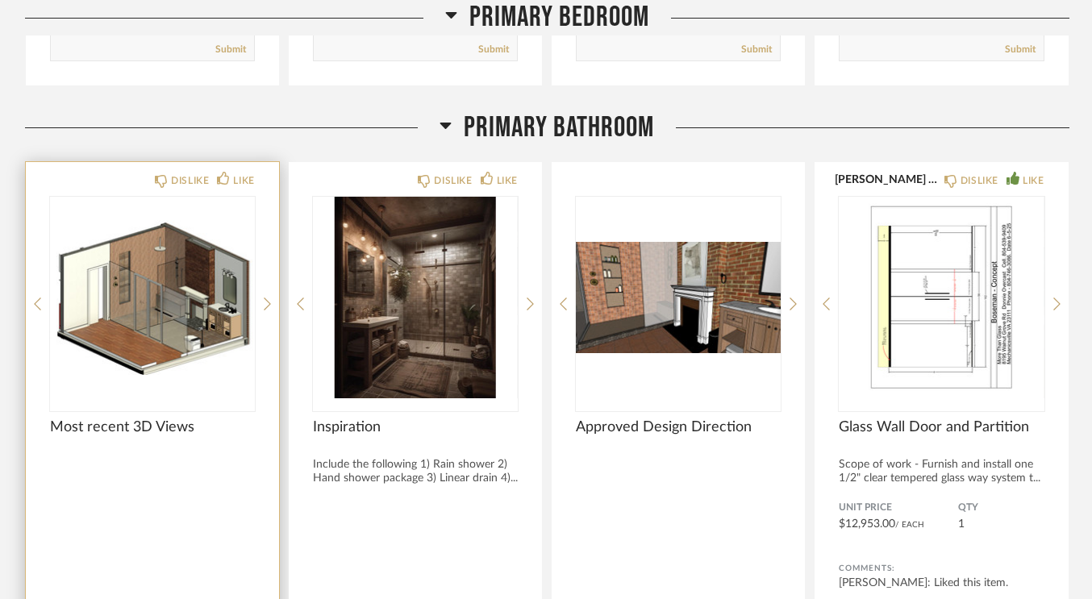
click at [0, 0] on img at bounding box center [0, 0] width 0 height 0
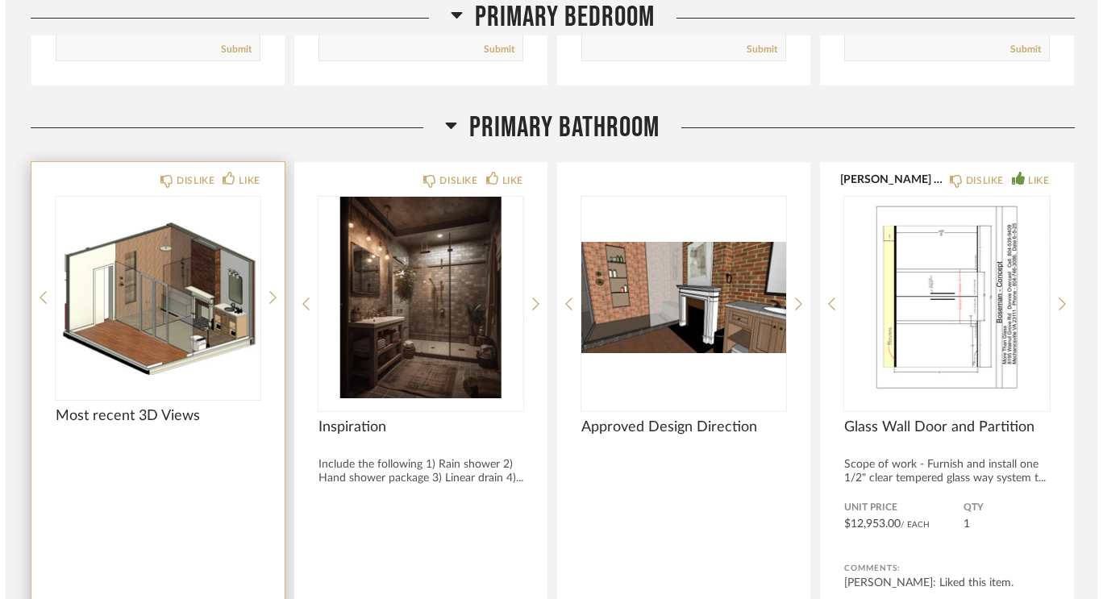
scroll to position [0, 0]
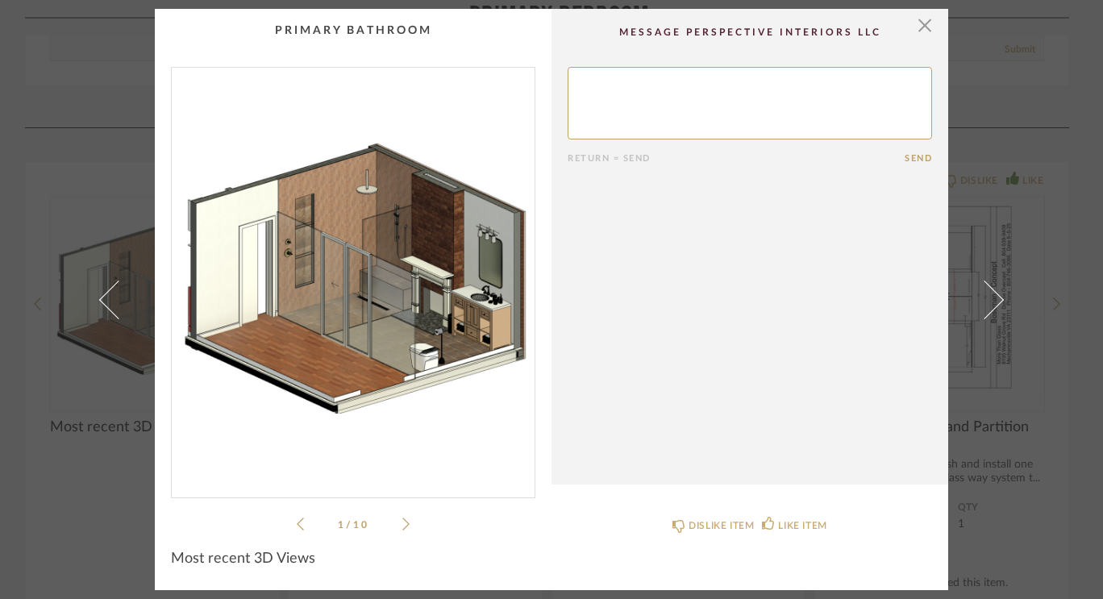
click at [290, 291] on img "0" at bounding box center [353, 276] width 363 height 417
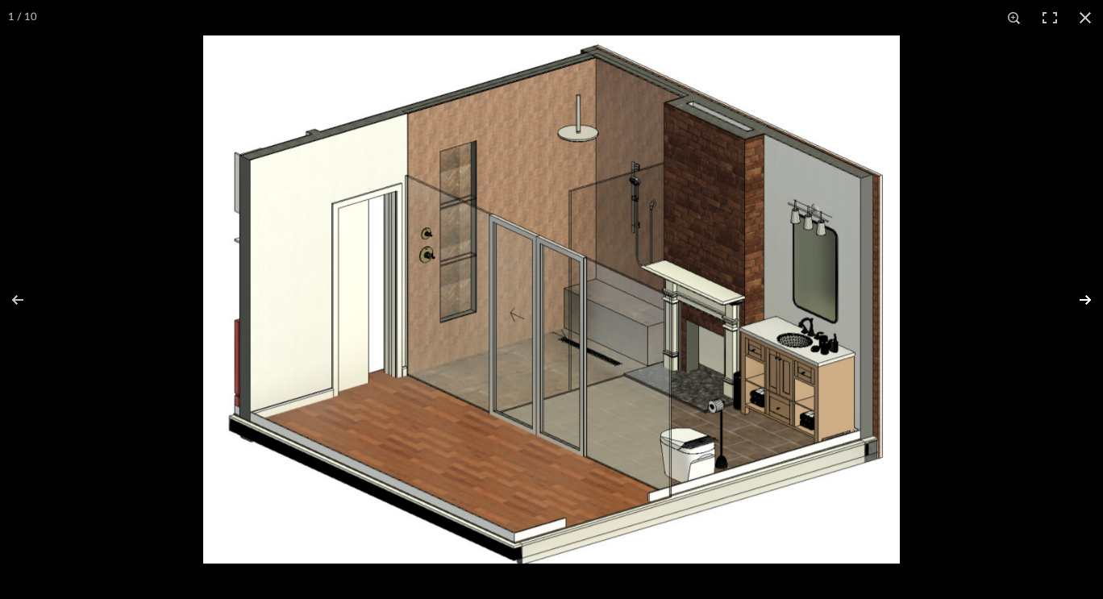
click at [1087, 295] on button at bounding box center [1075, 300] width 56 height 81
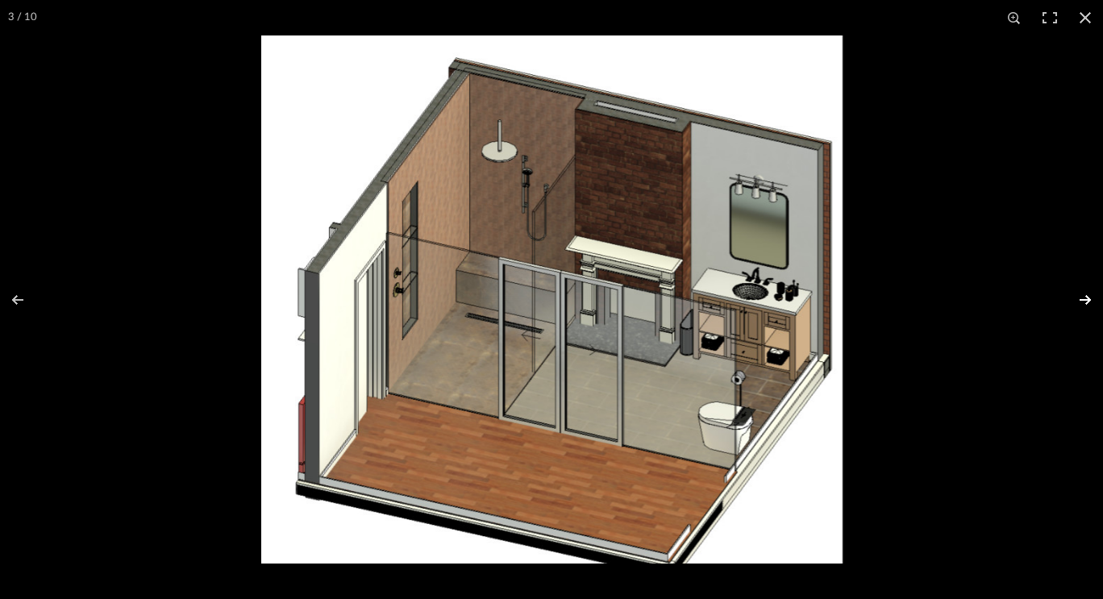
click at [1075, 305] on button at bounding box center [1075, 300] width 56 height 81
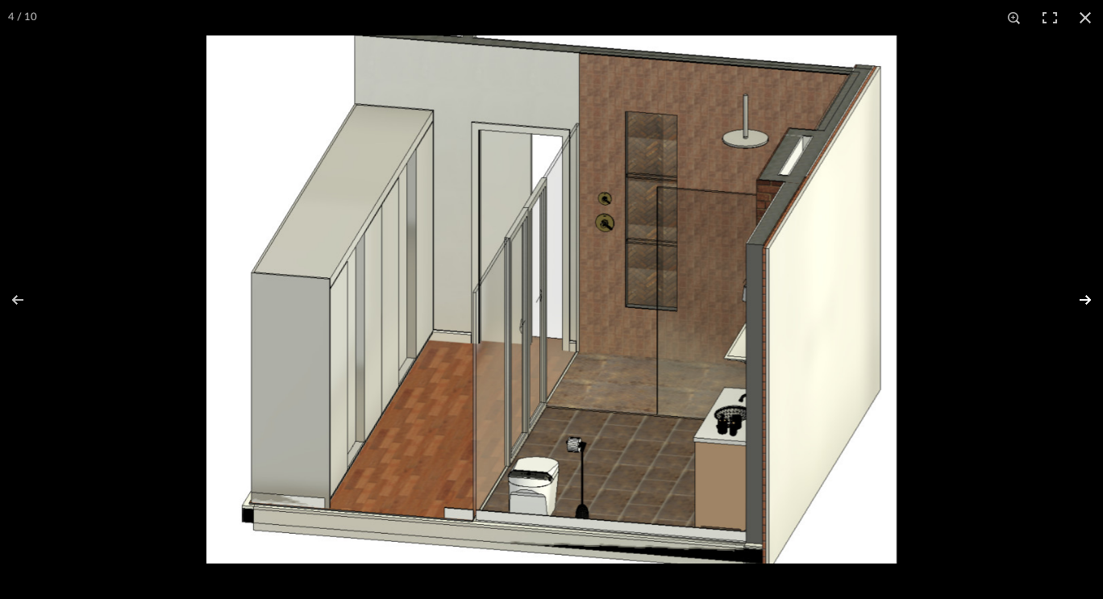
click at [1087, 295] on button at bounding box center [1075, 300] width 56 height 81
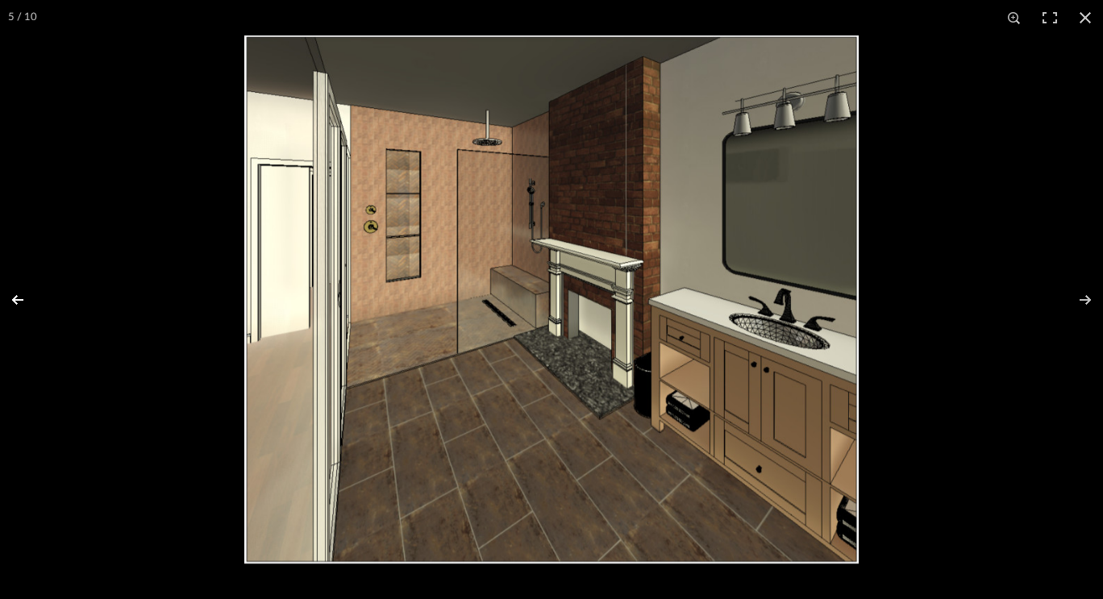
click at [27, 300] on button at bounding box center [28, 300] width 56 height 81
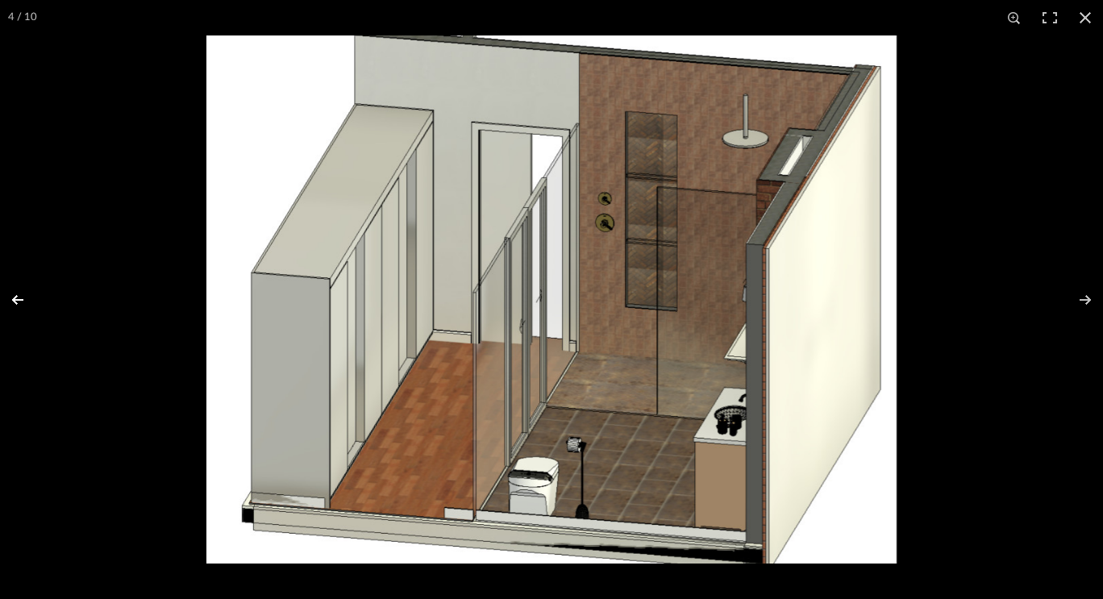
click at [13, 293] on button at bounding box center [28, 300] width 56 height 81
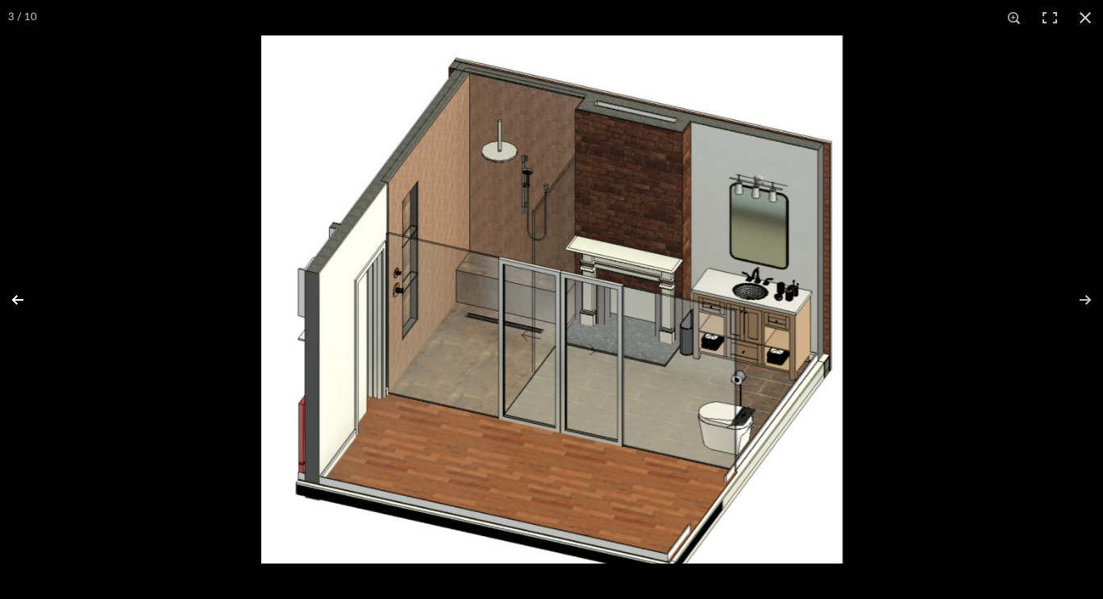
click at [13, 293] on button at bounding box center [28, 300] width 56 height 81
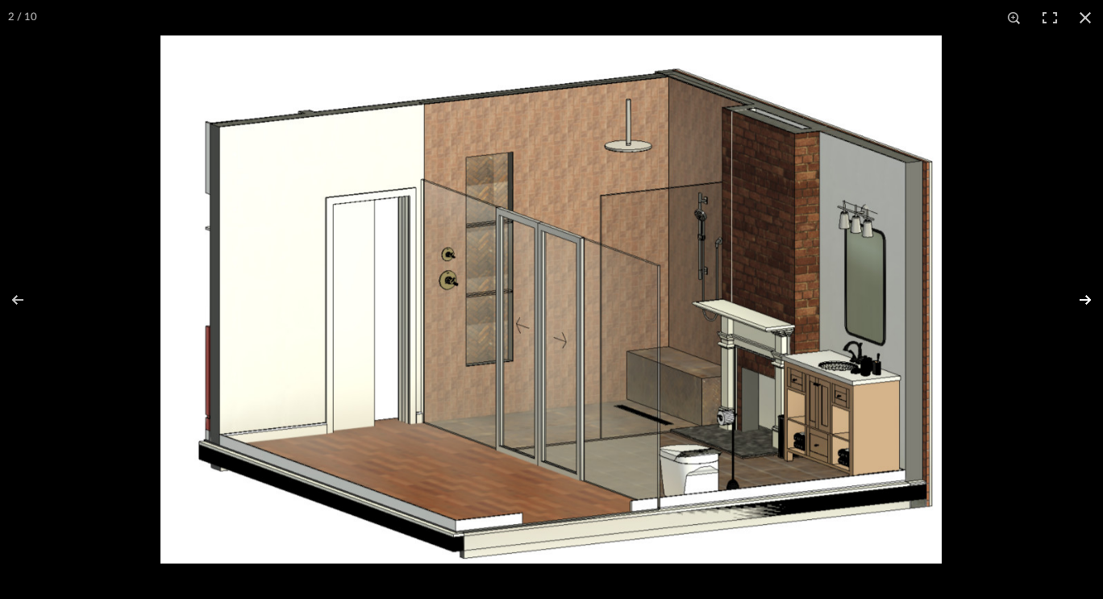
click at [1081, 299] on button at bounding box center [1075, 300] width 56 height 81
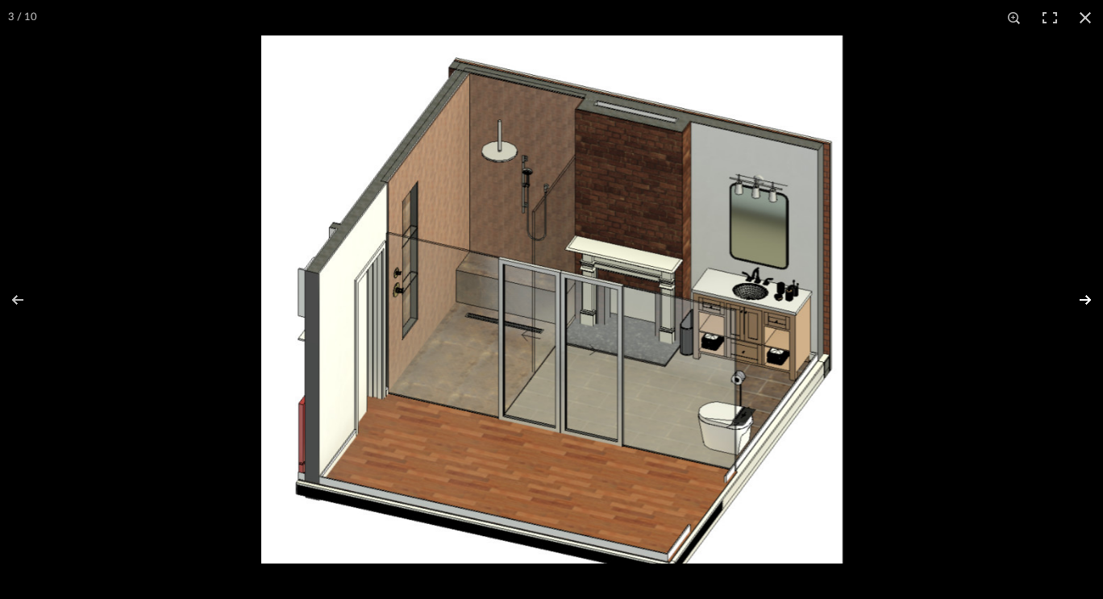
click at [1081, 299] on button at bounding box center [1075, 300] width 56 height 81
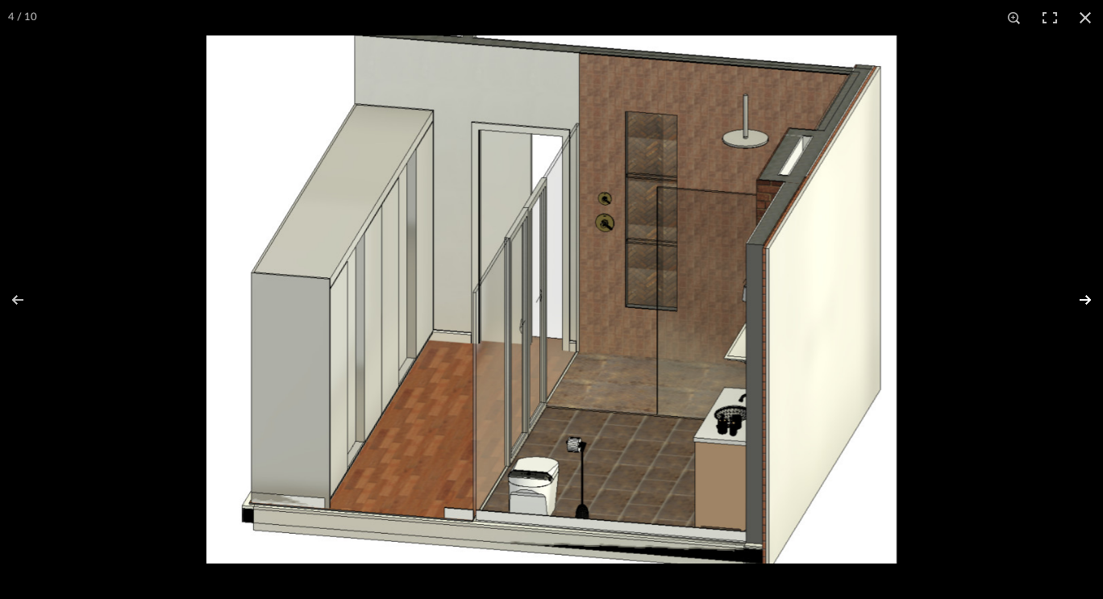
click at [1082, 302] on button at bounding box center [1075, 300] width 56 height 81
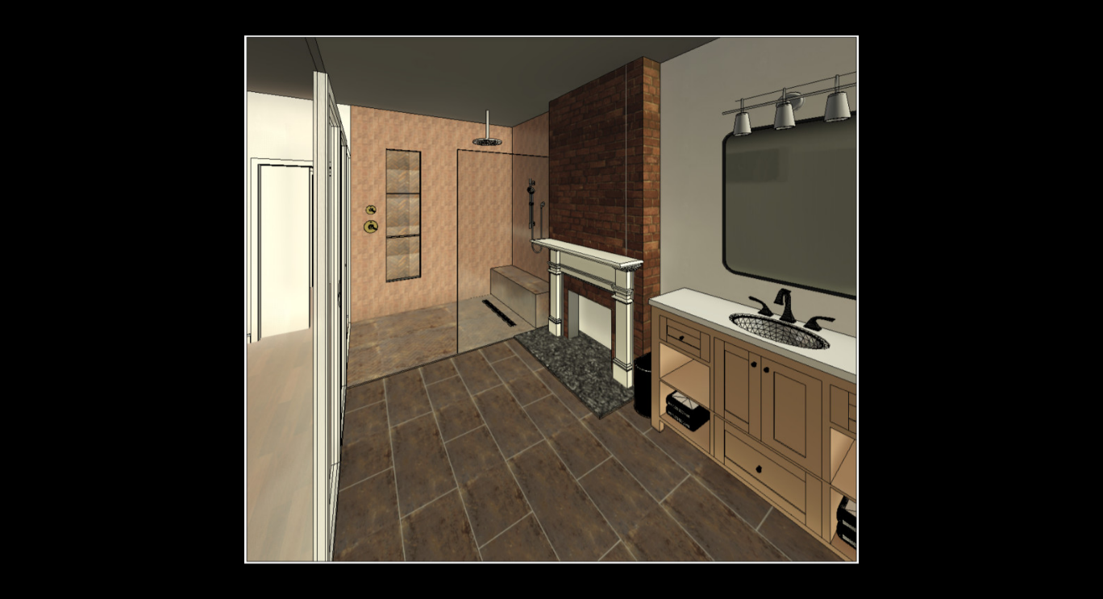
click at [1082, 302] on button at bounding box center [1075, 300] width 56 height 81
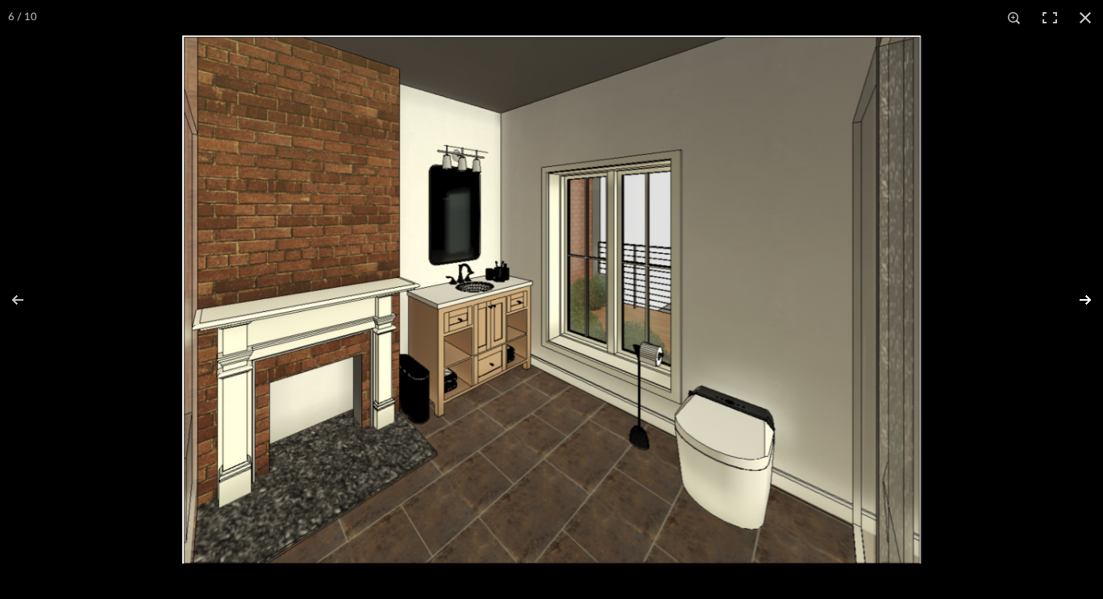
click at [1082, 303] on button at bounding box center [1075, 300] width 56 height 81
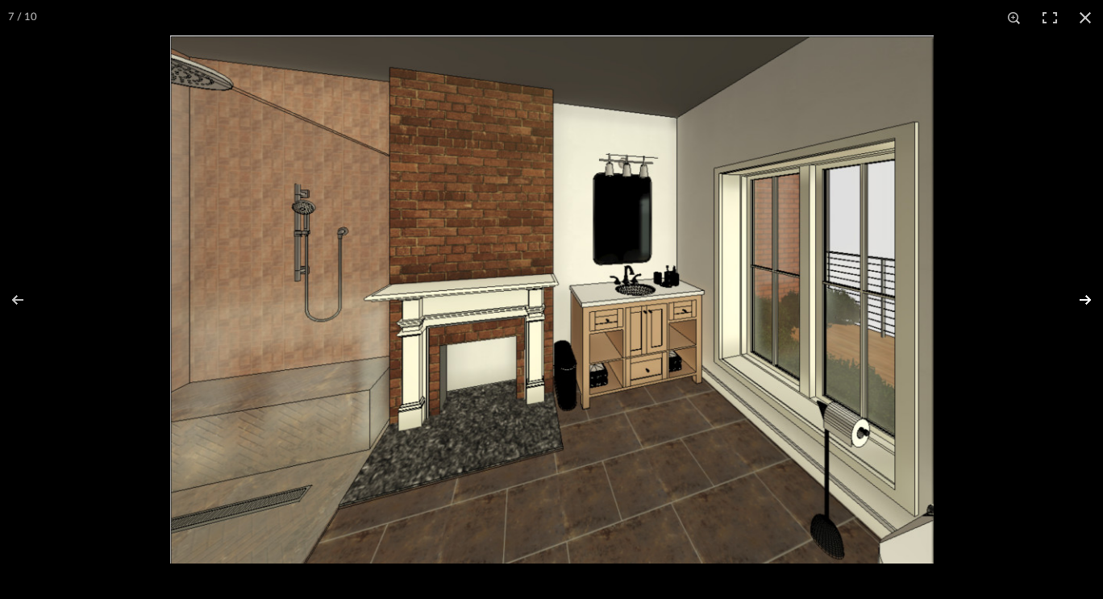
click at [1082, 303] on button at bounding box center [1075, 300] width 56 height 81
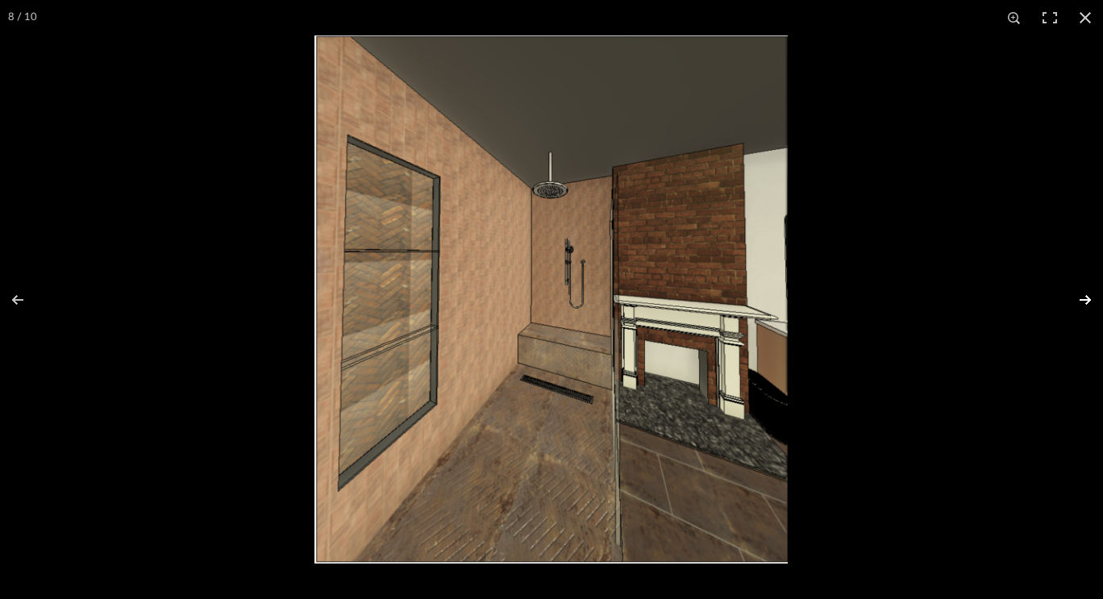
click at [1082, 303] on button at bounding box center [1075, 300] width 56 height 81
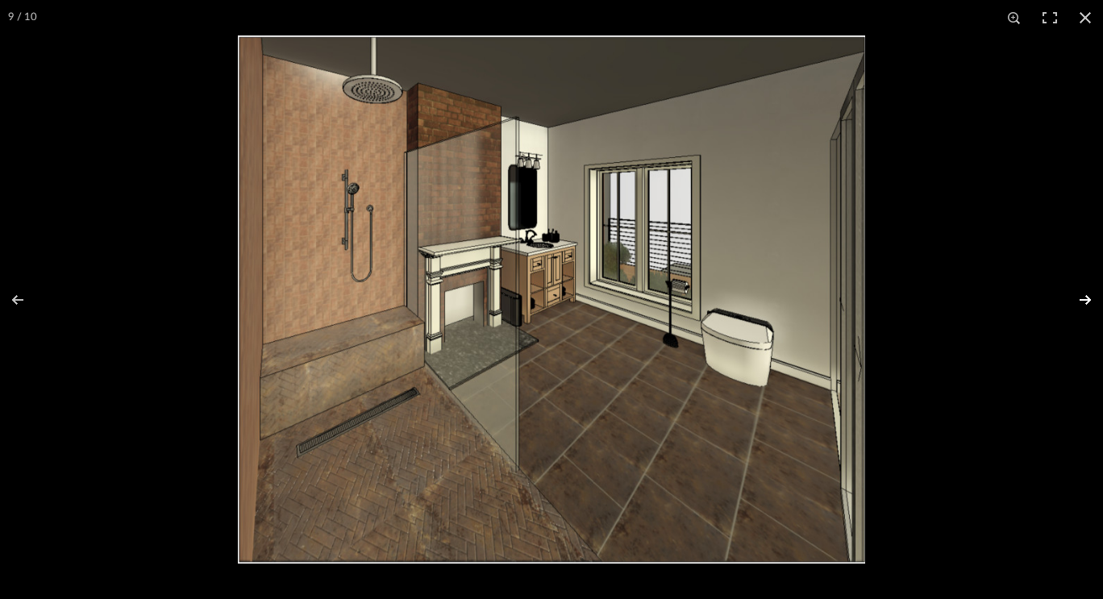
click at [1082, 303] on button at bounding box center [1075, 300] width 56 height 81
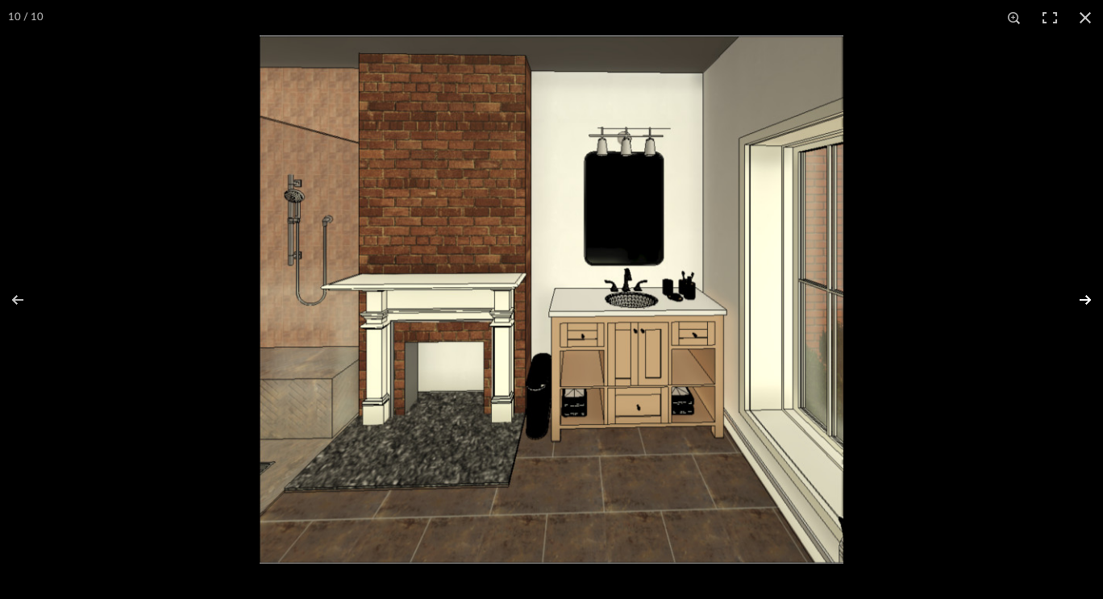
click at [1082, 303] on button at bounding box center [1075, 300] width 56 height 81
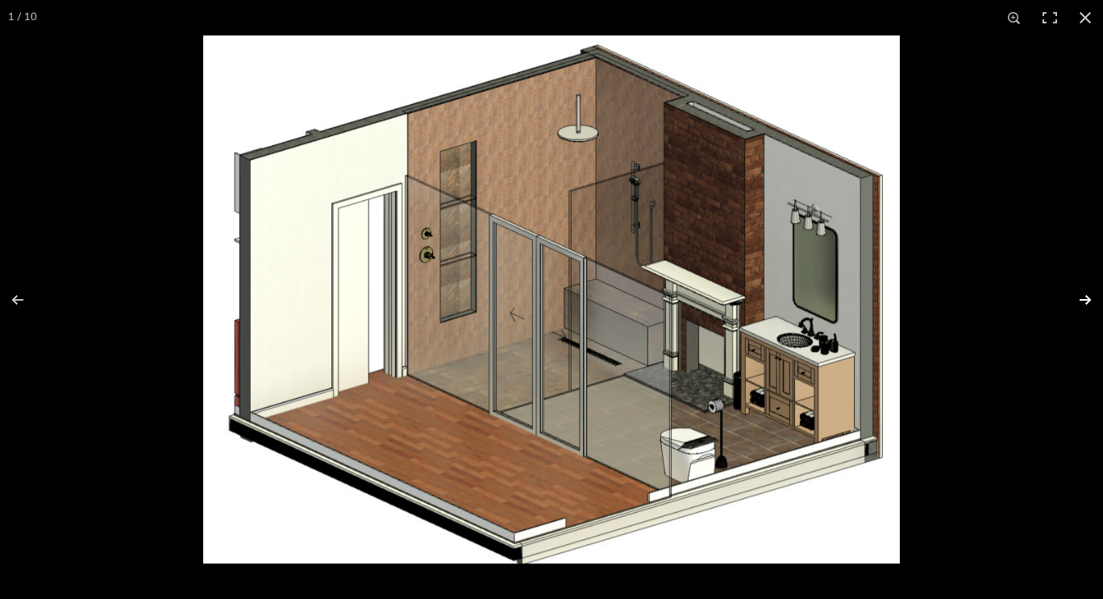
click at [1082, 303] on button at bounding box center [1075, 300] width 56 height 81
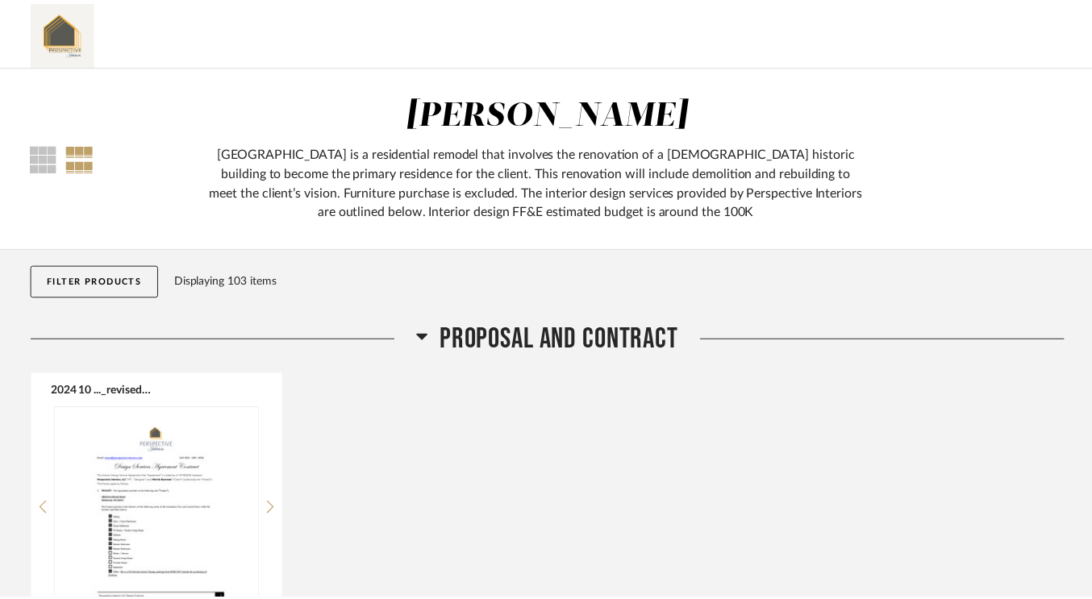
scroll to position [11509, 0]
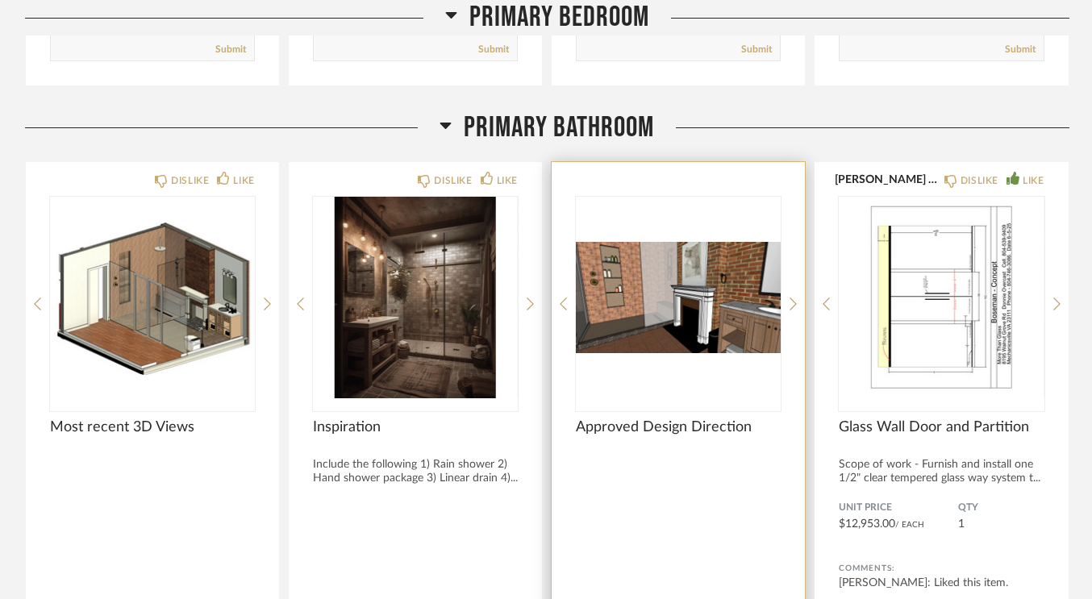
click at [691, 322] on img "0" at bounding box center [678, 298] width 205 height 202
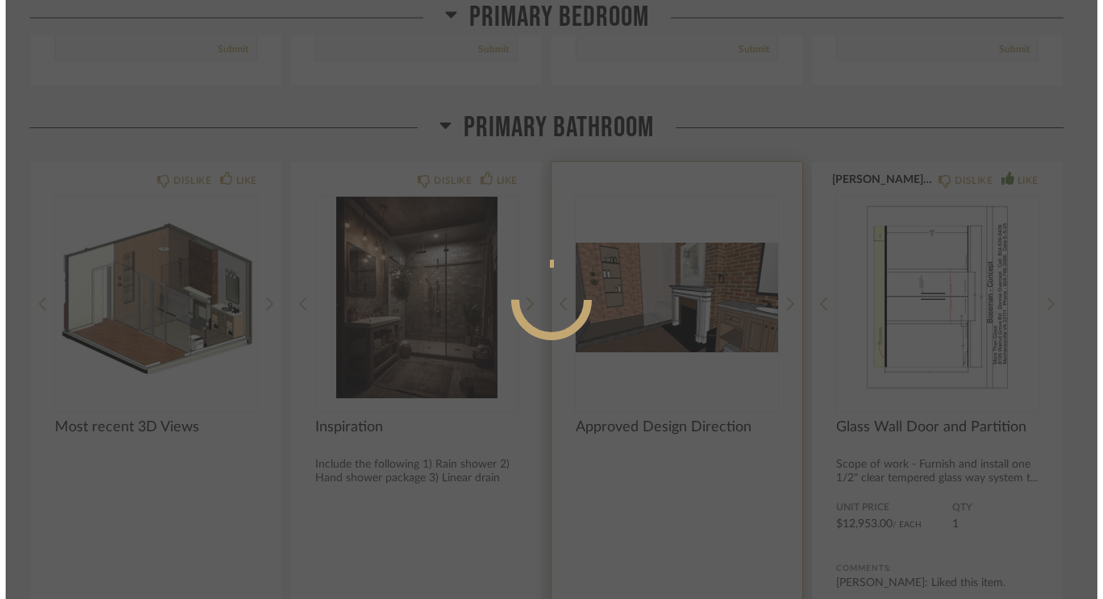
scroll to position [0, 0]
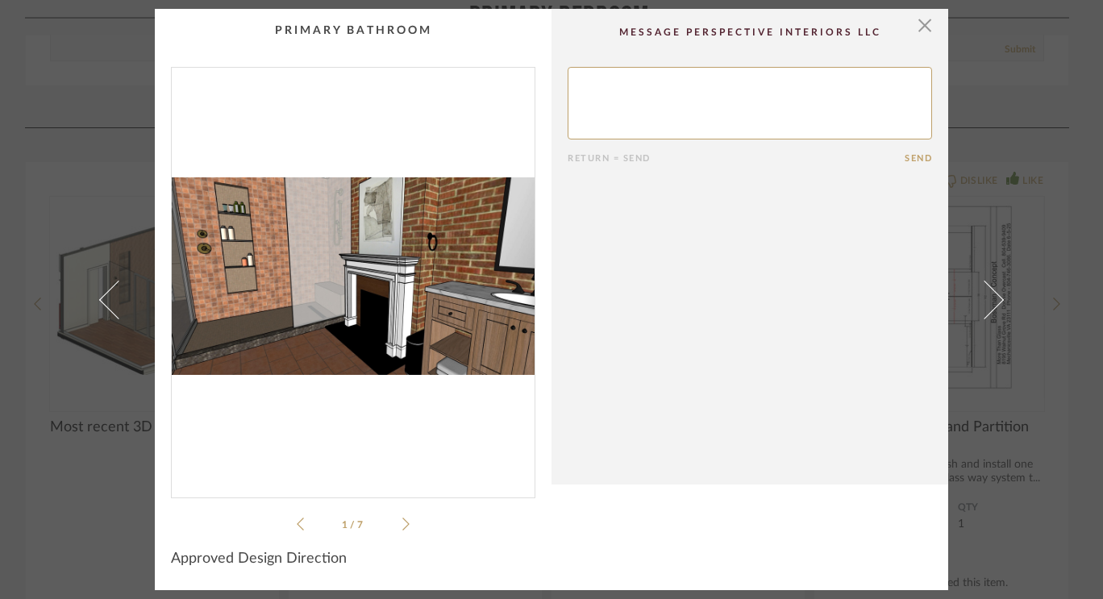
click at [392, 277] on img "0" at bounding box center [353, 276] width 363 height 417
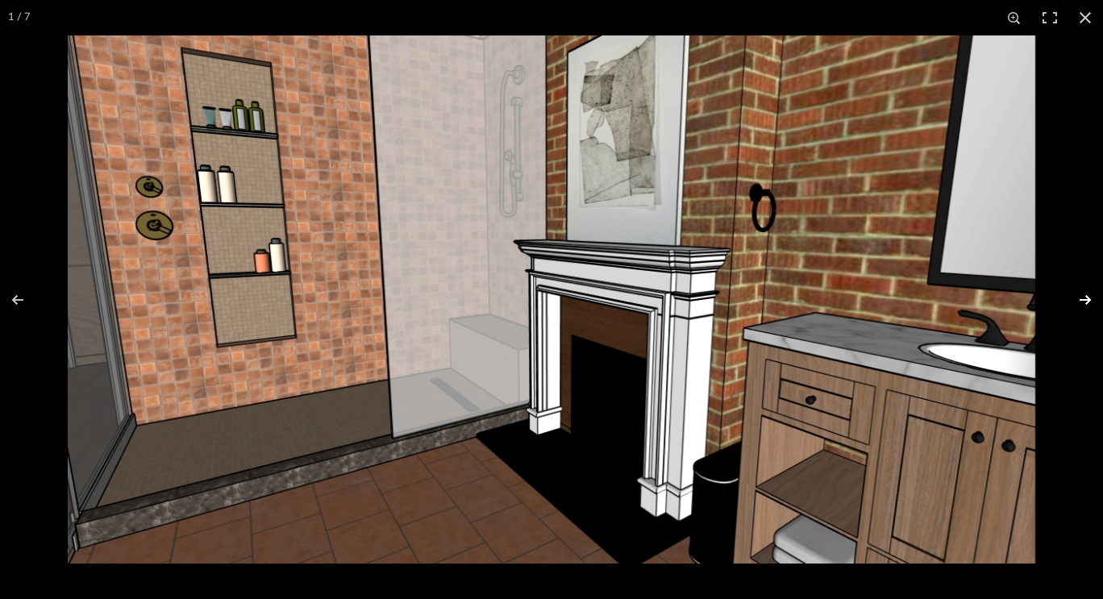
click at [1081, 306] on button at bounding box center [1075, 300] width 56 height 81
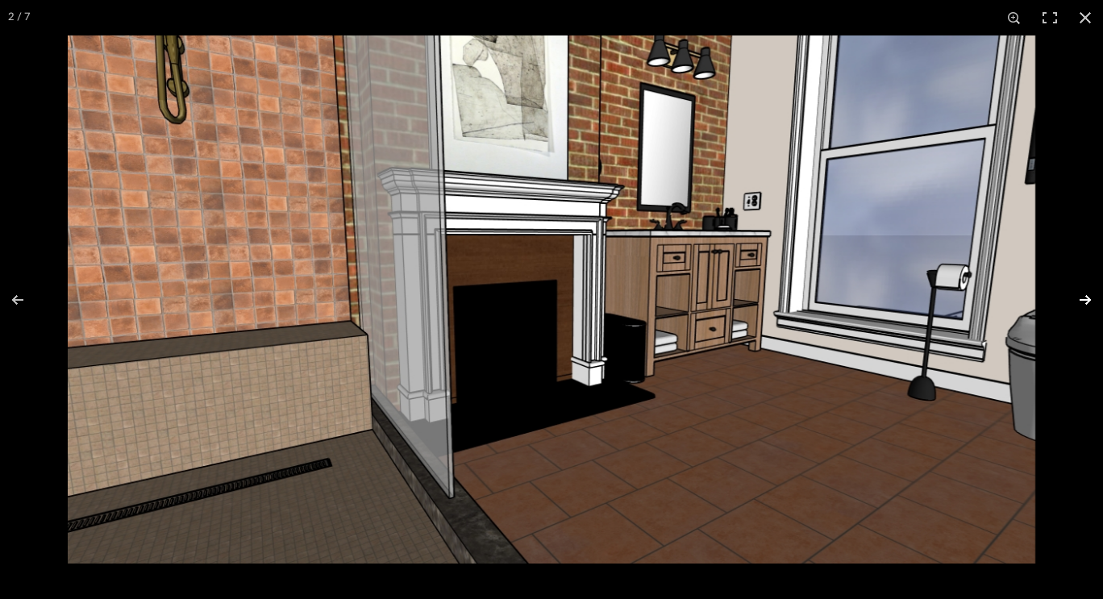
click at [1081, 304] on button at bounding box center [1075, 300] width 56 height 81
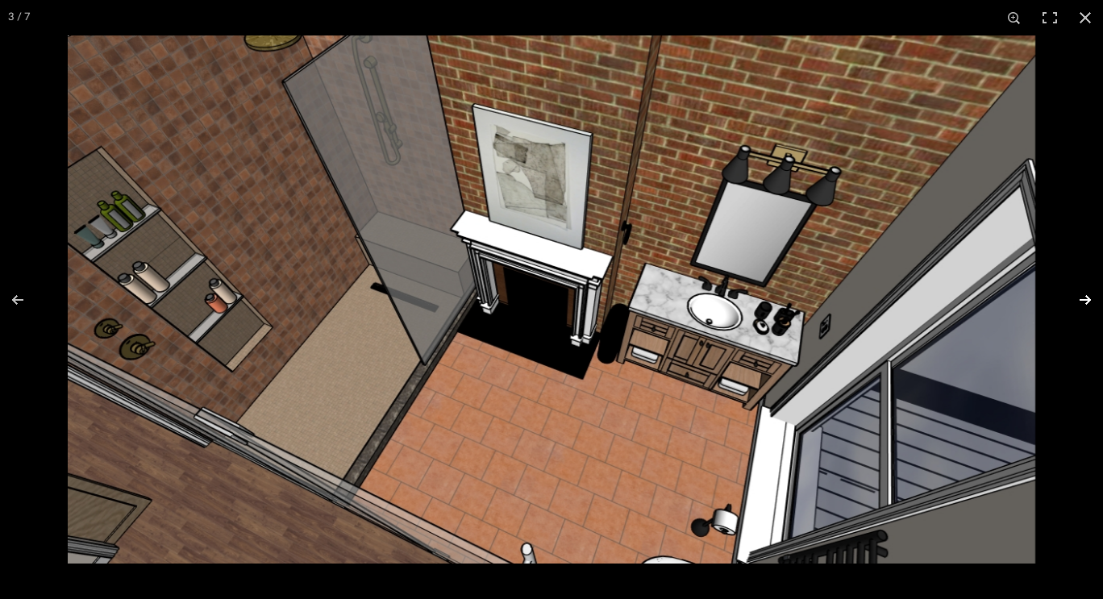
click at [1081, 304] on button at bounding box center [1075, 300] width 56 height 81
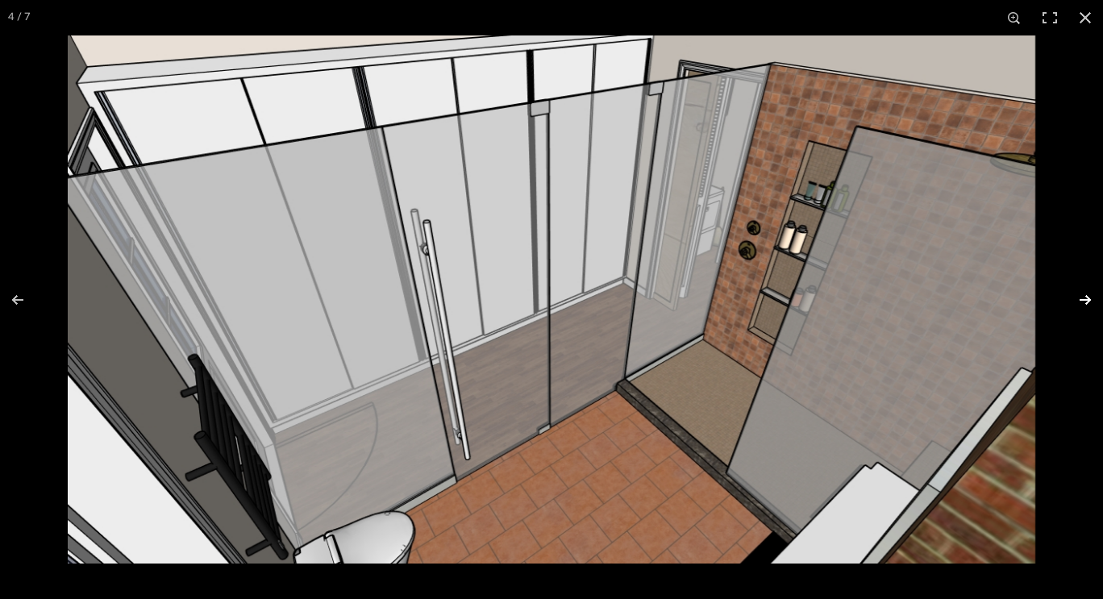
click at [1081, 304] on button at bounding box center [1075, 300] width 56 height 81
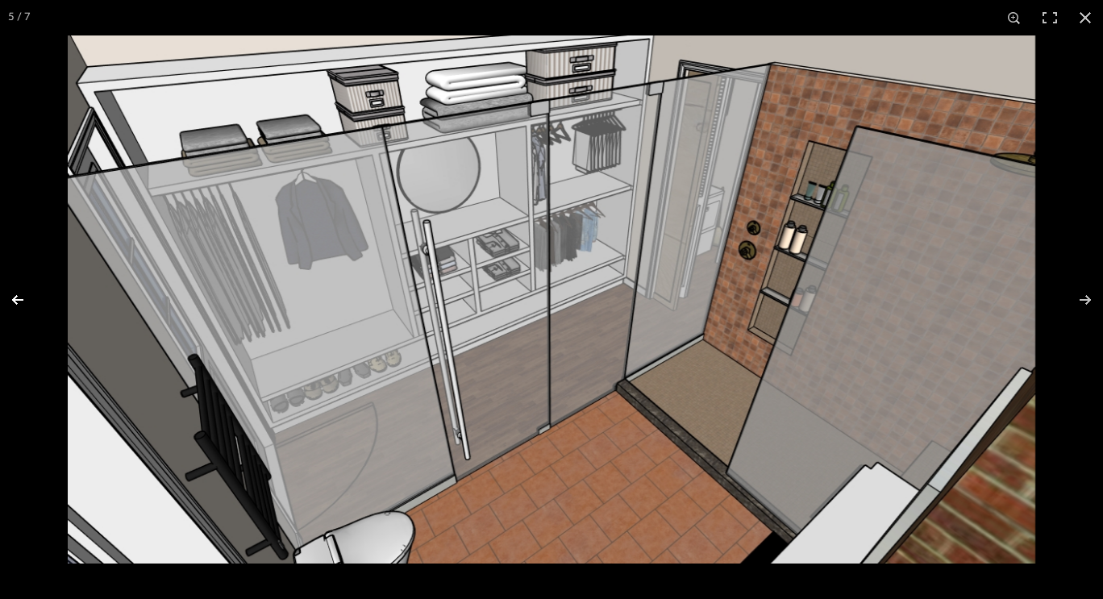
click at [34, 314] on button at bounding box center [28, 300] width 56 height 81
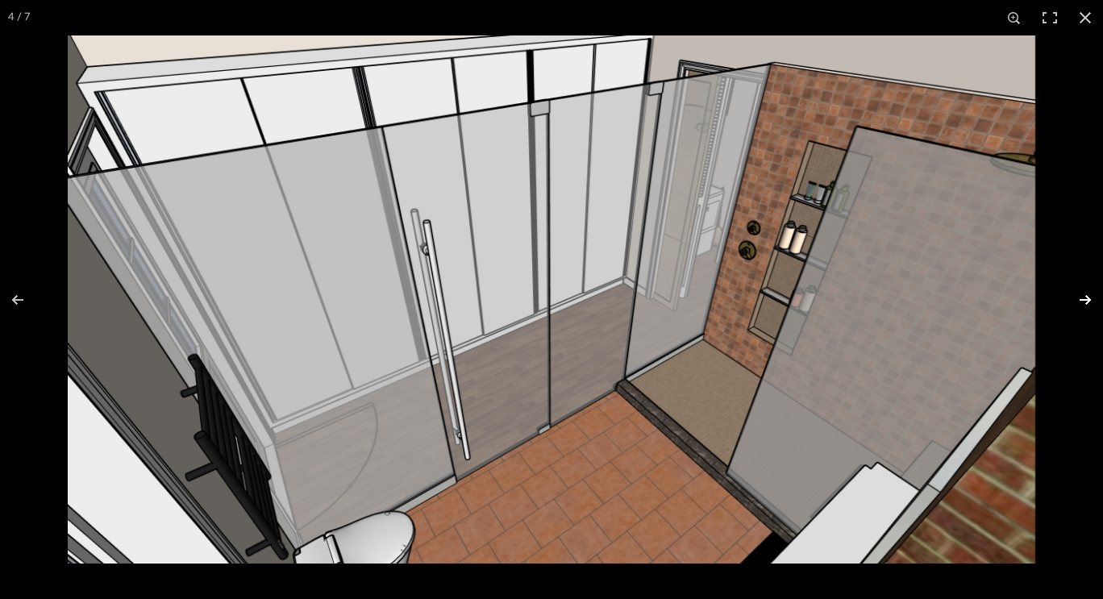
click at [1097, 307] on button at bounding box center [1075, 300] width 56 height 81
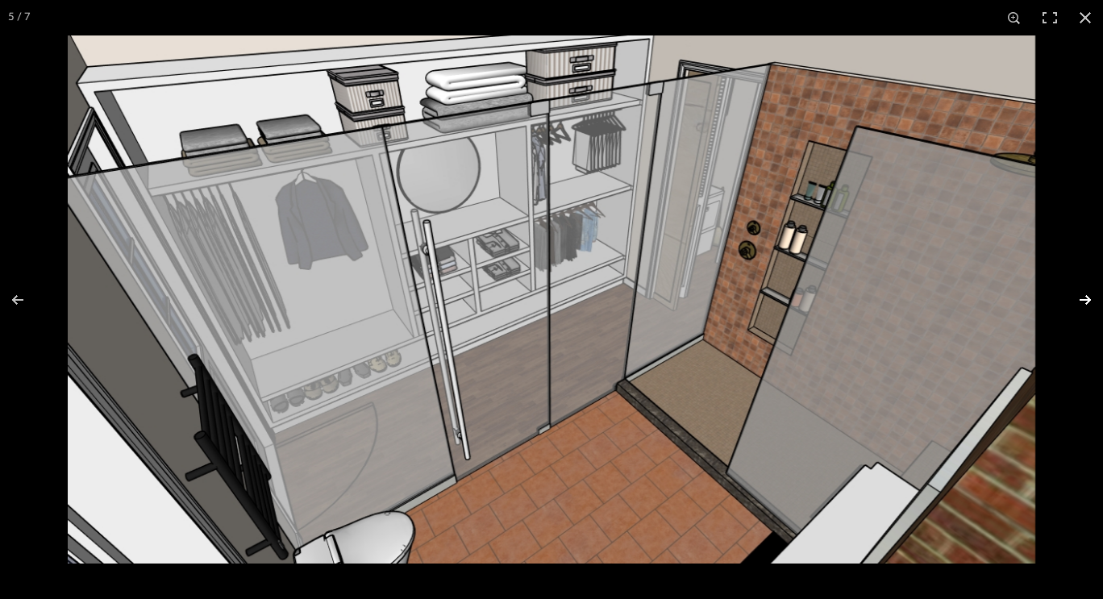
click at [1093, 290] on button at bounding box center [1075, 300] width 56 height 81
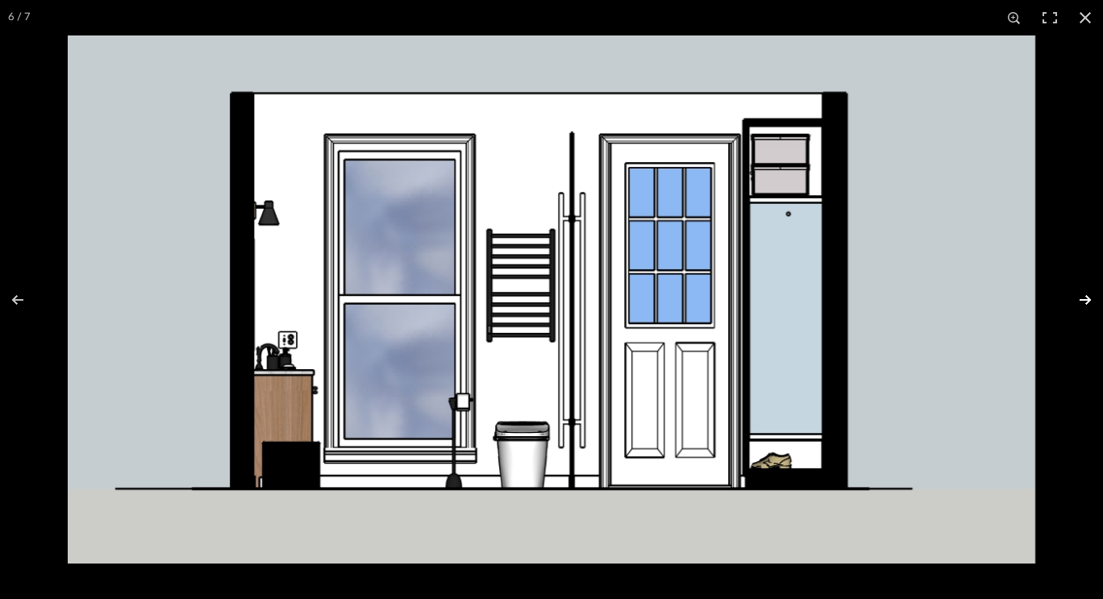
click at [1091, 290] on button at bounding box center [1075, 300] width 56 height 81
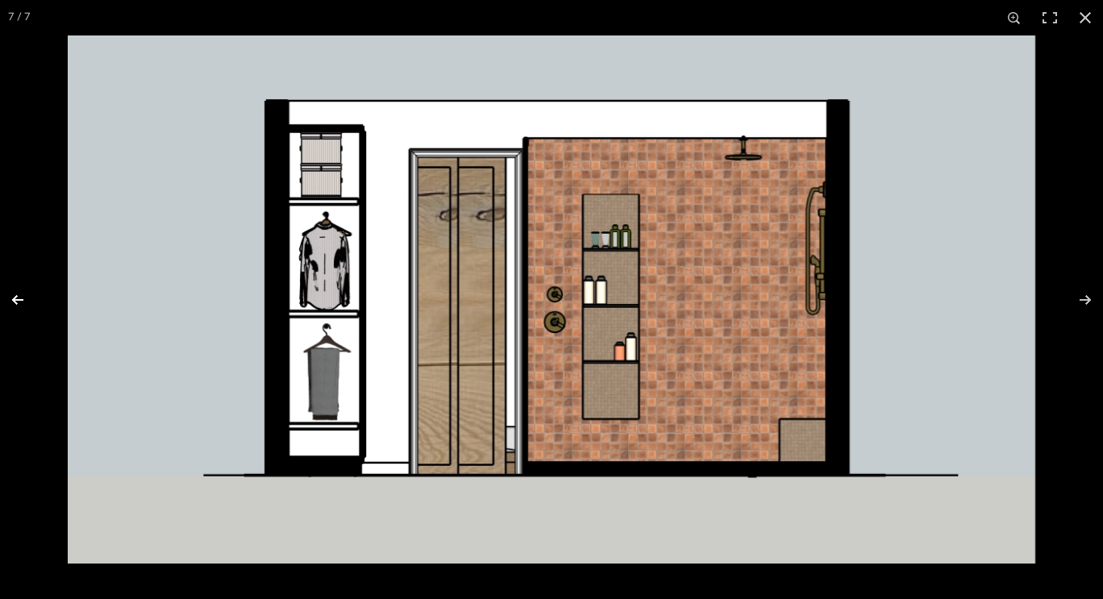
click at [25, 307] on button at bounding box center [28, 300] width 56 height 81
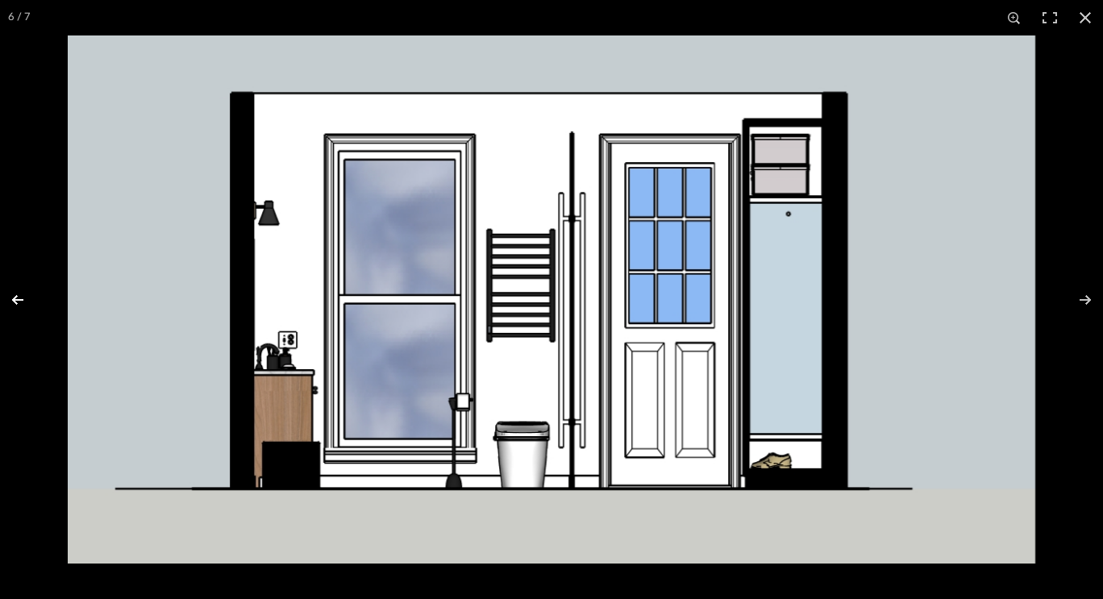
click at [25, 307] on button at bounding box center [28, 300] width 56 height 81
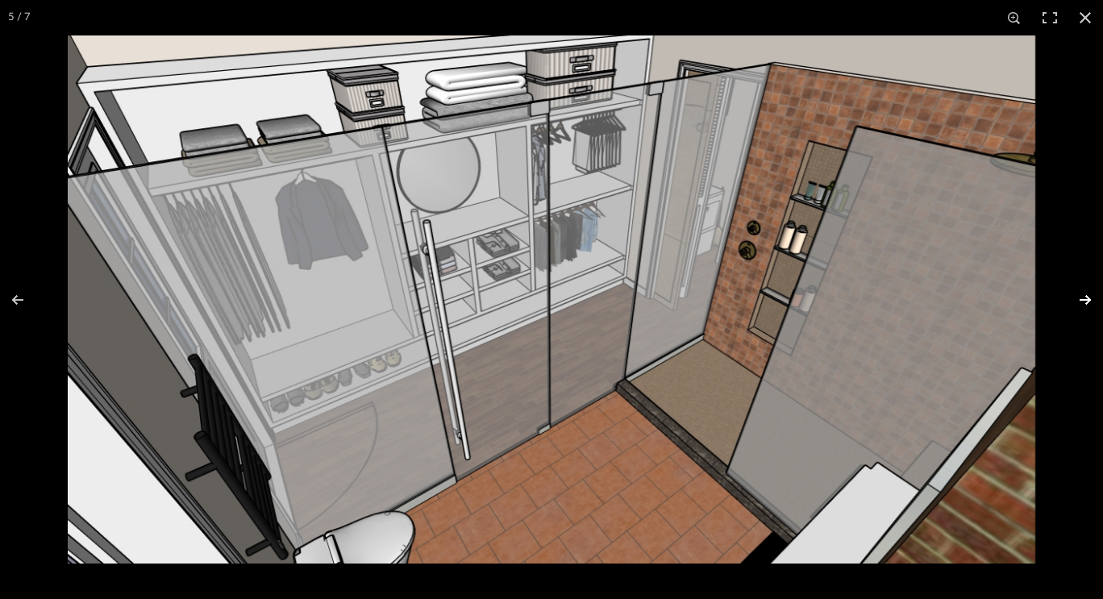
click at [1076, 291] on button at bounding box center [1075, 300] width 56 height 81
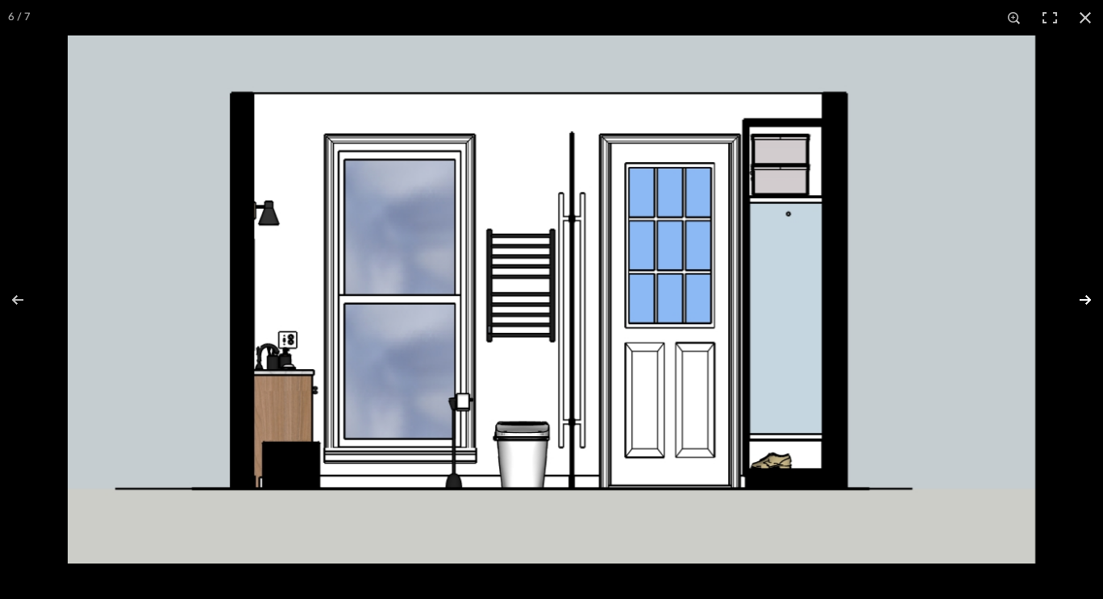
click at [1076, 291] on button at bounding box center [1075, 300] width 56 height 81
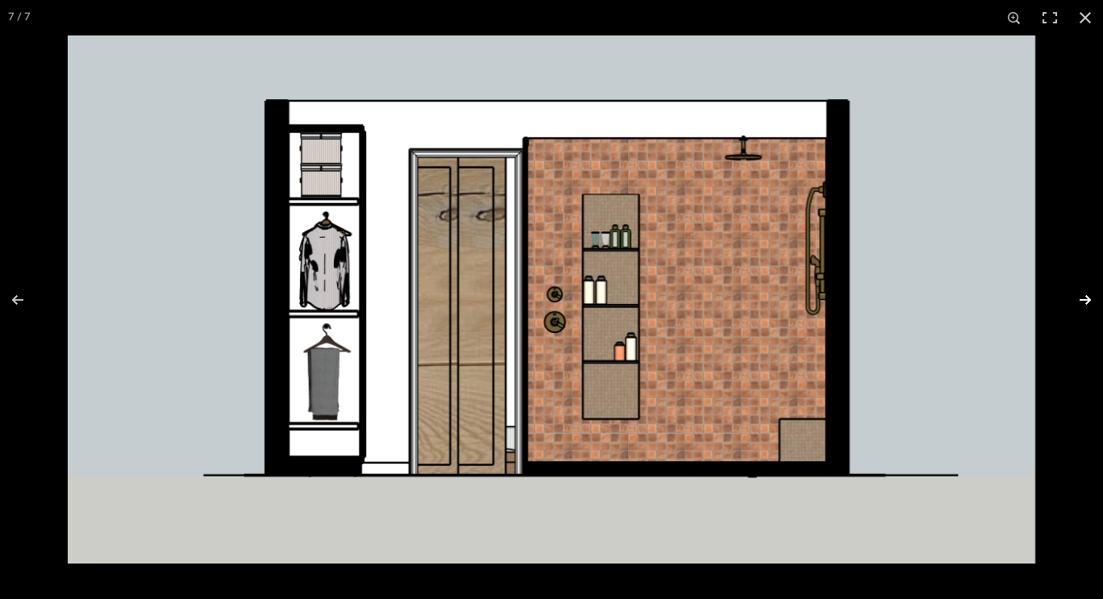
click at [1075, 291] on button at bounding box center [1075, 300] width 56 height 81
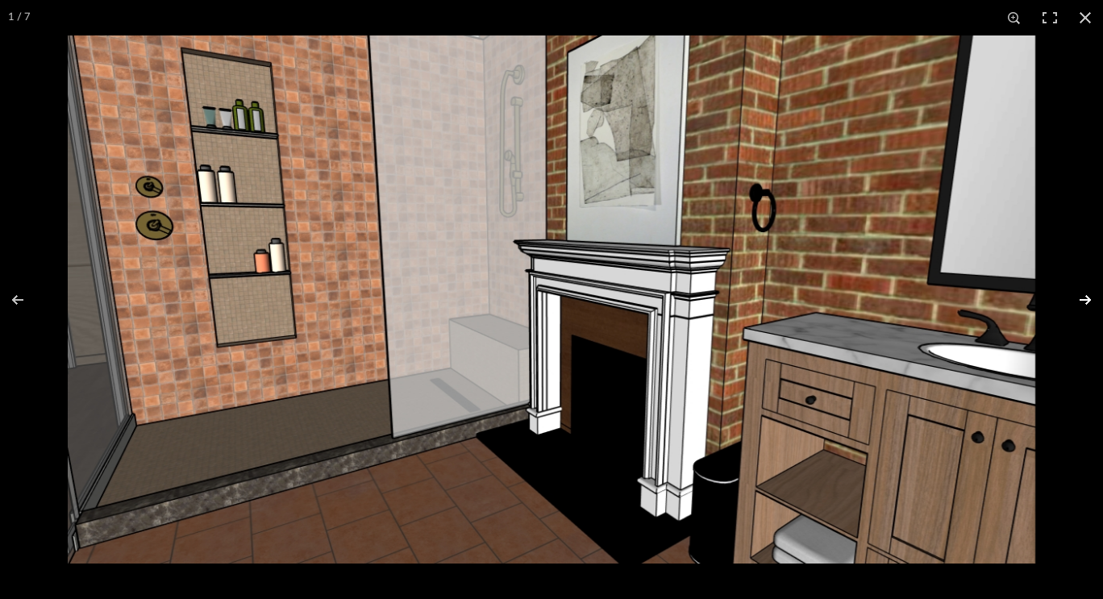
click at [1075, 291] on button at bounding box center [1075, 300] width 56 height 81
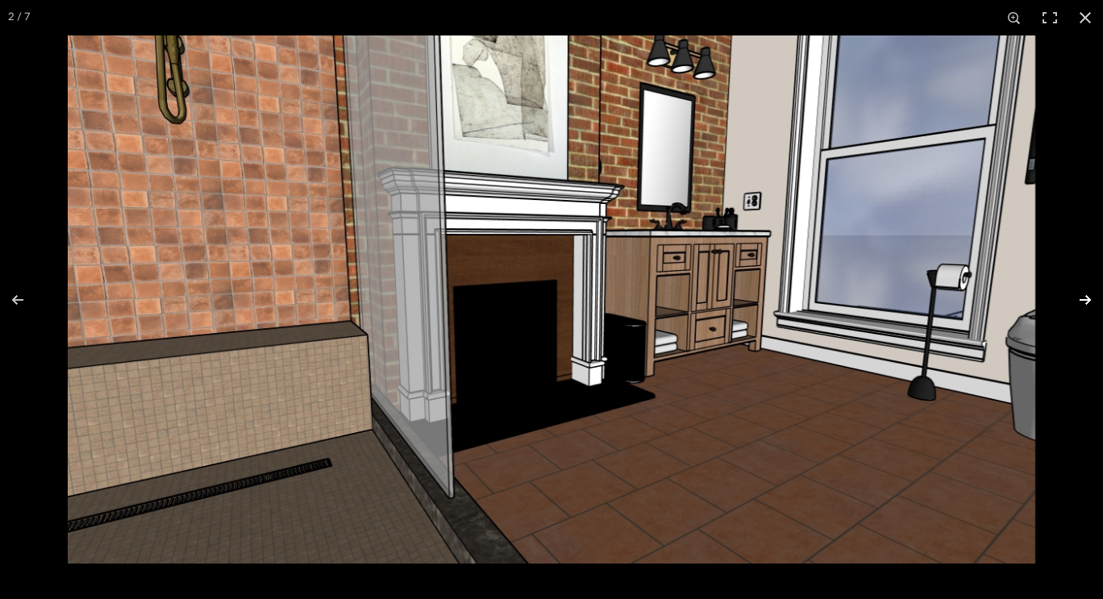
click at [1074, 291] on button at bounding box center [1075, 300] width 56 height 81
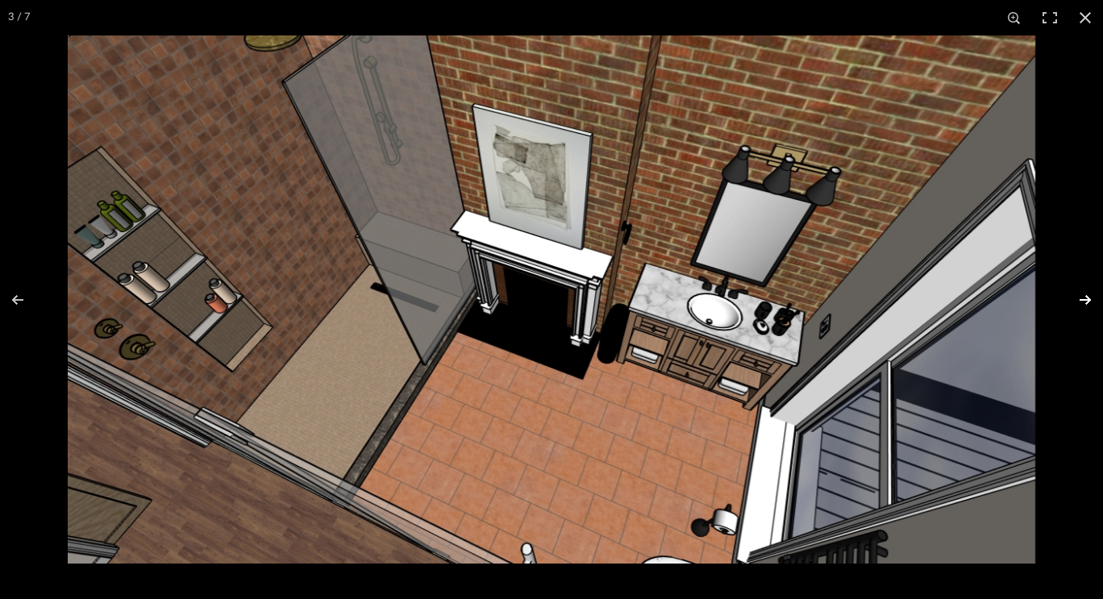
click at [1074, 291] on button at bounding box center [1075, 300] width 56 height 81
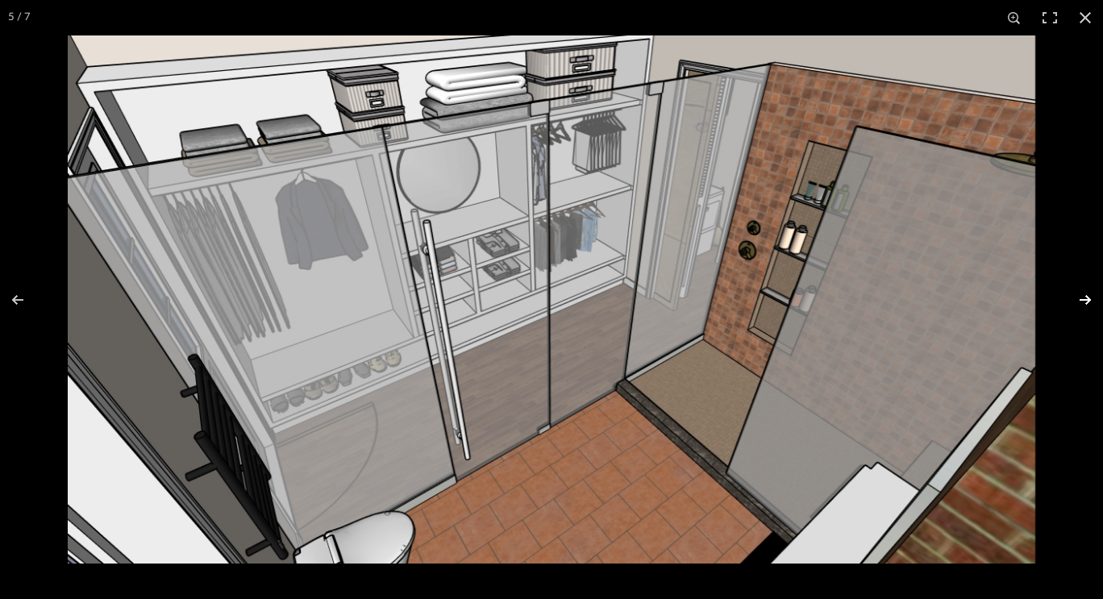
click at [1074, 291] on button at bounding box center [1075, 300] width 56 height 81
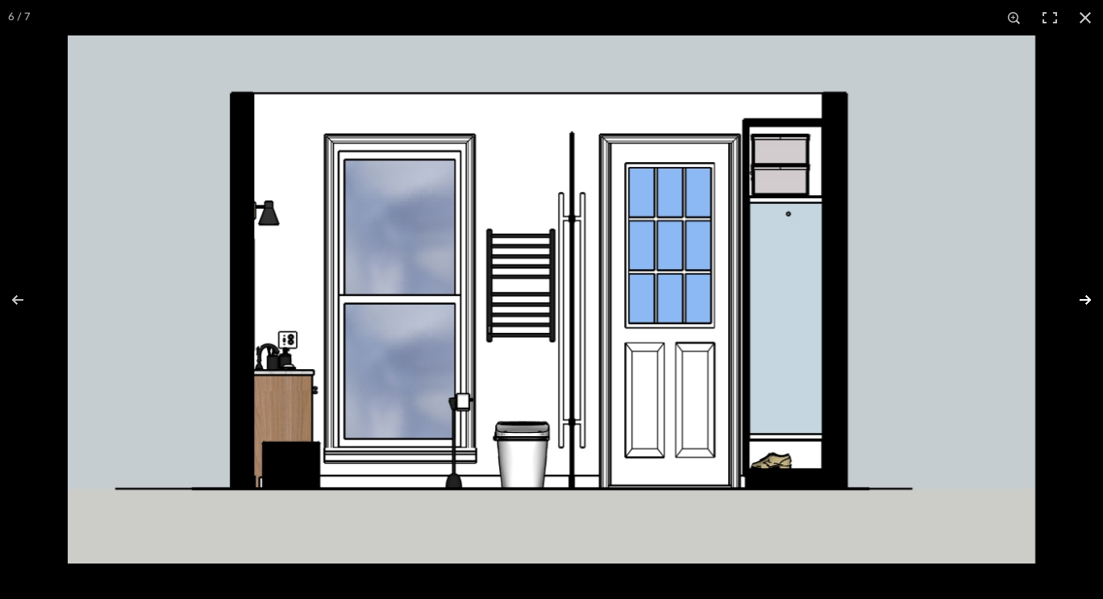
click at [1074, 291] on button at bounding box center [1075, 300] width 56 height 81
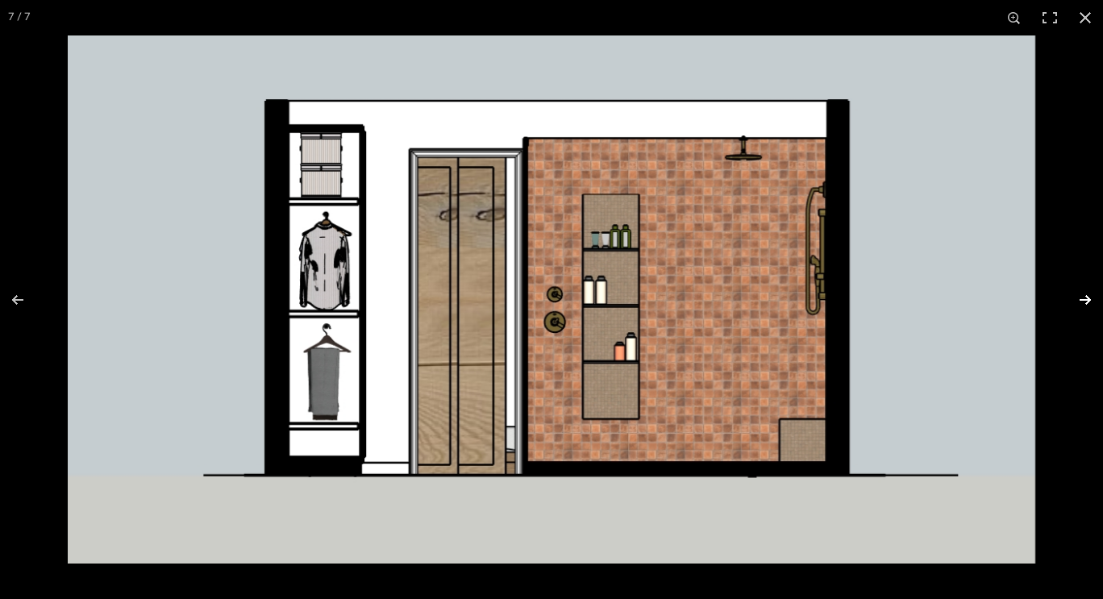
click at [1074, 291] on button at bounding box center [1075, 300] width 56 height 81
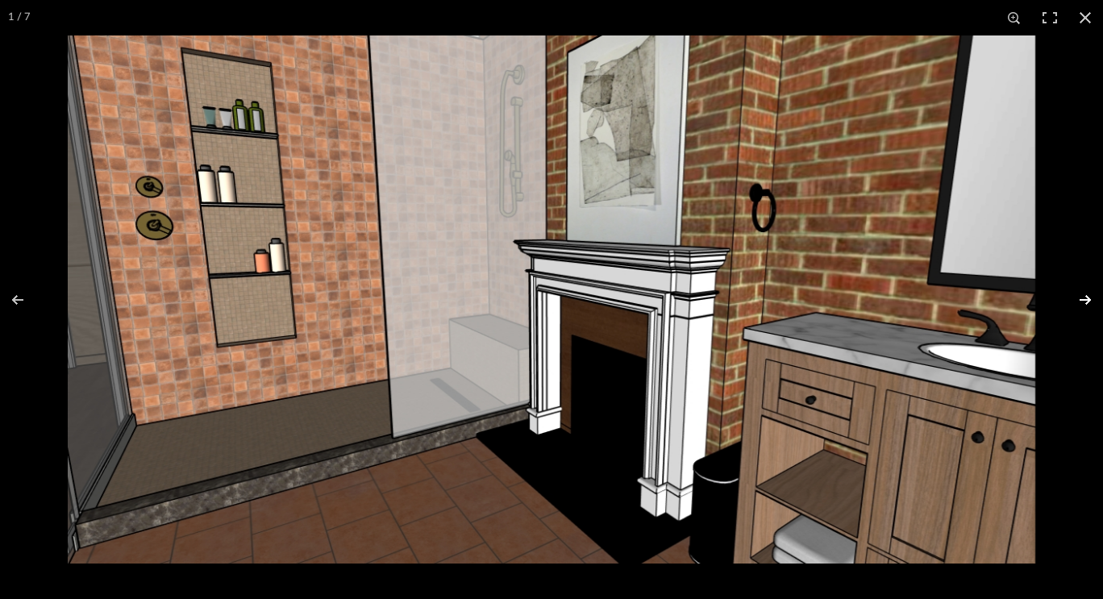
click at [1074, 291] on button at bounding box center [1075, 300] width 56 height 81
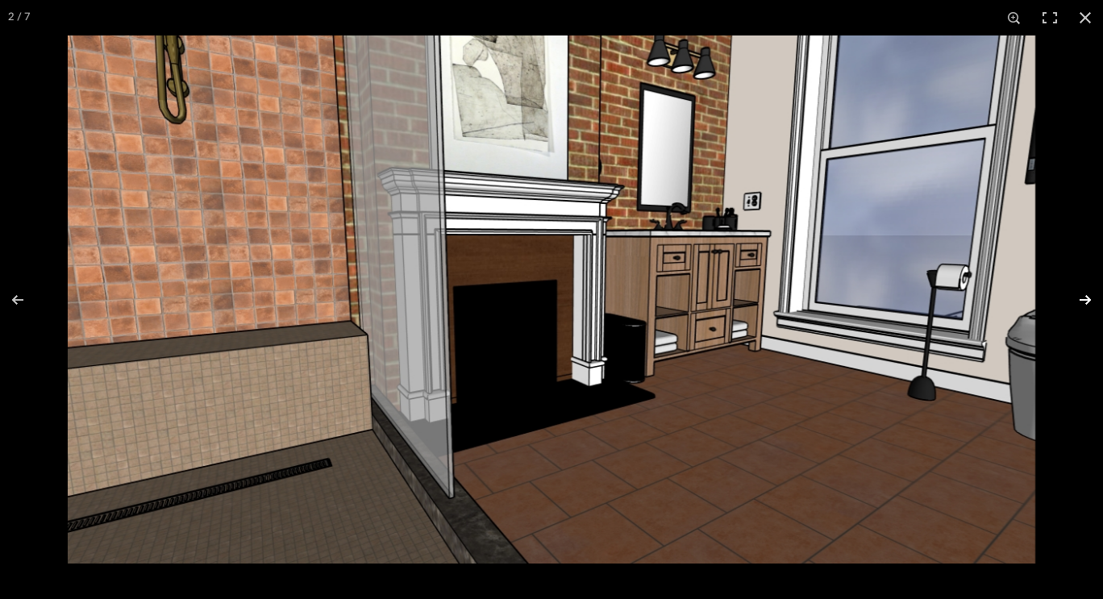
click at [1074, 291] on button at bounding box center [1075, 300] width 56 height 81
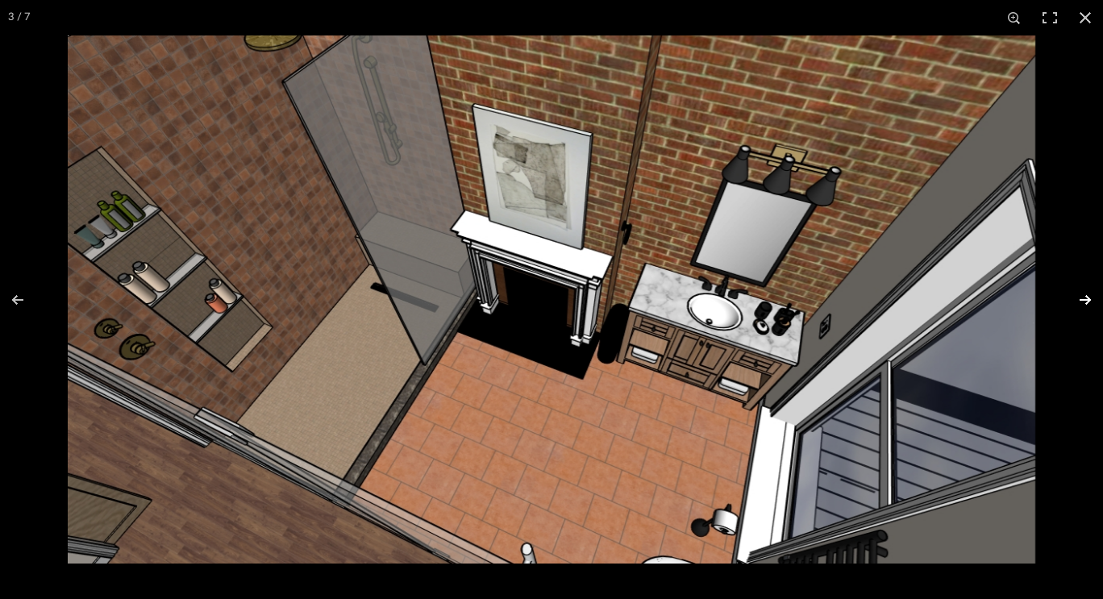
click at [1074, 291] on button at bounding box center [1075, 300] width 56 height 81
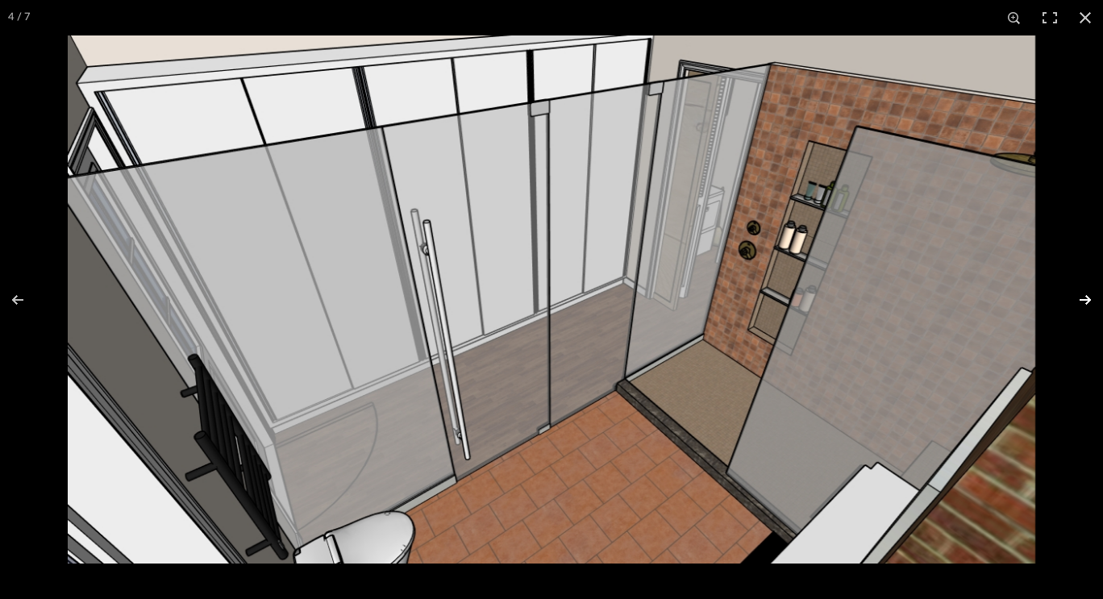
click at [1074, 291] on button at bounding box center [1075, 300] width 56 height 81
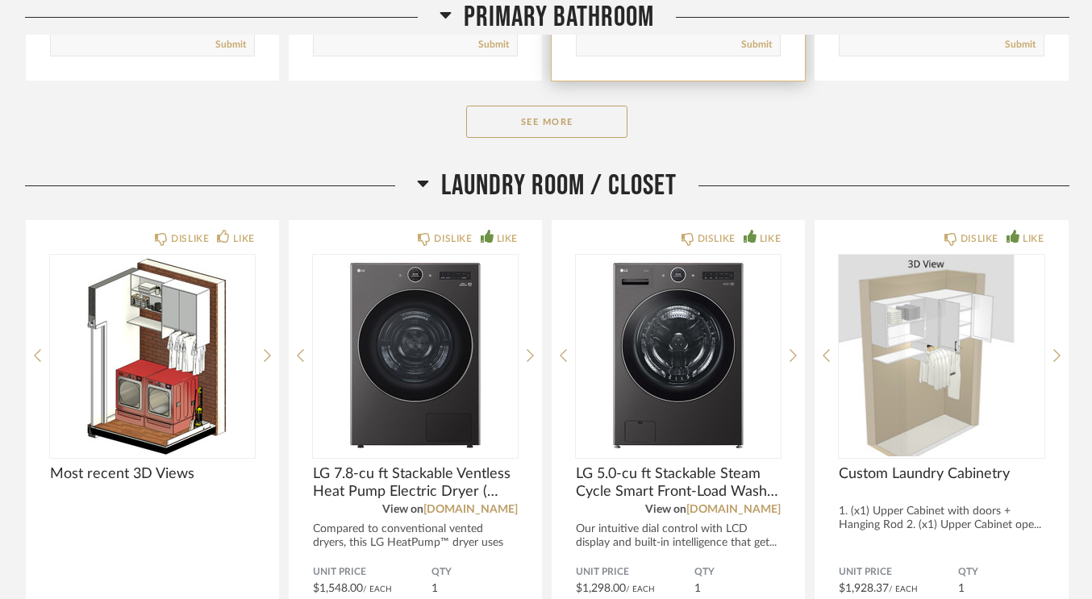
scroll to position [12120, 0]
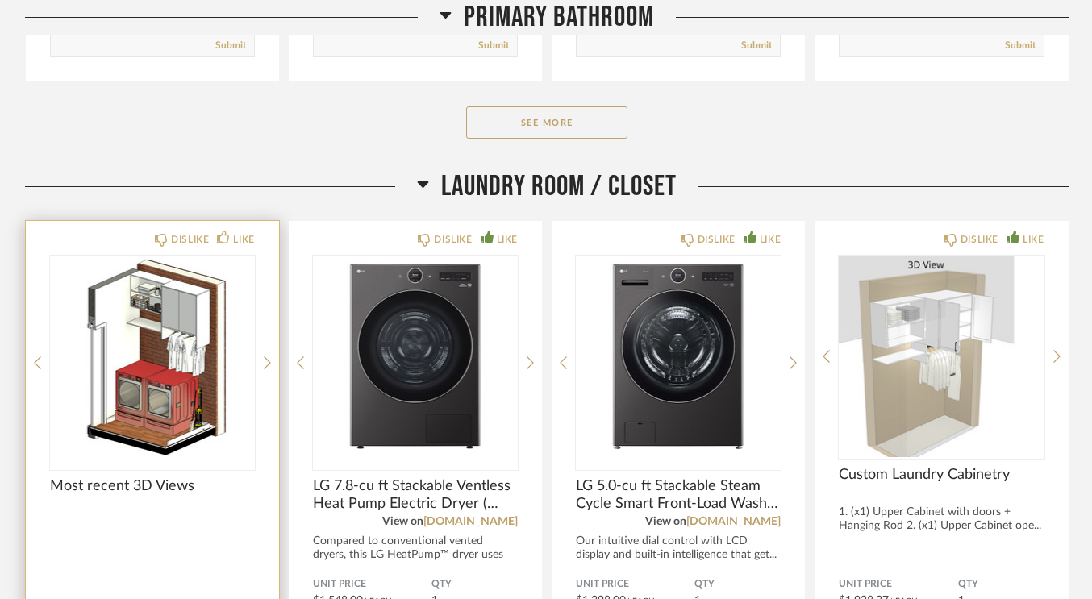
click at [150, 331] on img "0" at bounding box center [152, 357] width 205 height 202
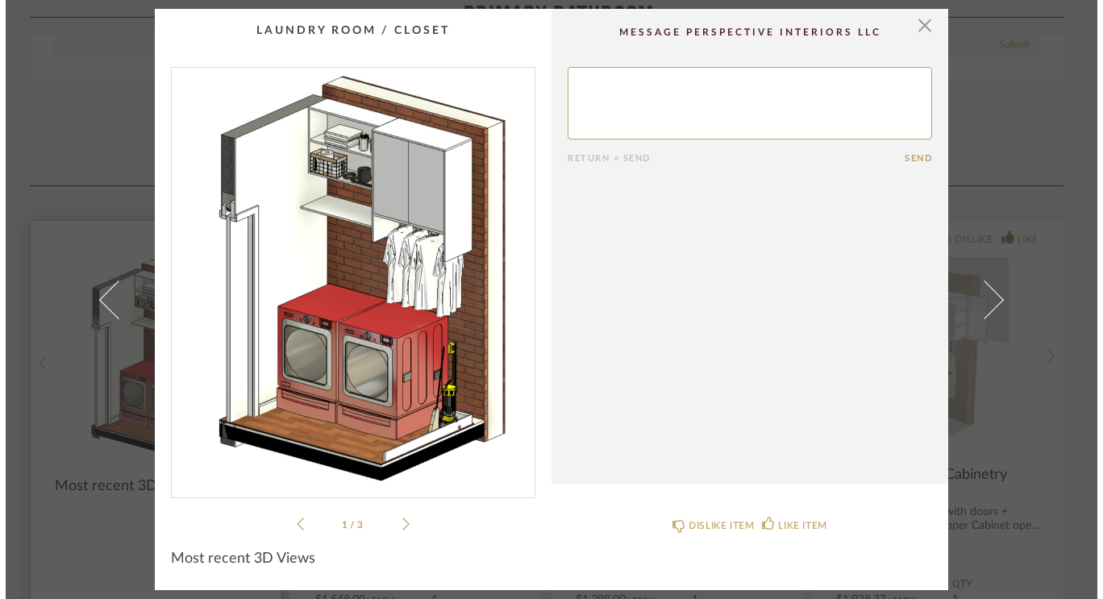
scroll to position [0, 0]
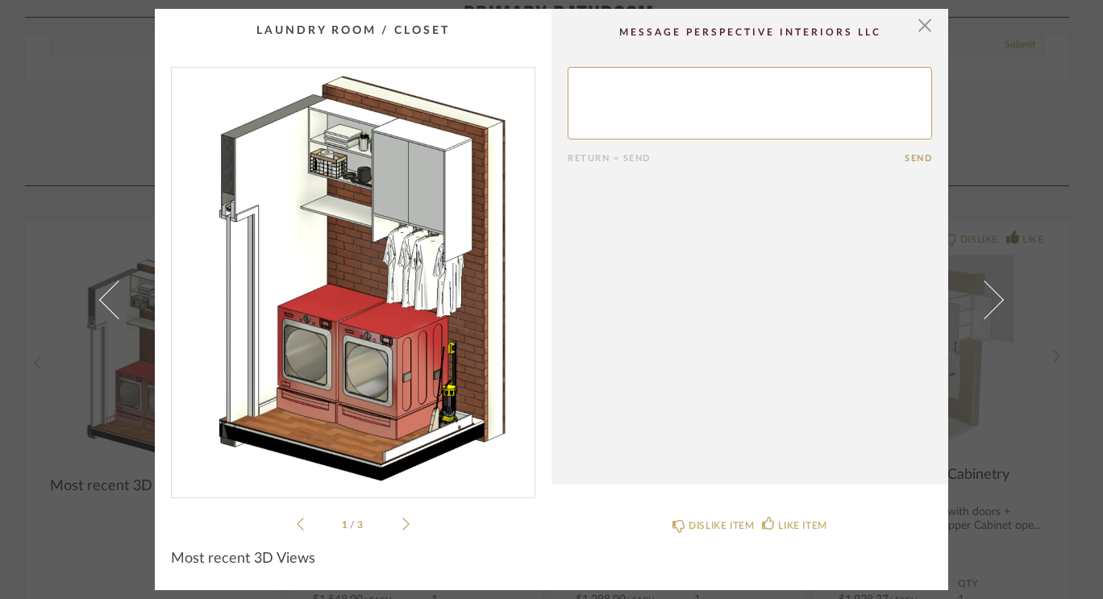
drag, startPoint x: 150, startPoint y: 331, endPoint x: 400, endPoint y: 323, distance: 250.1
click at [400, 323] on cpp-summary-thumbnail "1 / 3" at bounding box center [353, 271] width 397 height 525
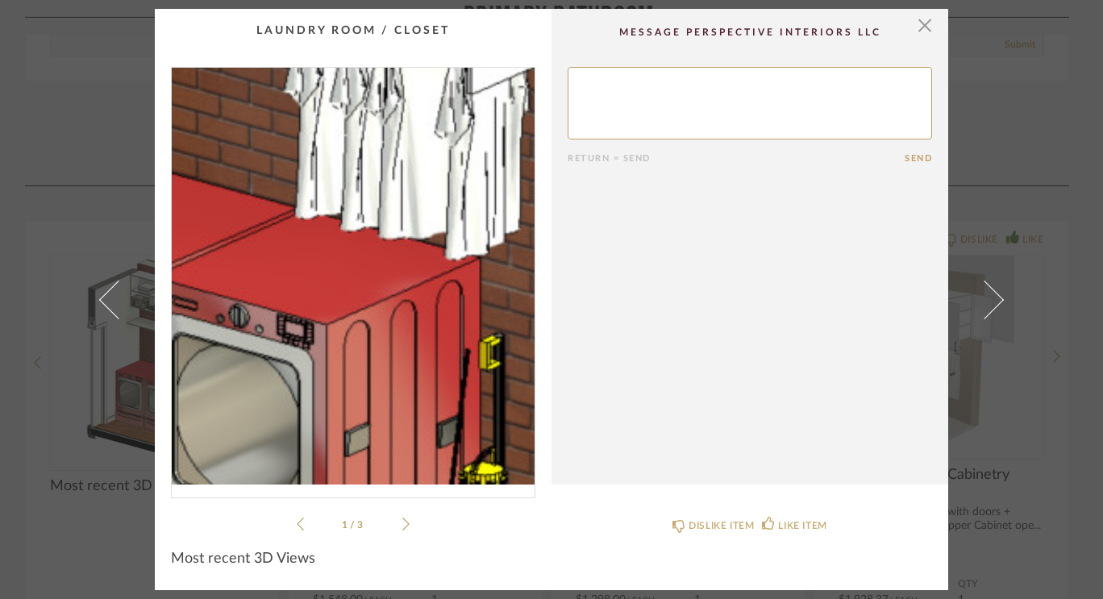
click at [400, 323] on img "0" at bounding box center [353, 276] width 363 height 417
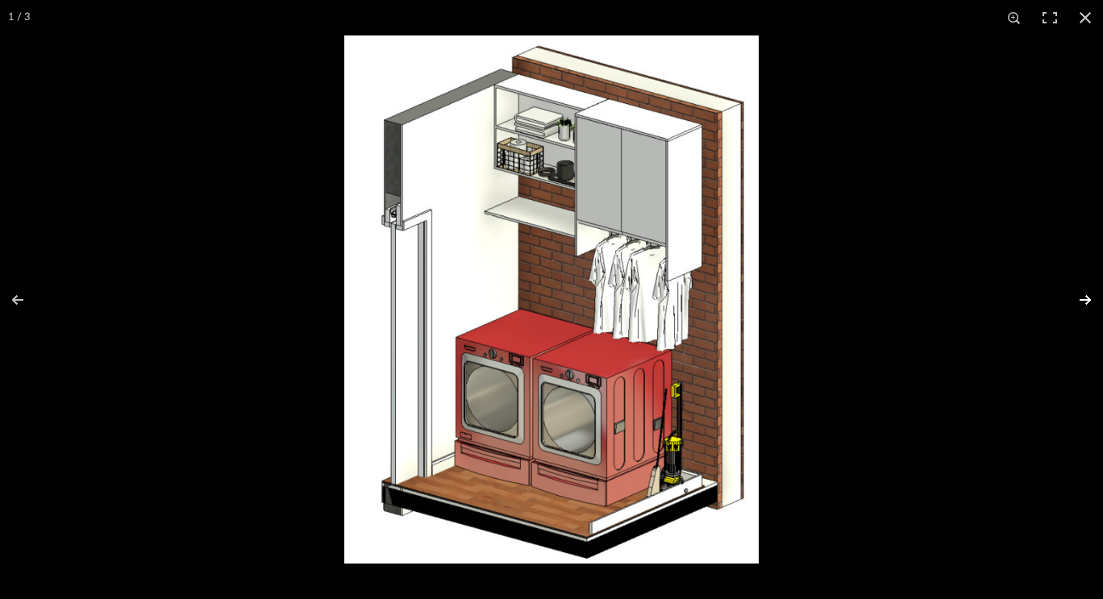
click at [1071, 302] on button at bounding box center [1075, 300] width 56 height 81
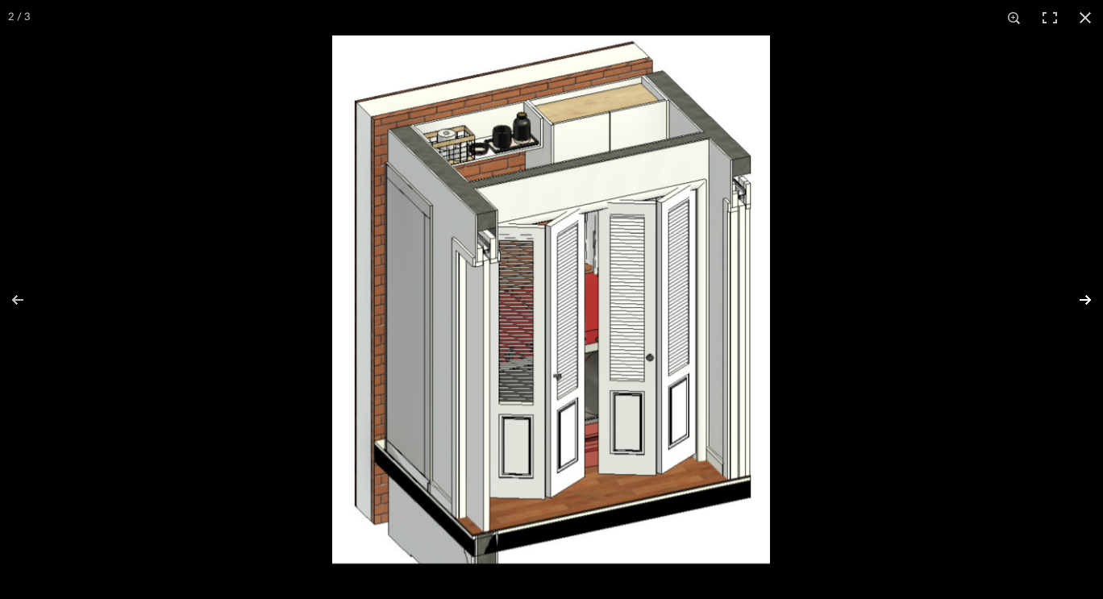
click at [1071, 302] on button at bounding box center [1075, 300] width 56 height 81
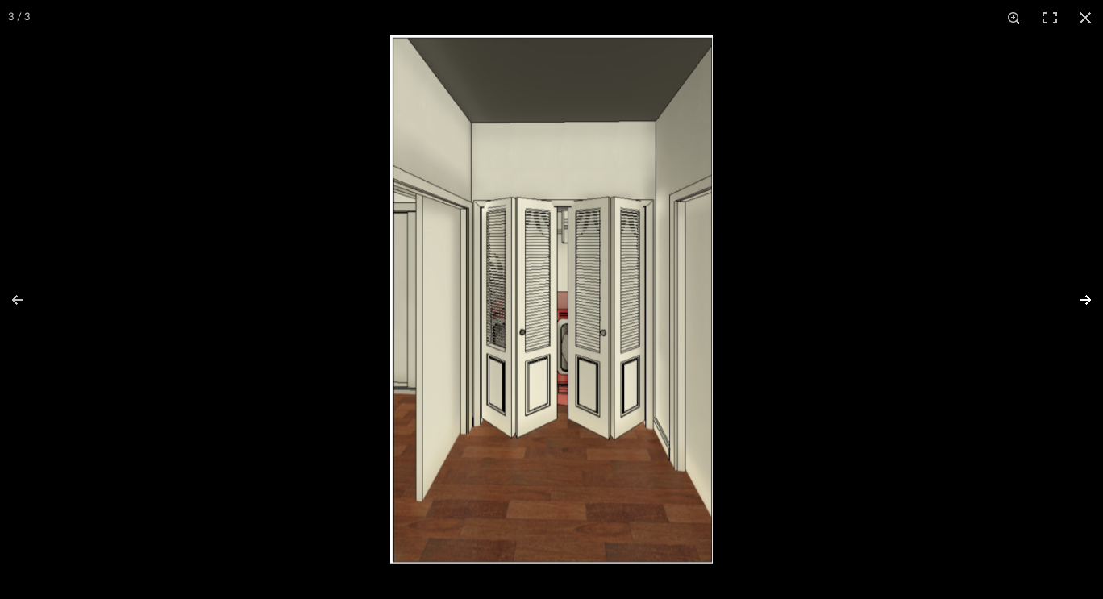
click at [1071, 302] on button at bounding box center [1075, 300] width 56 height 81
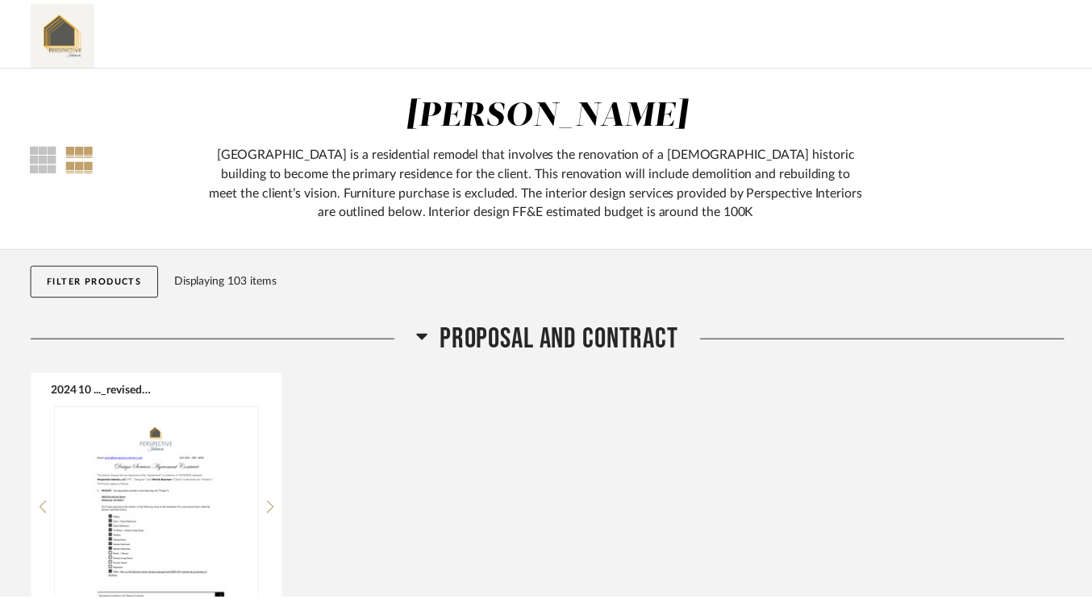
scroll to position [12120, 0]
